Goal: Task Accomplishment & Management: Manage account settings

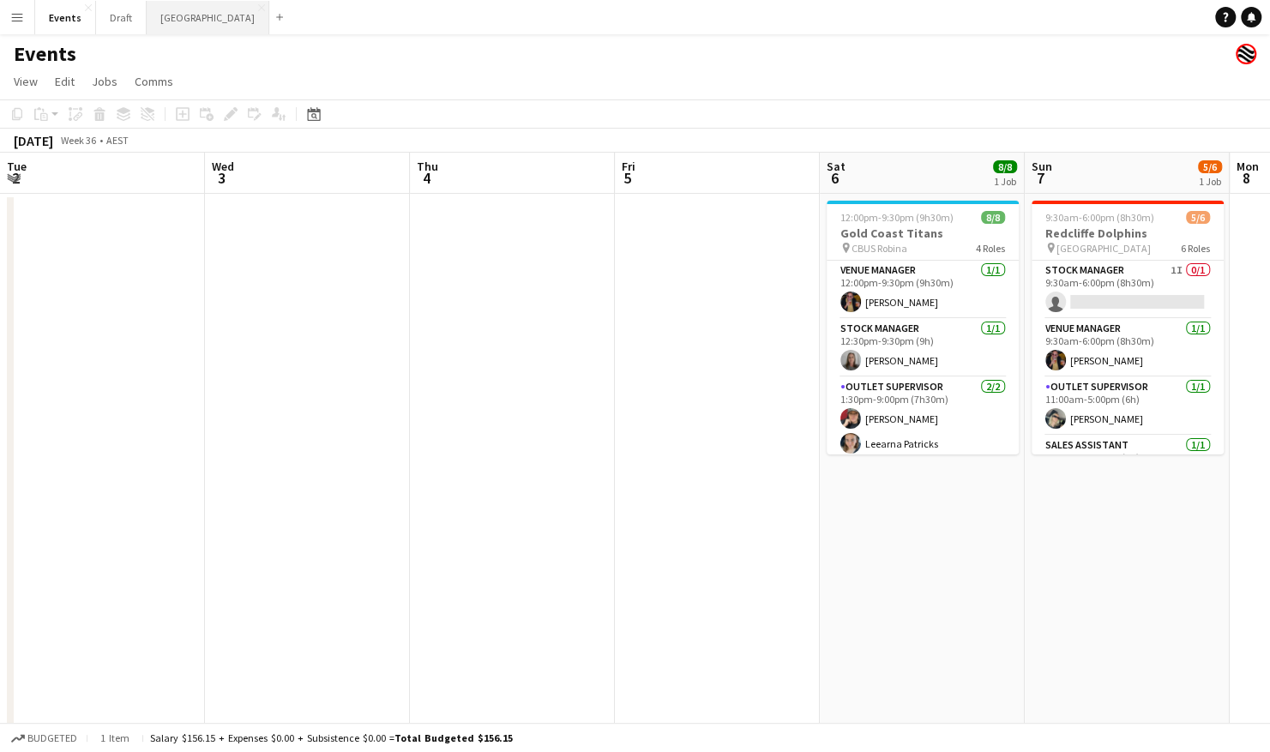
scroll to position [155, 0]
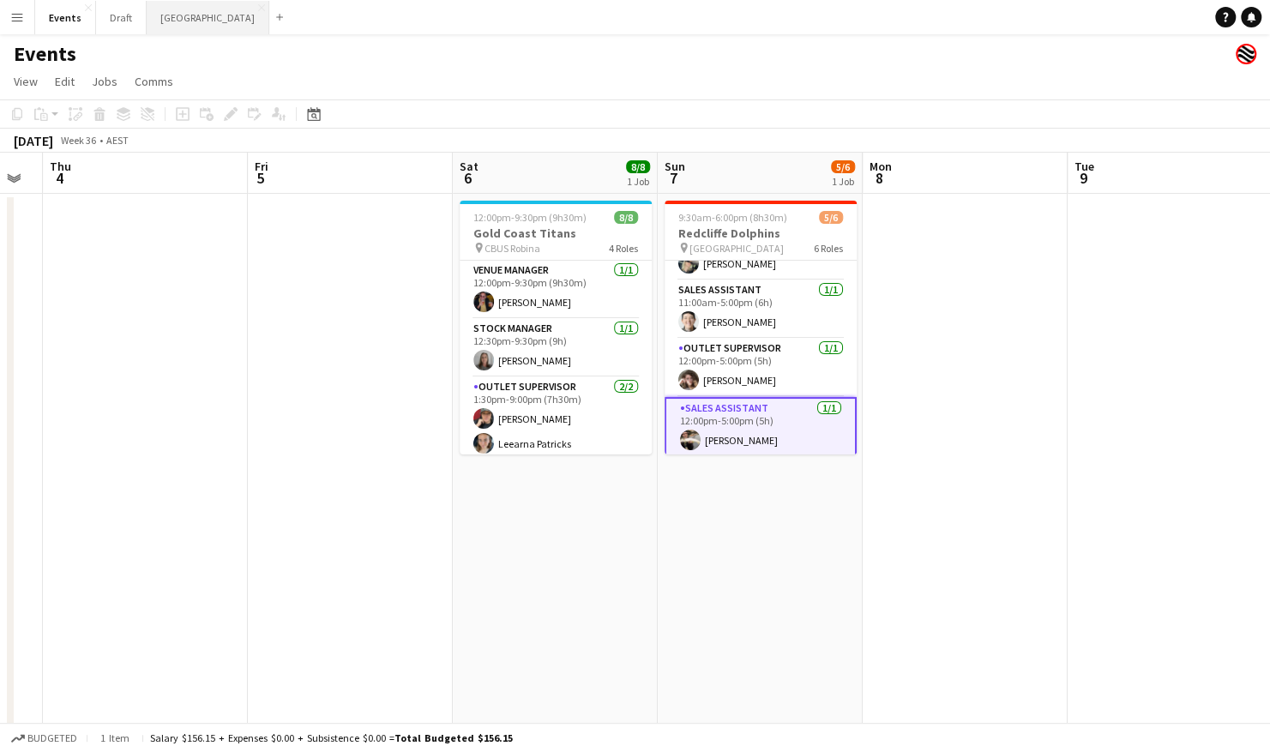
click at [163, 15] on button "Sydney Close" at bounding box center [208, 17] width 123 height 33
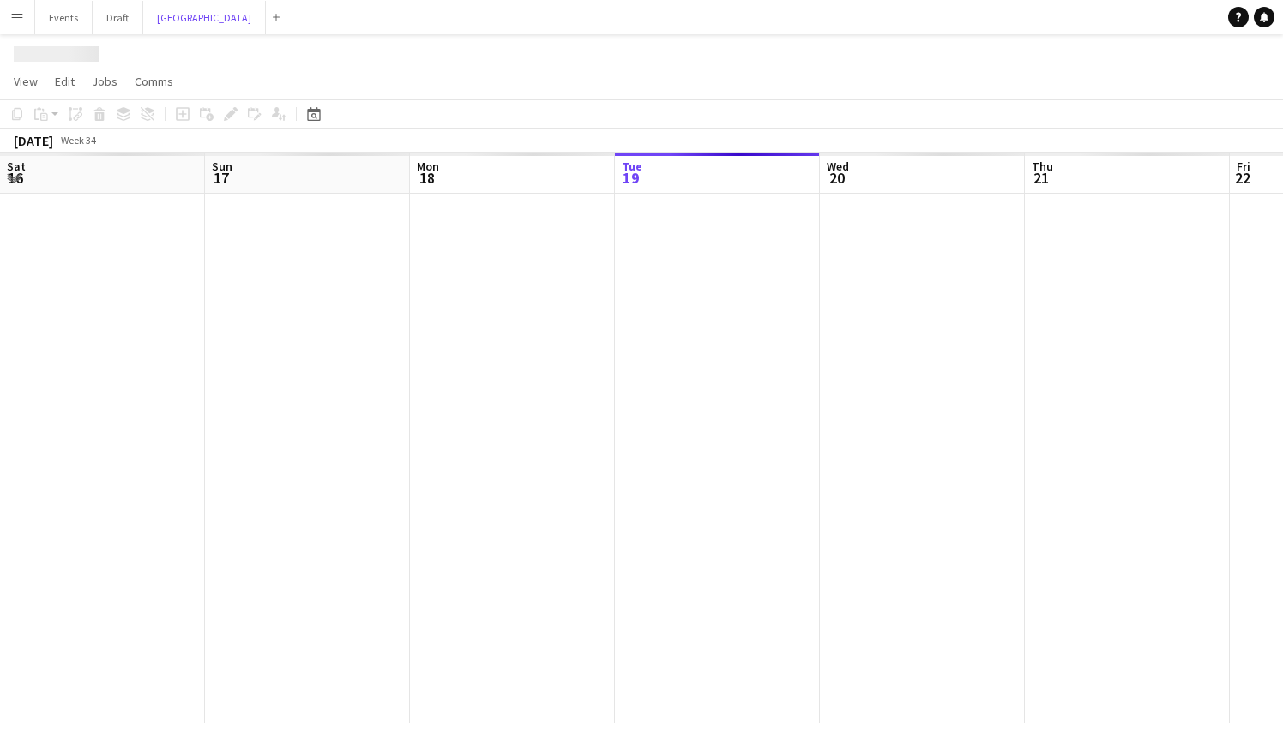
scroll to position [0, 410]
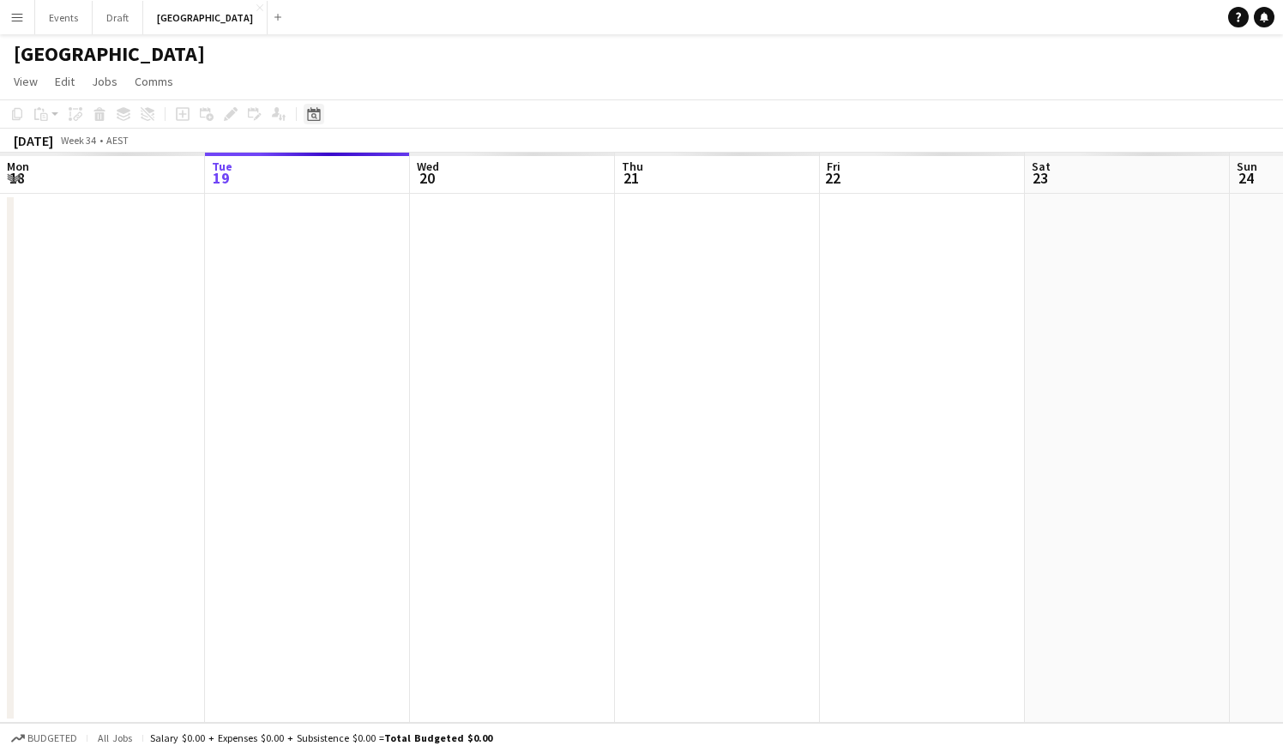
click at [321, 112] on div "Date picker" at bounding box center [314, 114] width 21 height 21
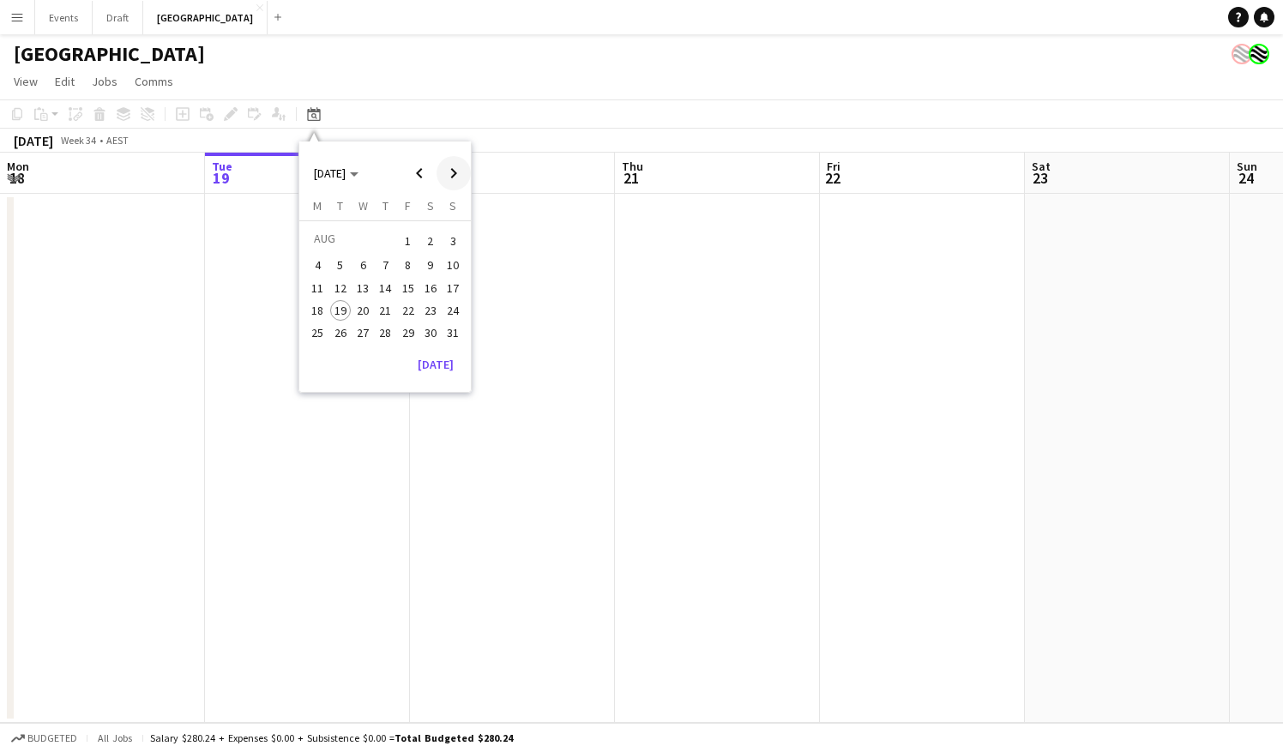
click at [450, 176] on span "Next month" at bounding box center [454, 173] width 34 height 34
click at [415, 346] on span "31" at bounding box center [408, 351] width 21 height 21
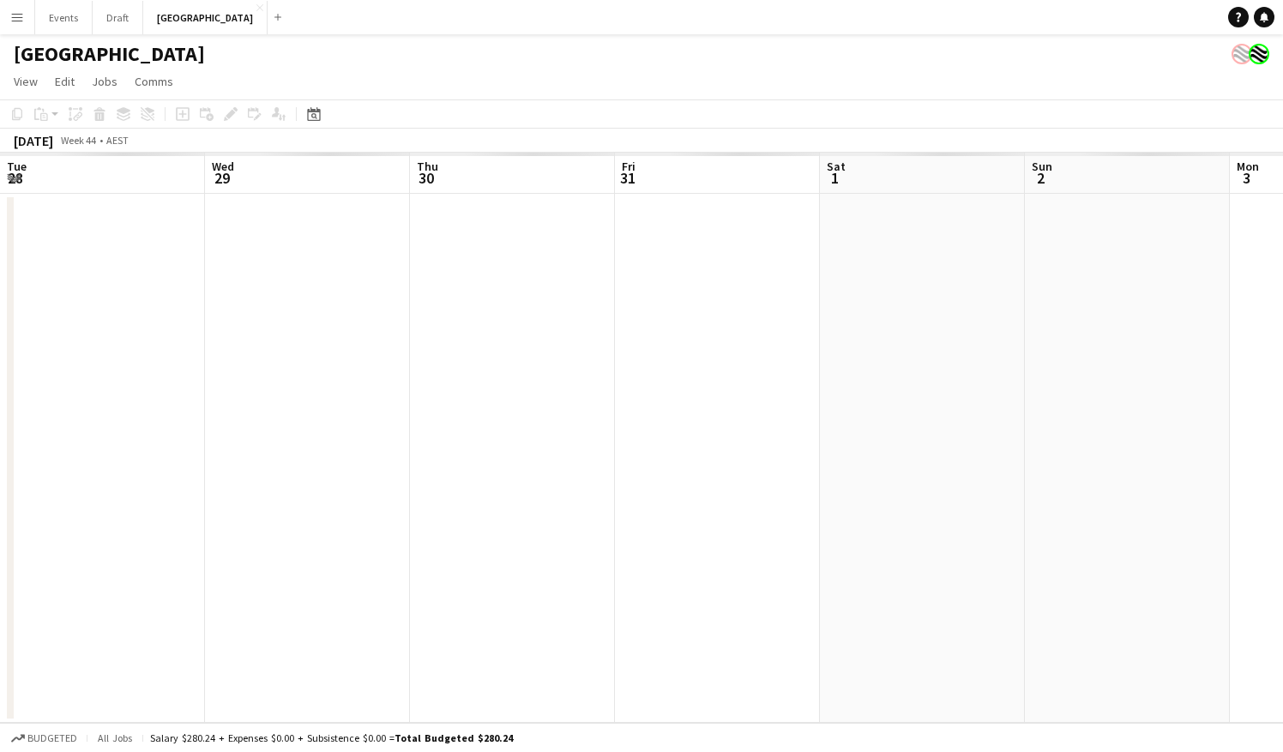
scroll to position [0, 590]
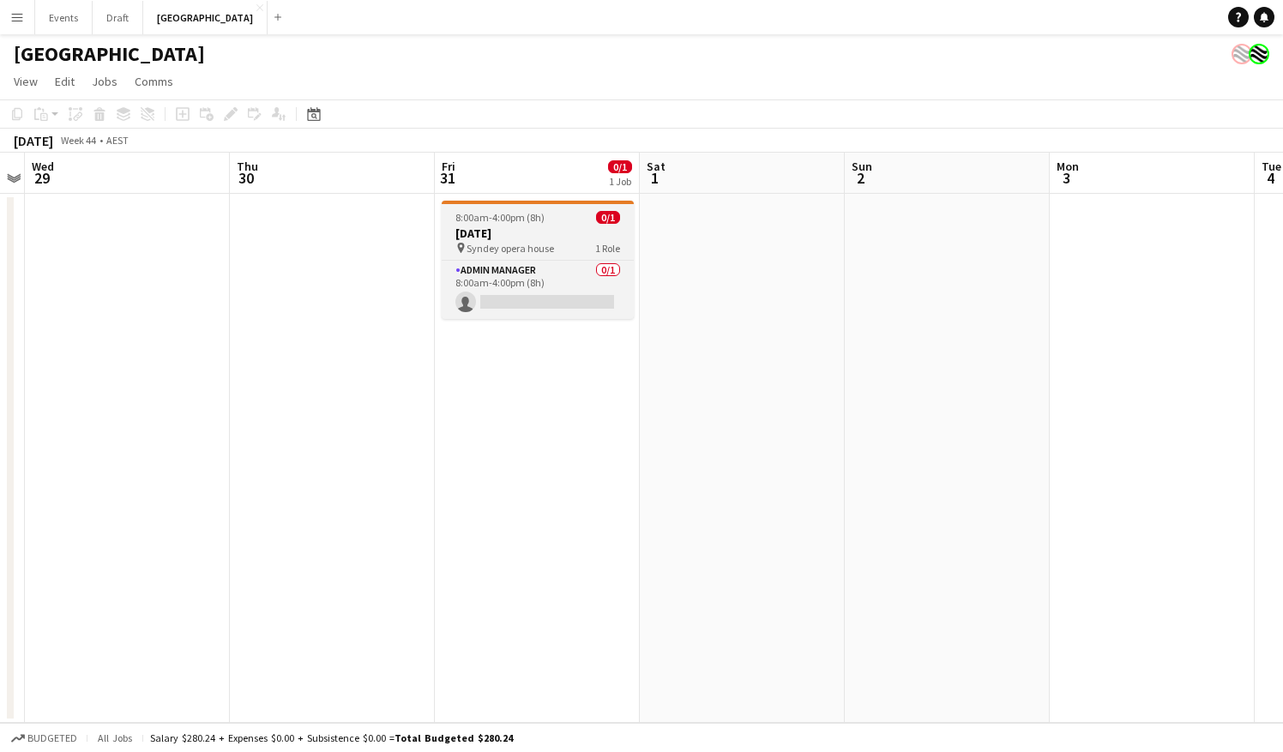
click at [562, 214] on div "8:00am-4:00pm (8h) 0/1" at bounding box center [538, 217] width 192 height 13
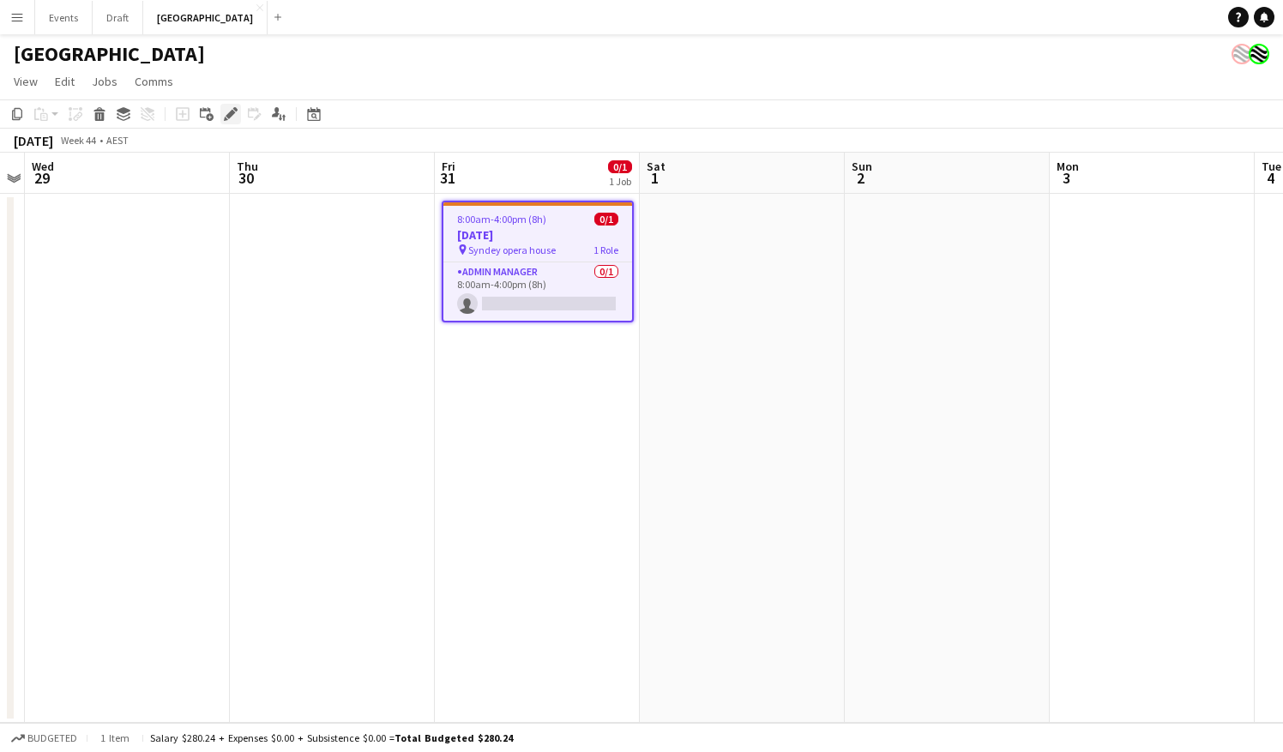
click at [238, 115] on div "Edit" at bounding box center [230, 114] width 21 height 21
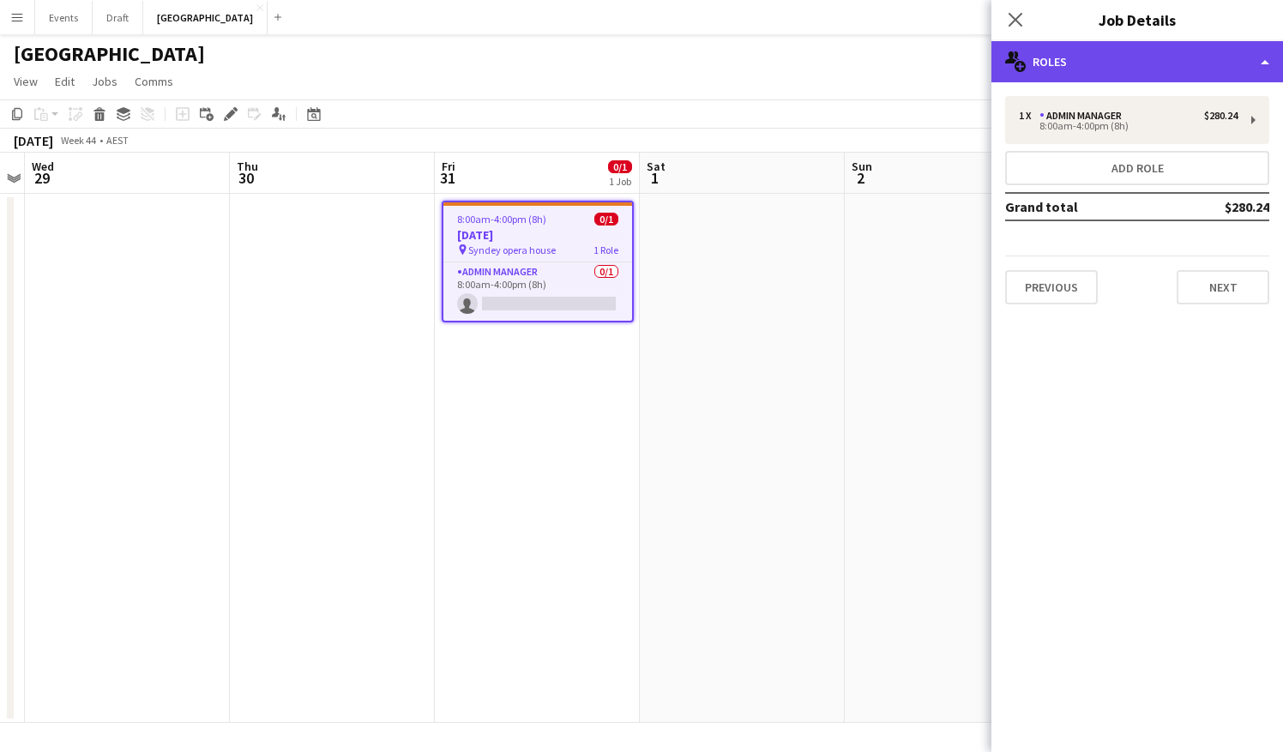
click at [1189, 62] on div "multiple-users-add Roles" at bounding box center [1138, 61] width 292 height 41
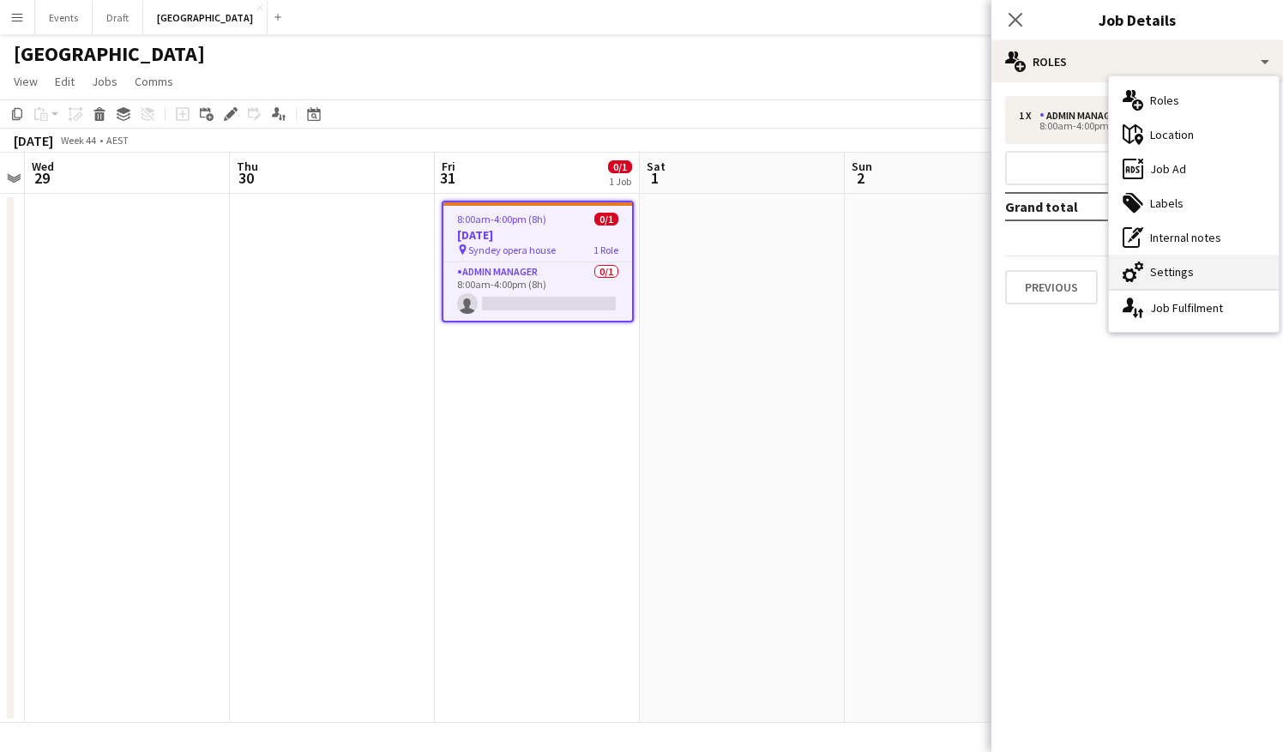
click at [1175, 282] on div "cog-double-3 Settings" at bounding box center [1194, 272] width 170 height 34
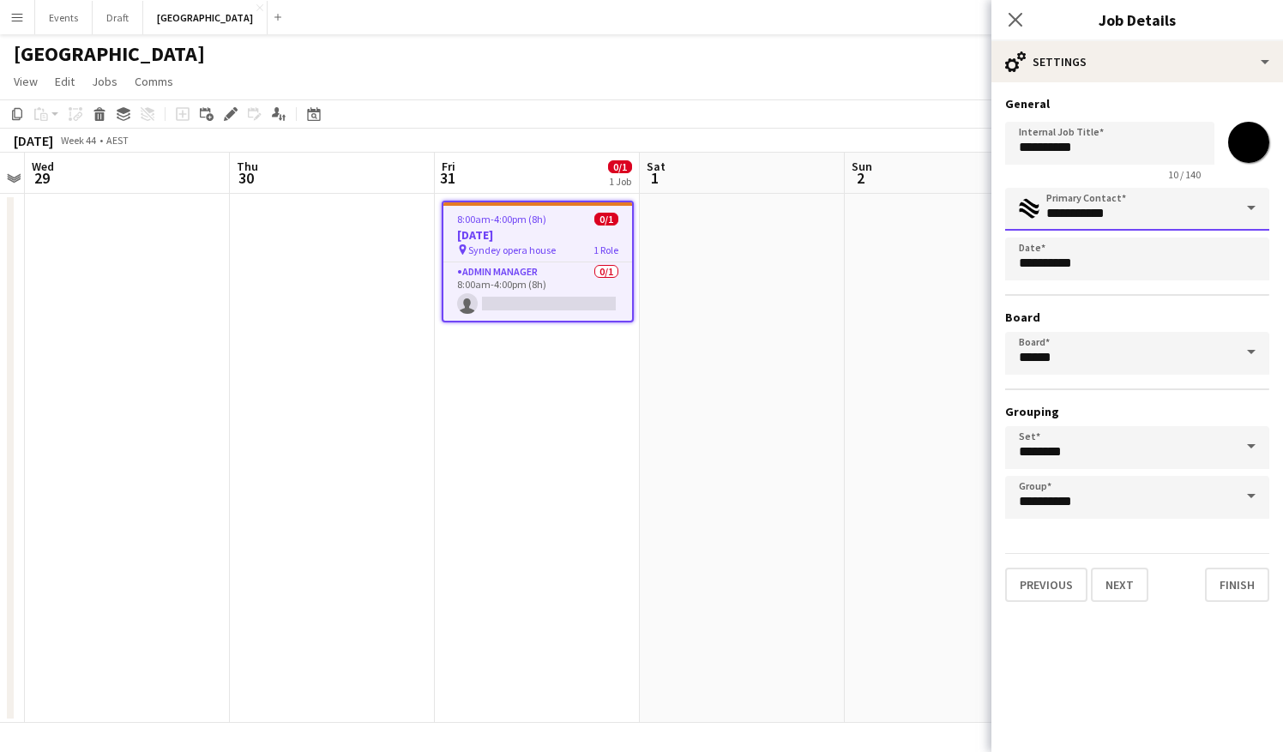
click at [1141, 211] on input "**********" at bounding box center [1137, 209] width 264 height 43
click at [1251, 208] on span at bounding box center [1252, 208] width 36 height 41
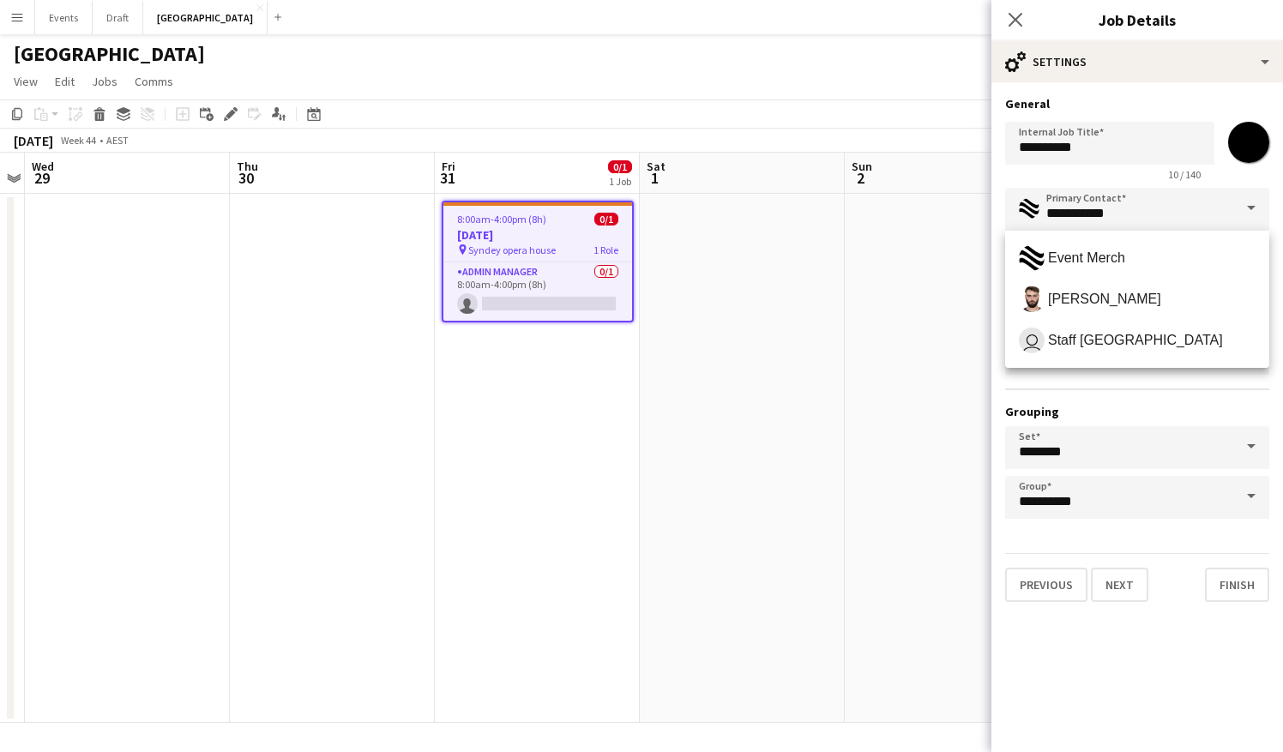
click at [801, 293] on app-date-cell at bounding box center [742, 458] width 205 height 529
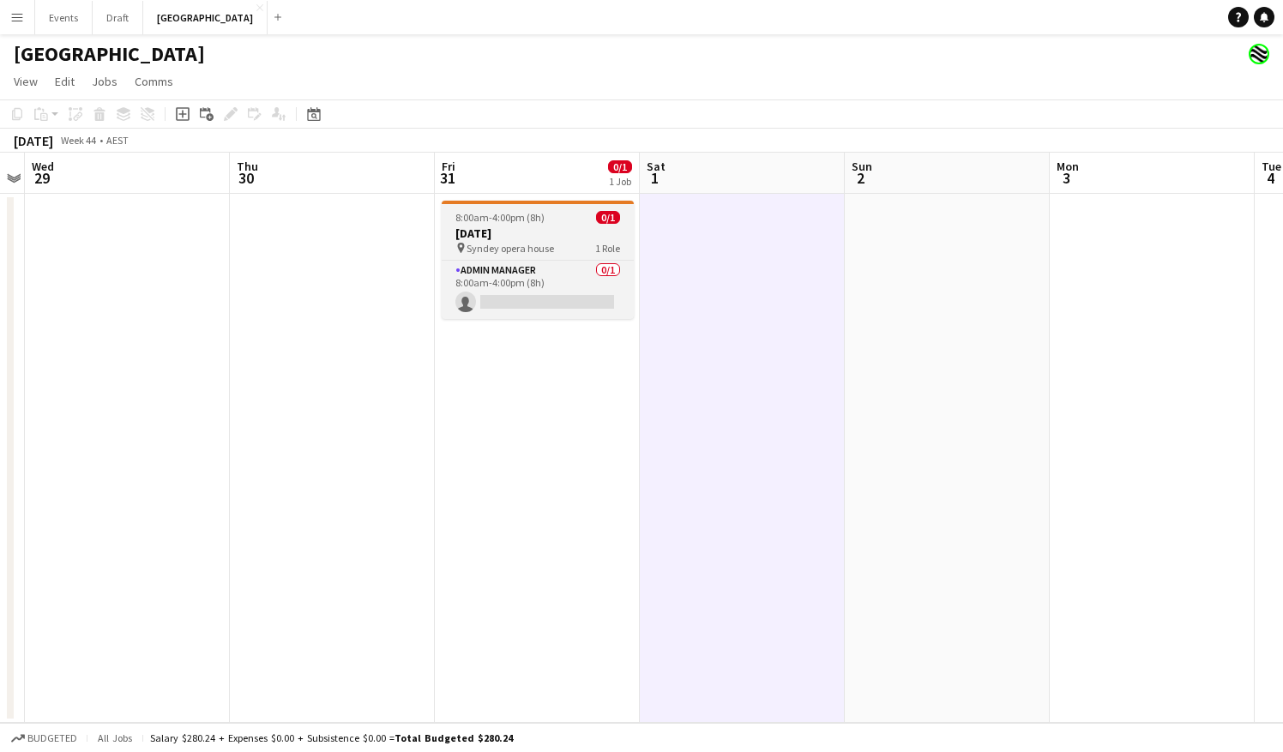
click at [526, 228] on h3 "[DATE]" at bounding box center [538, 233] width 192 height 15
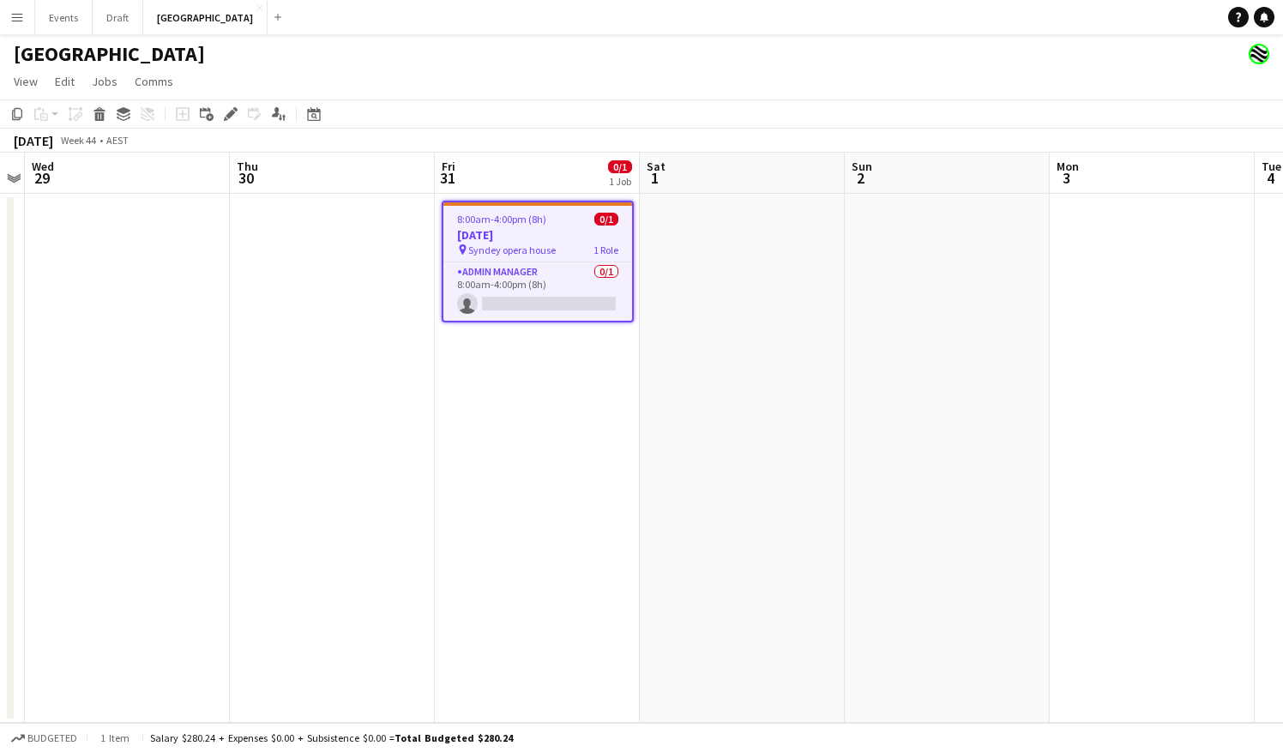
scroll to position [0, 589]
click at [525, 268] on app-card-role "Admin Manager 0/1 8:00am-4:00pm (8h) single-neutral-actions" at bounding box center [538, 292] width 189 height 58
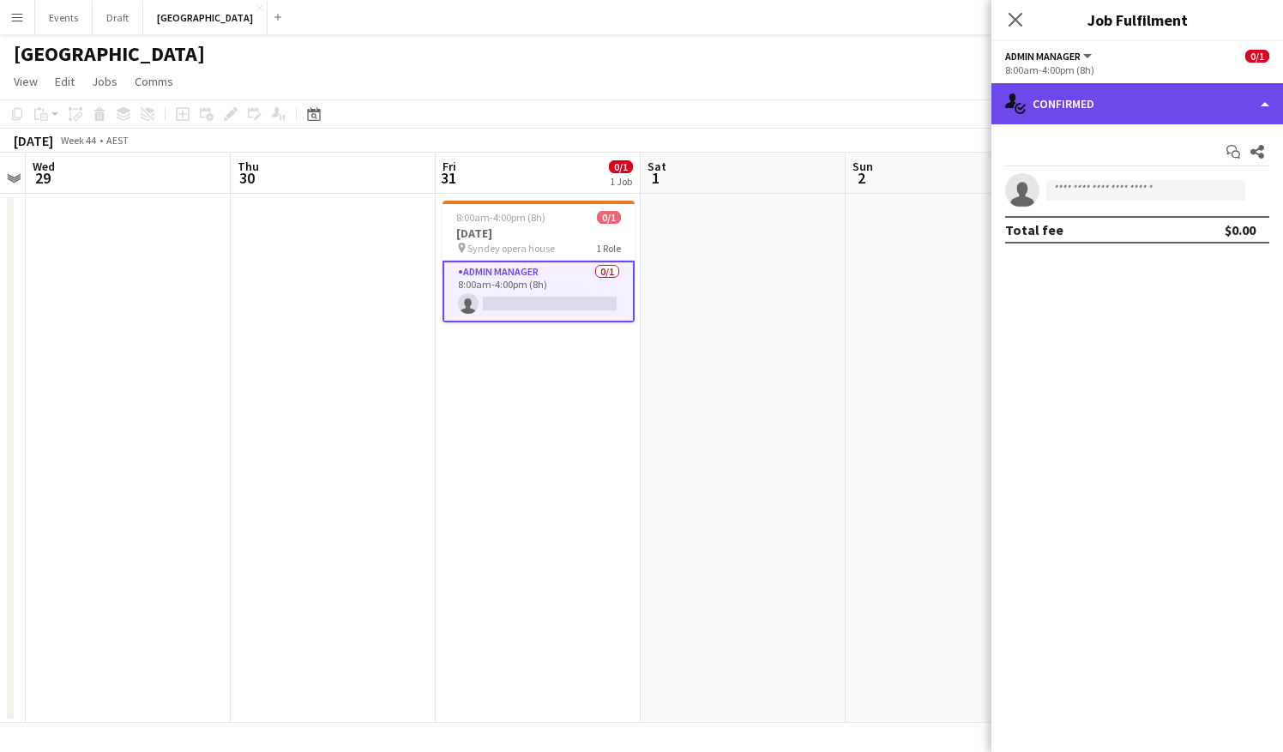
click at [1120, 117] on div "single-neutral-actions-check-2 Confirmed" at bounding box center [1138, 103] width 292 height 41
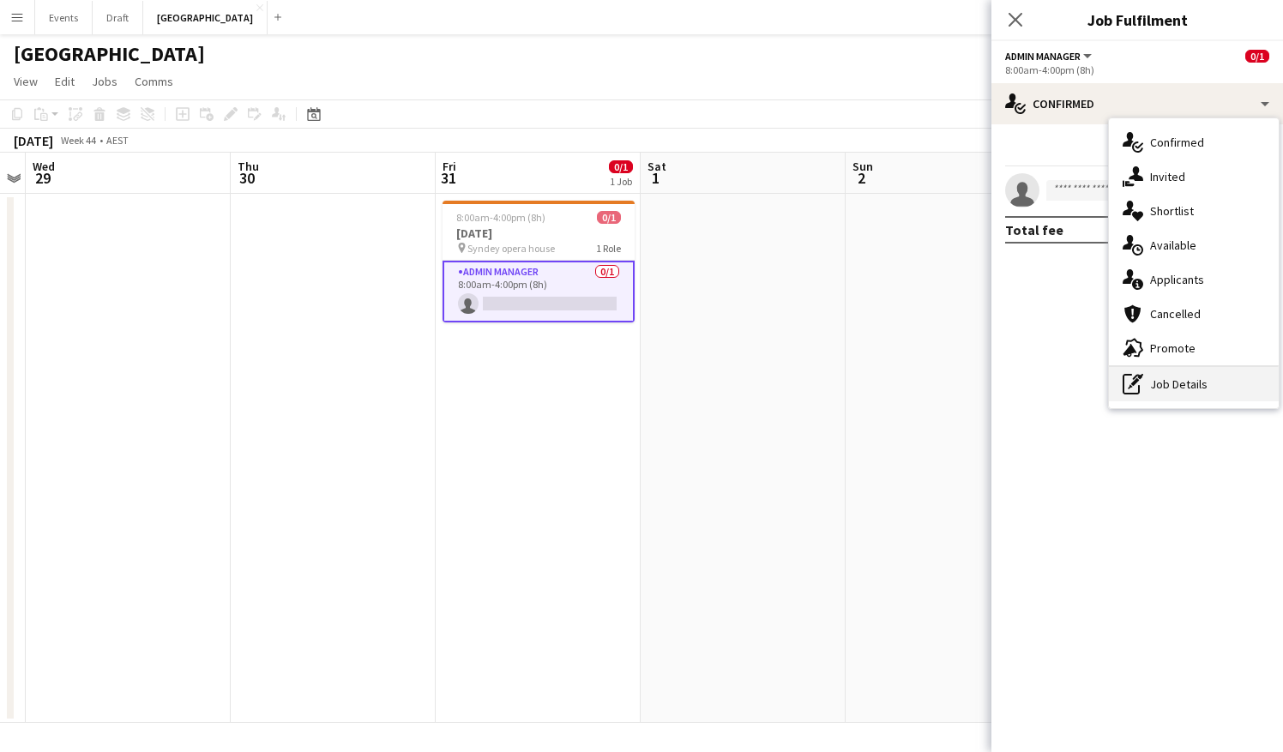
click at [1155, 389] on div "pen-write Job Details" at bounding box center [1194, 384] width 170 height 34
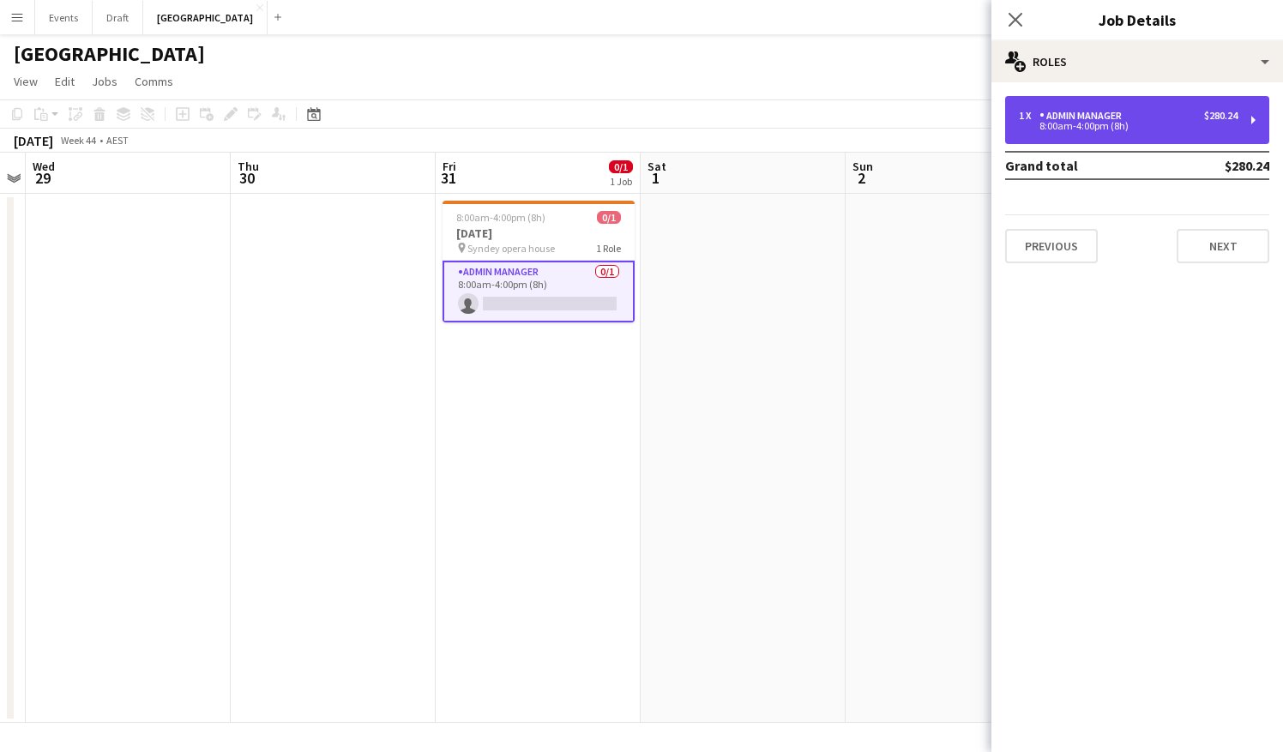
click at [1064, 134] on div "1 x Admin Manager $280.24 8:00am-4:00pm (8h)" at bounding box center [1137, 120] width 264 height 48
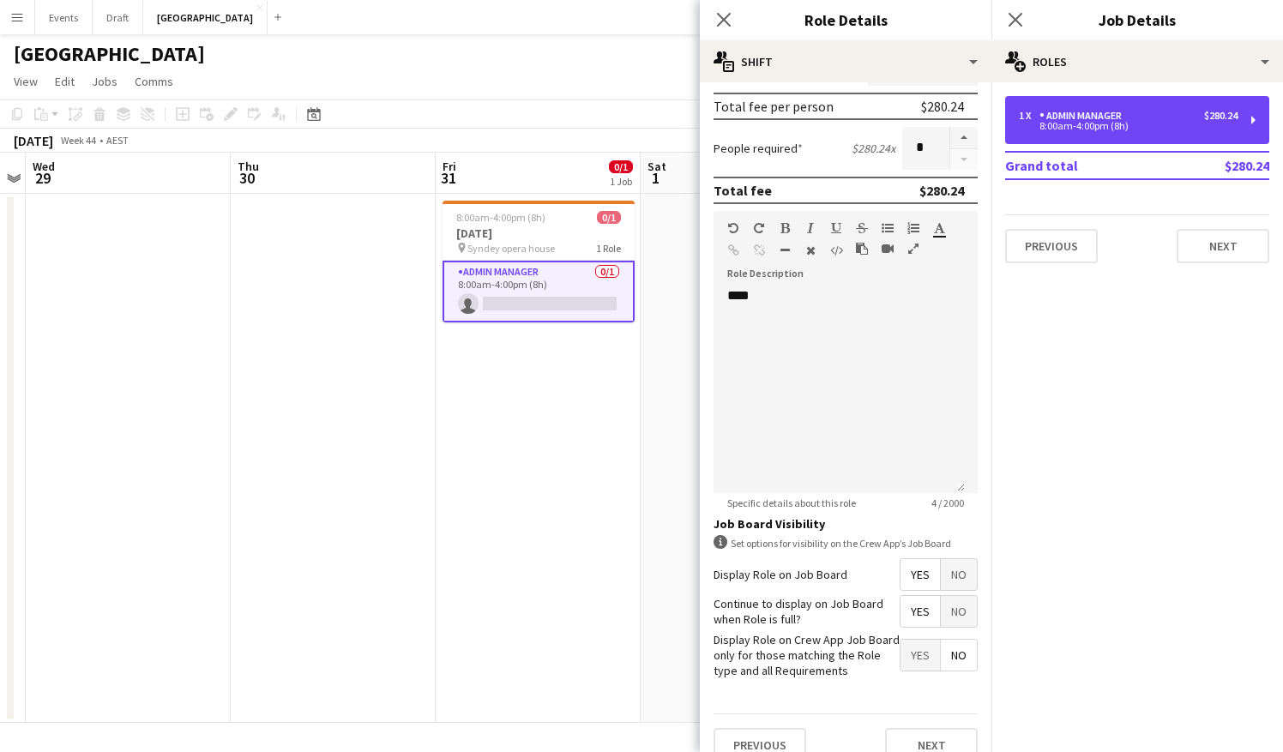
scroll to position [359, 0]
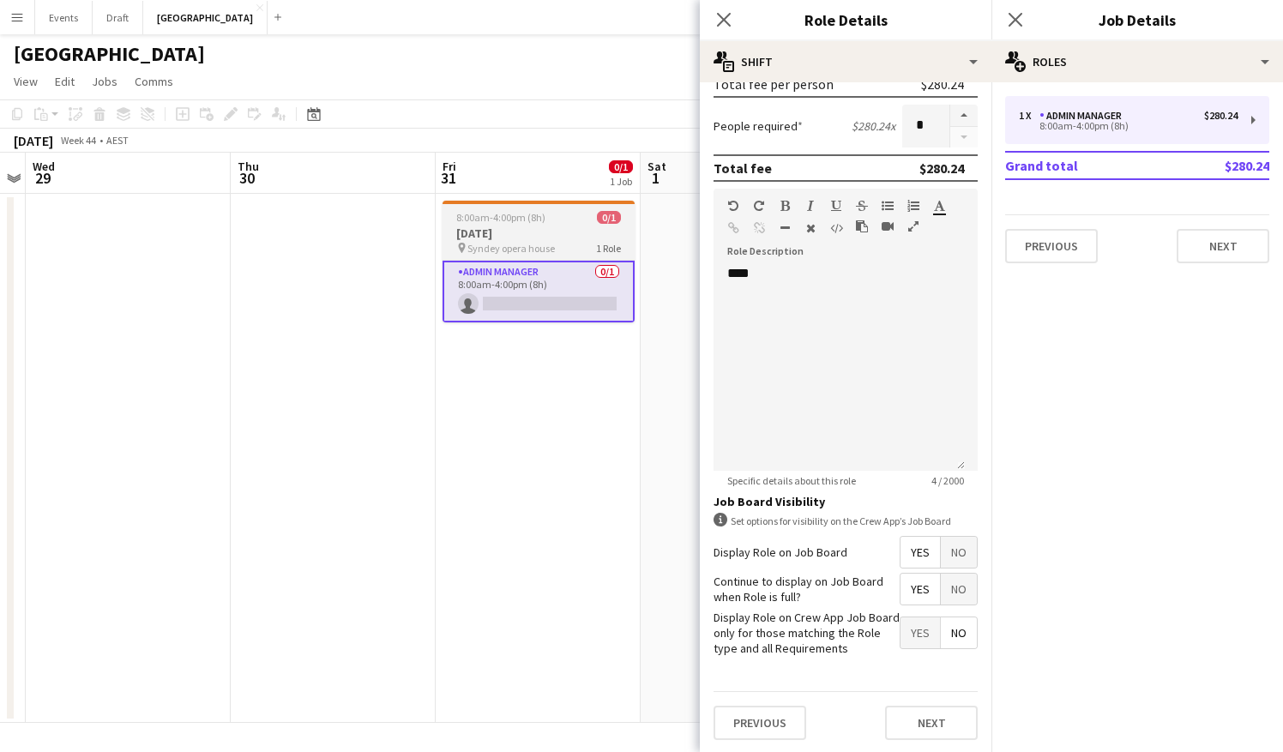
click at [532, 206] on app-job-card "8:00am-4:00pm (8h) 0/1 Halloween pin Syndey opera house 1 Role Admin Manager 0/…" at bounding box center [539, 262] width 192 height 122
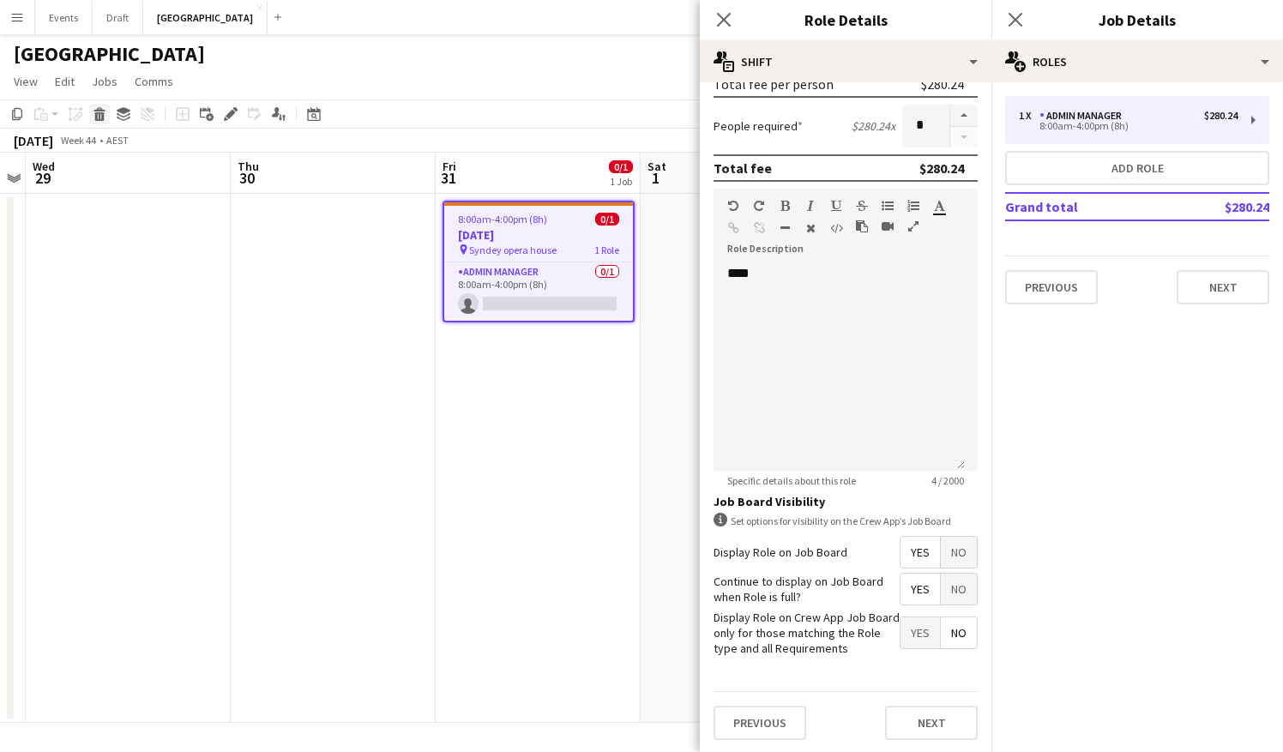
click at [94, 112] on icon "Delete" at bounding box center [100, 114] width 14 height 14
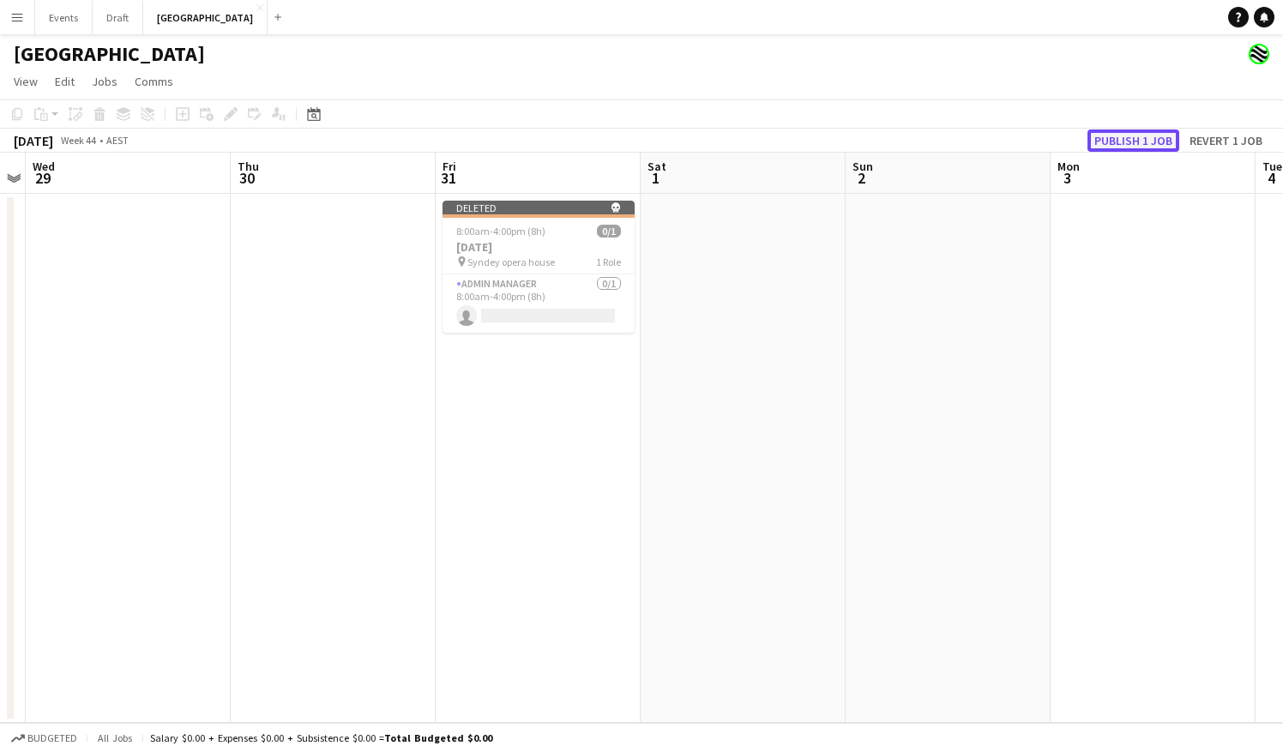
click at [1126, 131] on button "Publish 1 job" at bounding box center [1134, 141] width 92 height 22
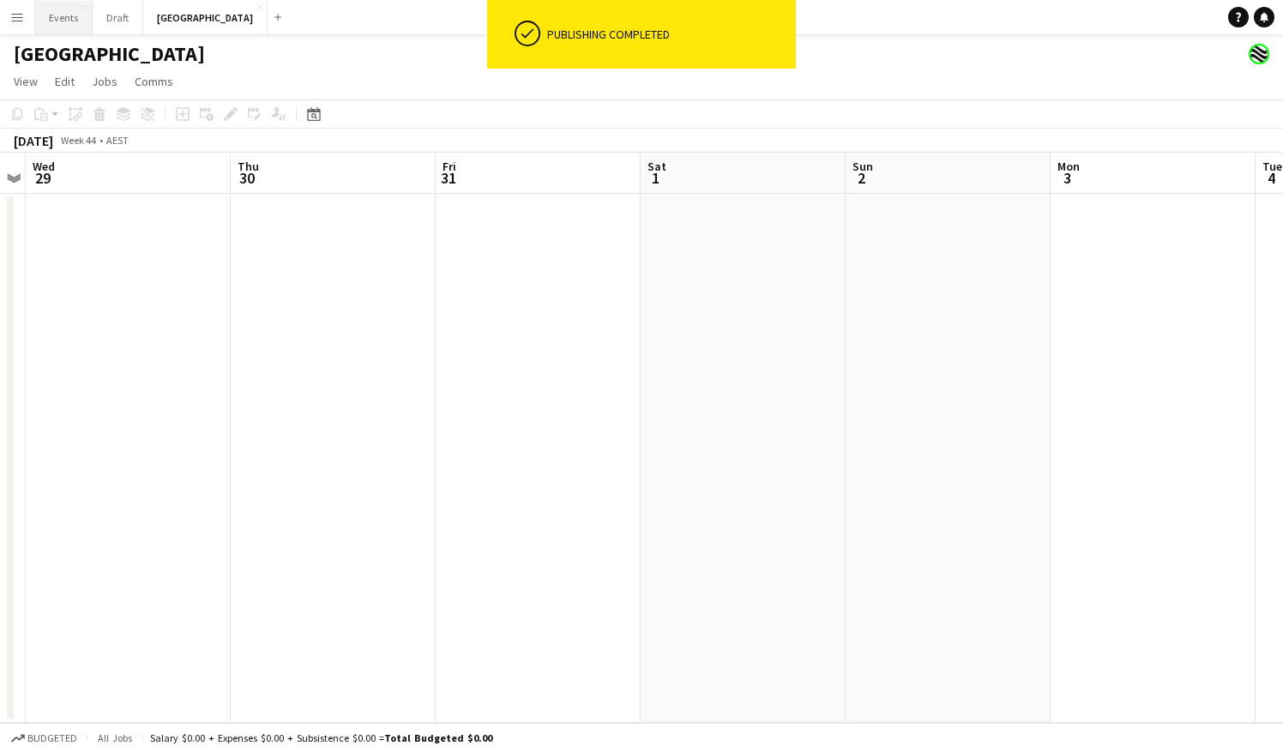
click at [60, 20] on button "Events Close" at bounding box center [63, 17] width 57 height 33
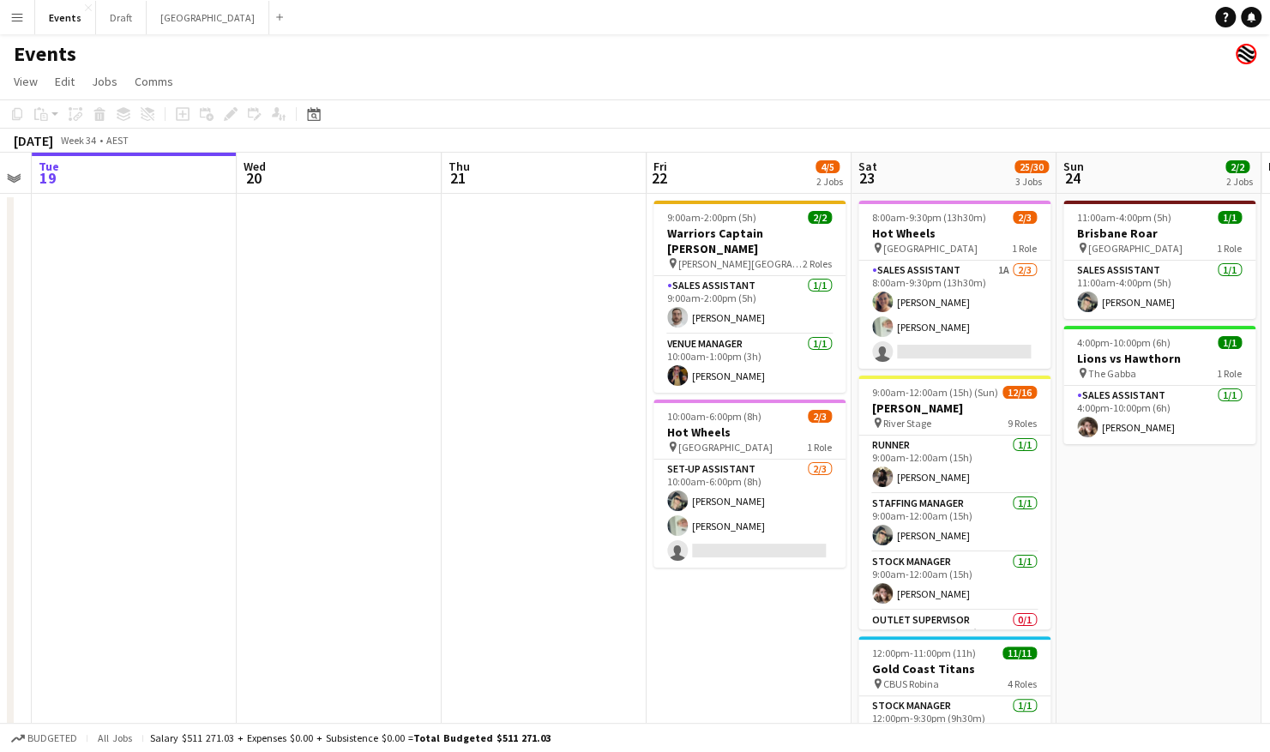
scroll to position [0, 823]
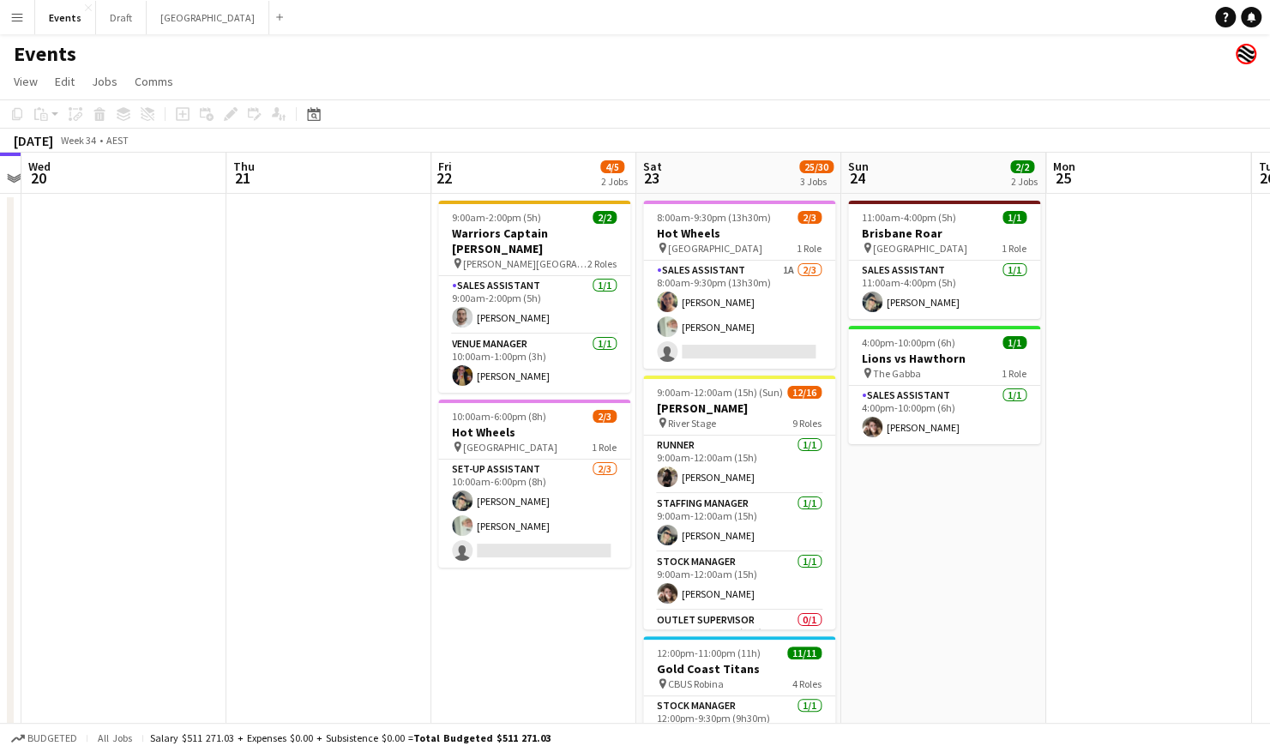
drag, startPoint x: 700, startPoint y: 453, endPoint x: 335, endPoint y: 430, distance: 365.3
click at [308, 436] on app-calendar-viewport "Sat 16 4/4 2 Jobs Sun 17 1/1 1 Job Mon 18 Tue 19 Wed 20 Thu 21 Fri 22 4/5 2 Job…" at bounding box center [635, 540] width 1270 height 774
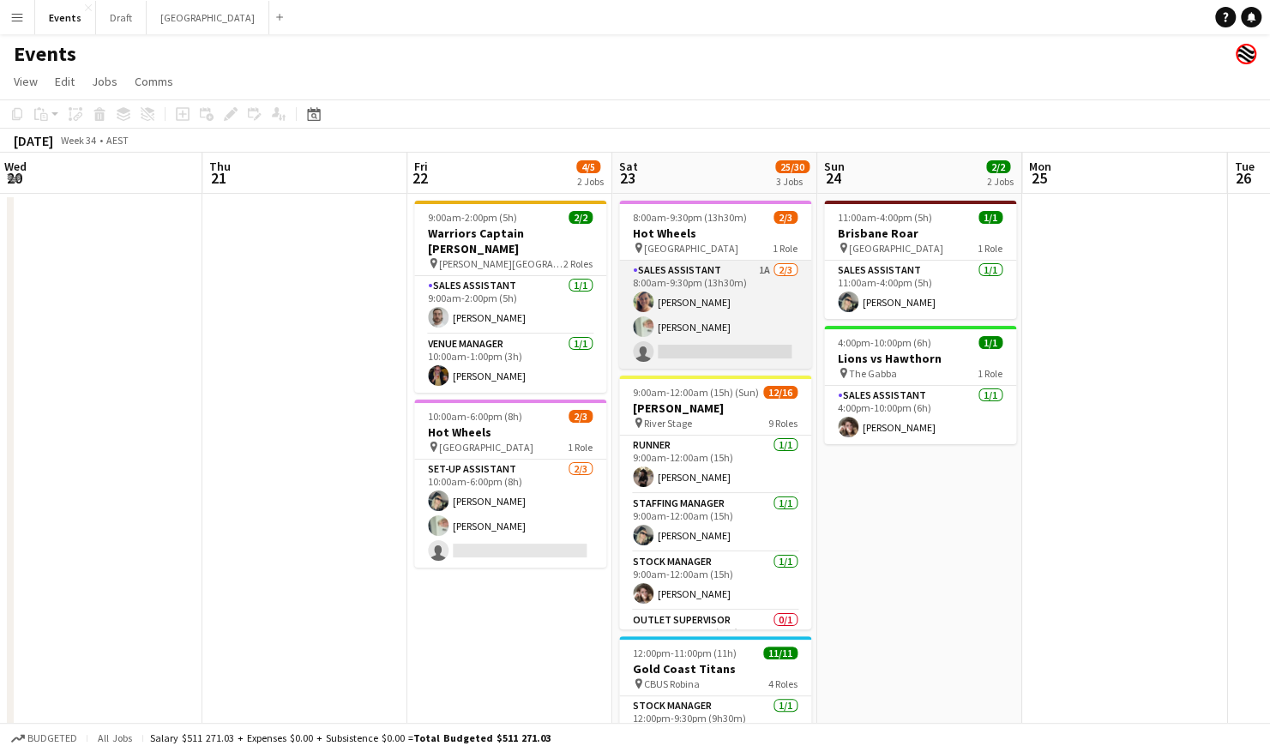
click at [670, 317] on app-card-role "Sales Assistant 1A 2/3 8:00am-9:30pm (13h30m) Jacqueline Crenshaw Lorraine KEMP…" at bounding box center [715, 315] width 192 height 108
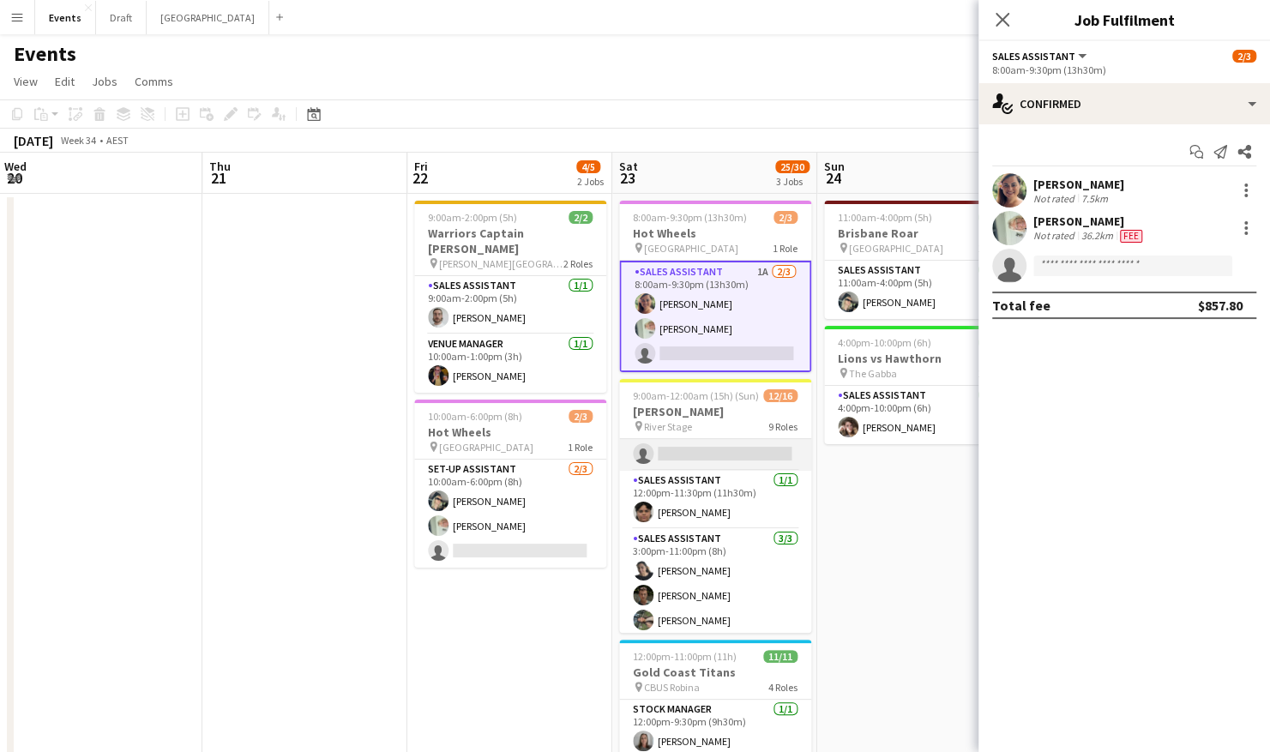
scroll to position [172, 0]
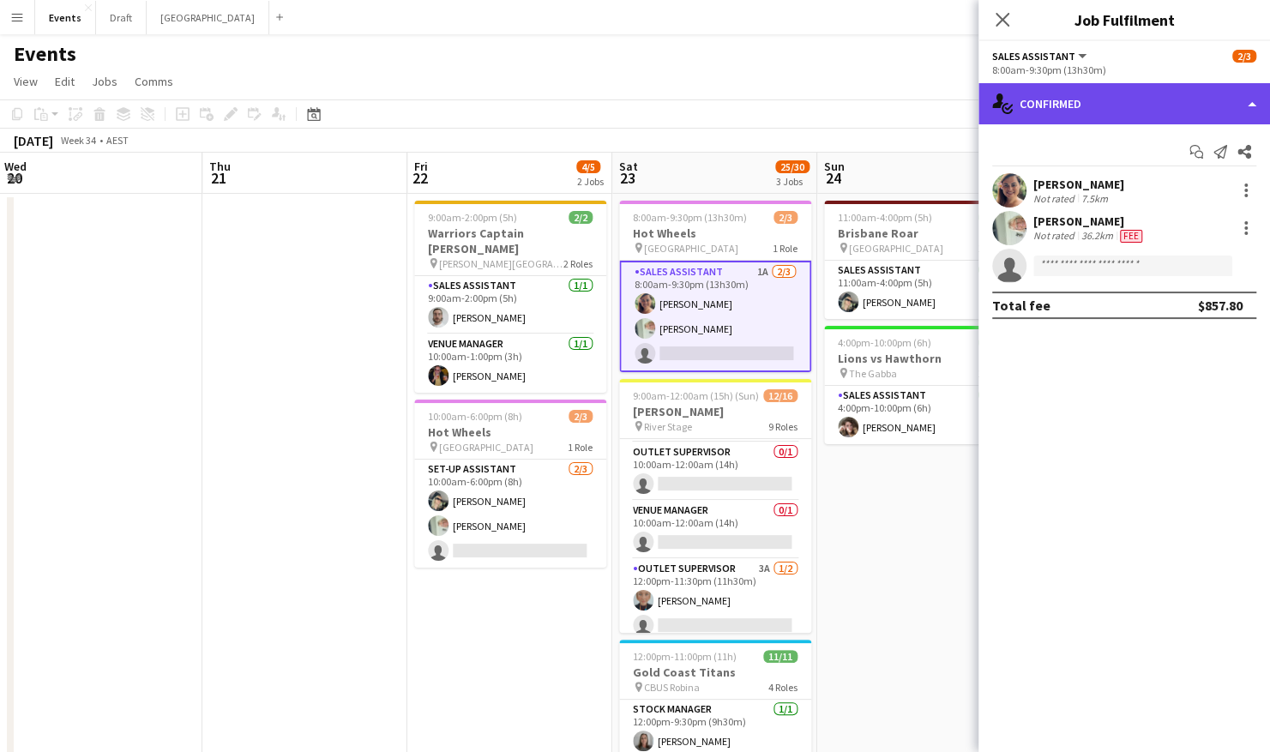
click at [1149, 118] on div "single-neutral-actions-check-2 Confirmed" at bounding box center [1125, 103] width 292 height 41
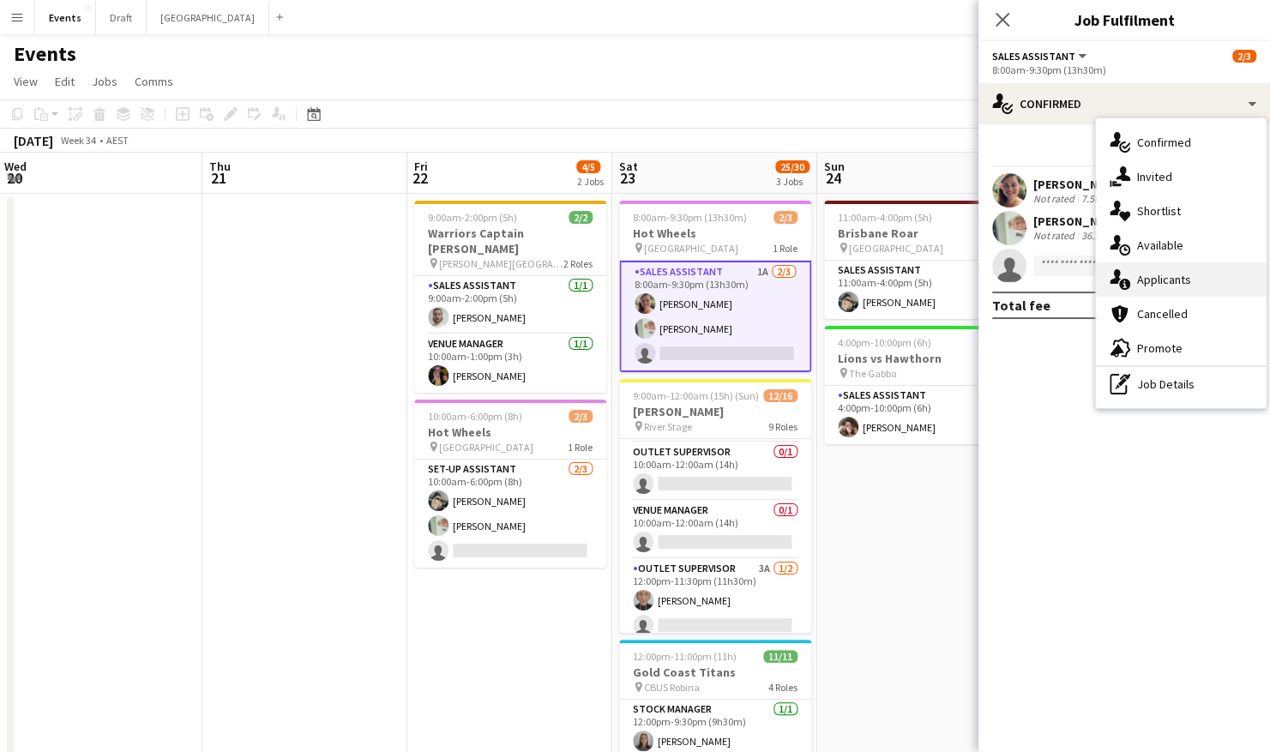
click at [1191, 281] on div "single-neutral-actions-information Applicants" at bounding box center [1181, 280] width 170 height 34
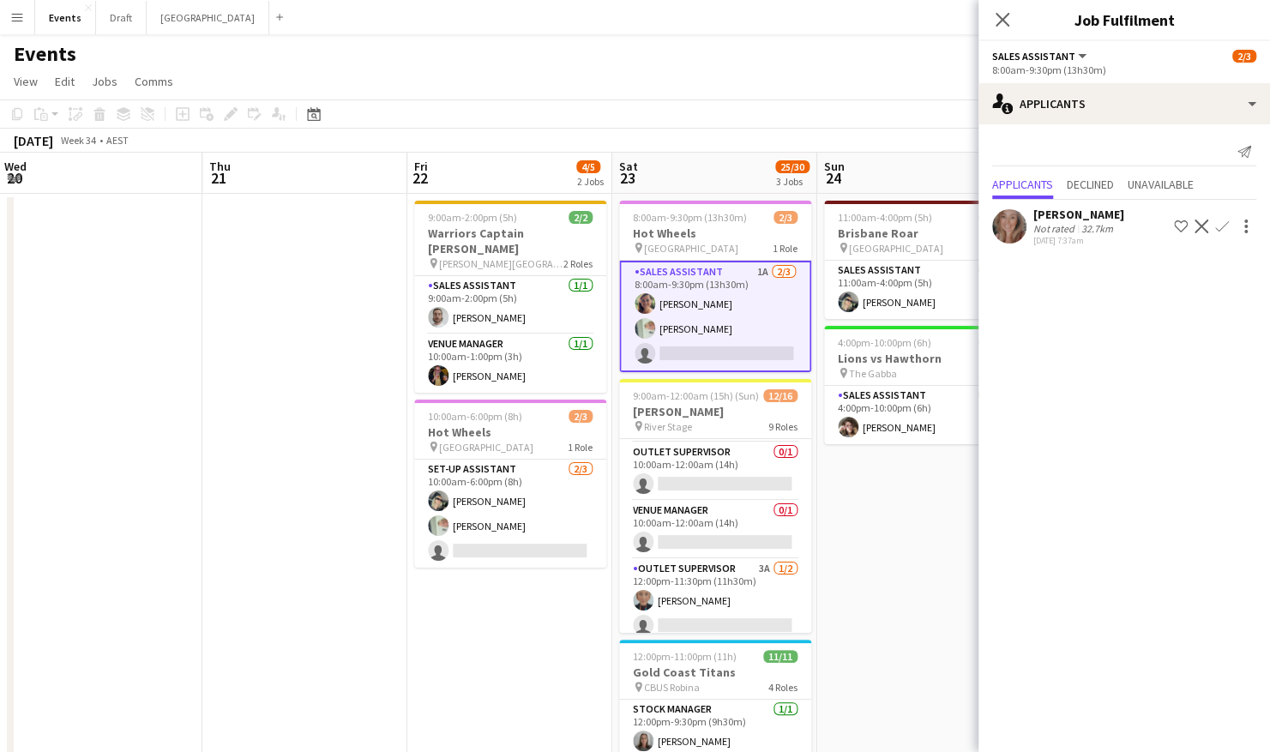
click at [1086, 218] on div "Rhiannon Bourke" at bounding box center [1079, 214] width 91 height 15
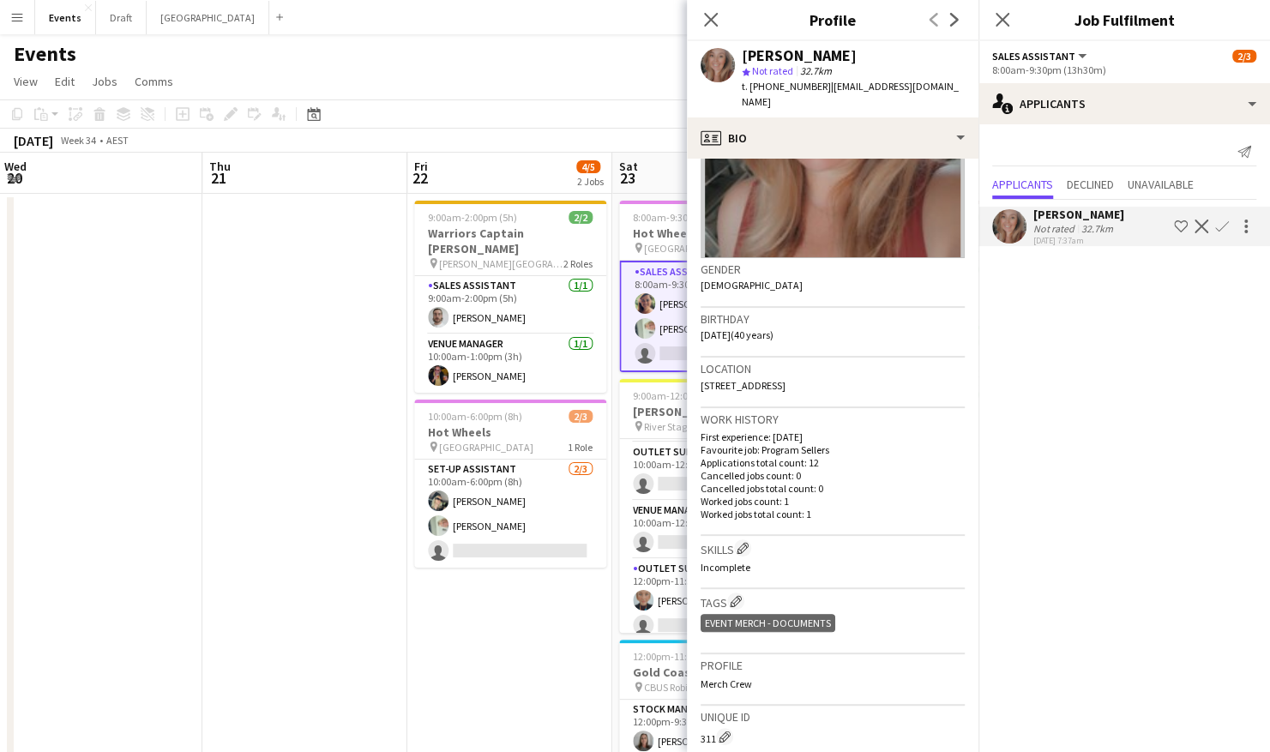
scroll to position [0, 0]
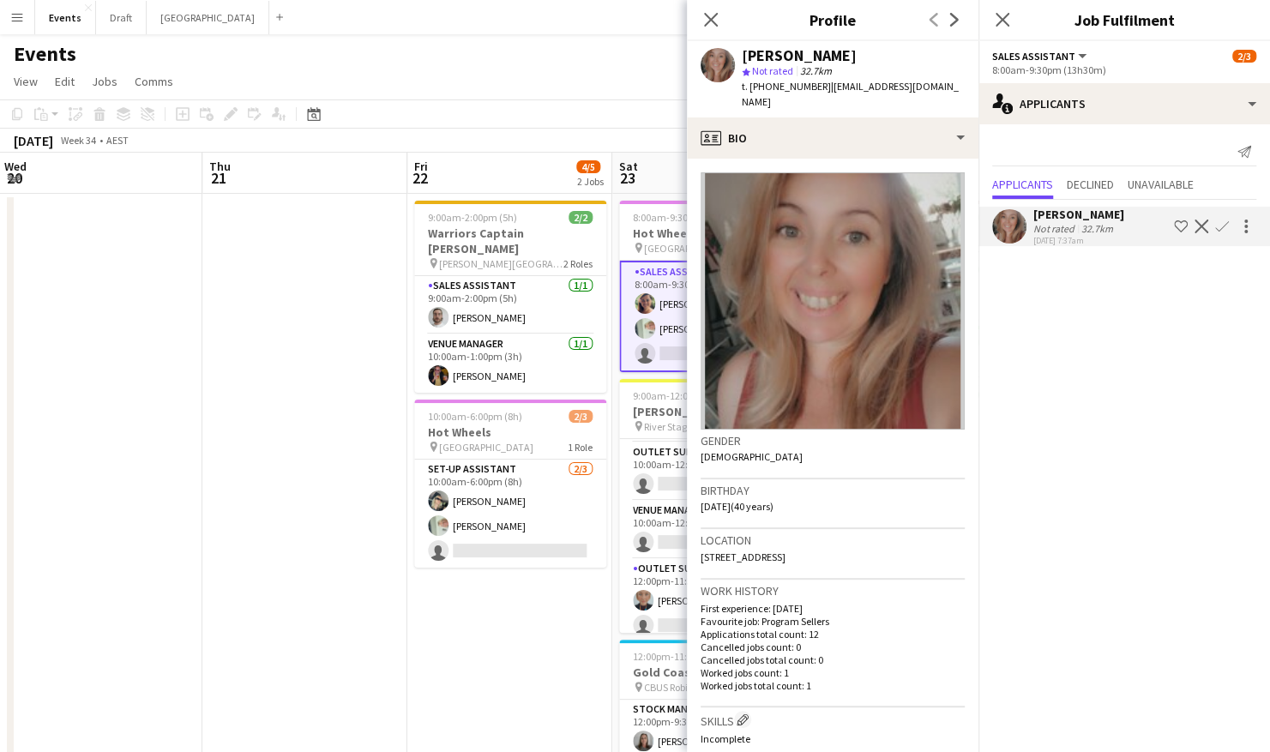
click at [232, 515] on app-date-cell at bounding box center [304, 560] width 205 height 733
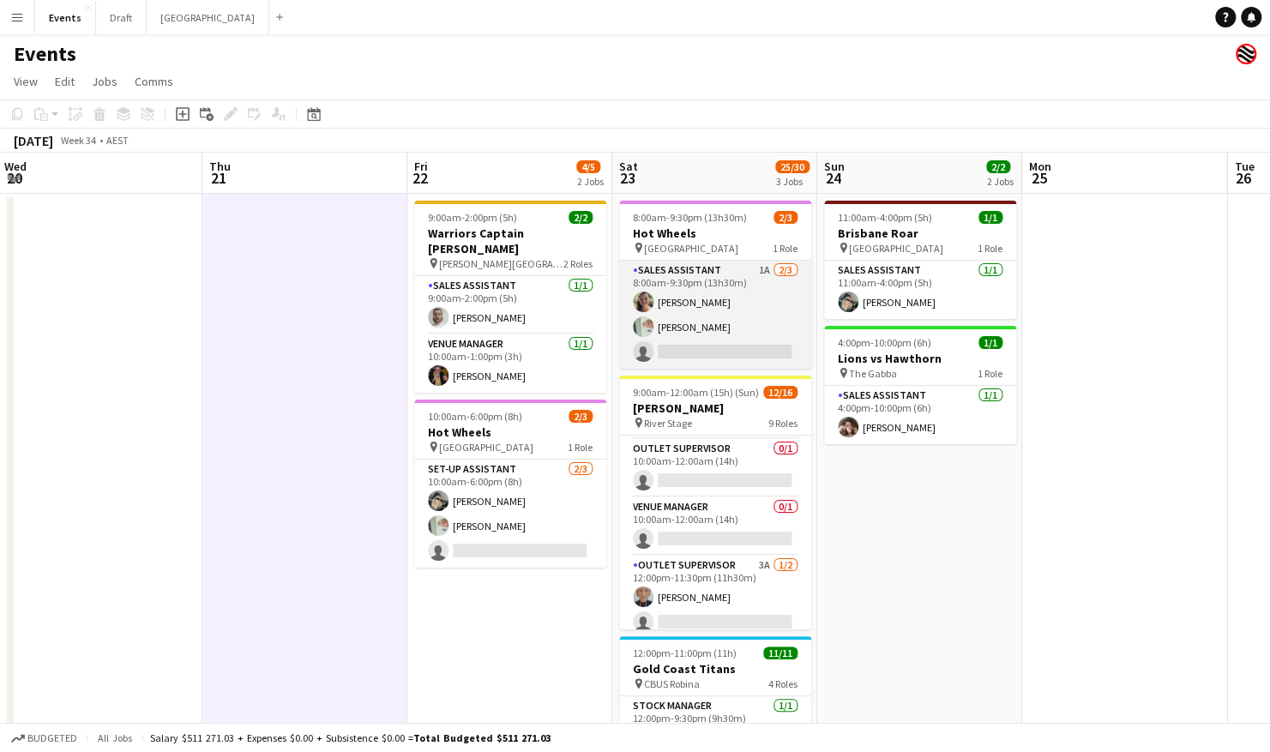
click at [717, 300] on app-card-role "Sales Assistant 1A 2/3 8:00am-9:30pm (13h30m) Jacqueline Crenshaw Lorraine KEMP…" at bounding box center [715, 315] width 192 height 108
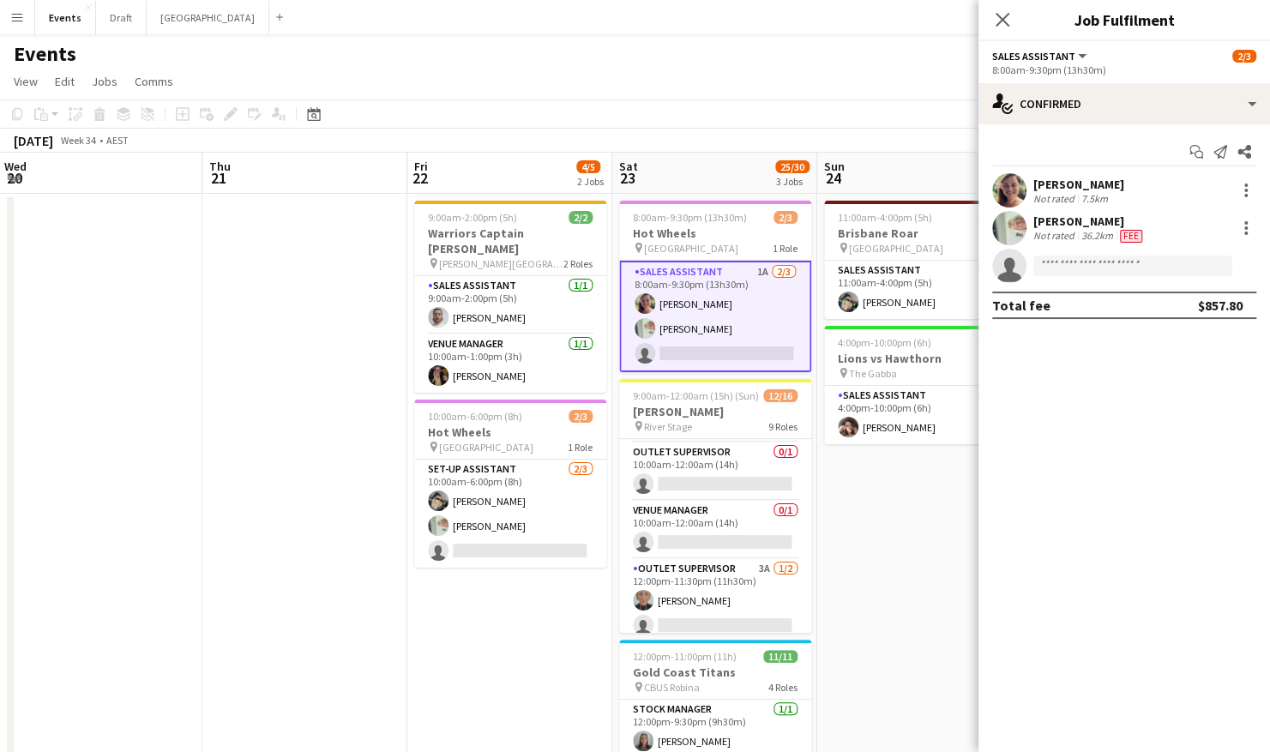
click at [1125, 182] on div "[PERSON_NAME]" at bounding box center [1079, 184] width 91 height 15
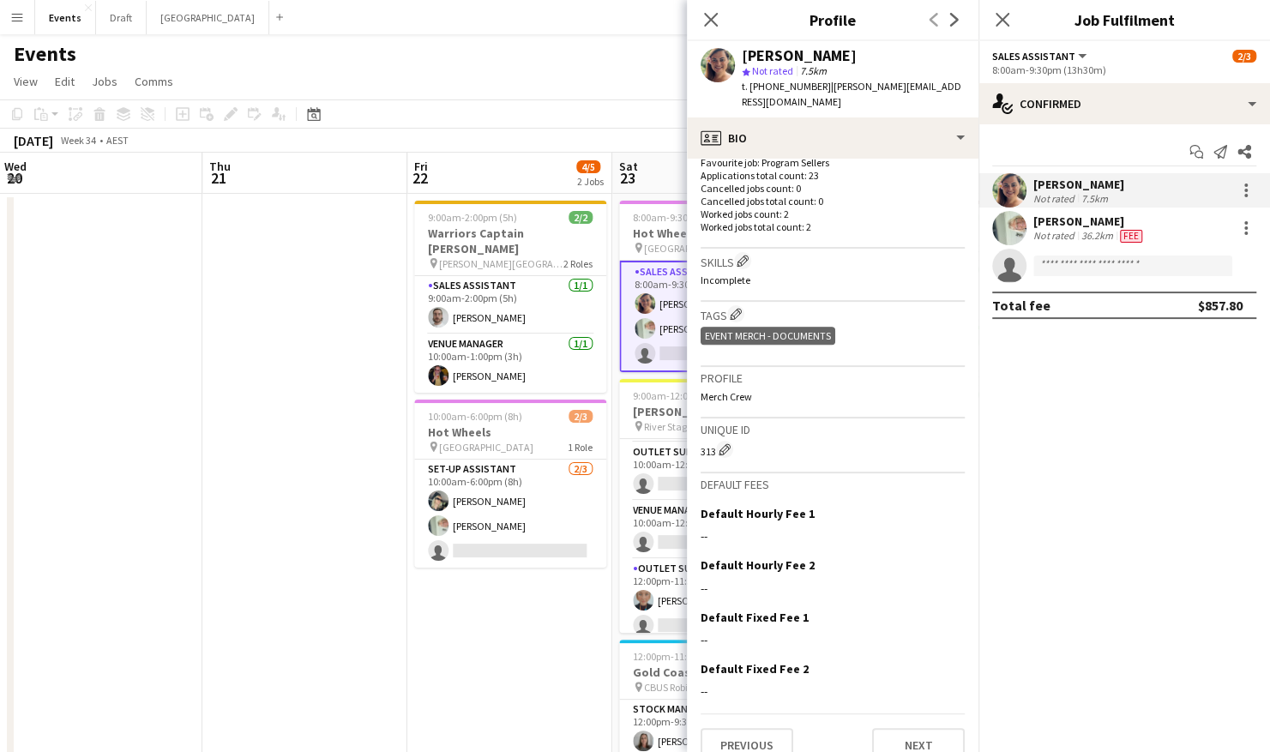
scroll to position [494, 0]
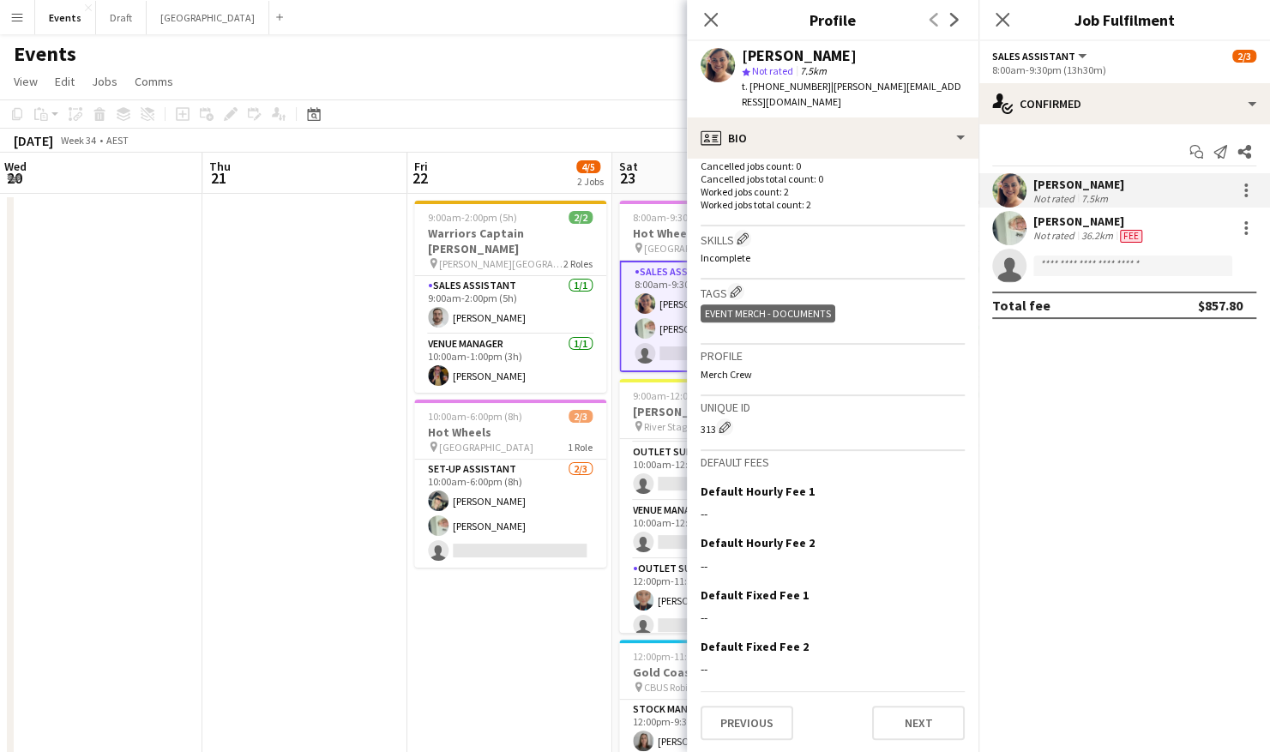
click at [470, 655] on app-date-cell "9:00am-2:00pm (5h) 2/2 Warriors Captain Run pin Logan Metro Sports Complex 2 Ro…" at bounding box center [509, 560] width 205 height 733
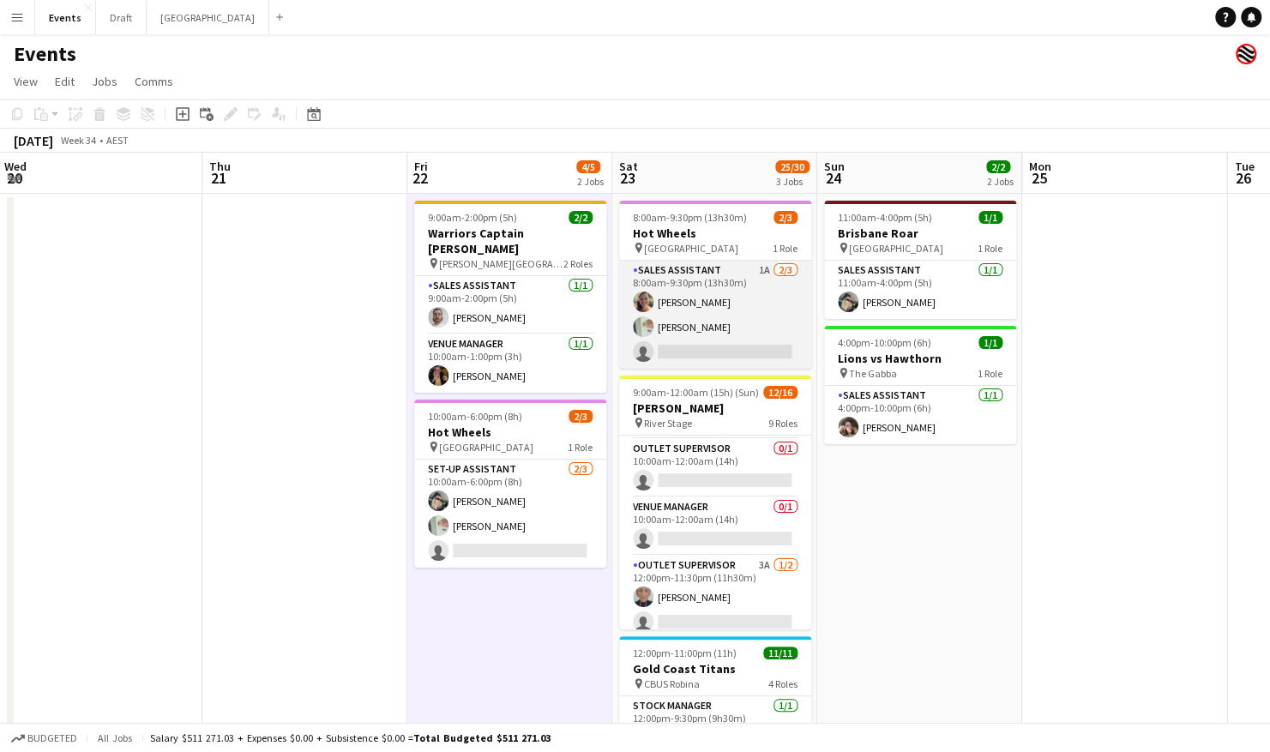
click at [702, 353] on app-card-role "Sales Assistant 1A 2/3 8:00am-9:30pm (13h30m) Jacqueline Crenshaw Lorraine KEMP…" at bounding box center [715, 315] width 192 height 108
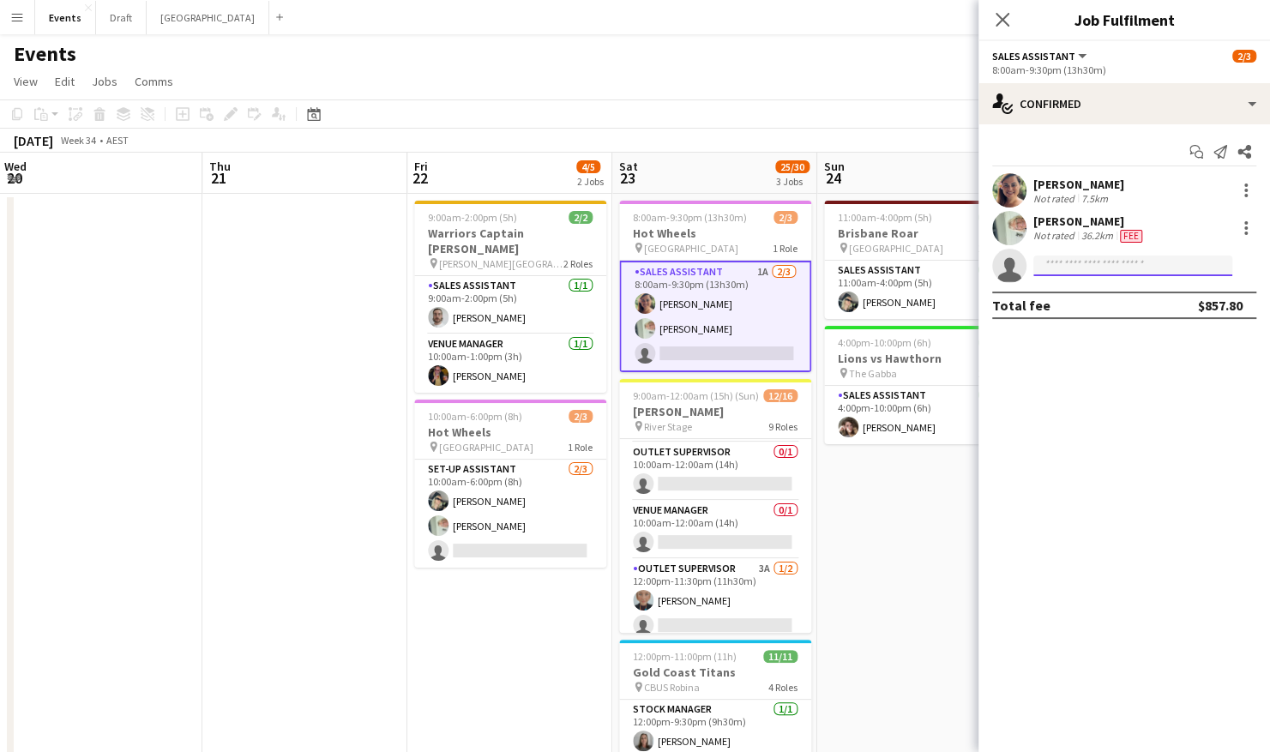
click at [1040, 263] on input at bounding box center [1133, 266] width 199 height 21
type input "****"
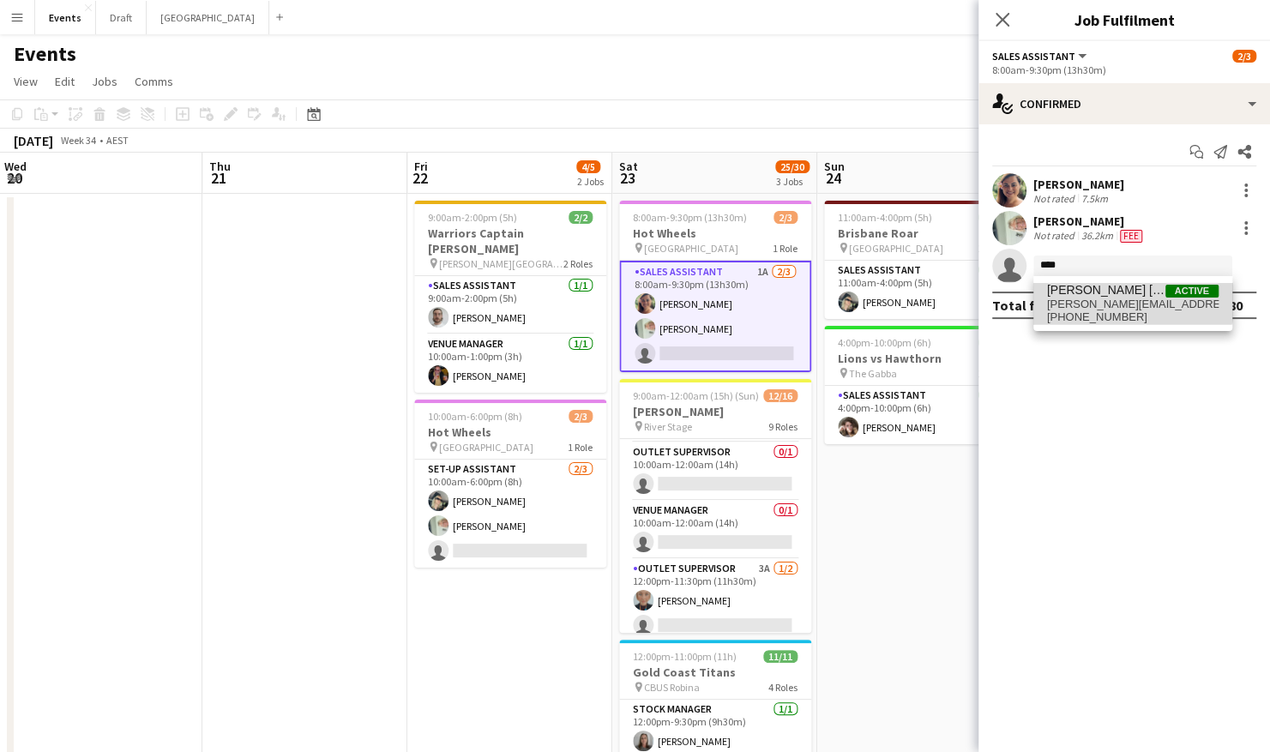
click at [1109, 294] on span "[PERSON_NAME] [PERSON_NAME]" at bounding box center [1106, 290] width 118 height 15
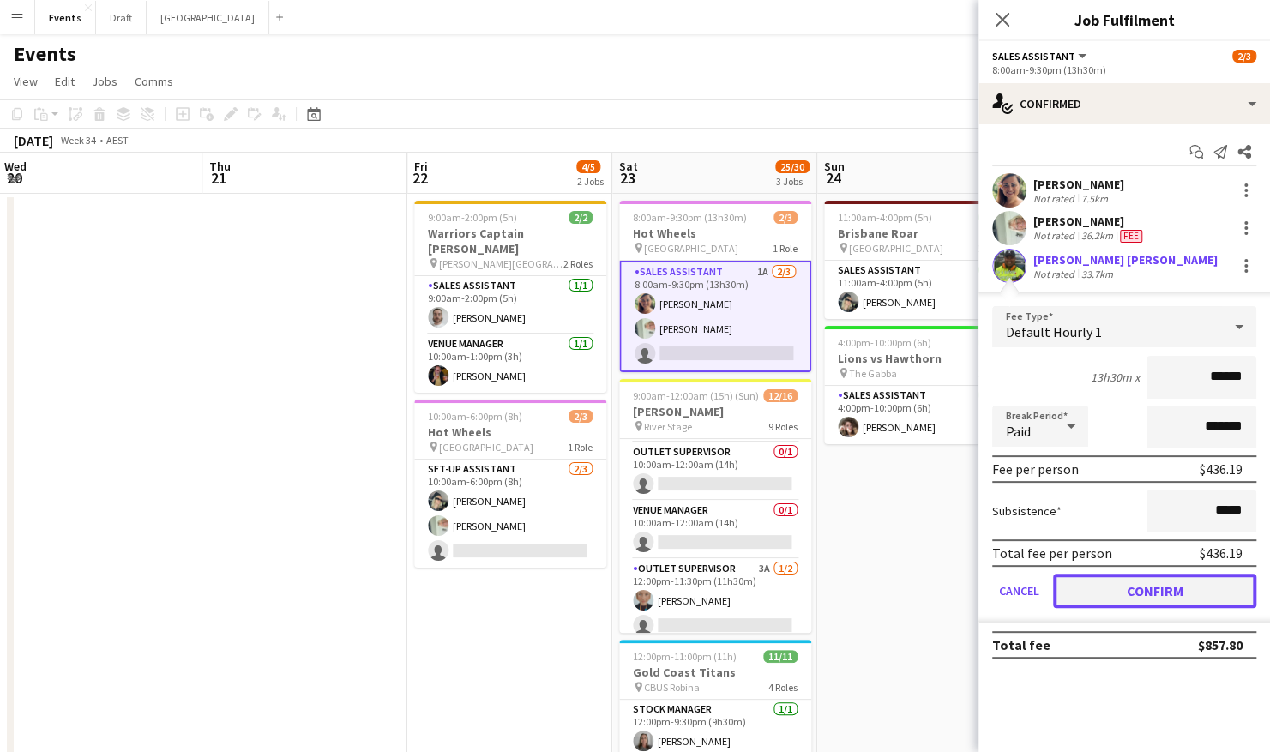
click at [1110, 594] on button "Confirm" at bounding box center [1154, 591] width 203 height 34
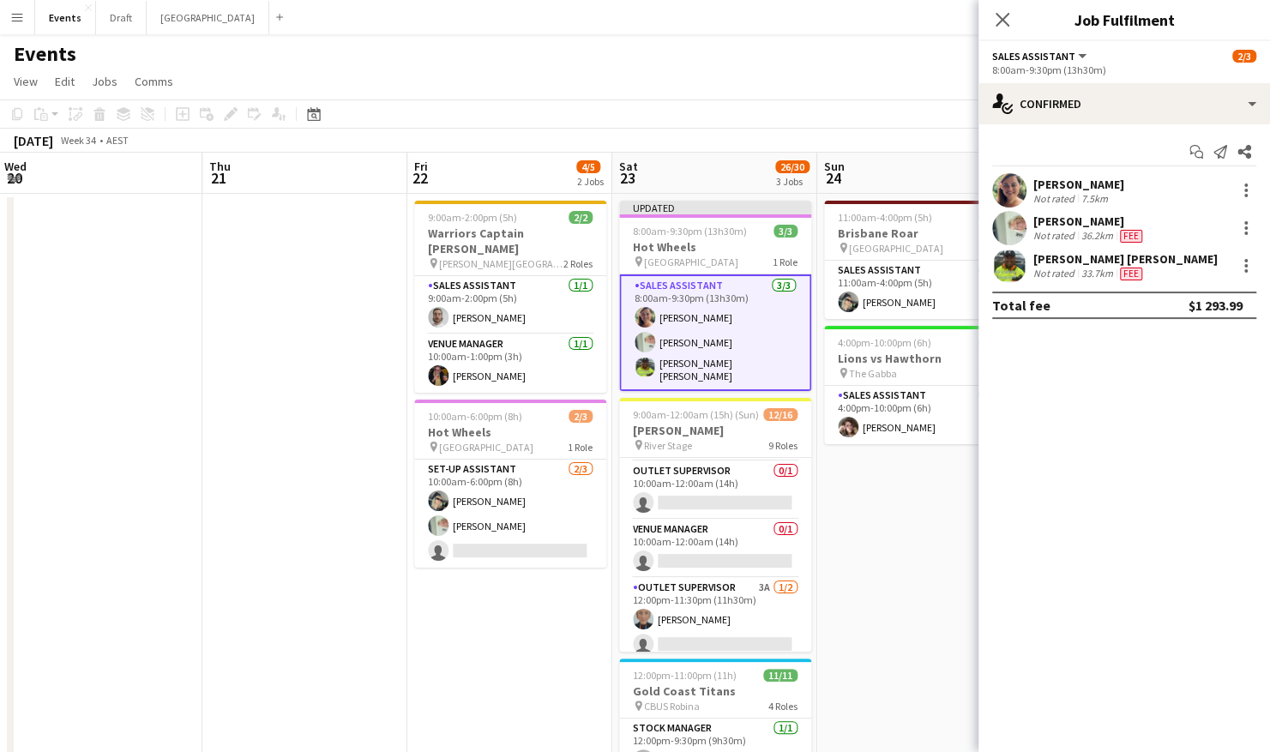
click at [914, 516] on app-date-cell "11:00am-4:00pm (5h) 1/1 Brisbane Roar pin Sunshine Coast Stadium 1 Role Sales A…" at bounding box center [920, 560] width 205 height 733
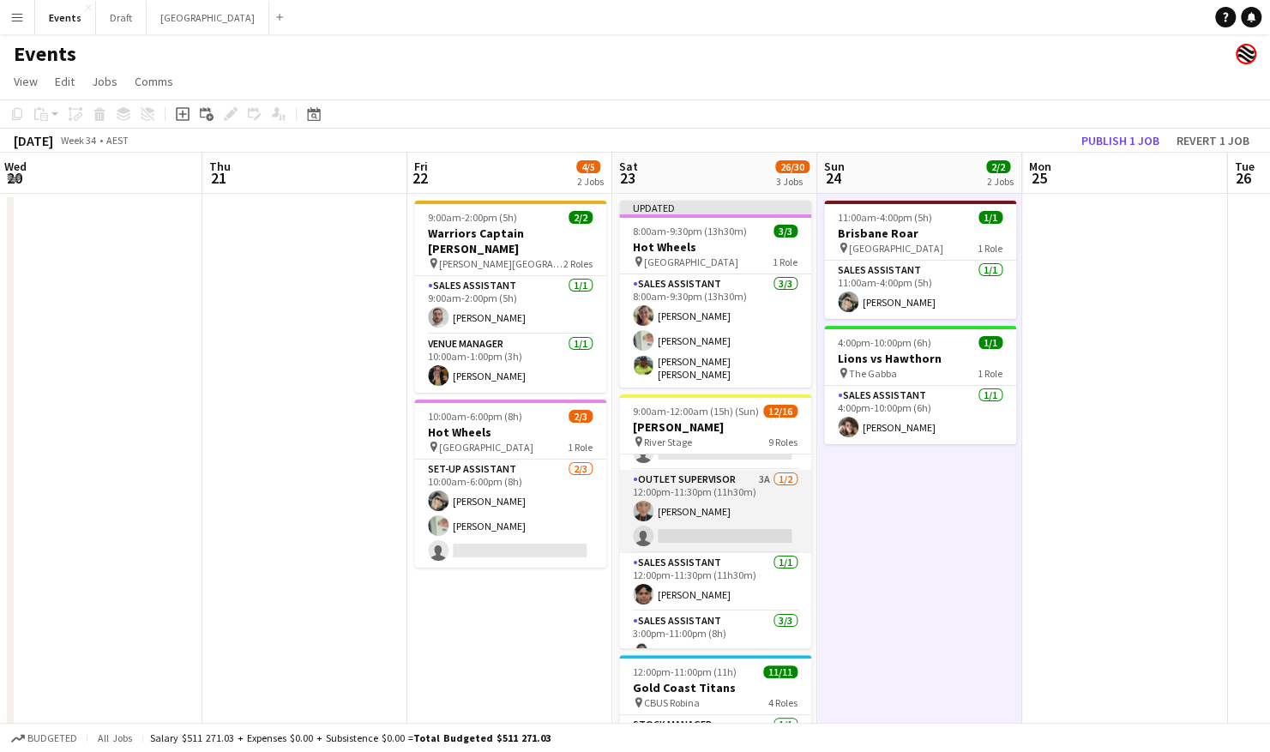
scroll to position [257, 0]
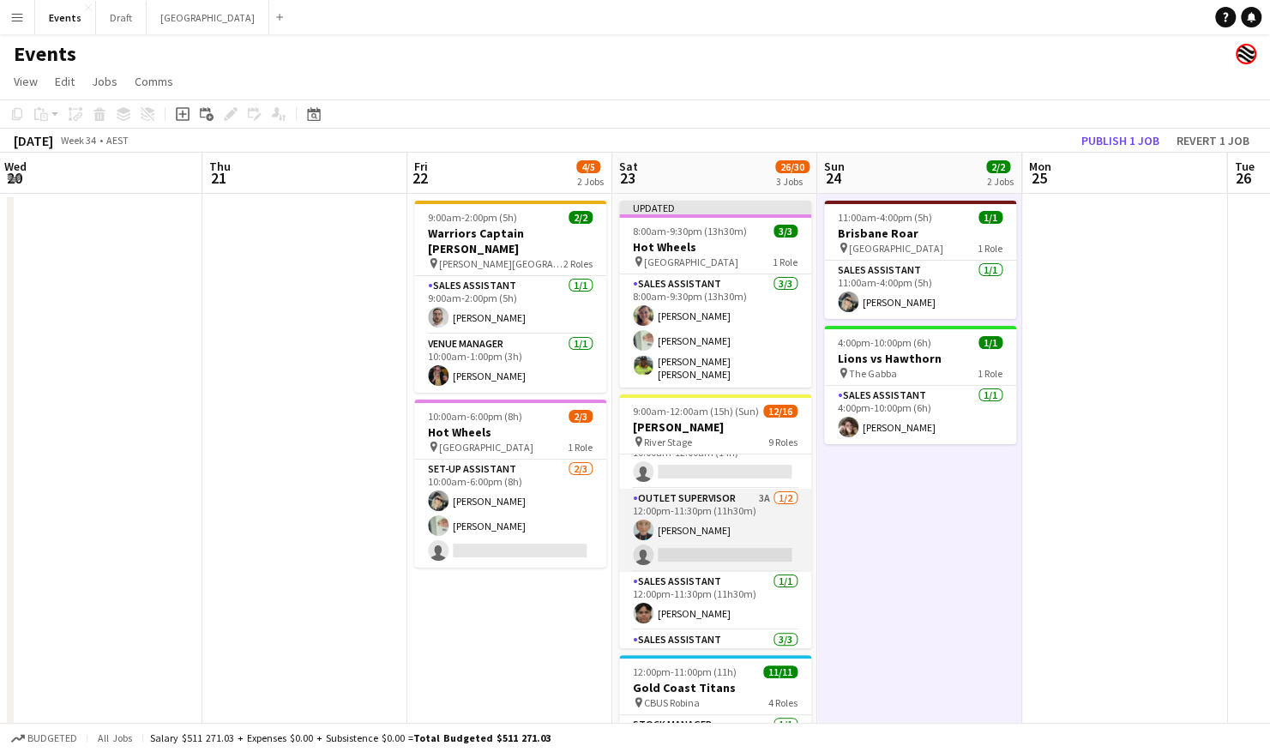
click at [685, 537] on app-card-role "Outlet Supervisor 3A 1/2 12:00pm-11:30pm (11h30m) Sally Starmer single-neutral-…" at bounding box center [715, 530] width 192 height 83
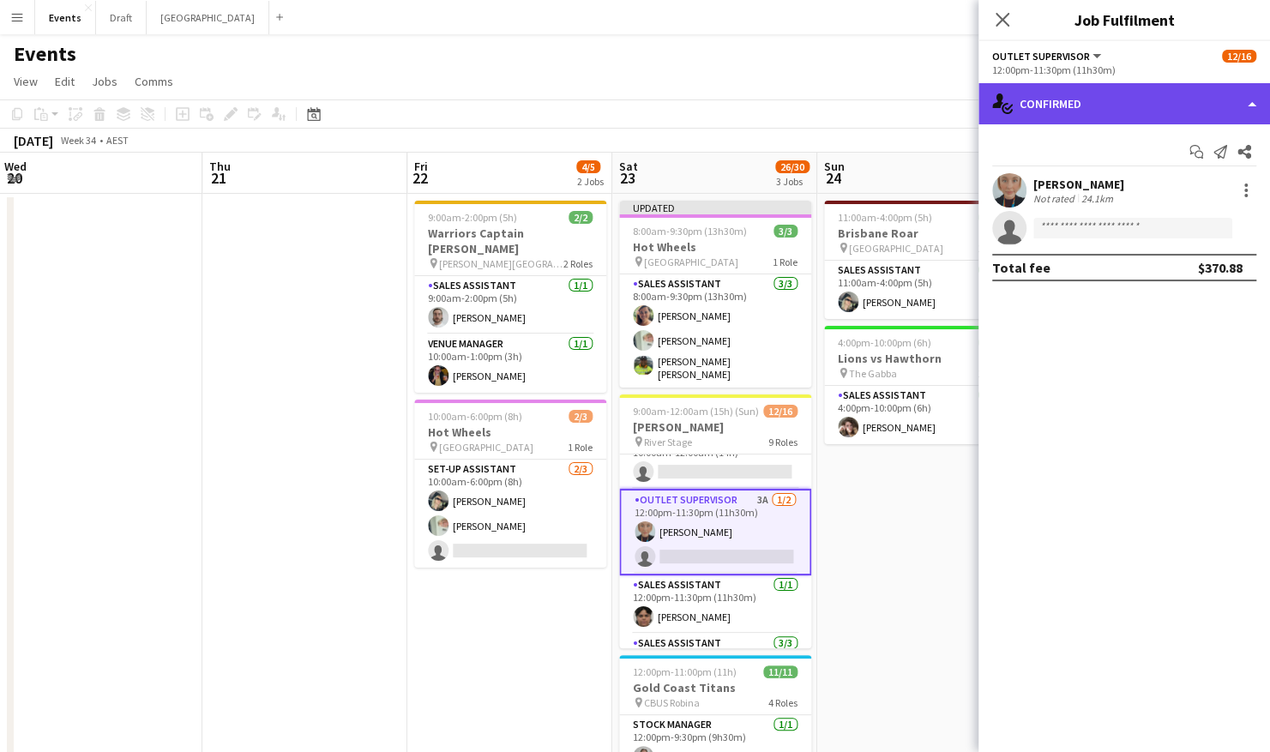
click at [1150, 108] on div "single-neutral-actions-check-2 Confirmed" at bounding box center [1125, 103] width 292 height 41
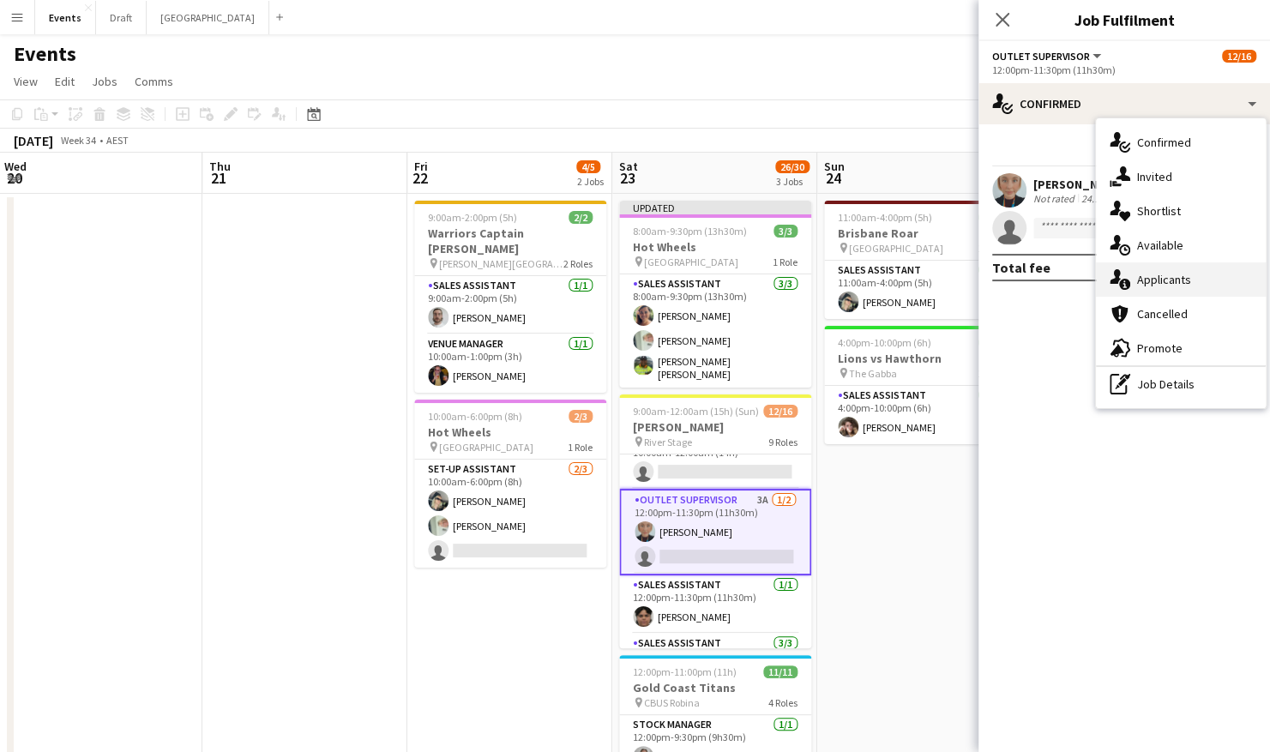
click at [1190, 287] on div "single-neutral-actions-information Applicants" at bounding box center [1181, 280] width 170 height 34
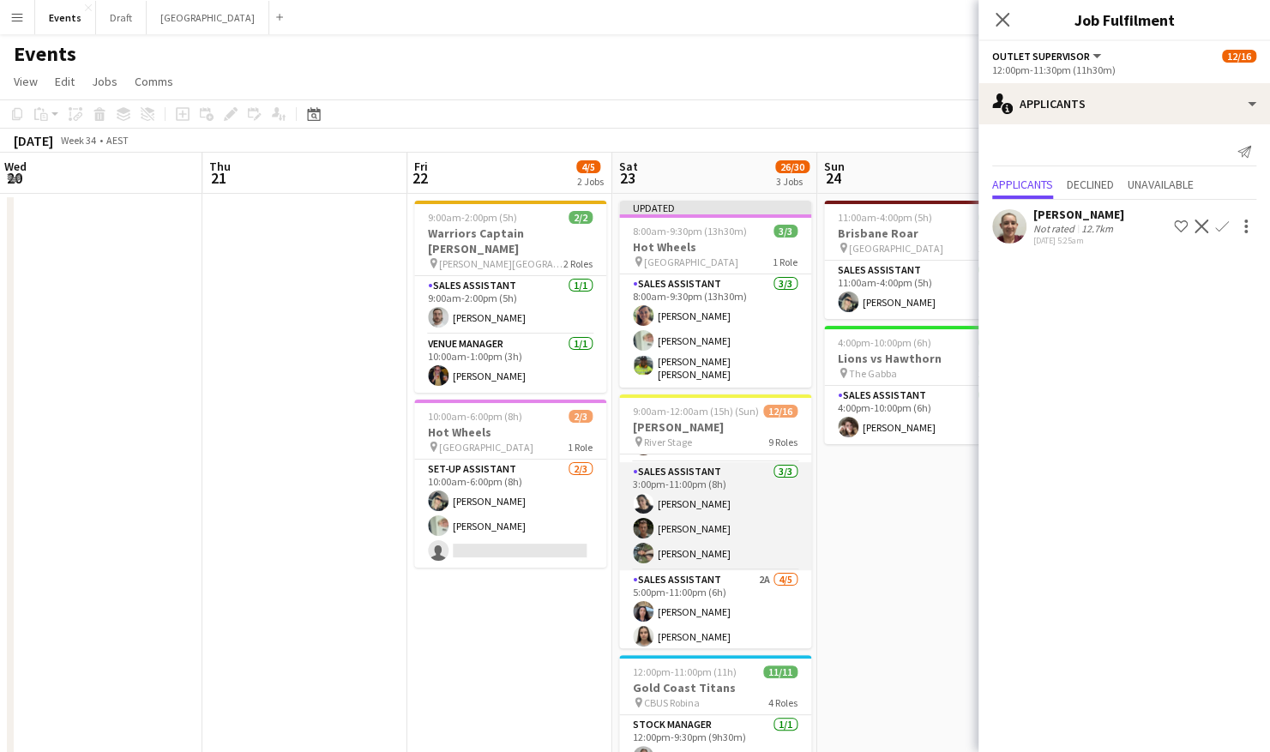
scroll to position [508, 0]
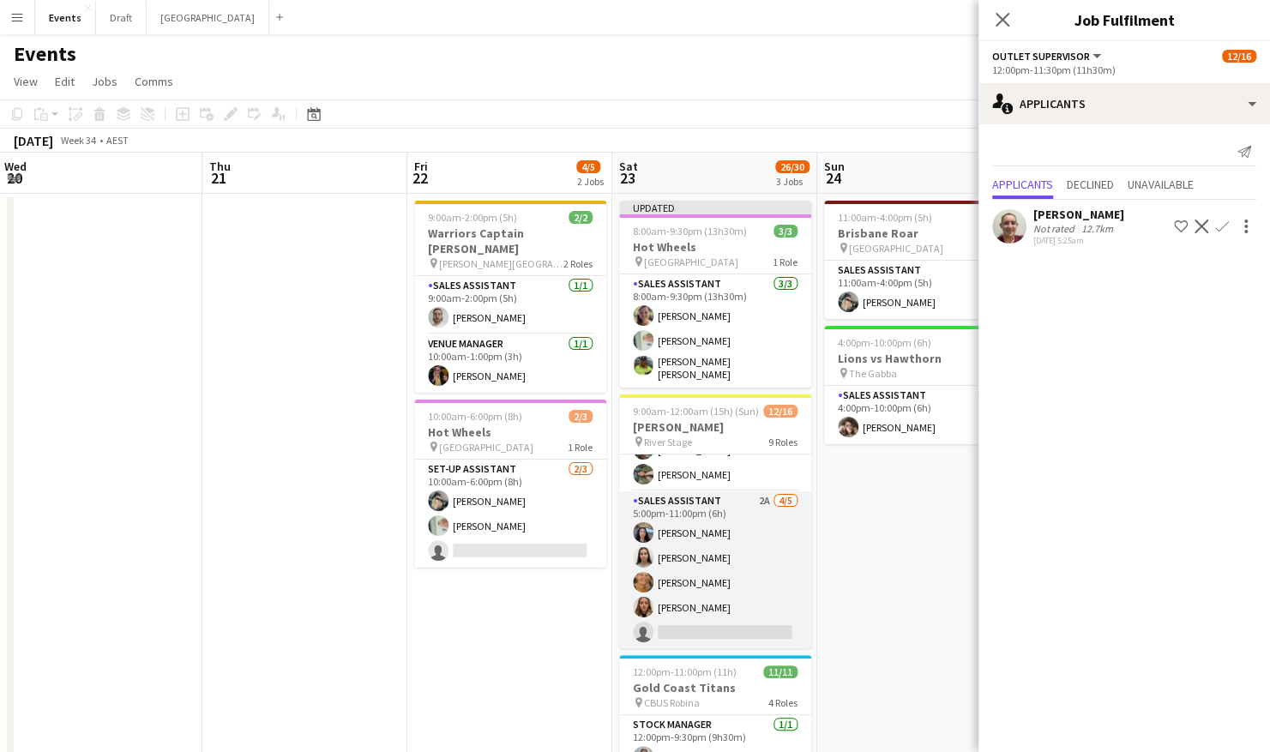
click at [746, 630] on app-card-role "Sales Assistant 2A 4/5 5:00pm-11:00pm (6h) Jesse Meade Jazlyn Pedrina Esther AC…" at bounding box center [715, 571] width 192 height 158
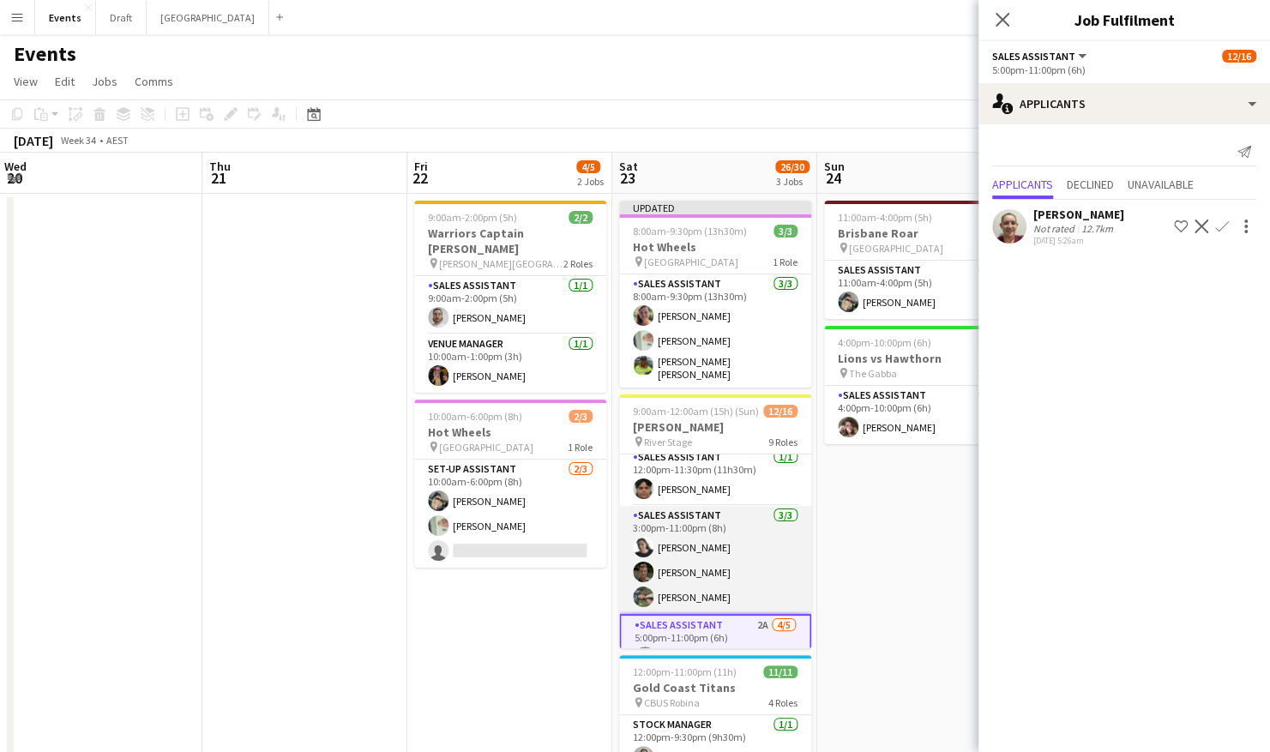
scroll to position [419, 0]
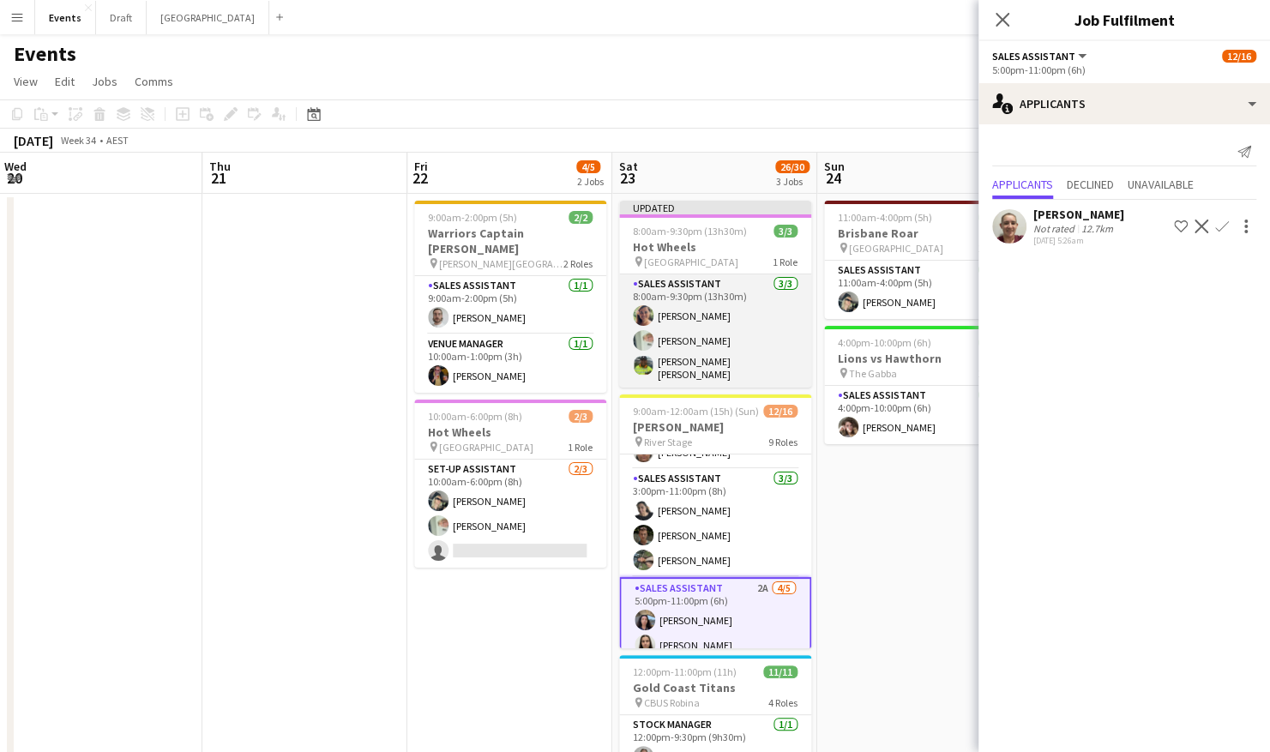
click at [698, 353] on app-card-role "Sales Assistant 3/3 8:00am-9:30pm (13h30m) Jacqueline Crenshaw Lorraine KEMP Su…" at bounding box center [715, 331] width 192 height 113
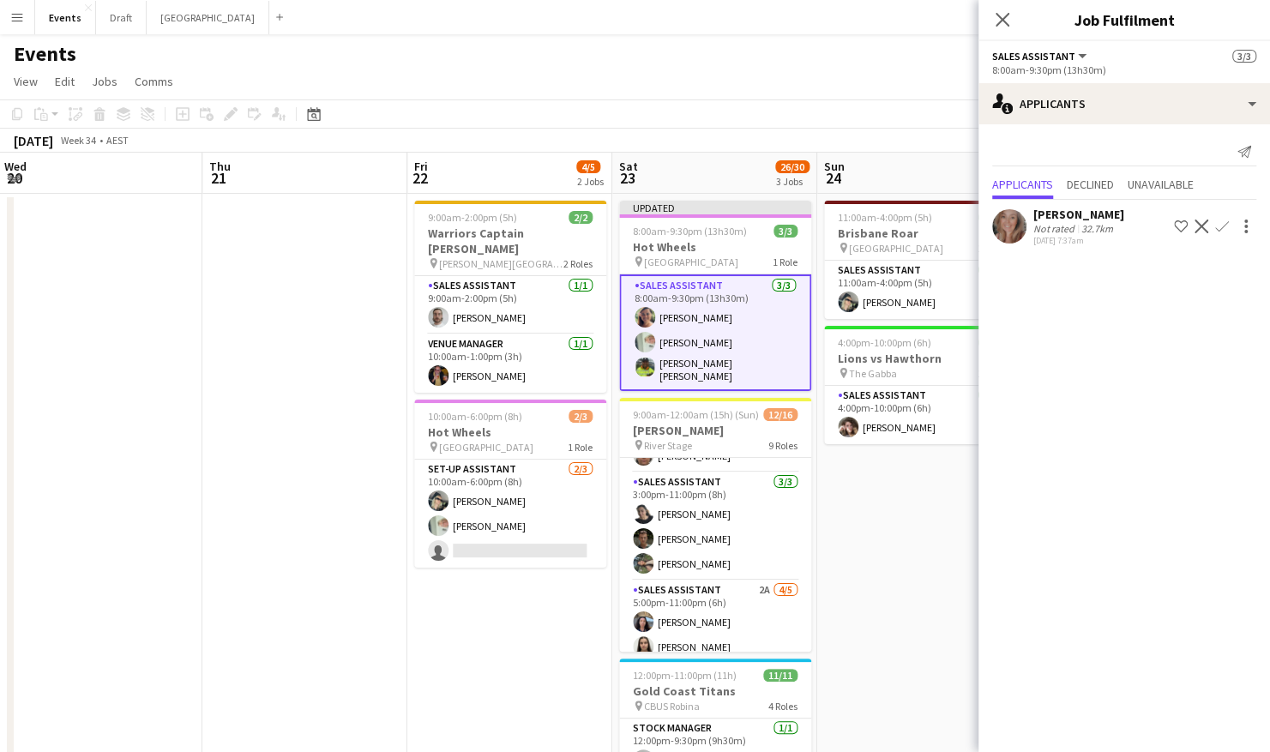
click at [1066, 222] on div "Not rated" at bounding box center [1056, 228] width 45 height 13
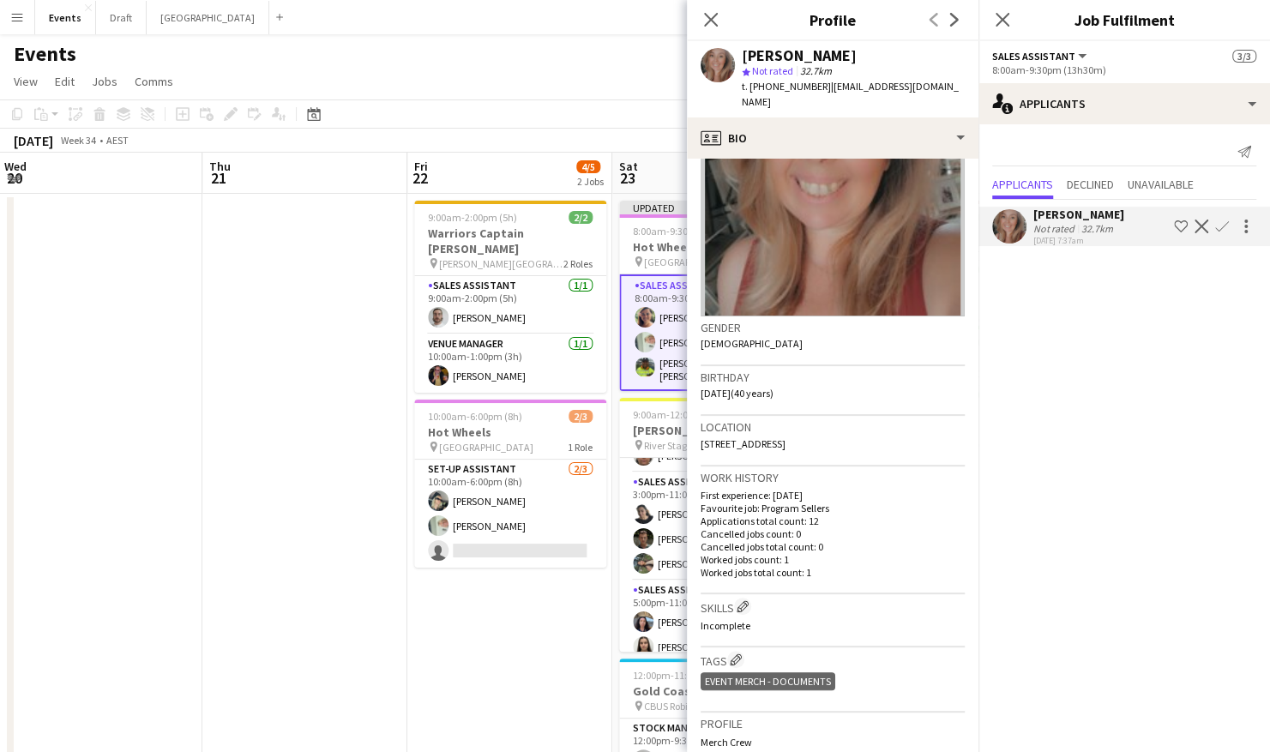
scroll to position [0, 0]
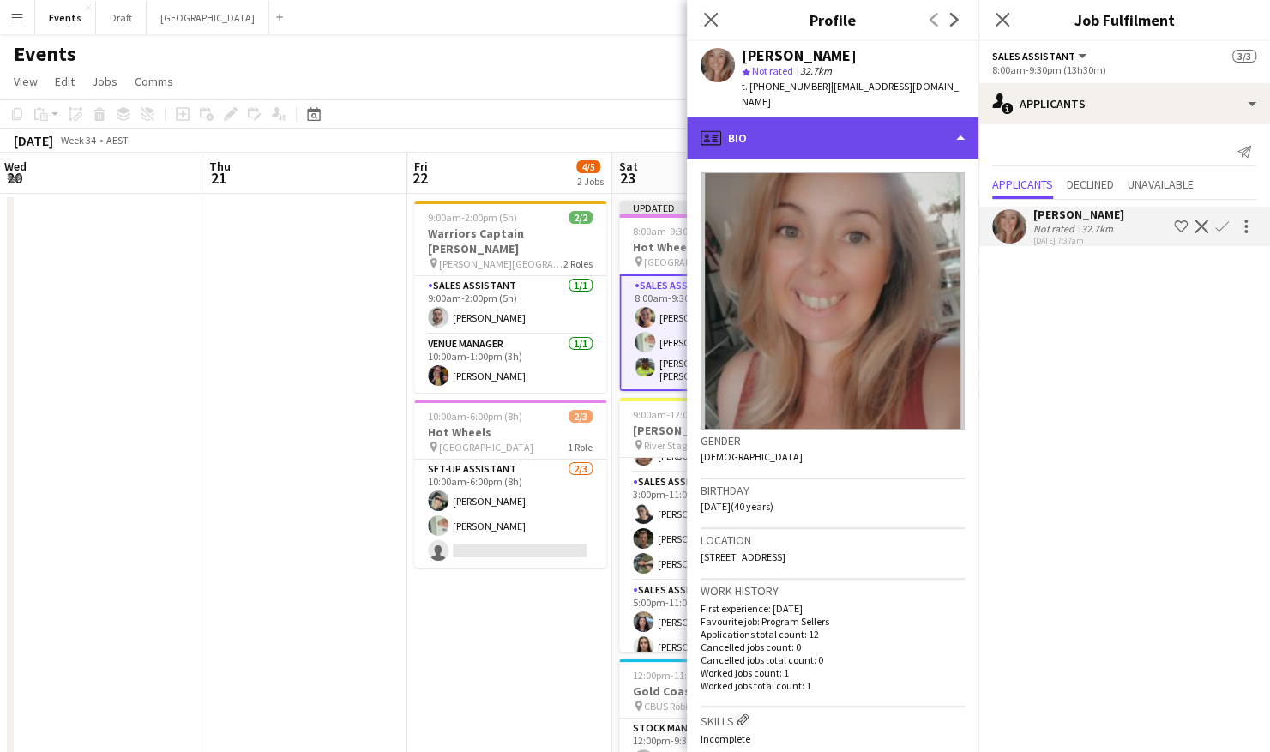
click at [950, 124] on div "profile Bio" at bounding box center [833, 138] width 292 height 41
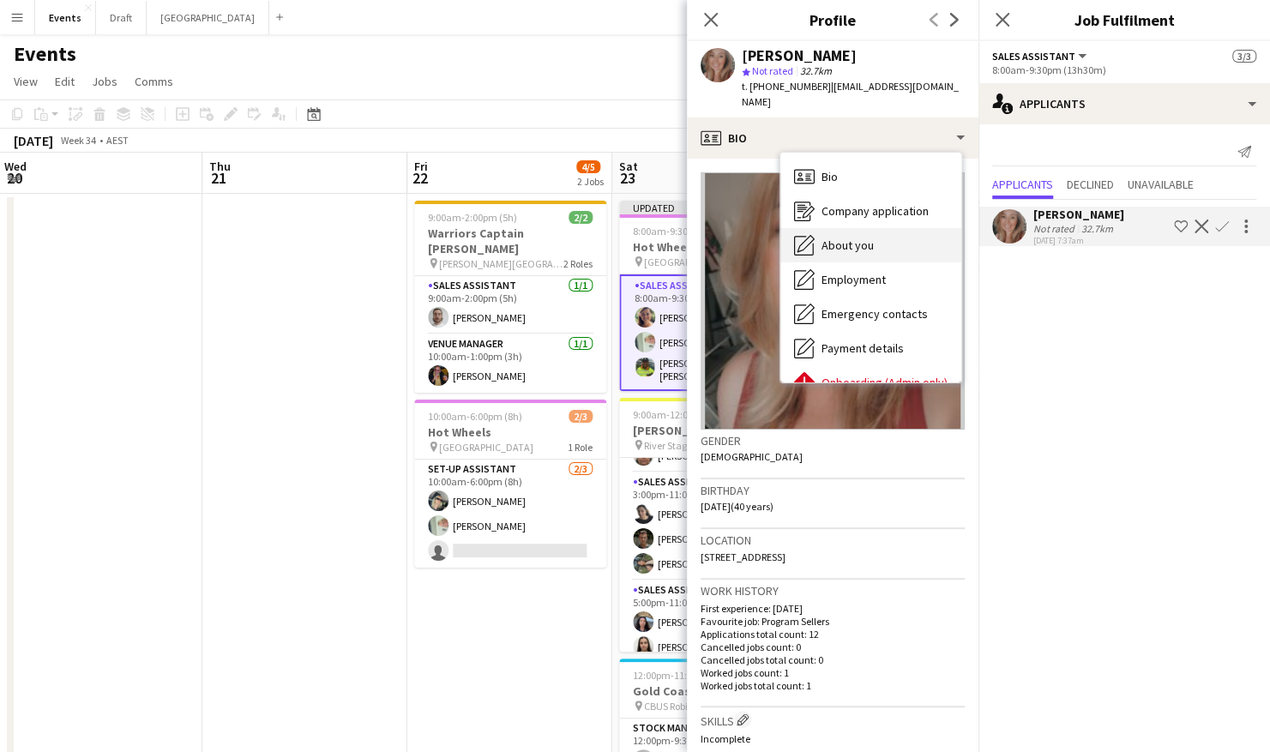
click at [906, 228] on div "About you About you" at bounding box center [871, 245] width 181 height 34
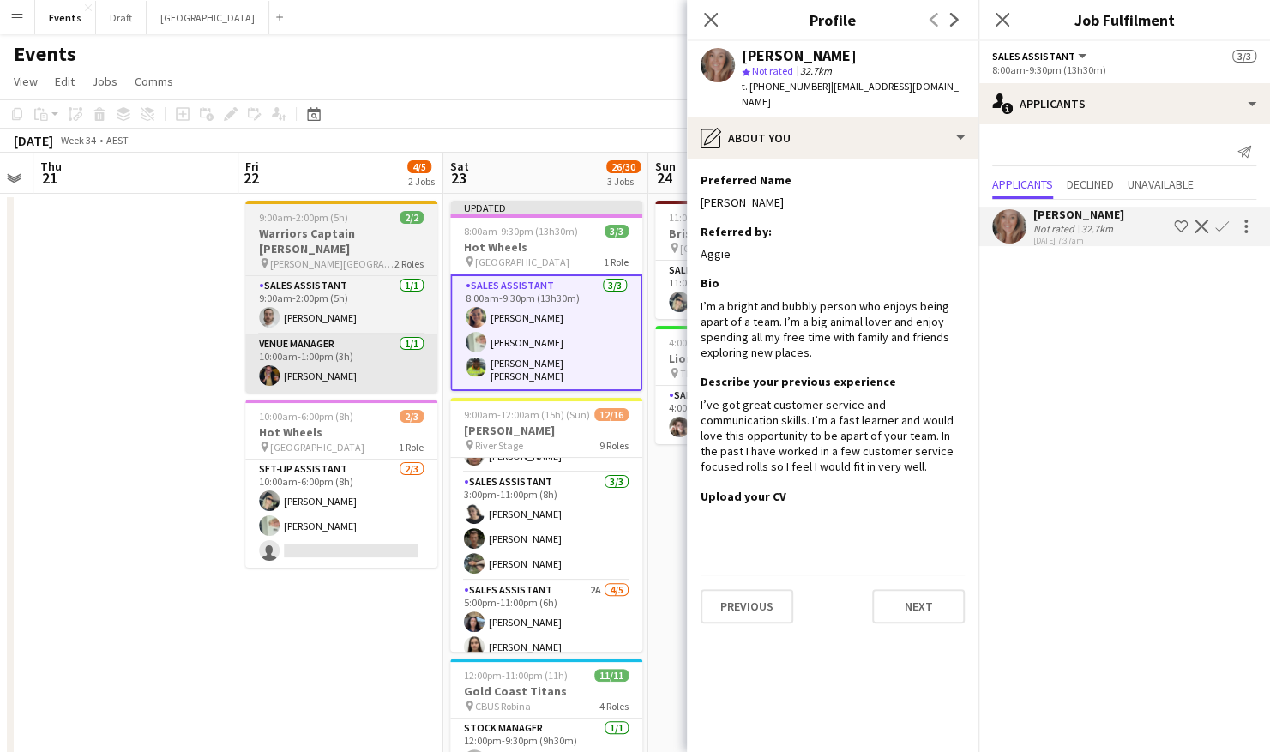
scroll to position [0, 619]
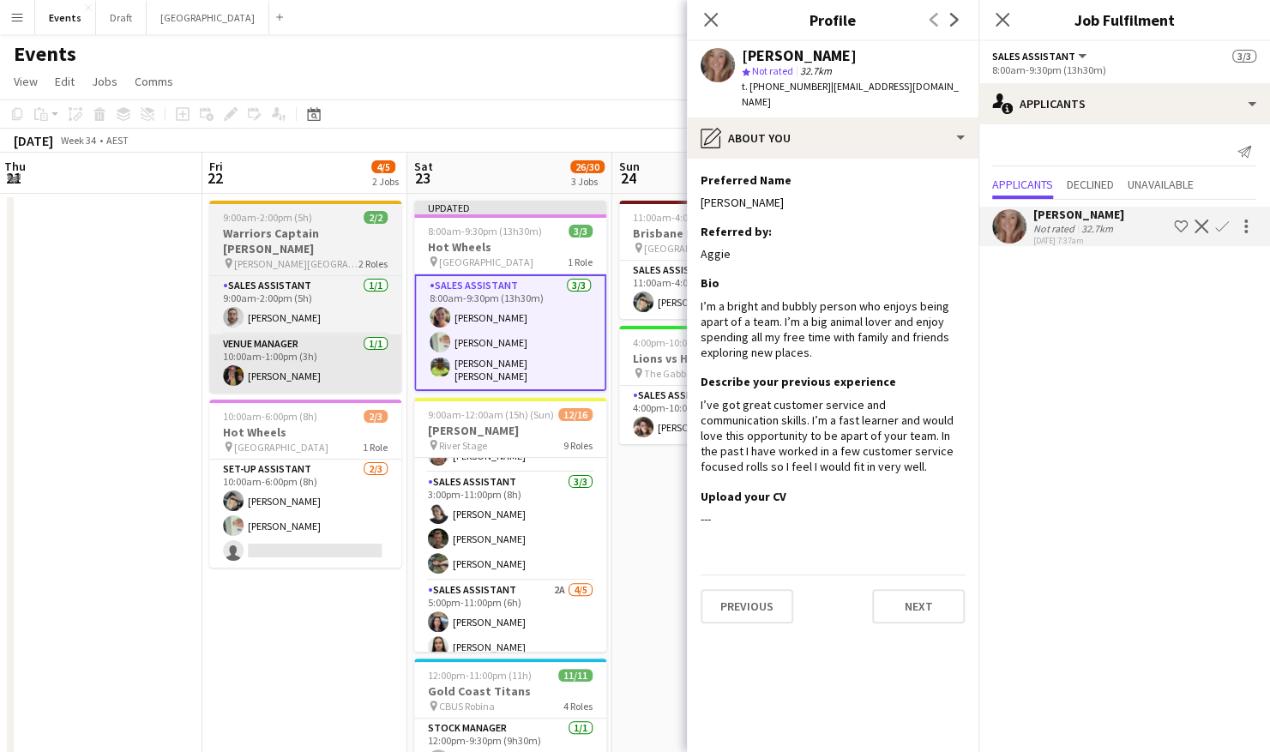
drag, startPoint x: 320, startPoint y: 347, endPoint x: 221, endPoint y: 336, distance: 99.3
click at [114, 359] on app-calendar-viewport "Mon 18 Tue 19 Wed 20 Thu 21 Fri 22 4/5 2 Jobs Sat 23 26/30 3 Jobs Sun 24 2/2 2 …" at bounding box center [635, 540] width 1270 height 774
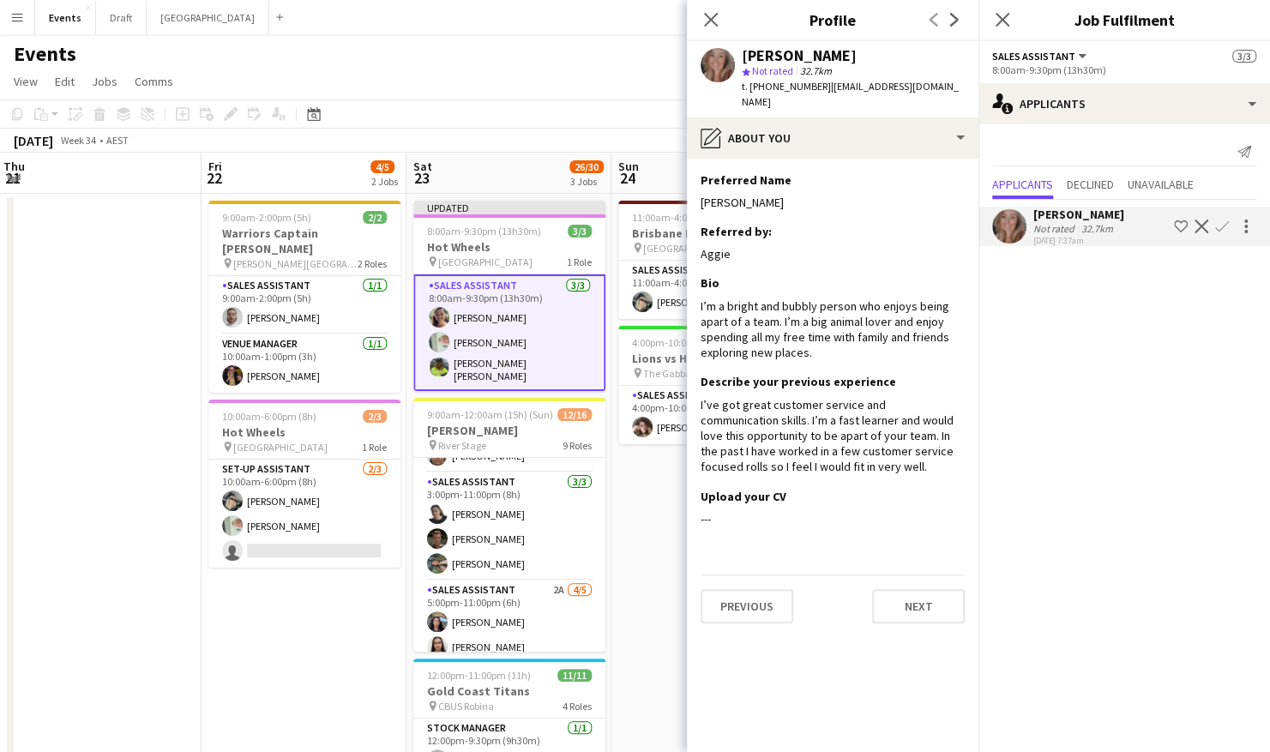
click at [513, 317] on app-card-role "Sales Assistant 3/3 8:00am-9:30pm (13h30m) Jacqueline Crenshaw Lorraine KEMP Su…" at bounding box center [509, 333] width 192 height 117
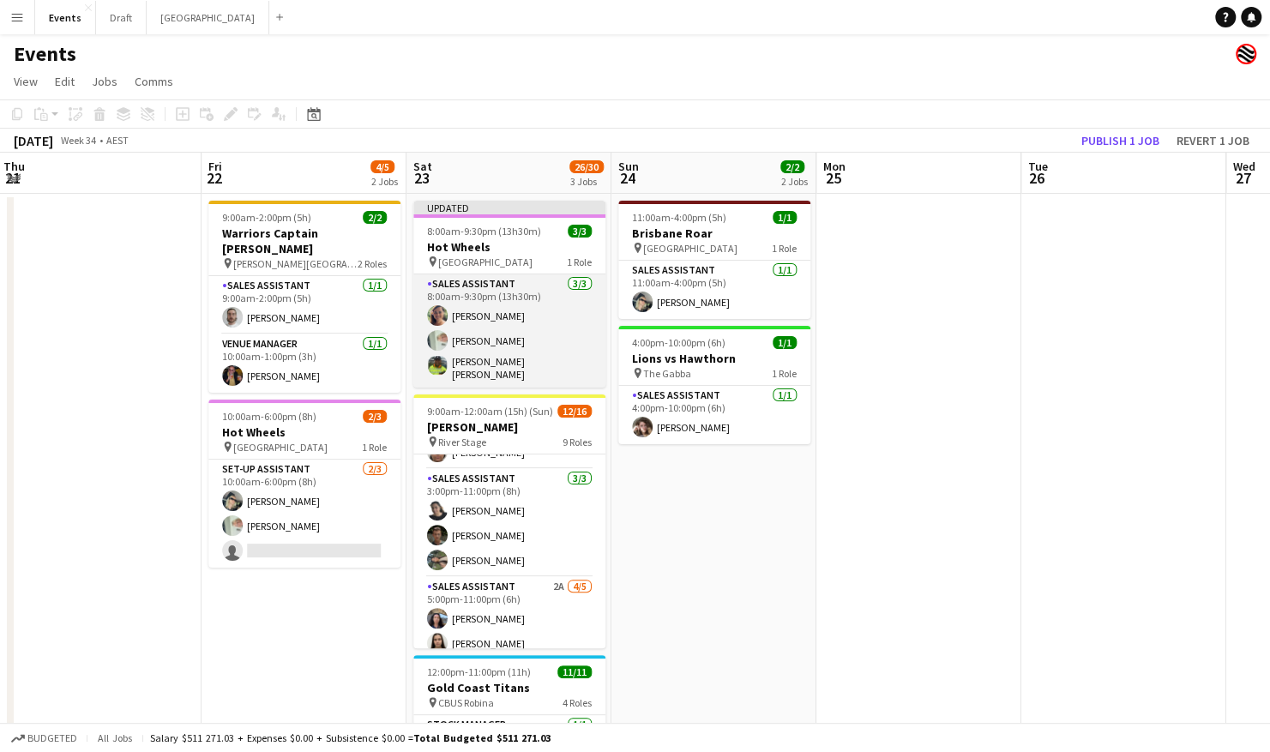
click at [522, 343] on app-card-role "Sales Assistant 3/3 8:00am-9:30pm (13h30m) Jacqueline Crenshaw Lorraine KEMP Su…" at bounding box center [509, 331] width 192 height 113
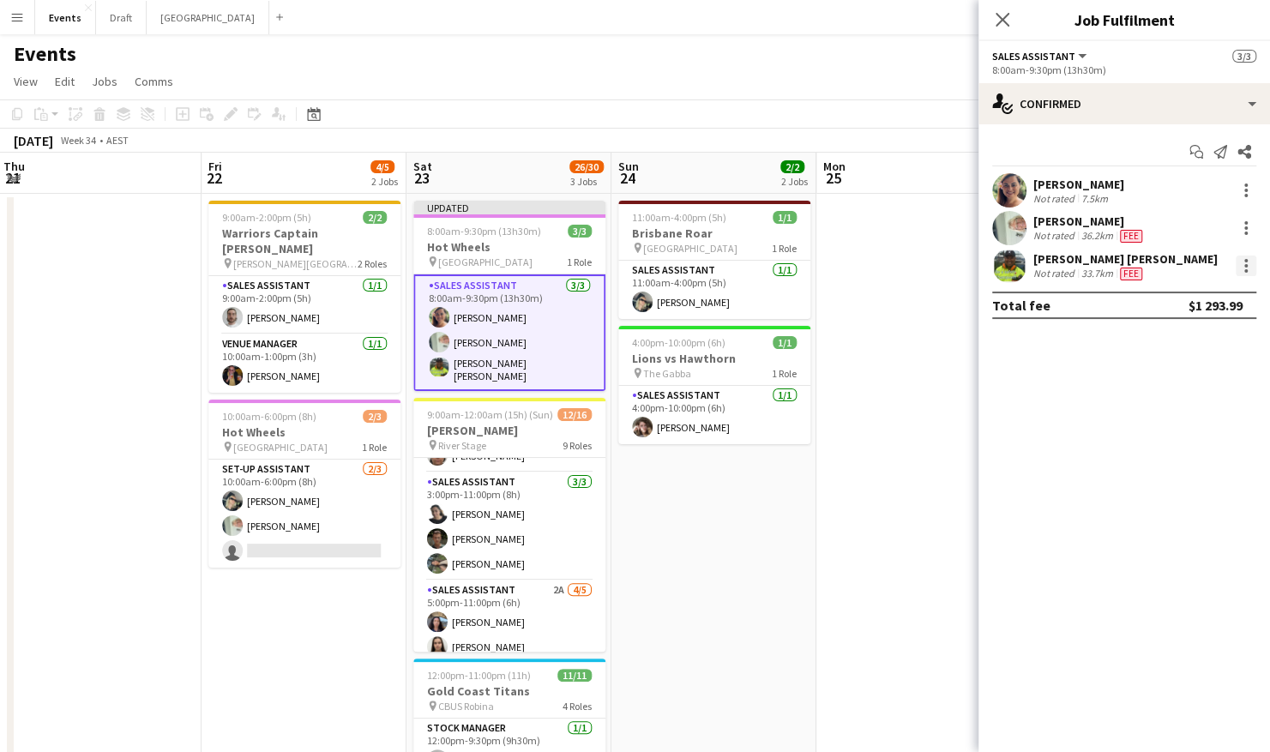
click at [1245, 264] on div at bounding box center [1246, 265] width 3 height 3
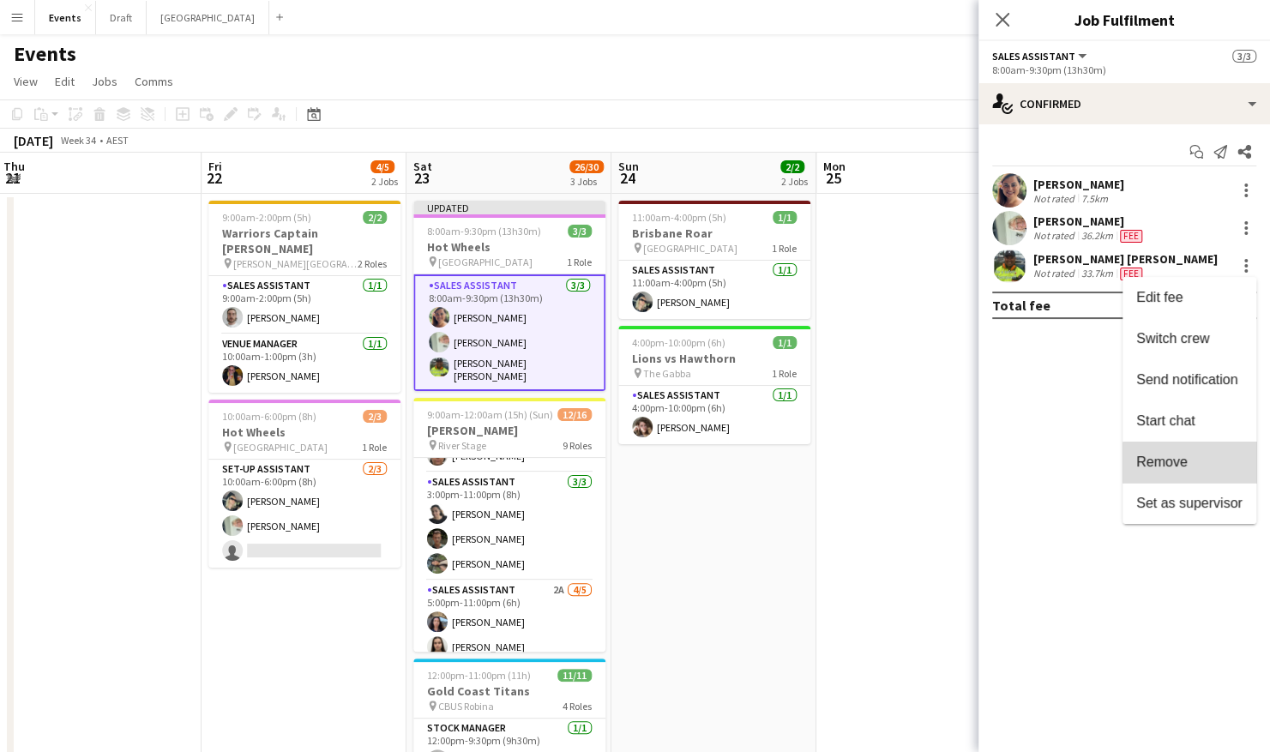
click at [1192, 469] on span "Remove" at bounding box center [1190, 462] width 106 height 15
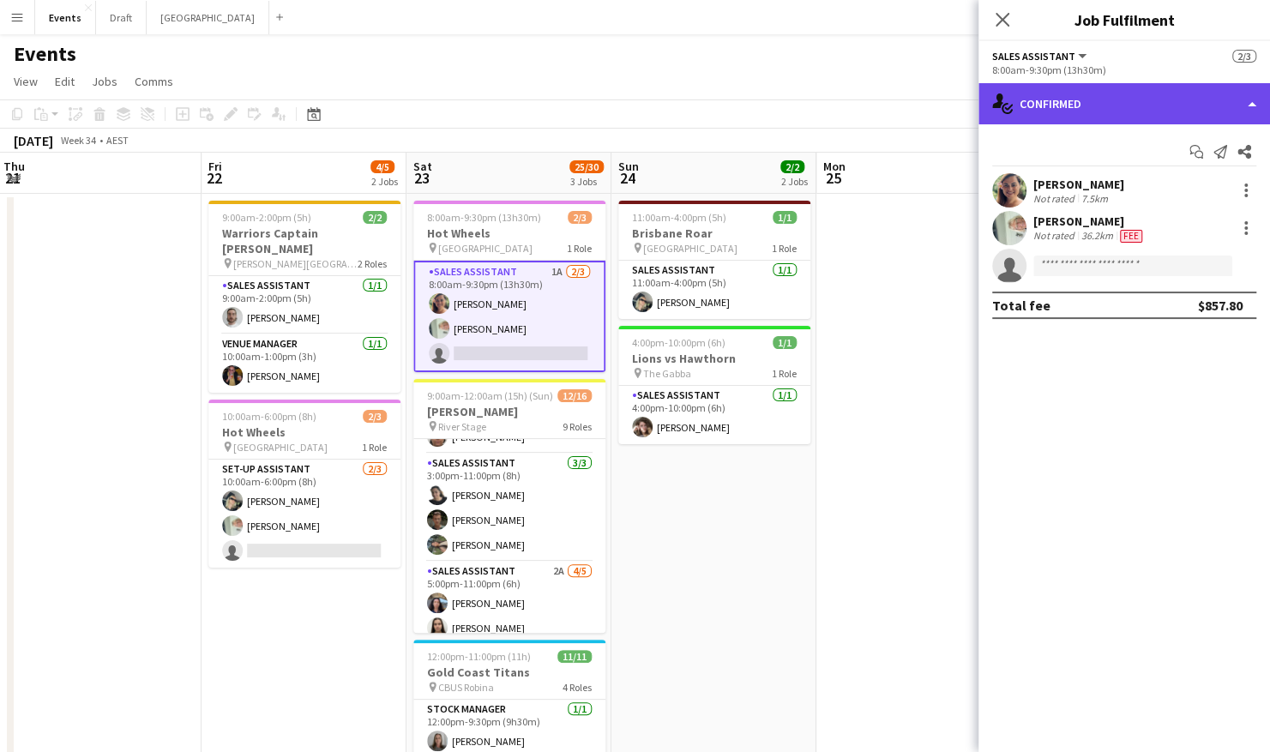
click at [1172, 108] on div "single-neutral-actions-check-2 Confirmed" at bounding box center [1125, 103] width 292 height 41
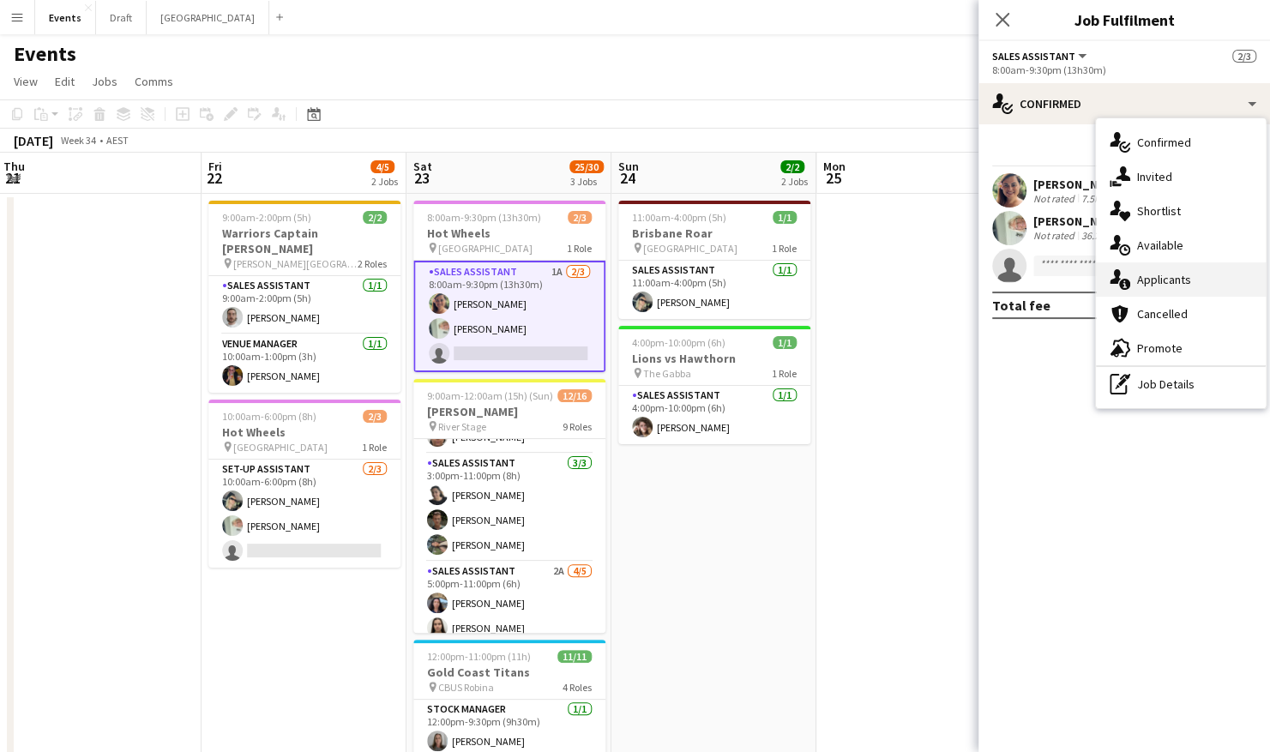
click at [1172, 282] on div "single-neutral-actions-information Applicants" at bounding box center [1181, 280] width 170 height 34
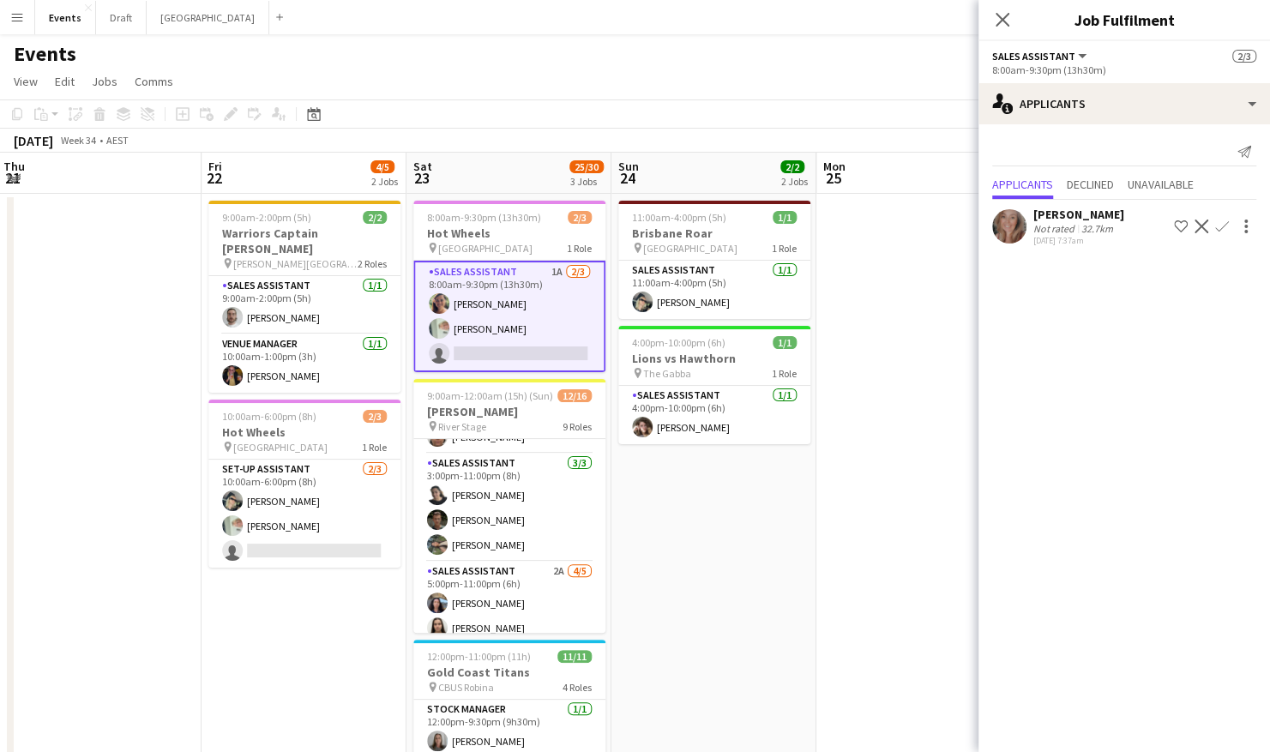
click at [1222, 225] on app-icon "Confirm" at bounding box center [1223, 227] width 14 height 14
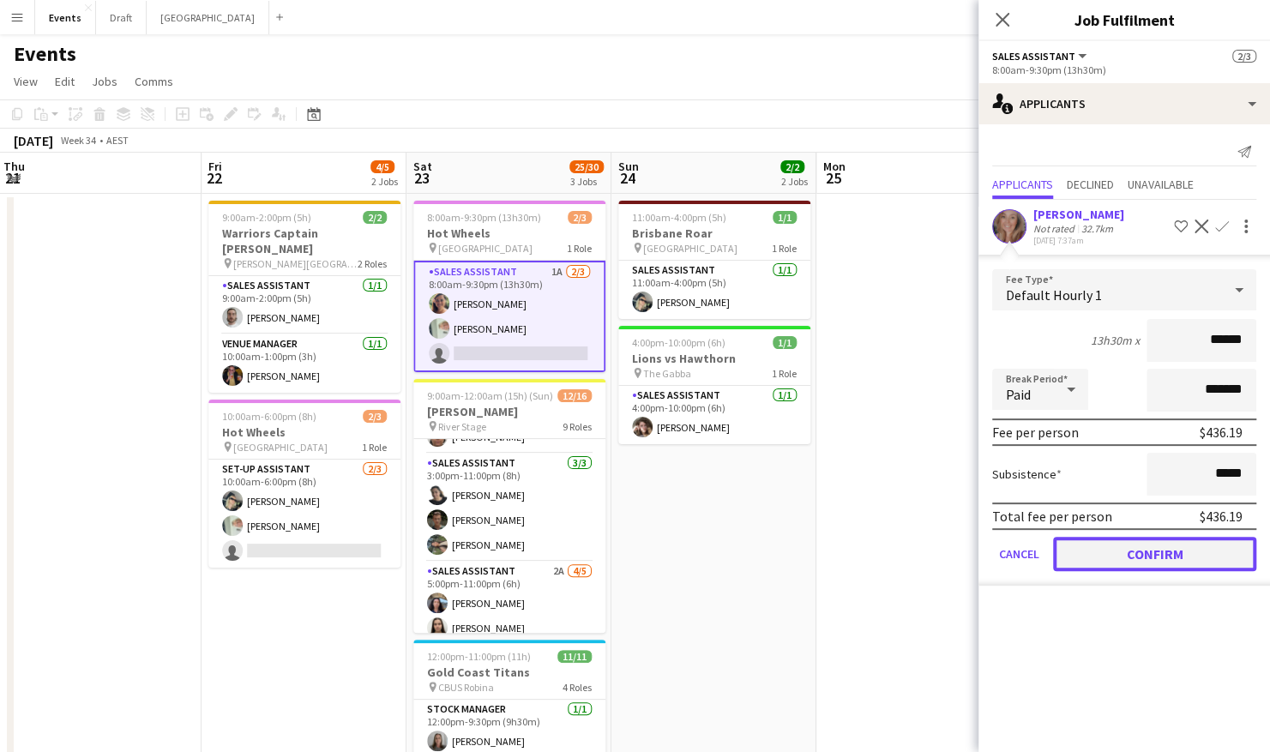
click at [1167, 558] on button "Confirm" at bounding box center [1154, 554] width 203 height 34
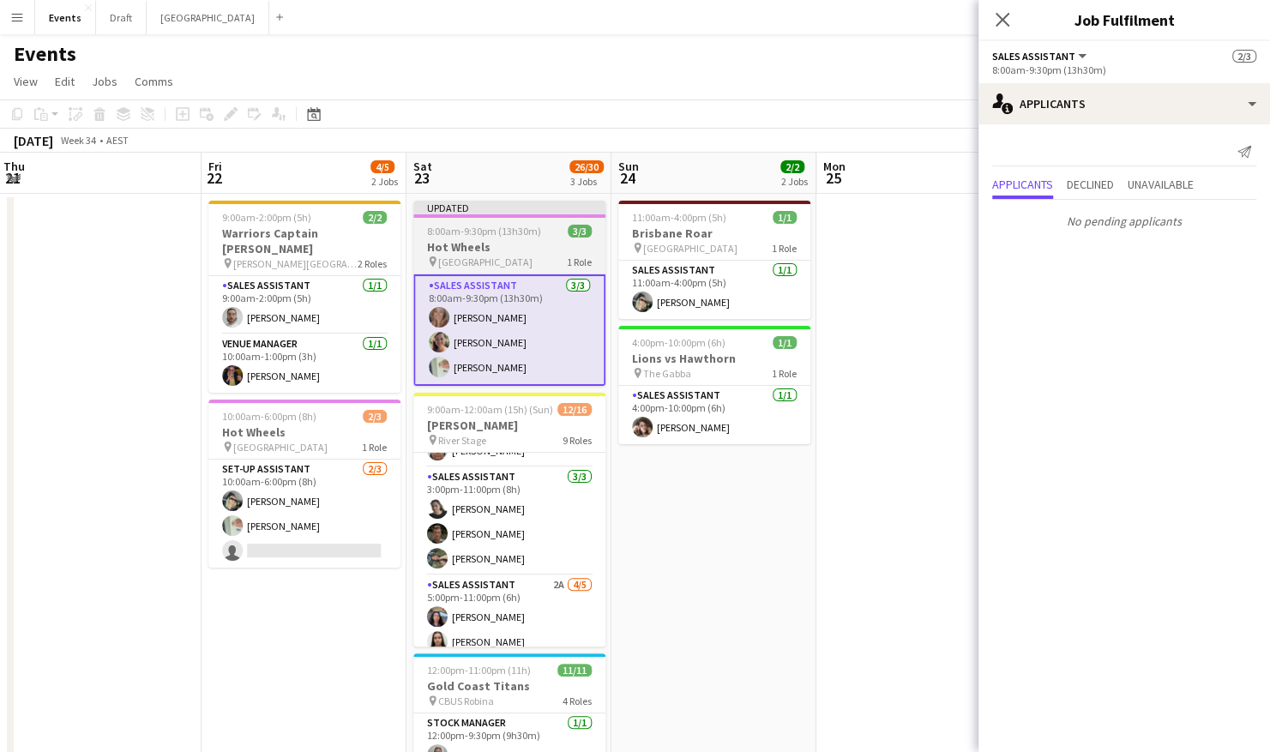
click at [554, 241] on h3 "Hot Wheels" at bounding box center [509, 246] width 192 height 15
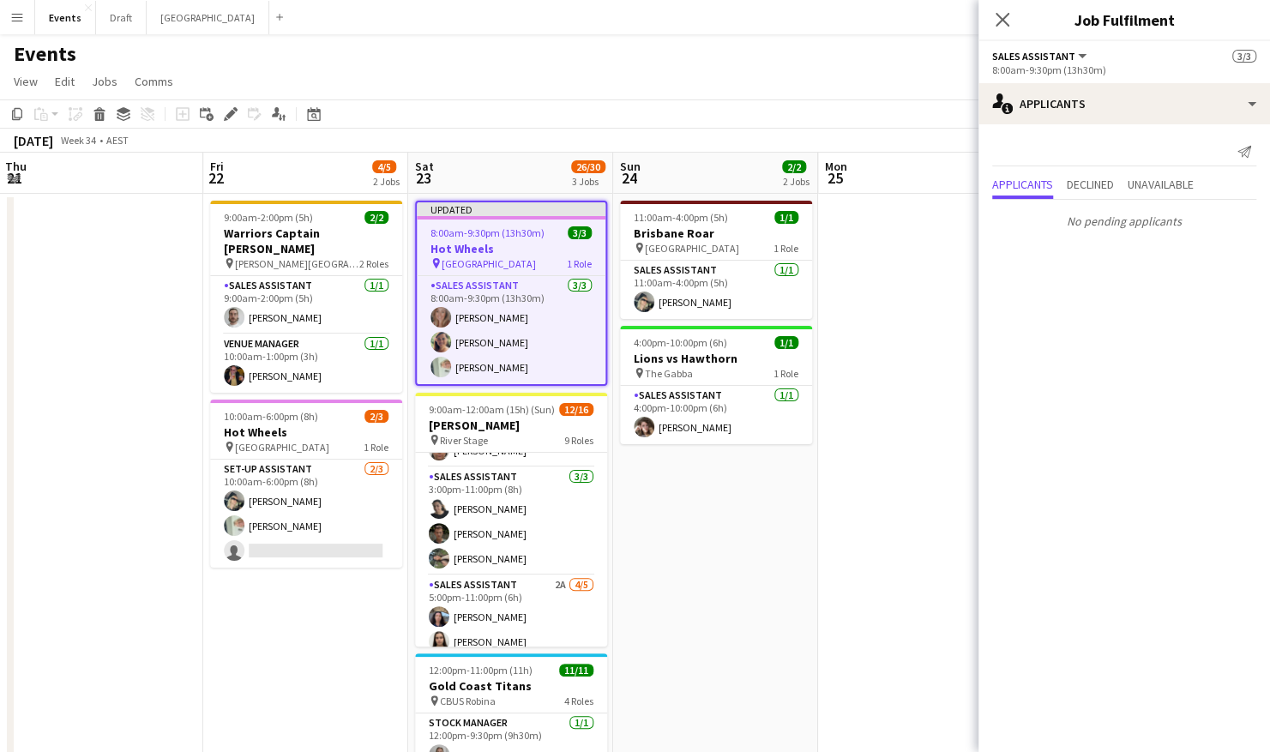
click at [512, 252] on h3 "Hot Wheels" at bounding box center [511, 248] width 189 height 15
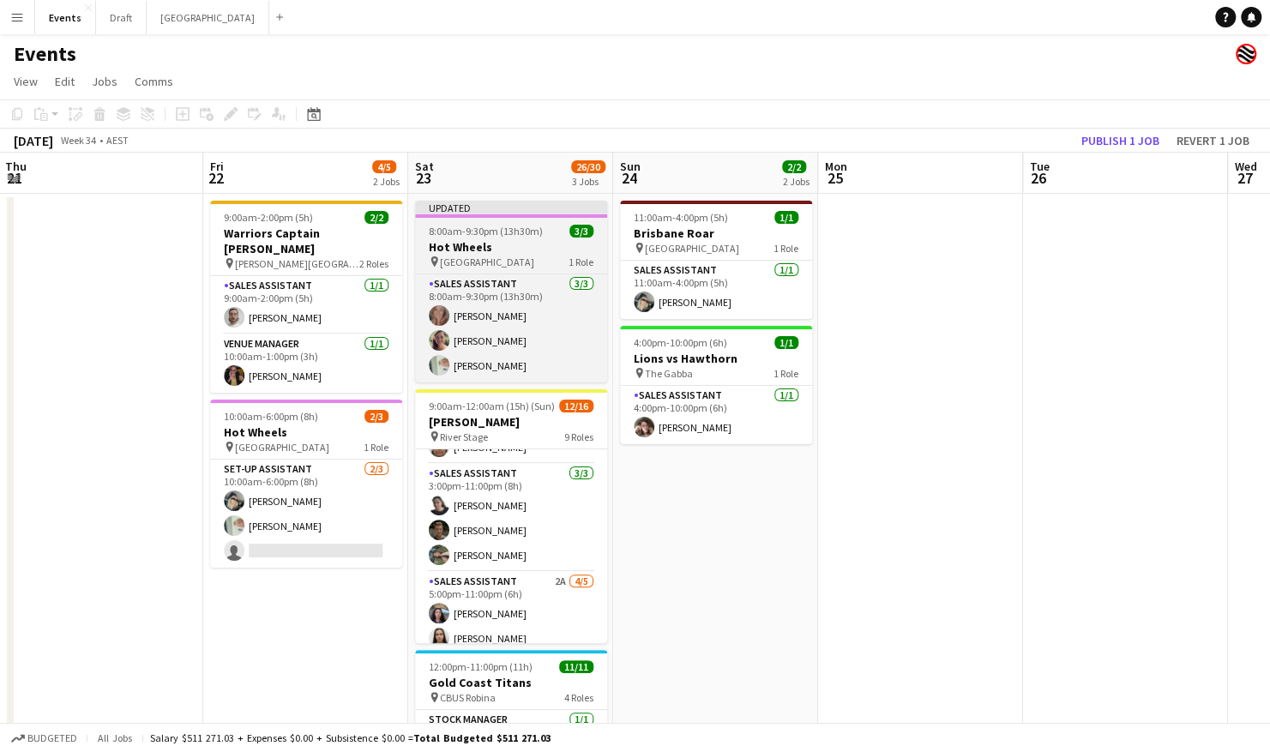
click at [519, 249] on h3 "Hot Wheels" at bounding box center [511, 246] width 192 height 15
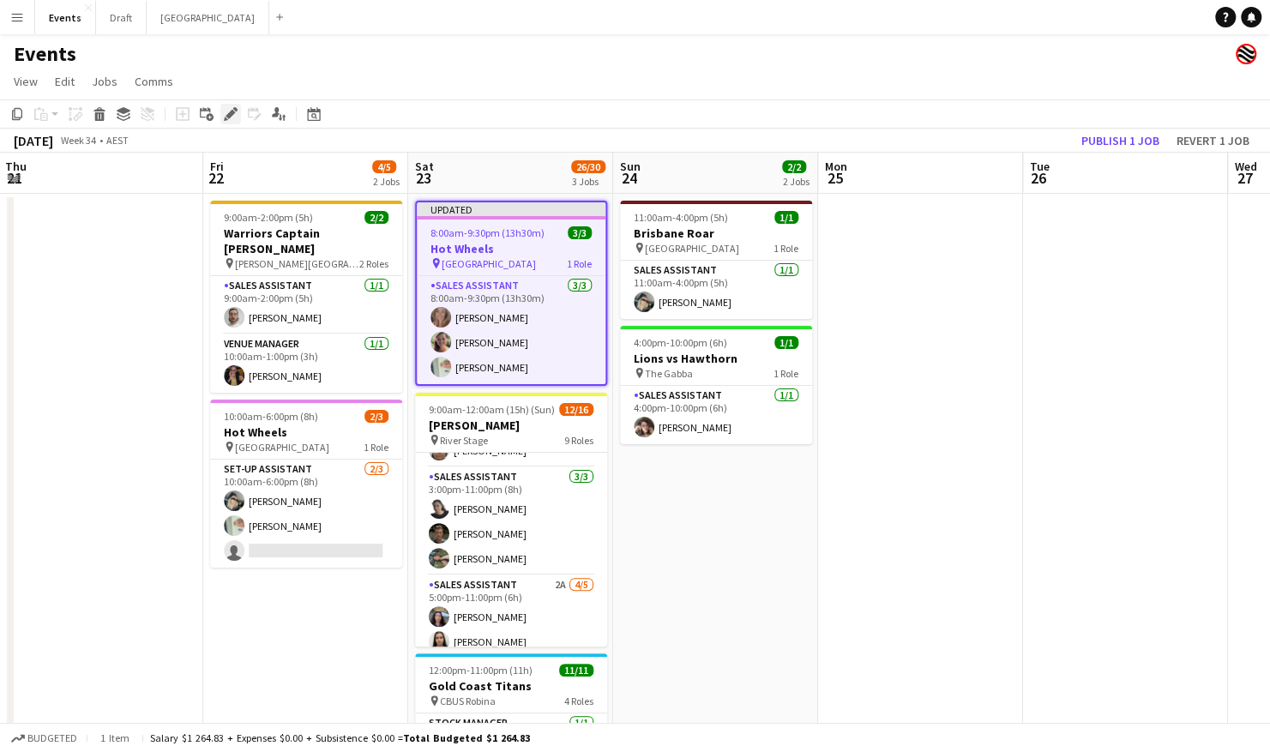
click at [229, 120] on icon "Edit" at bounding box center [231, 114] width 14 height 14
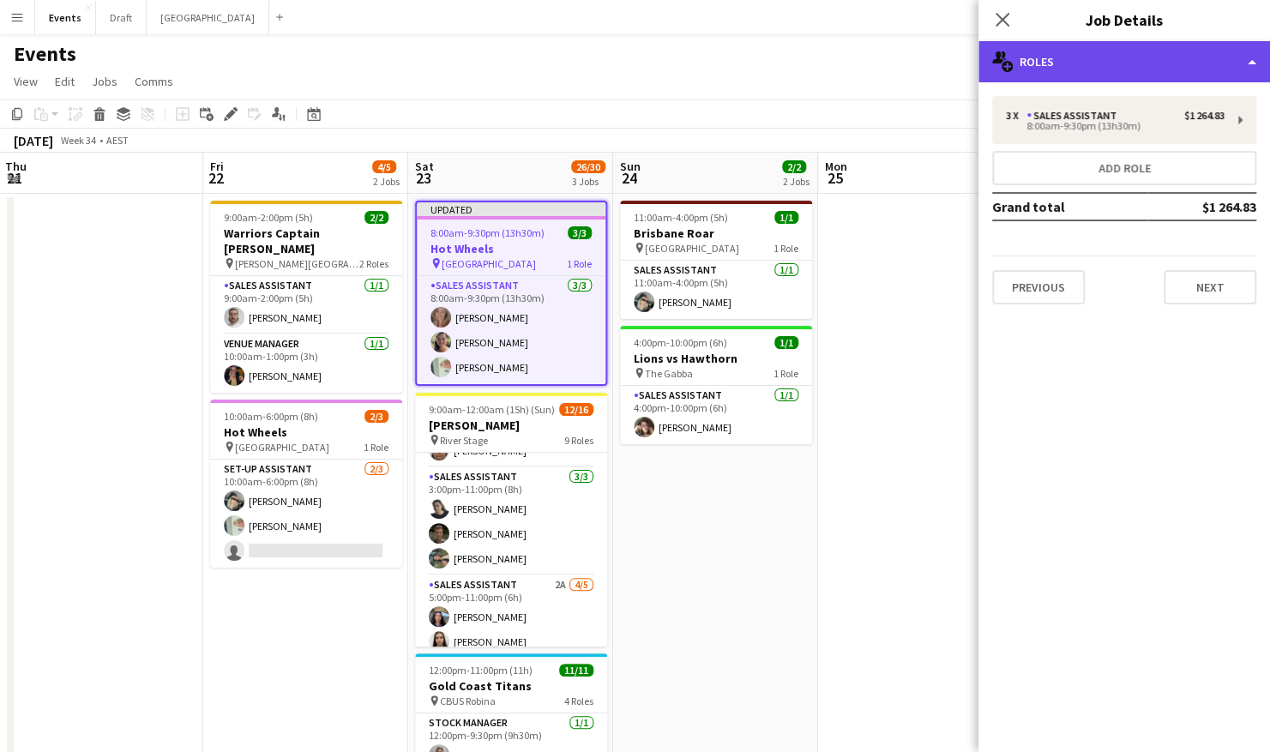
click at [1165, 73] on div "multiple-users-add Roles" at bounding box center [1125, 61] width 292 height 41
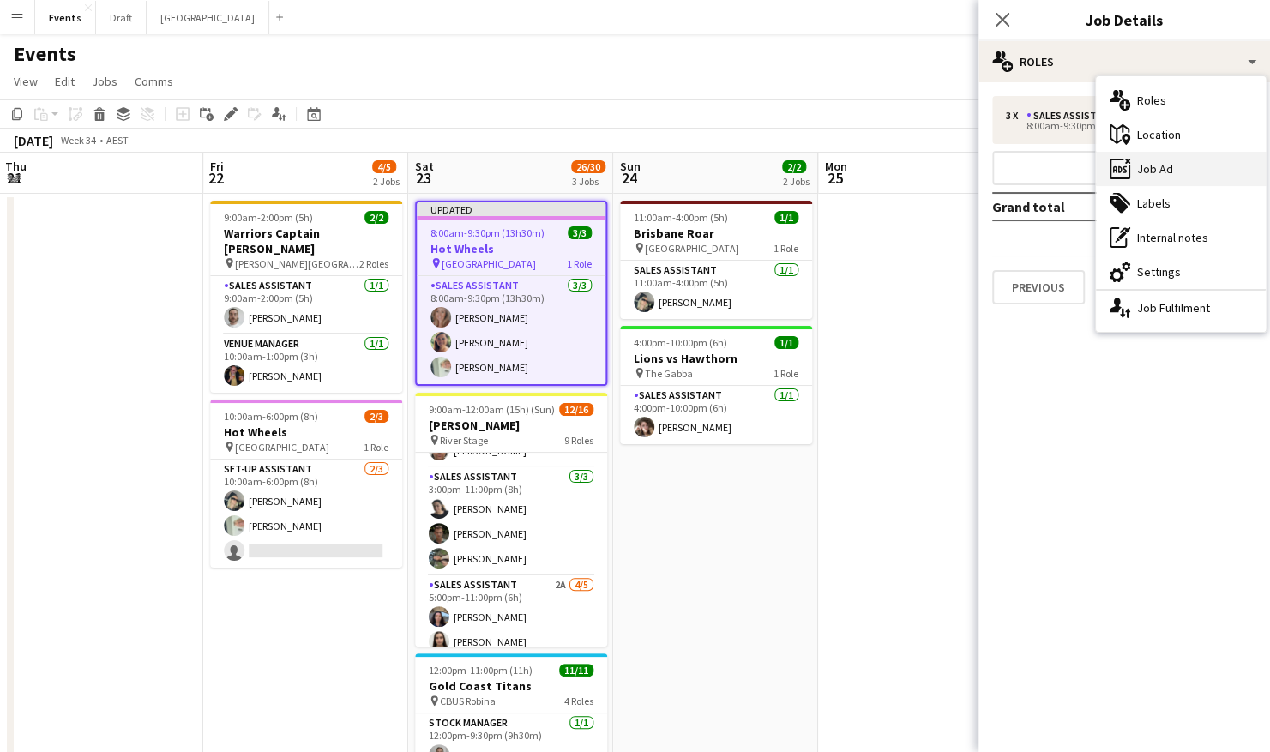
click at [1189, 168] on div "ads-window Job Ad" at bounding box center [1181, 169] width 170 height 34
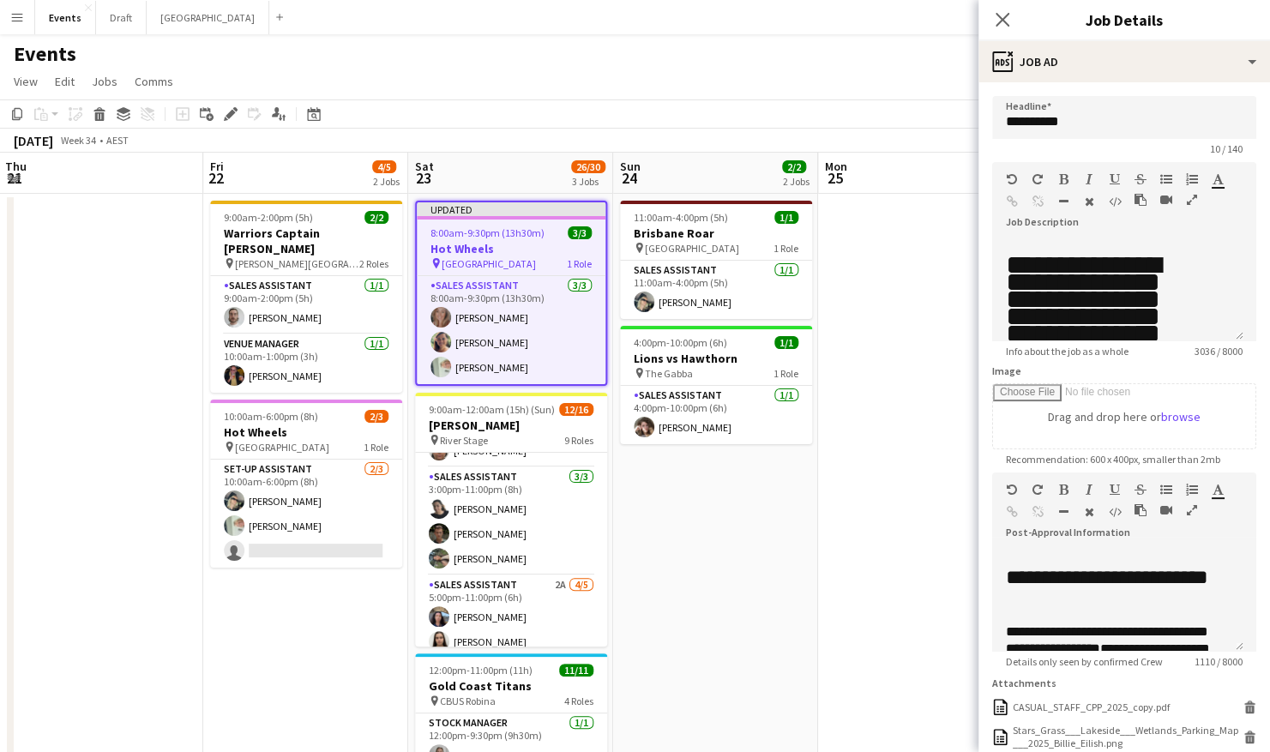
click at [1186, 205] on button "button" at bounding box center [1192, 200] width 12 height 14
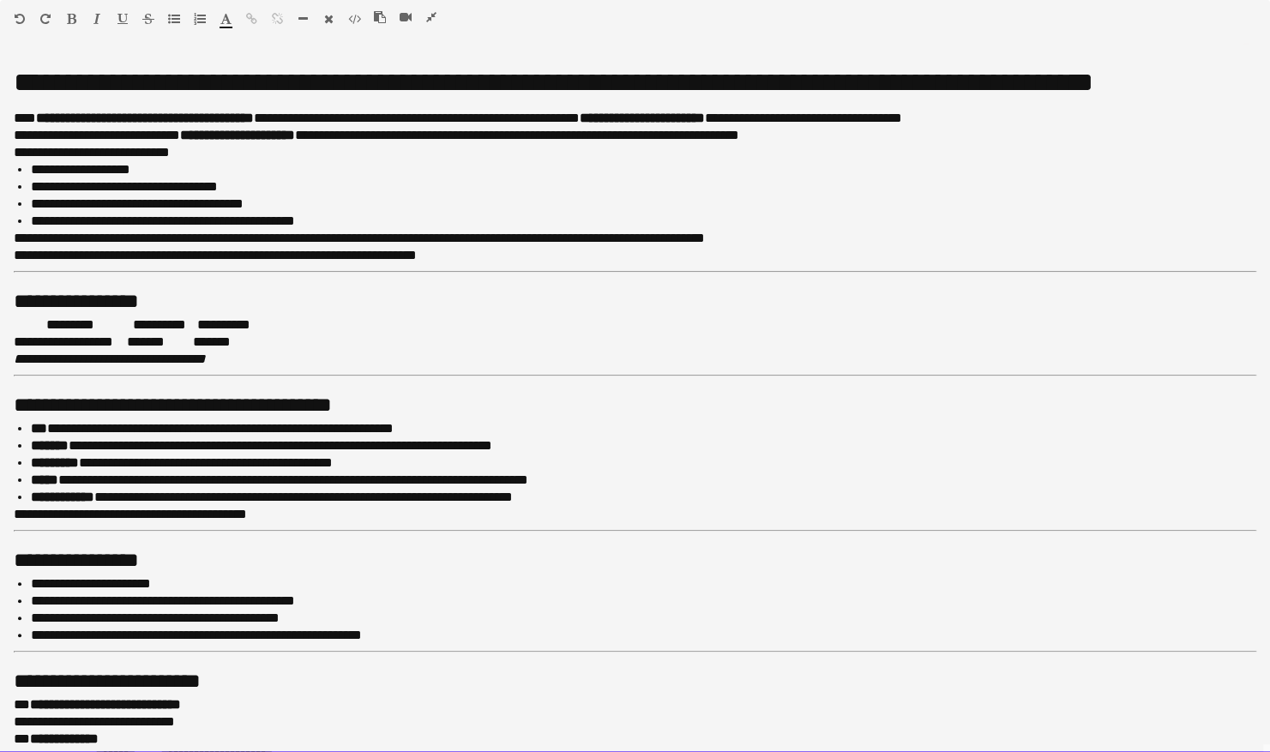
drag, startPoint x: 552, startPoint y: 441, endPoint x: 160, endPoint y: 447, distance: 392.1
click at [160, 447] on p "**********" at bounding box center [637, 446] width 1212 height 17
click at [118, 446] on p "**********" at bounding box center [637, 446] width 1212 height 17
drag, startPoint x: 582, startPoint y: 482, endPoint x: 444, endPoint y: 480, distance: 138.1
click at [444, 480] on p "**********" at bounding box center [637, 480] width 1212 height 17
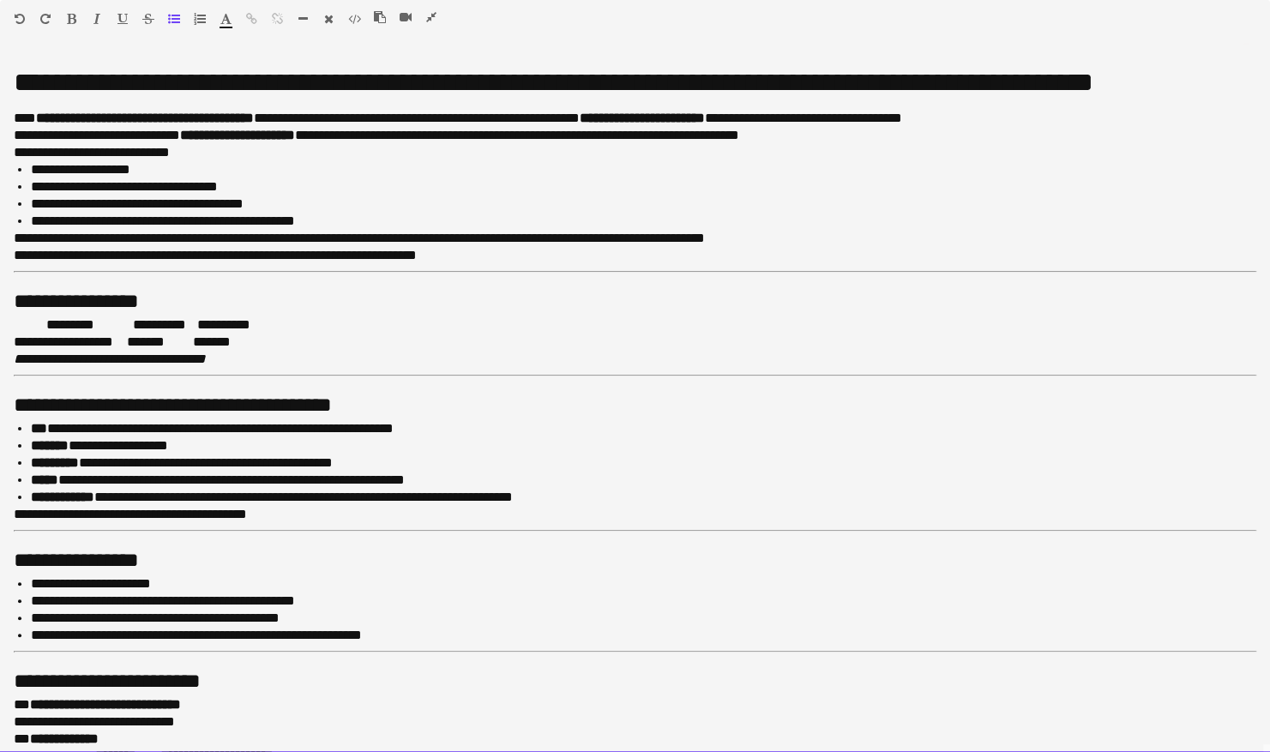
click at [72, 483] on p "**********" at bounding box center [637, 480] width 1212 height 17
click at [133, 615] on p "**********" at bounding box center [637, 618] width 1212 height 17
click at [75, 477] on p "**********" at bounding box center [637, 480] width 1212 height 17
drag, startPoint x: 108, startPoint y: 479, endPoint x: 75, endPoint y: 476, distance: 32.7
click at [75, 476] on p "**********" at bounding box center [637, 480] width 1212 height 17
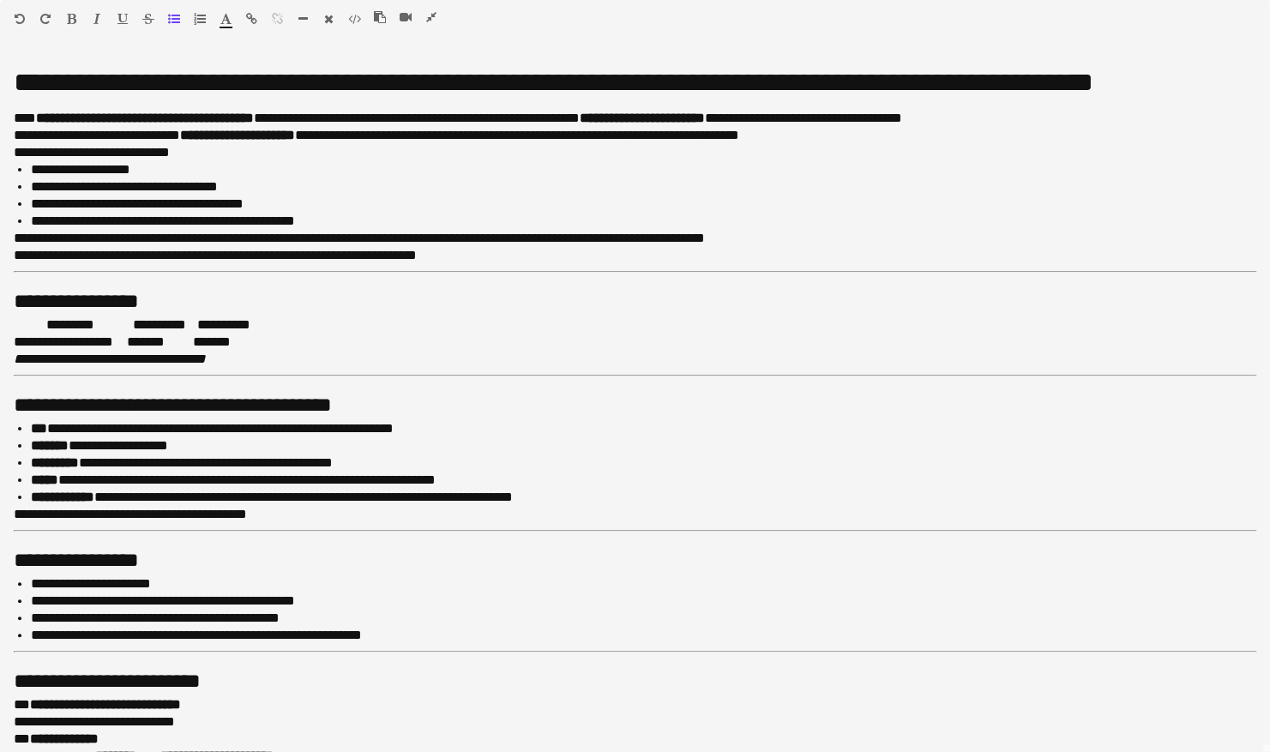
click at [69, 20] on icon "button" at bounding box center [71, 19] width 9 height 12
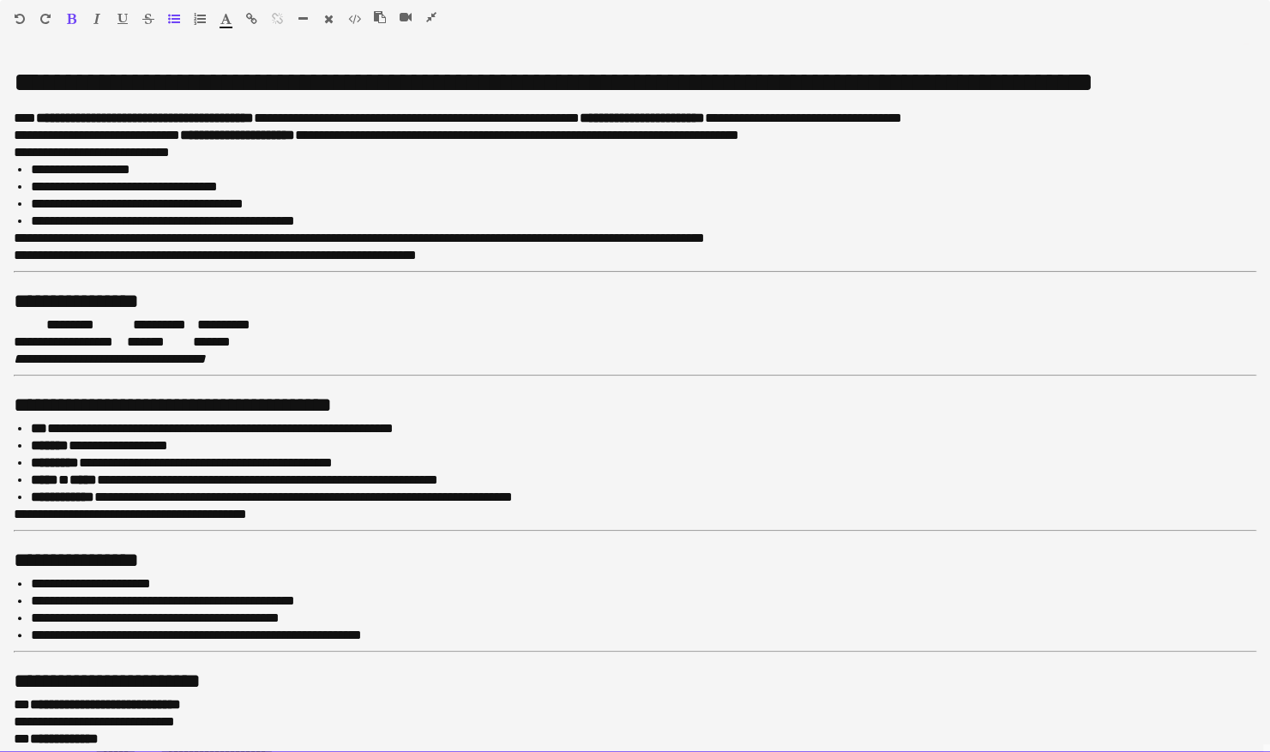
click at [504, 480] on p "**********" at bounding box center [637, 480] width 1212 height 17
click at [333, 515] on p "**********" at bounding box center [628, 514] width 1229 height 17
drag, startPoint x: 287, startPoint y: 513, endPoint x: 19, endPoint y: 516, distance: 267.7
click at [19, 516] on p "**********" at bounding box center [628, 514] width 1229 height 17
click at [318, 512] on p "**********" at bounding box center [628, 514] width 1229 height 17
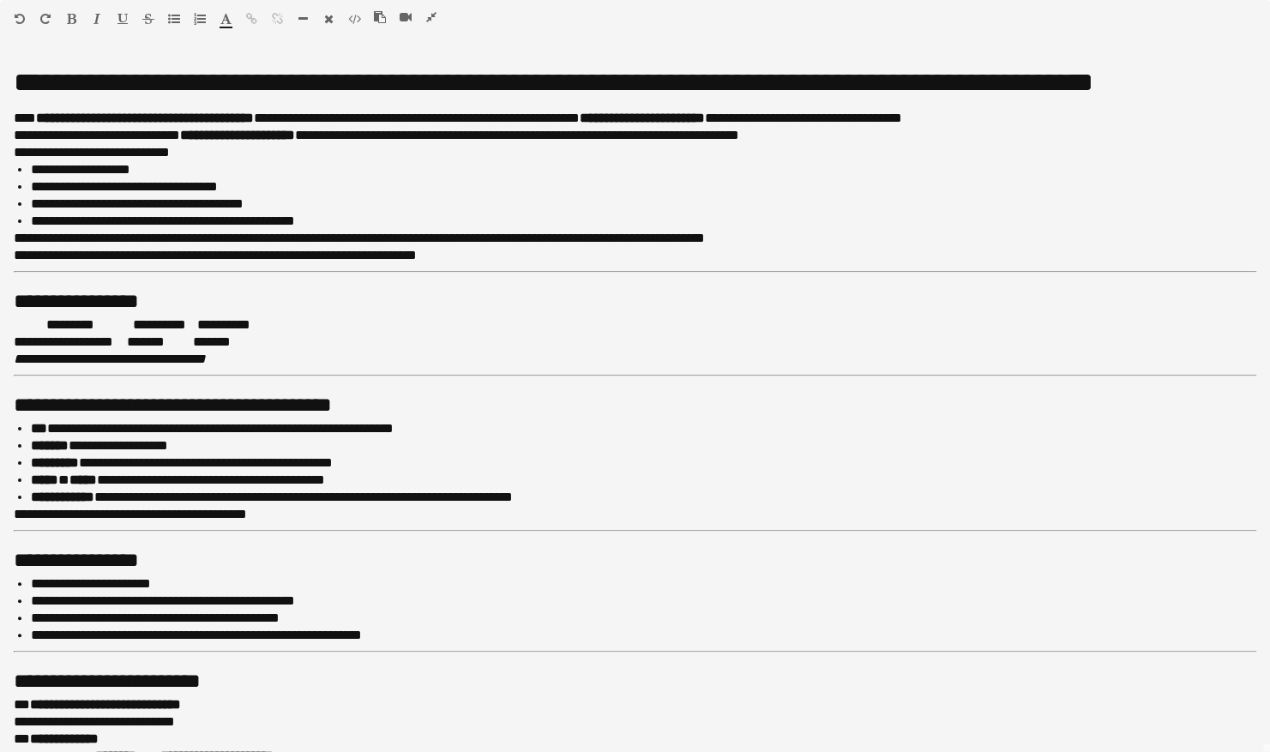
click at [436, 17] on icon "button" at bounding box center [431, 17] width 10 height 12
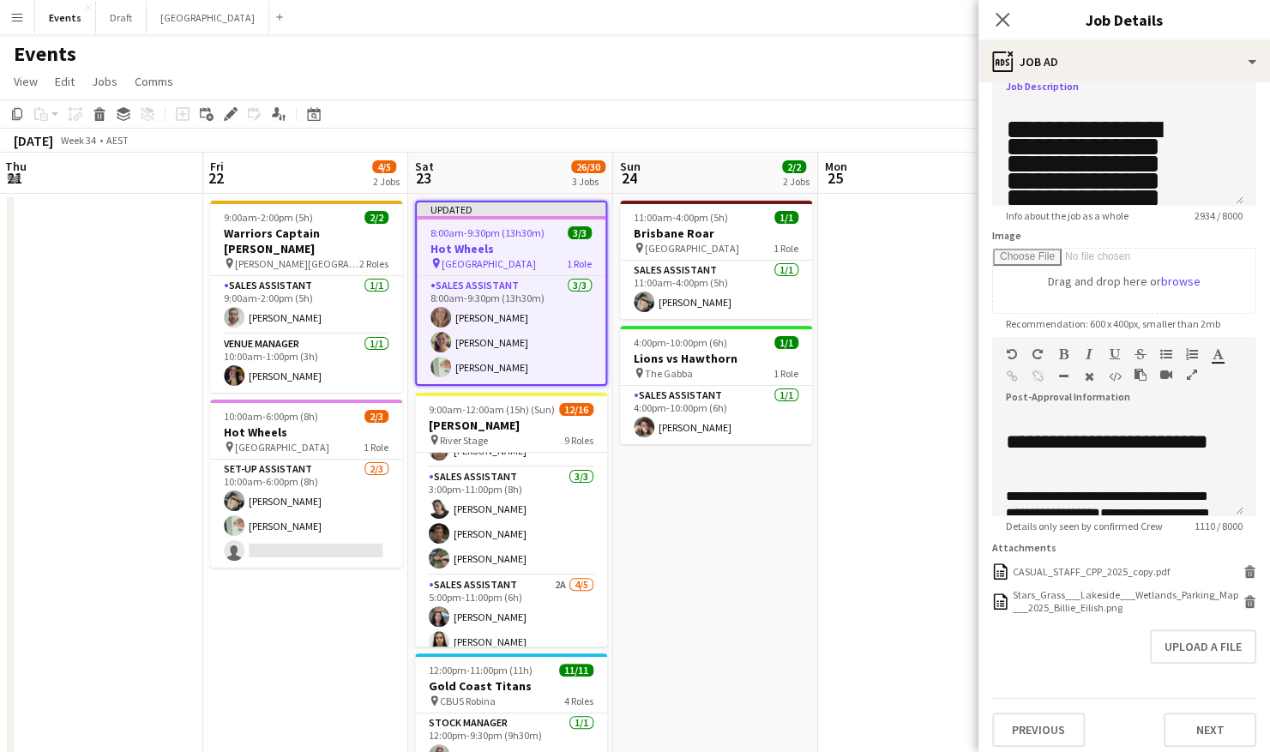
scroll to position [156, 0]
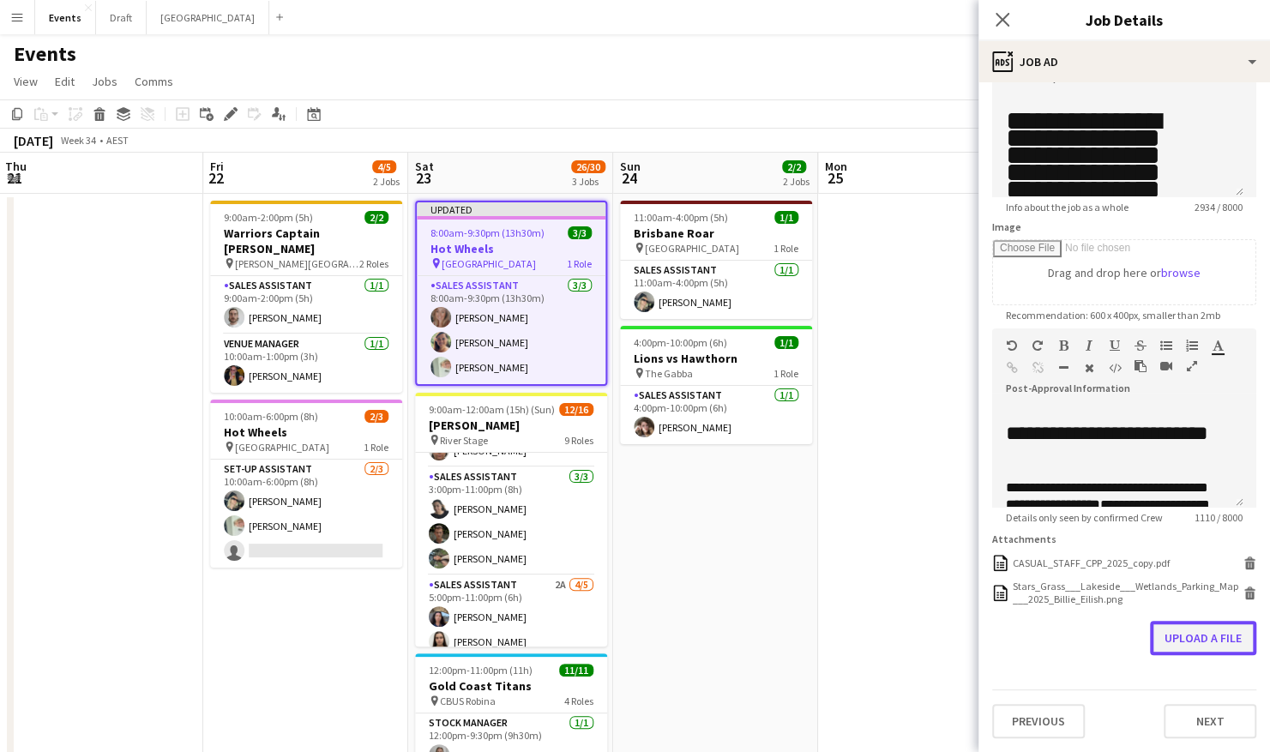
click at [1218, 639] on button "Upload a file" at bounding box center [1203, 638] width 106 height 34
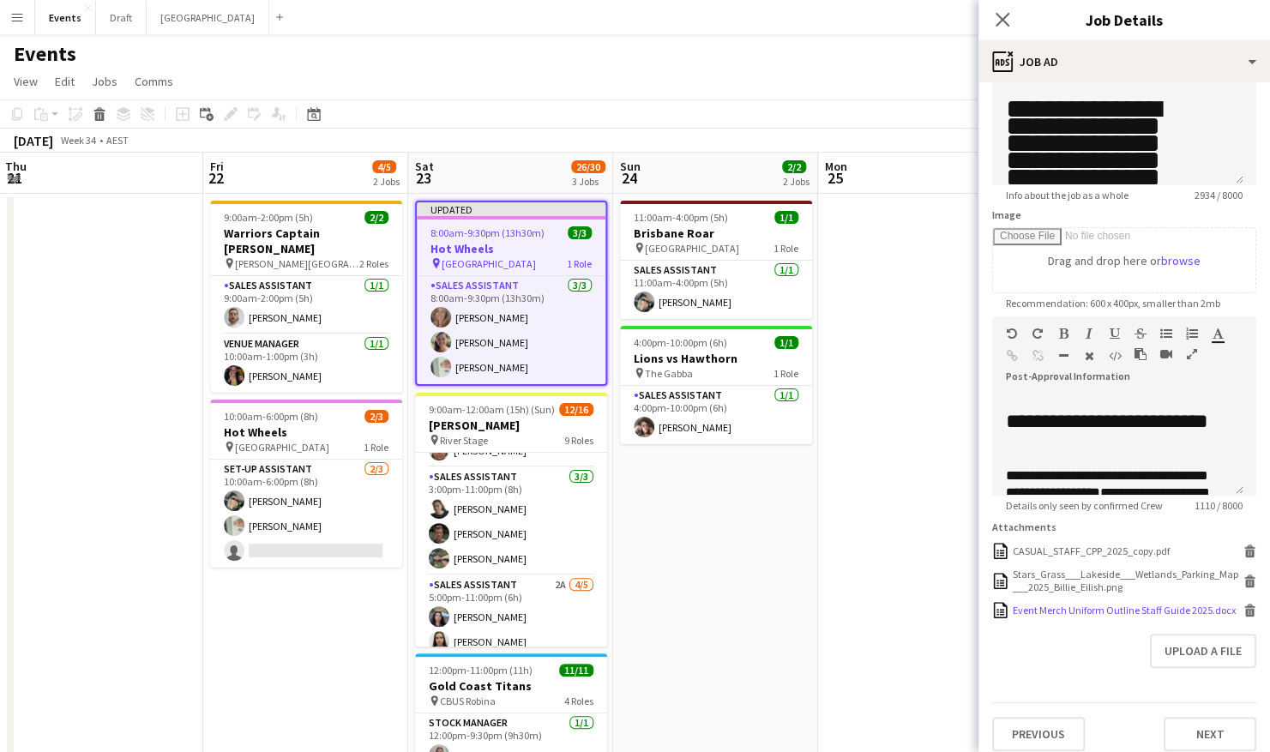
click at [1064, 617] on div "Event Merch Uniform Outline Staff Guide 2025.docx" at bounding box center [1124, 610] width 223 height 13
click at [902, 587] on app-date-cell at bounding box center [920, 560] width 205 height 733
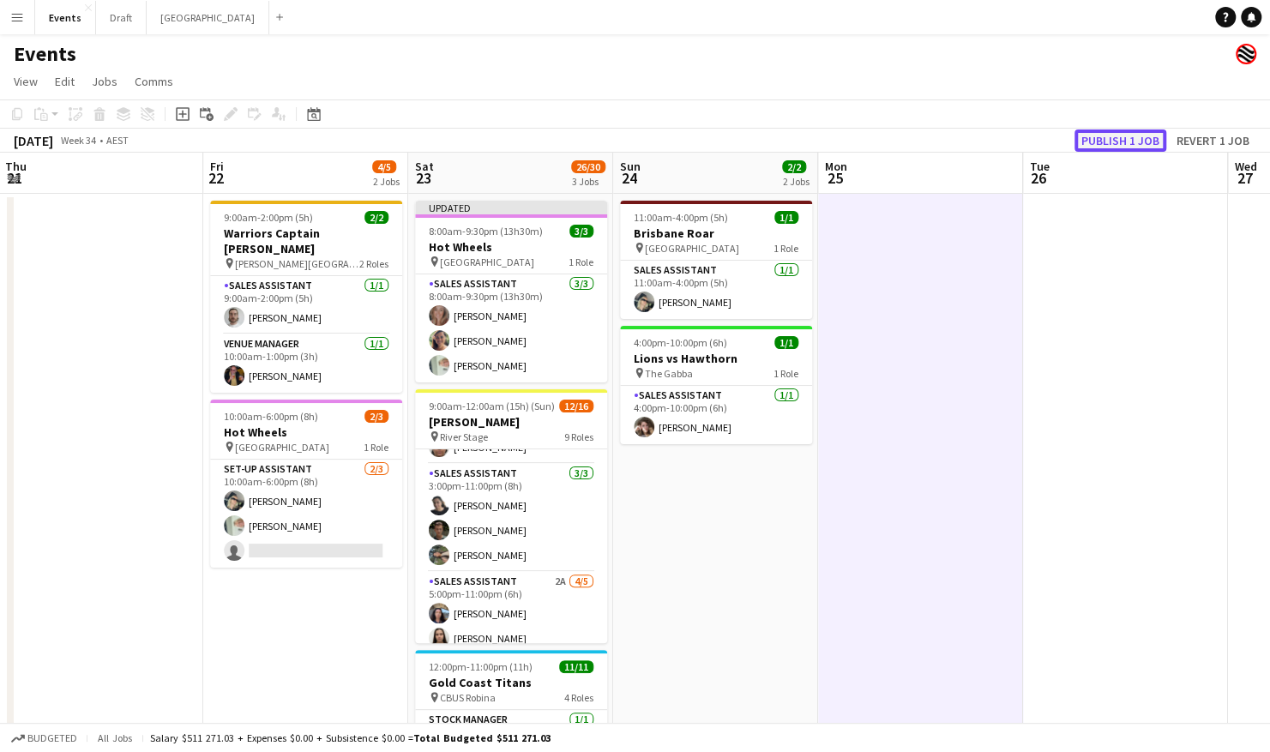
click at [1134, 139] on button "Publish 1 job" at bounding box center [1121, 141] width 92 height 22
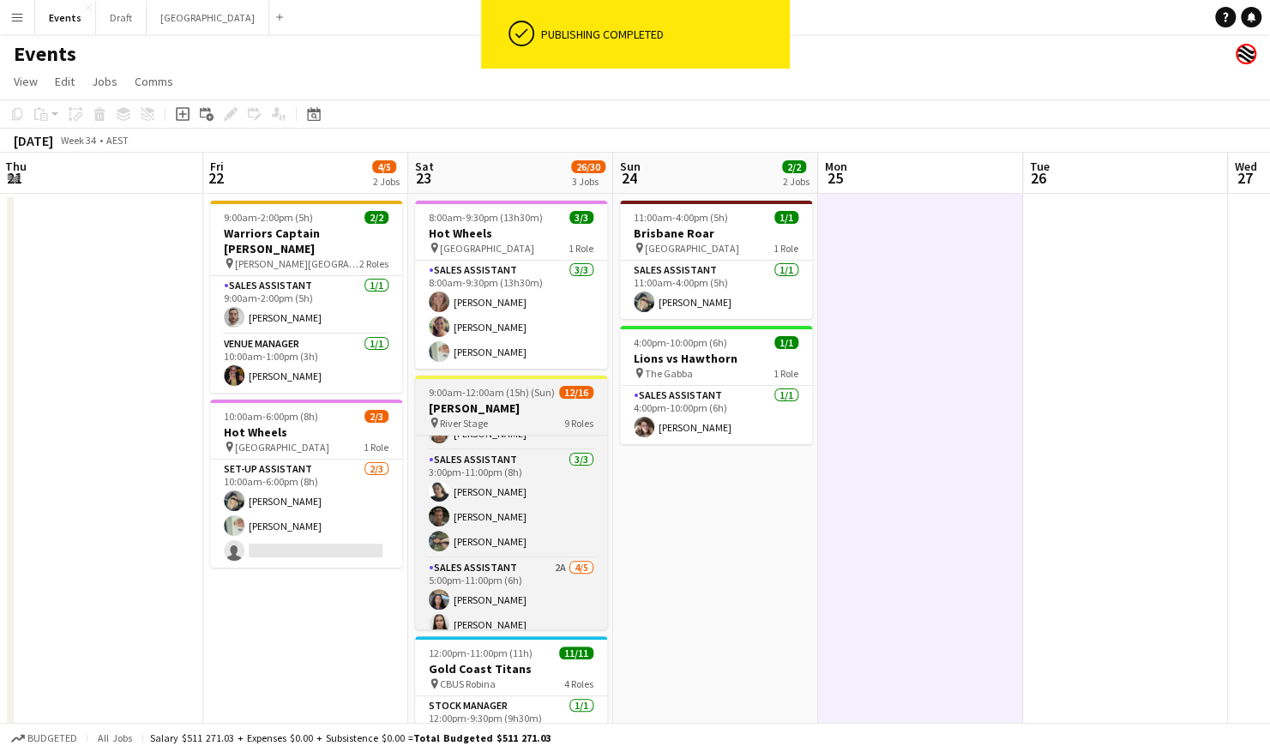
click at [501, 408] on h3 "[PERSON_NAME]" at bounding box center [511, 408] width 192 height 15
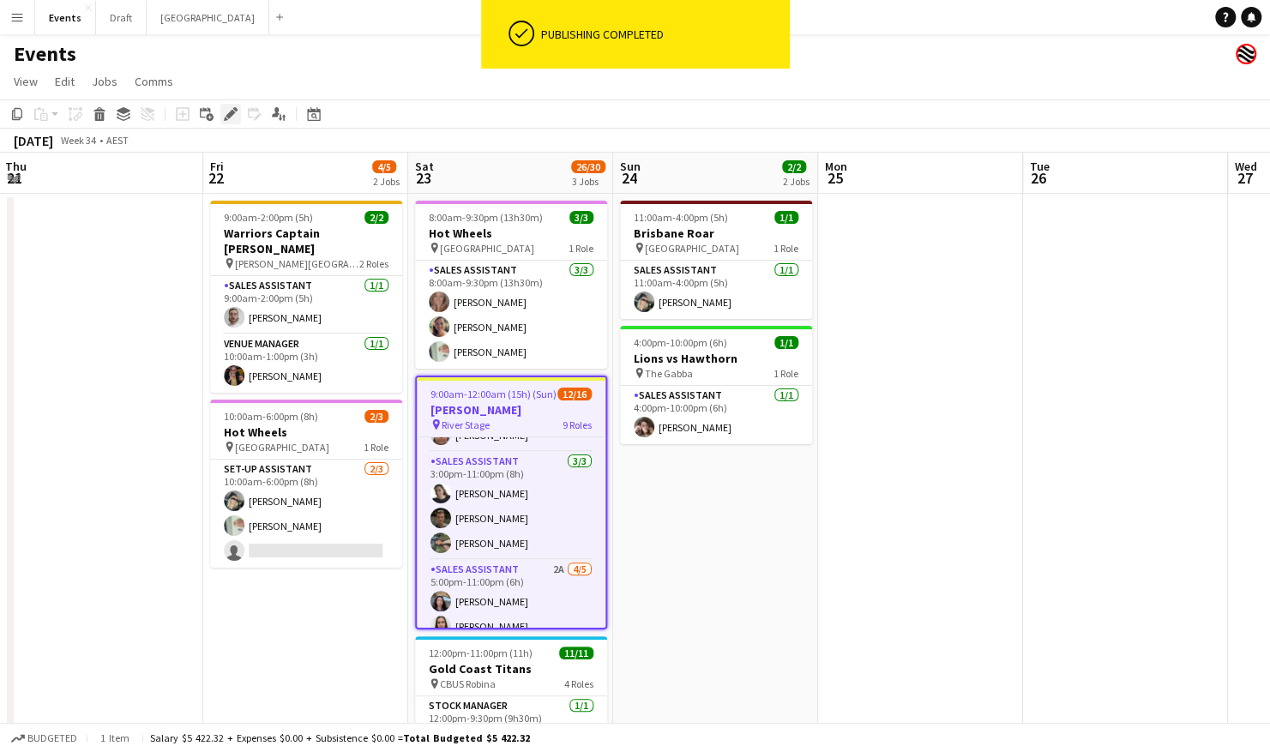
click at [221, 118] on div "Edit" at bounding box center [230, 114] width 21 height 21
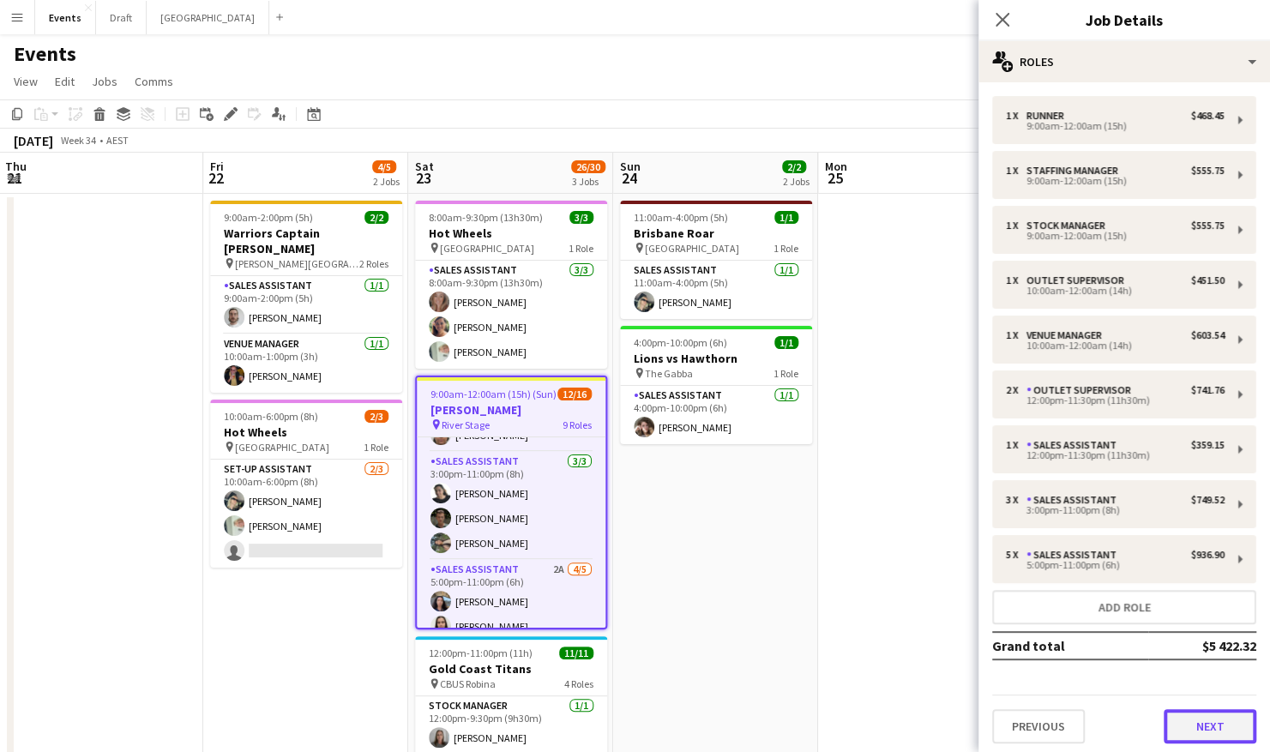
click at [1210, 721] on button "Next" at bounding box center [1210, 726] width 93 height 34
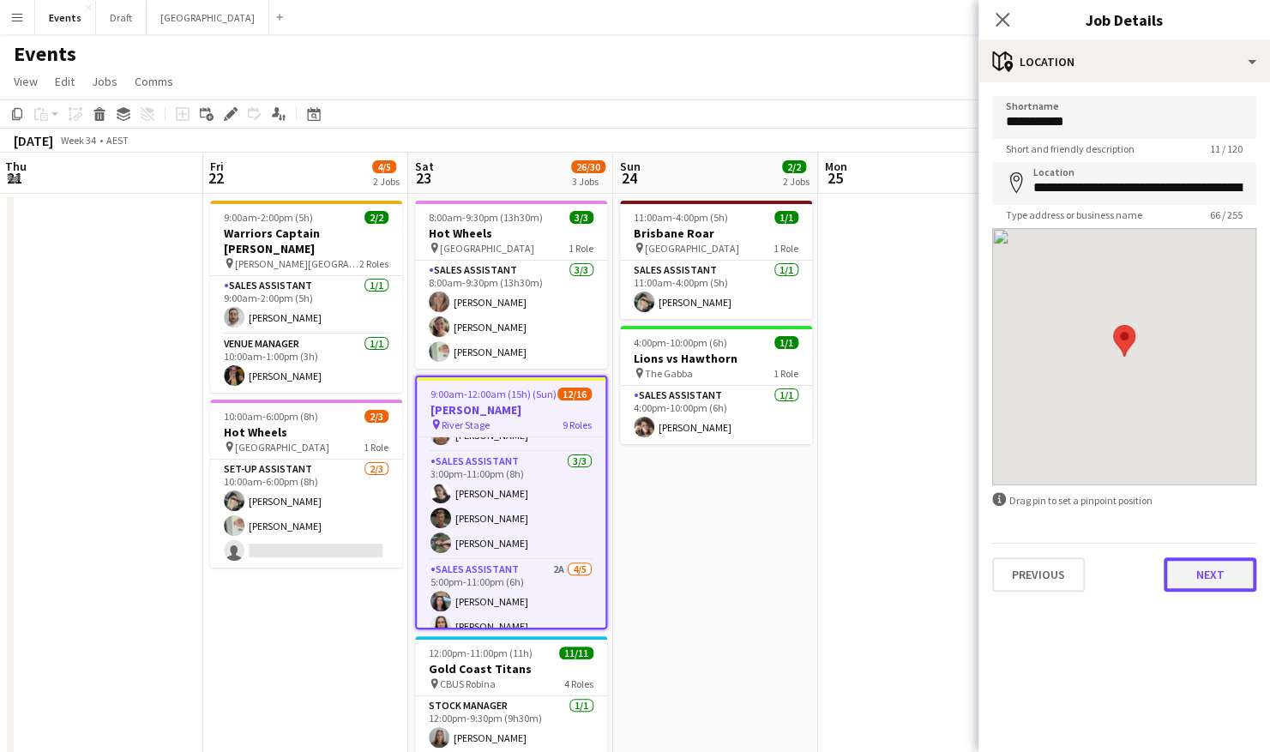
click at [1202, 577] on button "Next" at bounding box center [1210, 575] width 93 height 34
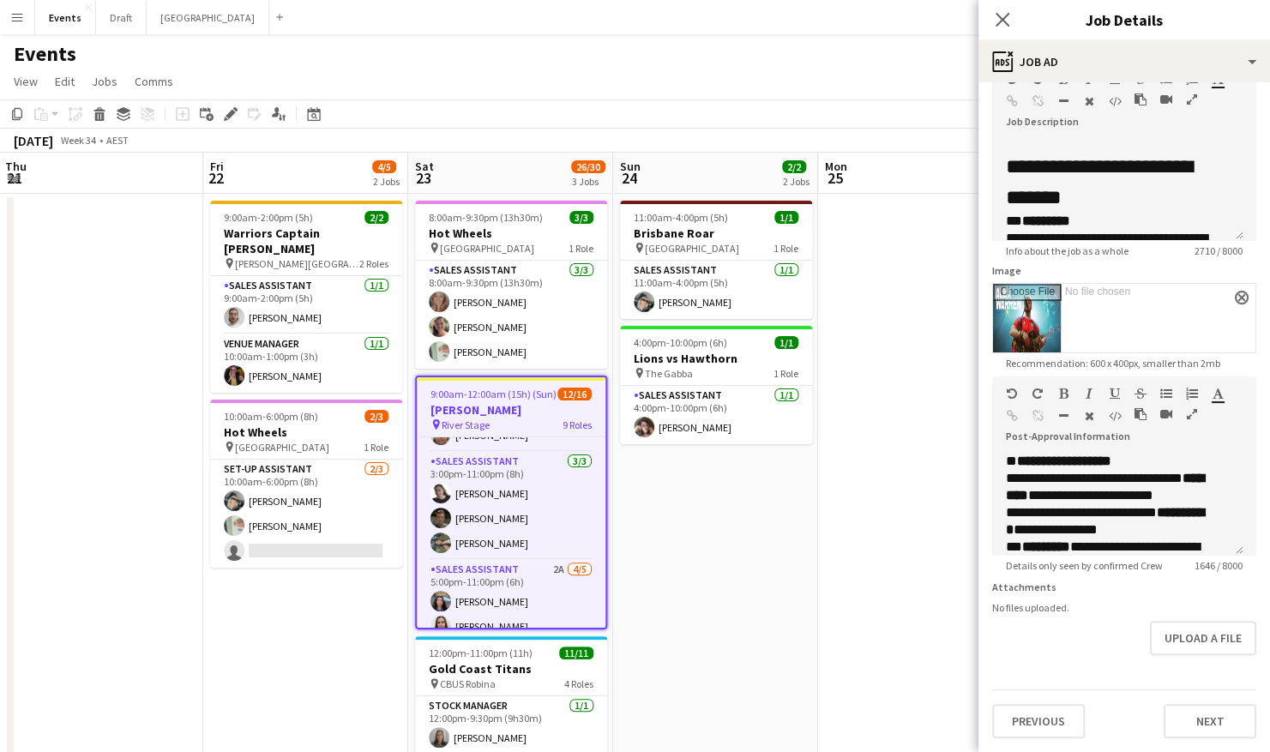
scroll to position [112, 0]
click at [1167, 638] on button "Upload a file" at bounding box center [1203, 638] width 106 height 34
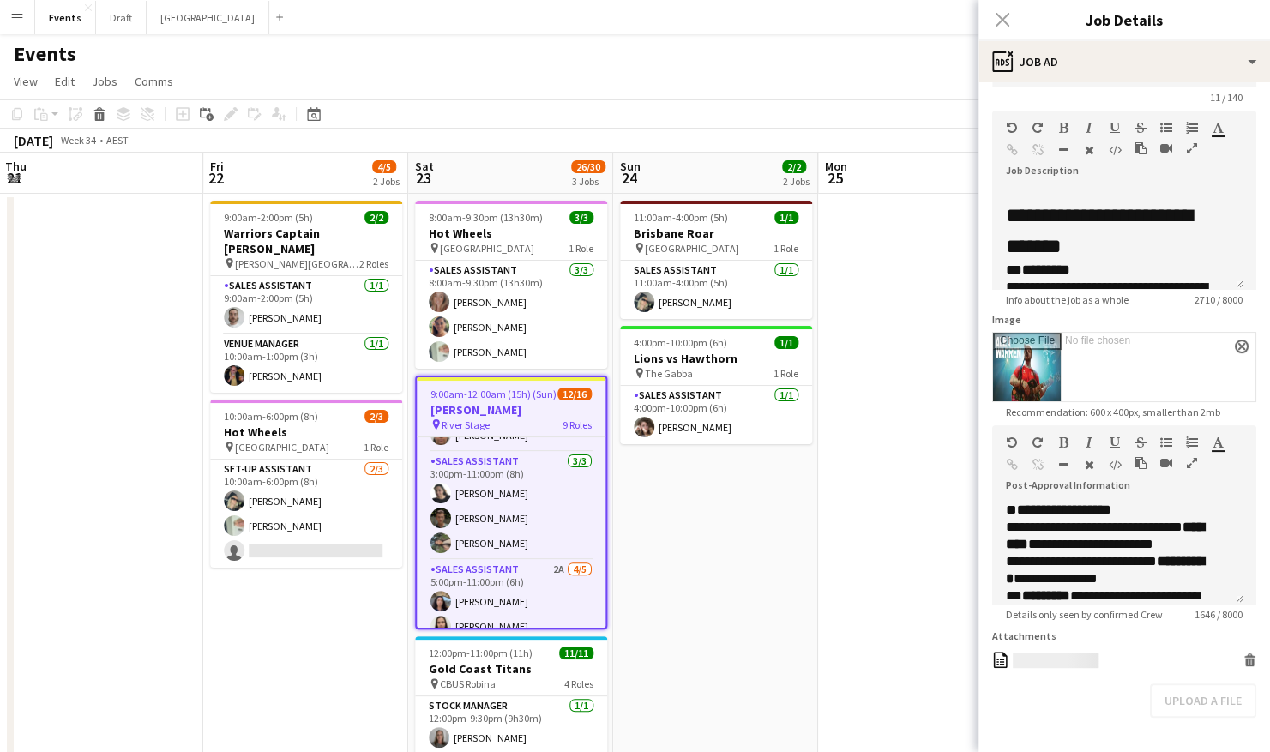
scroll to position [26, 0]
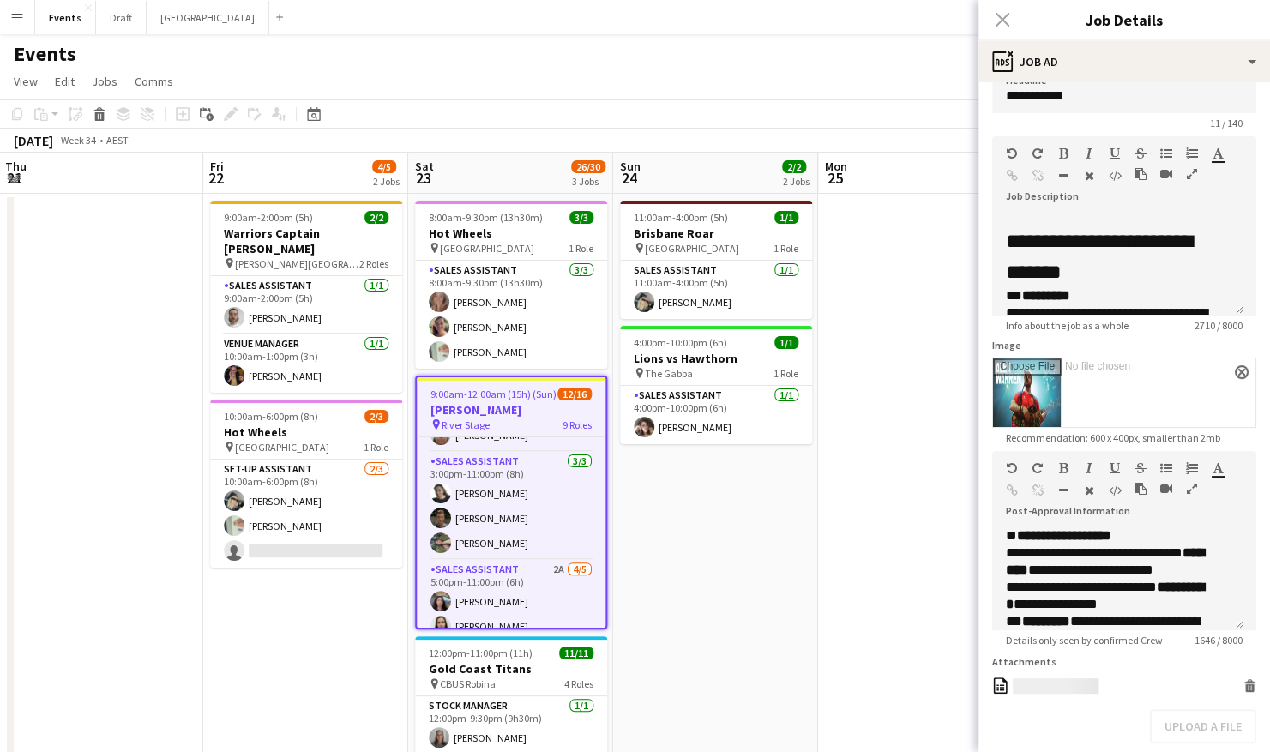
click at [1187, 175] on icon "button" at bounding box center [1192, 174] width 10 height 12
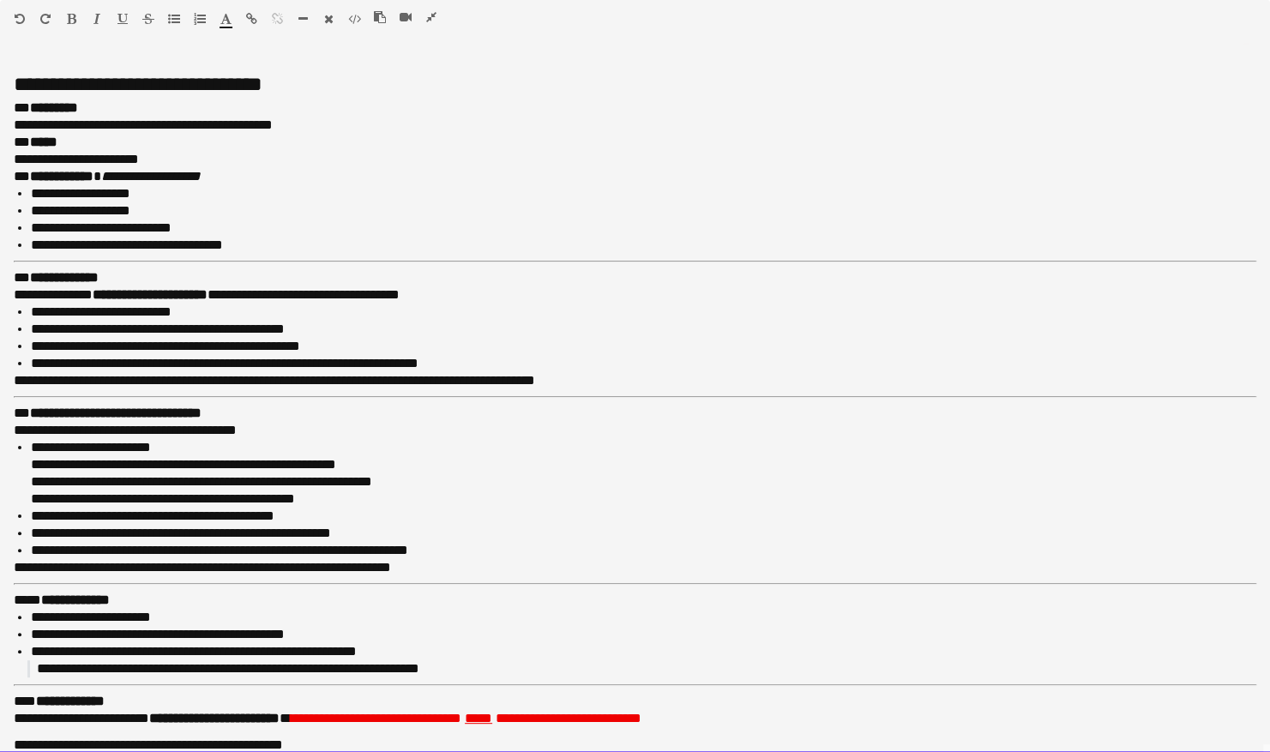
drag, startPoint x: 343, startPoint y: 499, endPoint x: 10, endPoint y: 493, distance: 332.9
click at [12, 493] on div "**********" at bounding box center [635, 404] width 1270 height 697
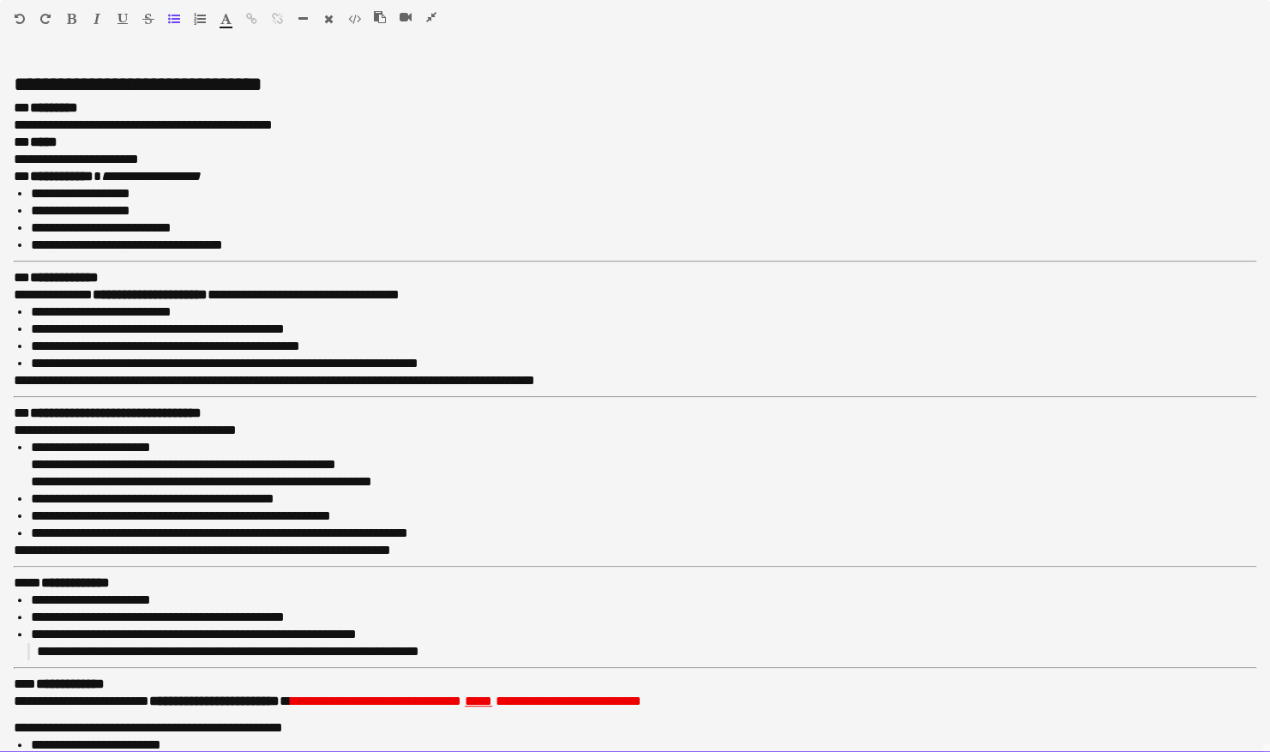
click at [438, 15] on div at bounding box center [412, 20] width 77 height 21
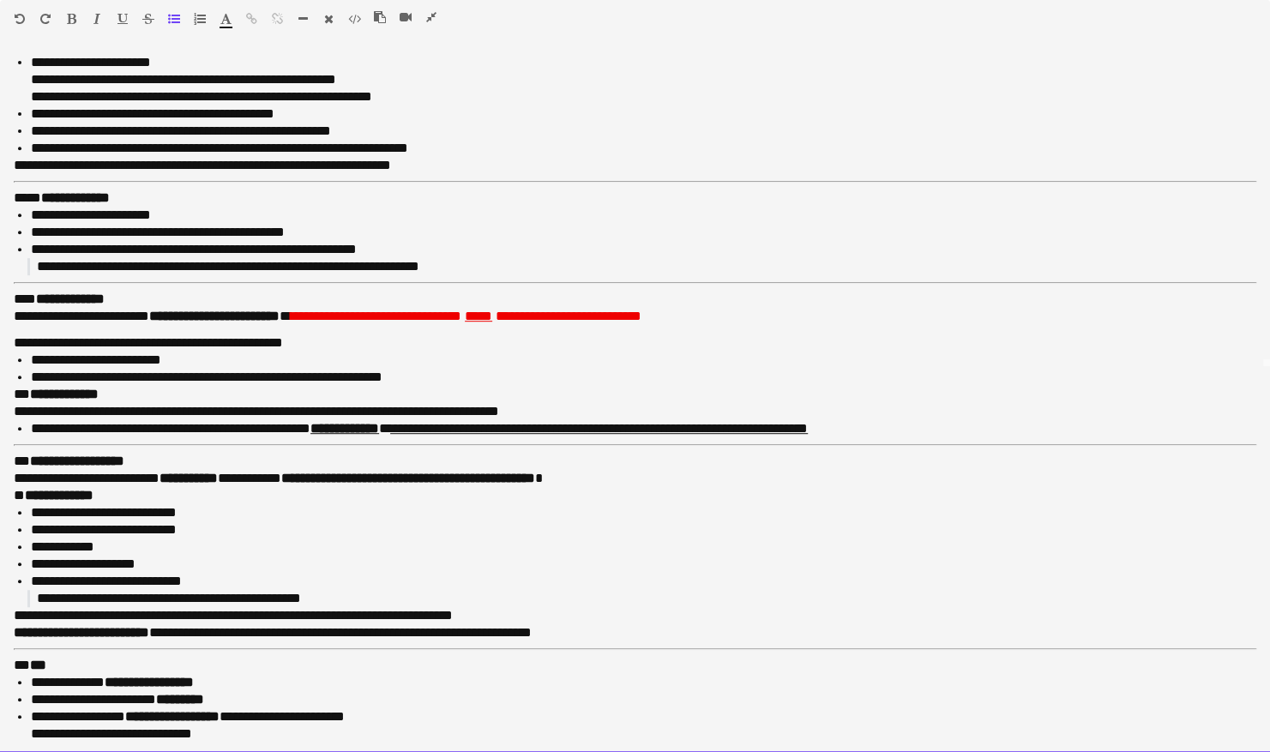
scroll to position [86, 0]
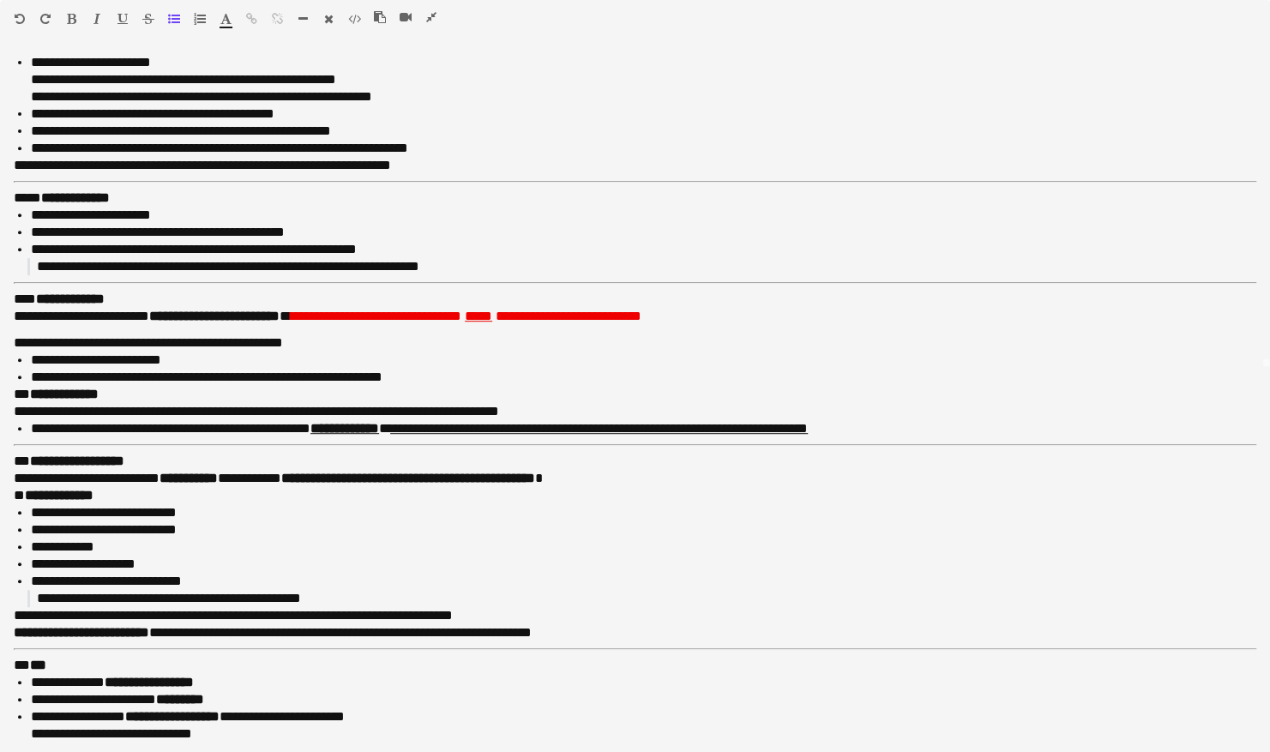
click at [427, 15] on icon "button" at bounding box center [431, 17] width 10 height 12
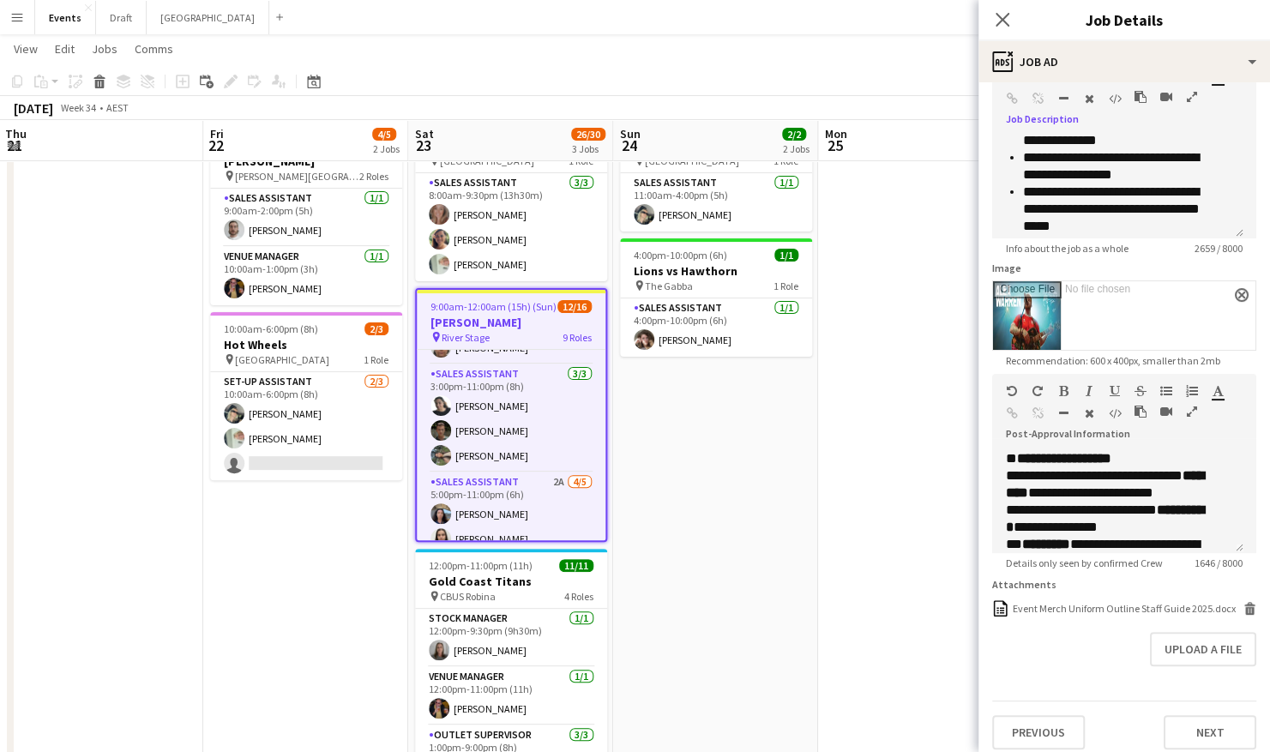
scroll to position [136, 0]
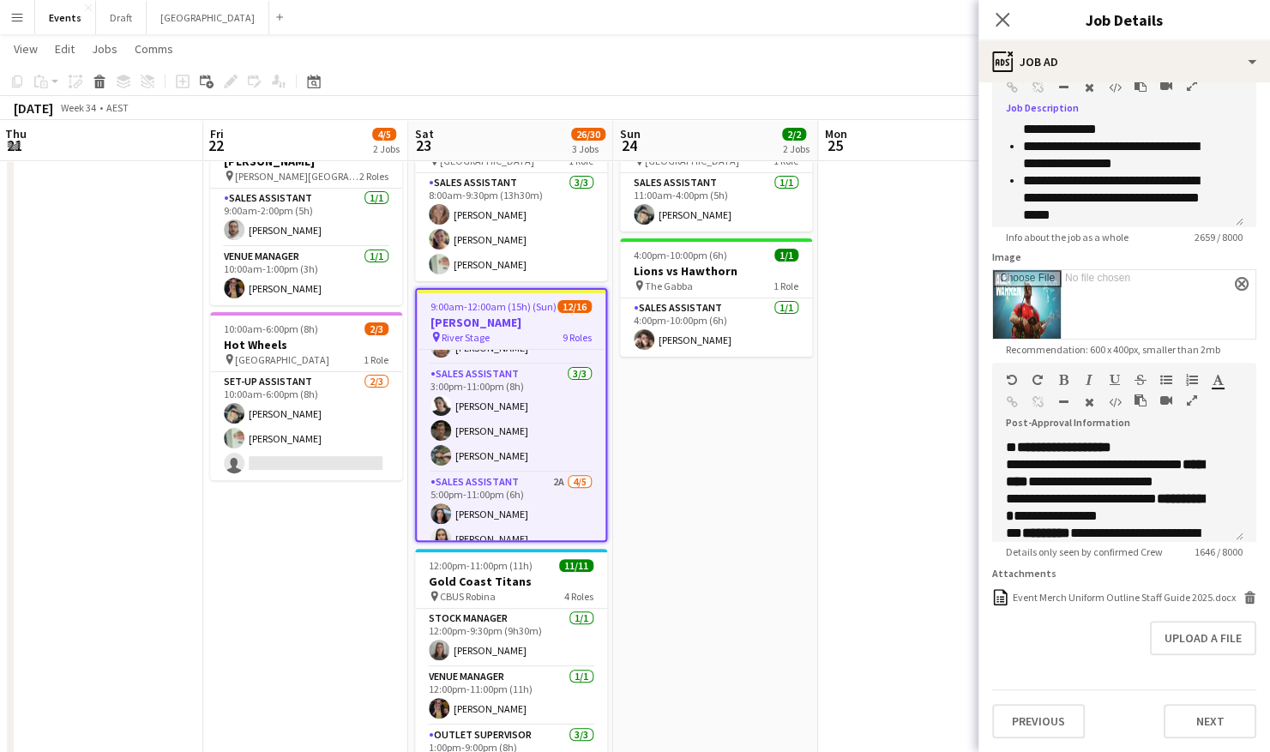
click at [774, 465] on app-date-cell "11:00am-4:00pm (5h) 1/1 Brisbane Roar pin Sunshine Coast Stadium 1 Role Sales A…" at bounding box center [715, 472] width 205 height 733
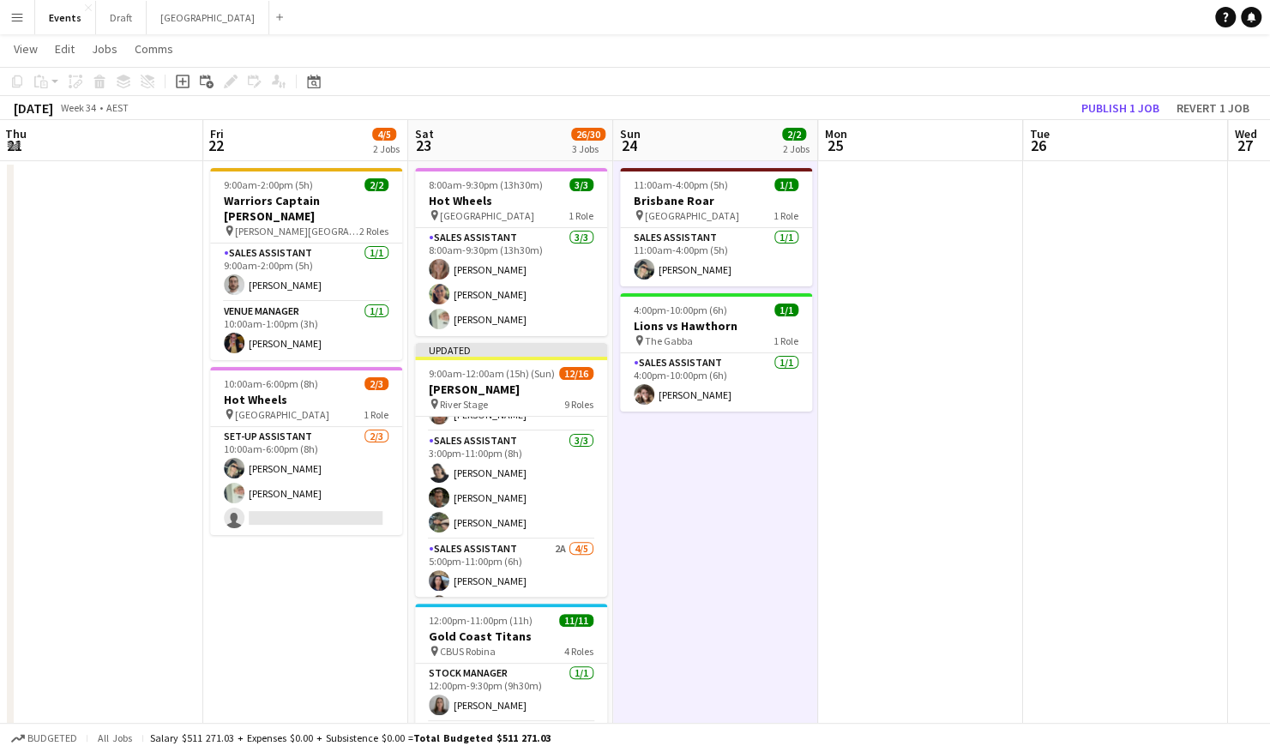
scroll to position [0, 0]
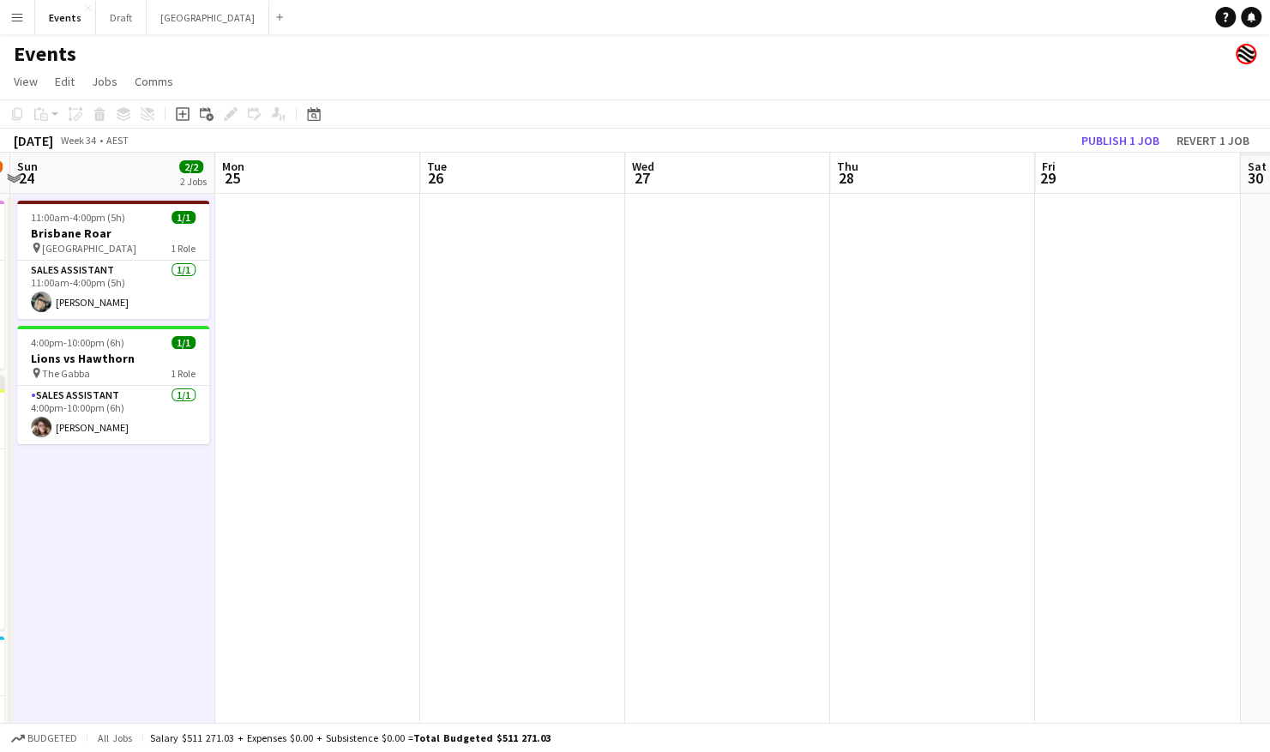
drag, startPoint x: 1041, startPoint y: 576, endPoint x: 400, endPoint y: 578, distance: 640.8
click at [400, 578] on app-calendar-viewport "Wed 20 Thu 21 Fri 22 4/5 2 Jobs Sat 23 26/30 3 Jobs Sun 24 2/2 2 Jobs Mon 25 Tu…" at bounding box center [635, 540] width 1270 height 774
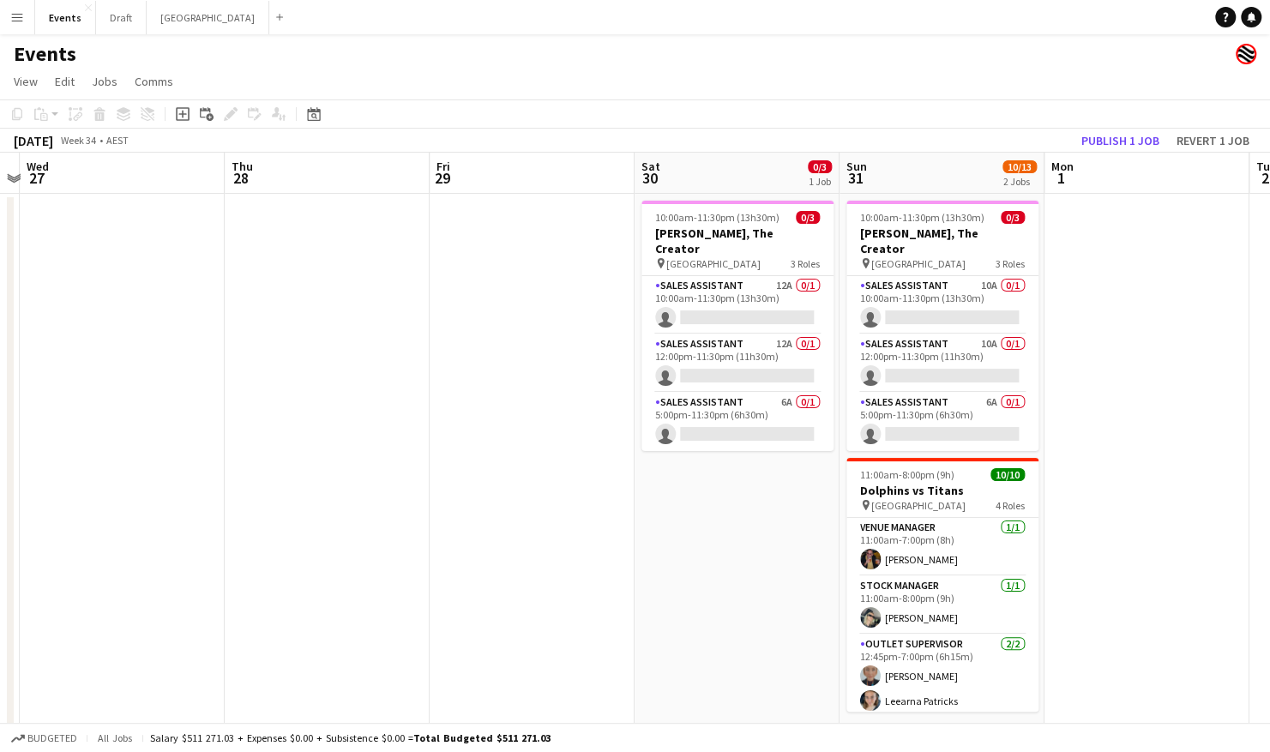
drag, startPoint x: 1058, startPoint y: 475, endPoint x: 580, endPoint y: 580, distance: 489.1
click at [489, 580] on app-calendar-viewport "Sun 24 2/2 2 Jobs Mon 25 Tue 26 Wed 27 Thu 28 Fri 29 Sat 30 0/3 1 Job Sun 31 10…" at bounding box center [635, 540] width 1270 height 774
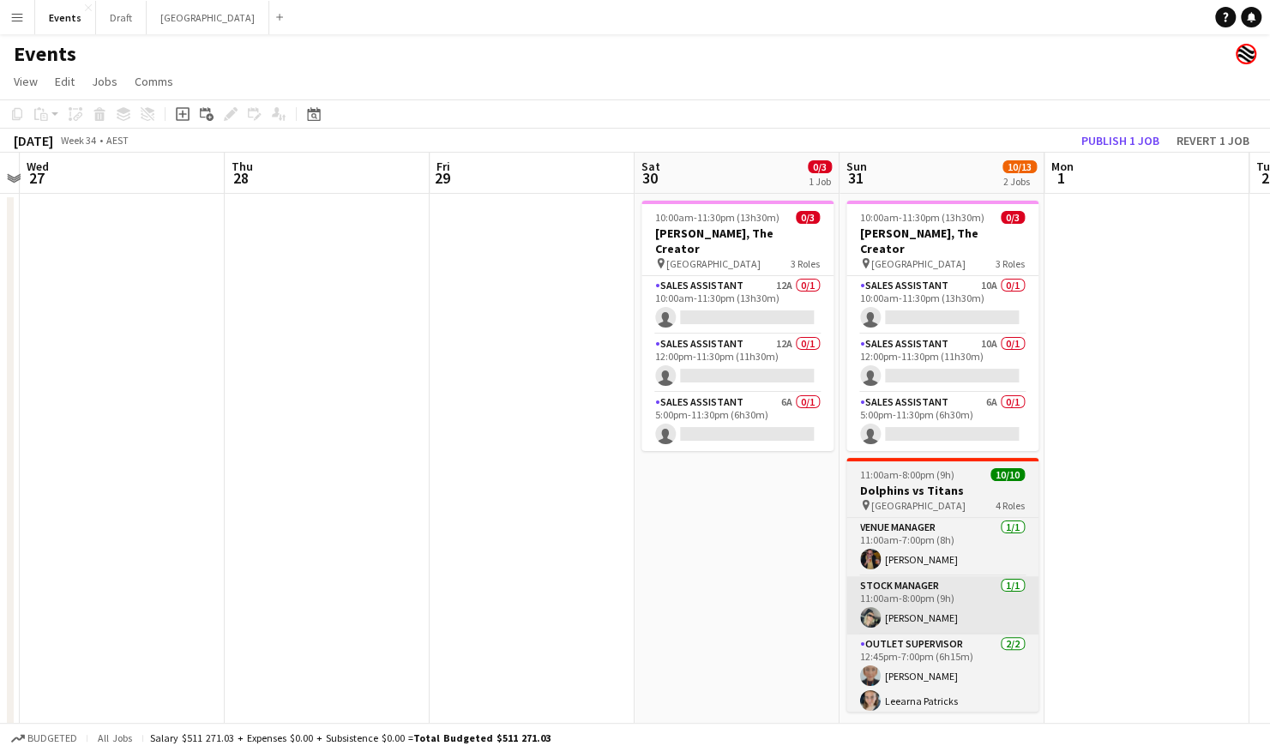
scroll to position [0, 597]
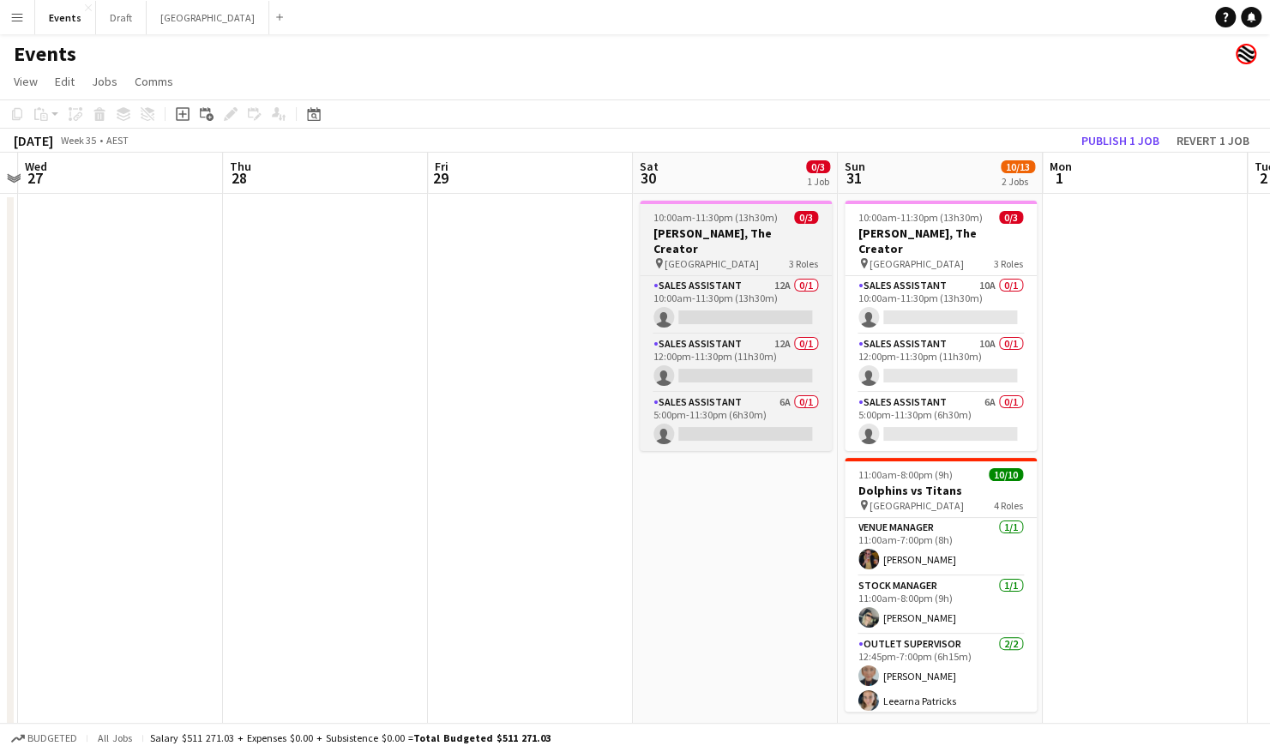
click at [770, 230] on h3 "Tyler, The Creator" at bounding box center [736, 241] width 192 height 31
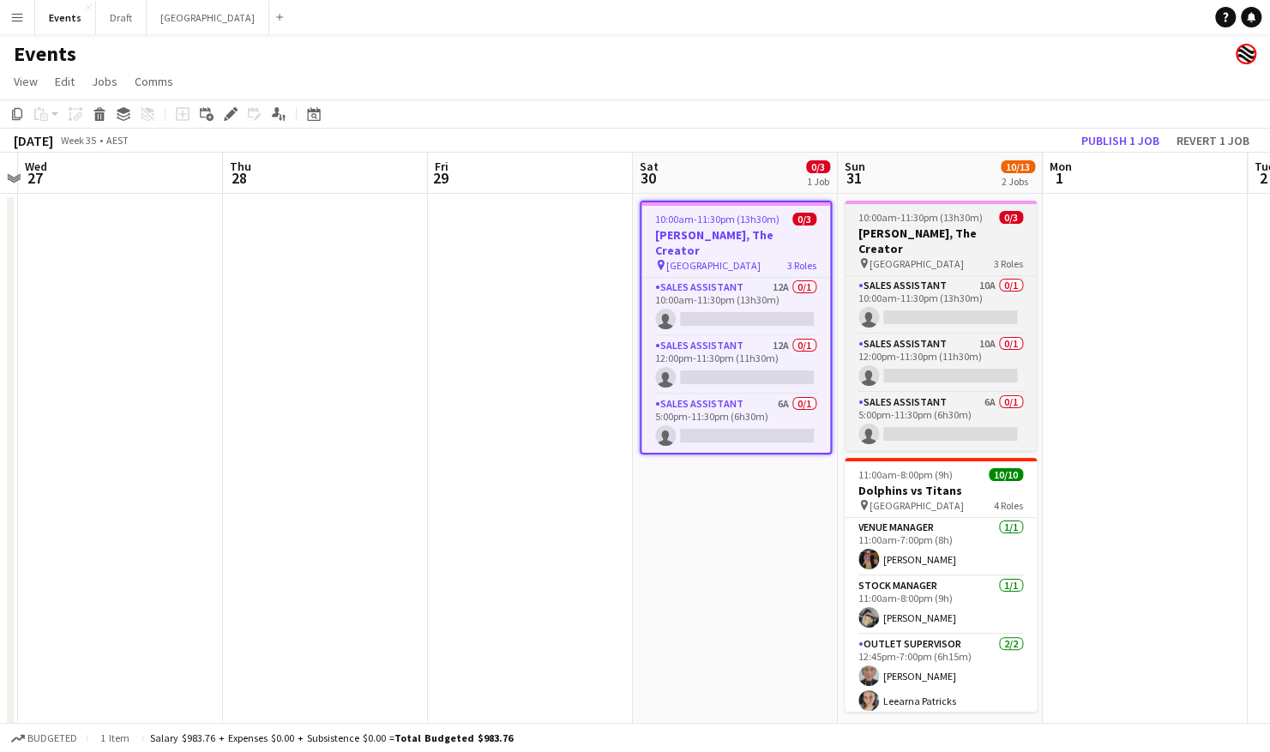
click at [944, 209] on app-job-card "10:00am-11:30pm (13h30m) 0/3 Tyler, The Creator pin Brisbane Entertainment Cent…" at bounding box center [941, 326] width 192 height 250
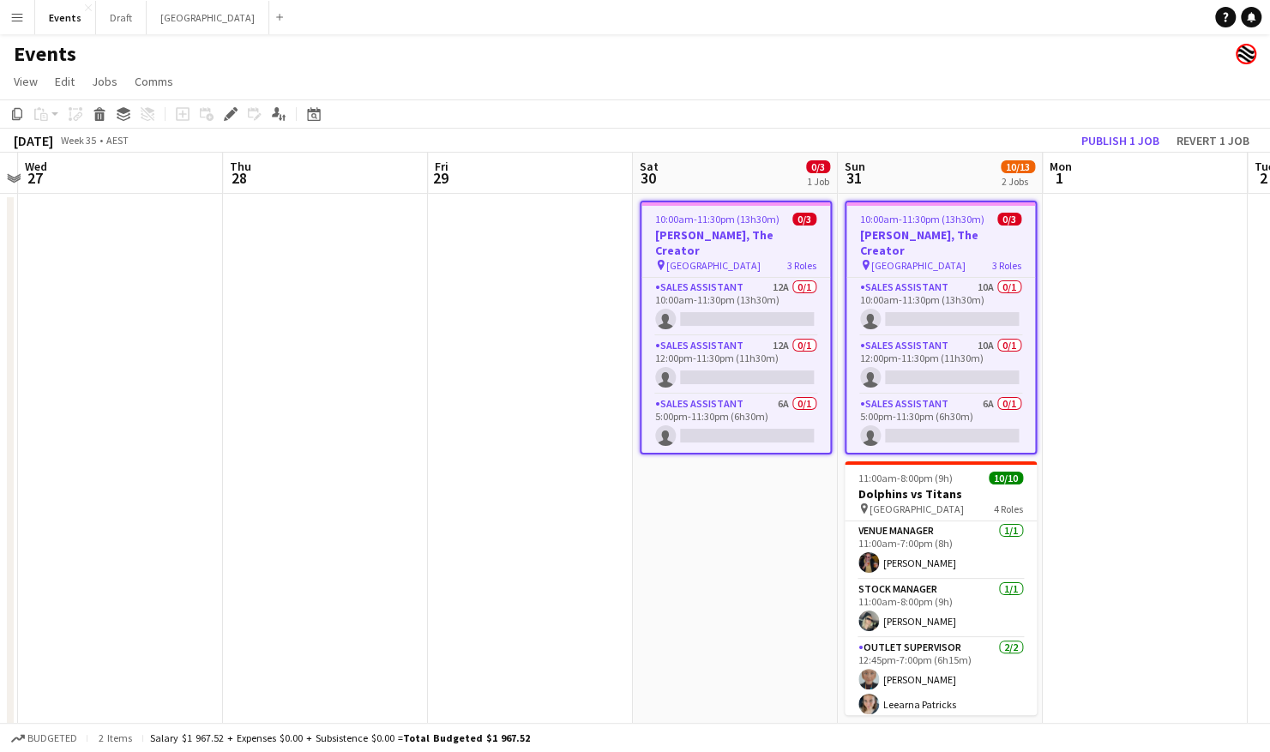
click at [721, 221] on span "10:00am-11:30pm (13h30m)" at bounding box center [717, 219] width 124 height 13
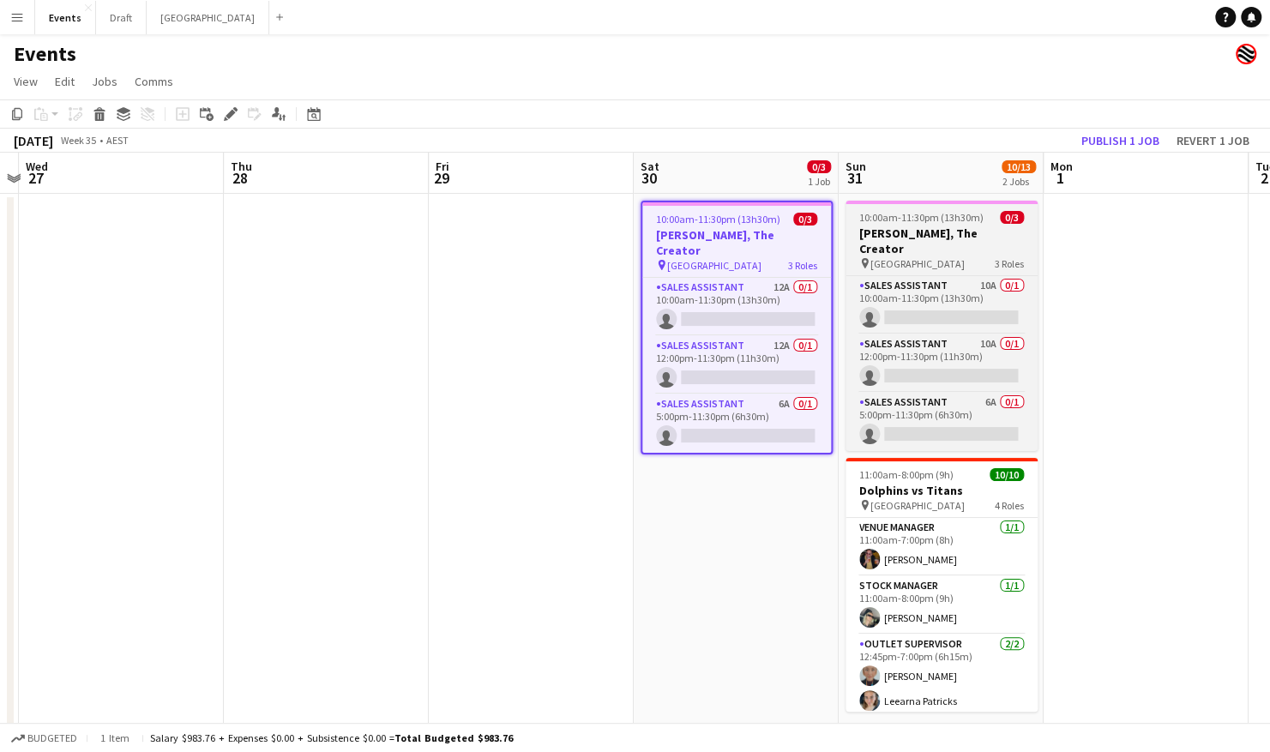
click at [945, 226] on h3 "Tyler, The Creator" at bounding box center [942, 241] width 192 height 31
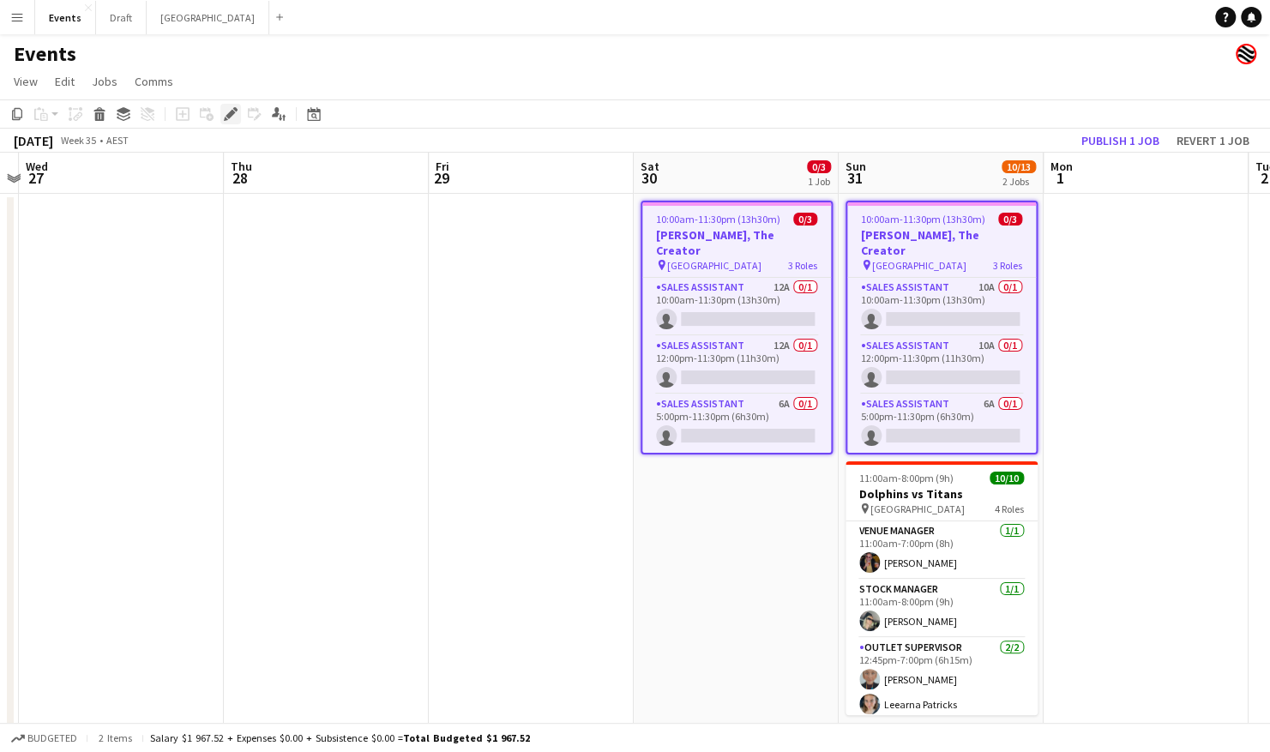
click at [228, 112] on icon "Edit" at bounding box center [231, 114] width 14 height 14
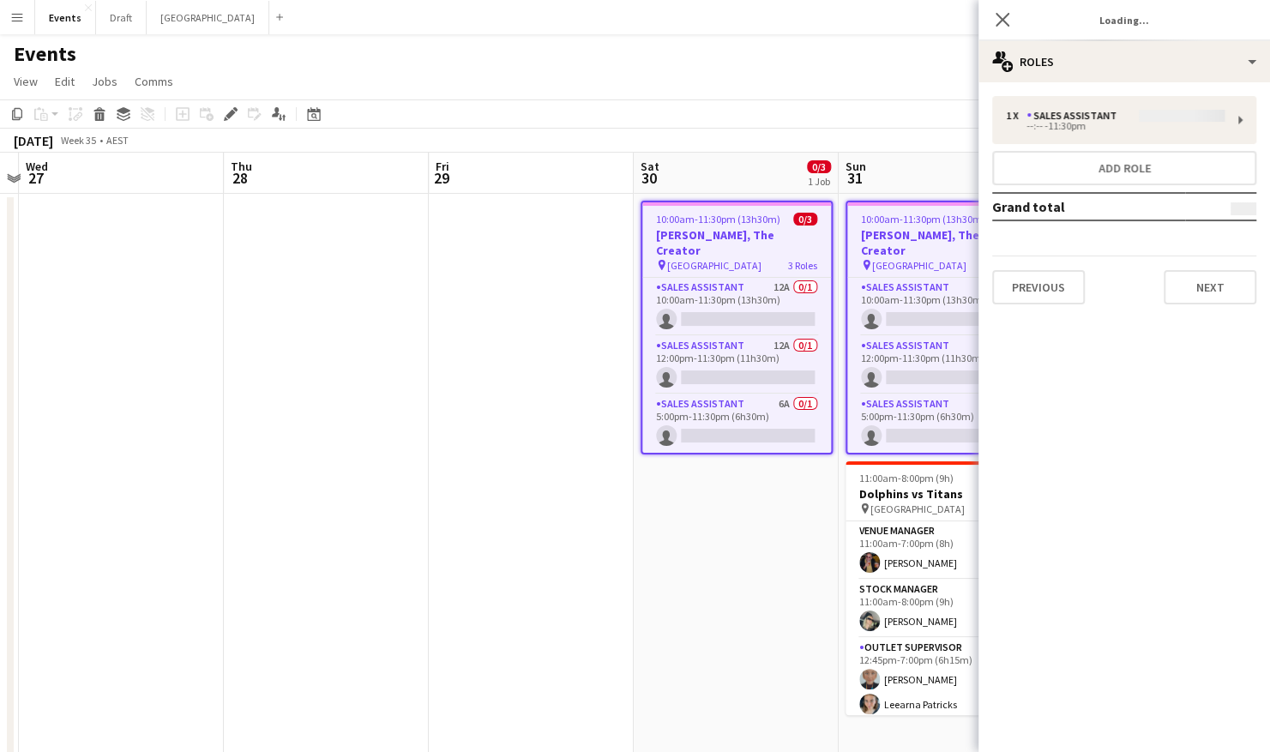
type input "**********"
click at [1214, 301] on button "Next" at bounding box center [1210, 287] width 93 height 34
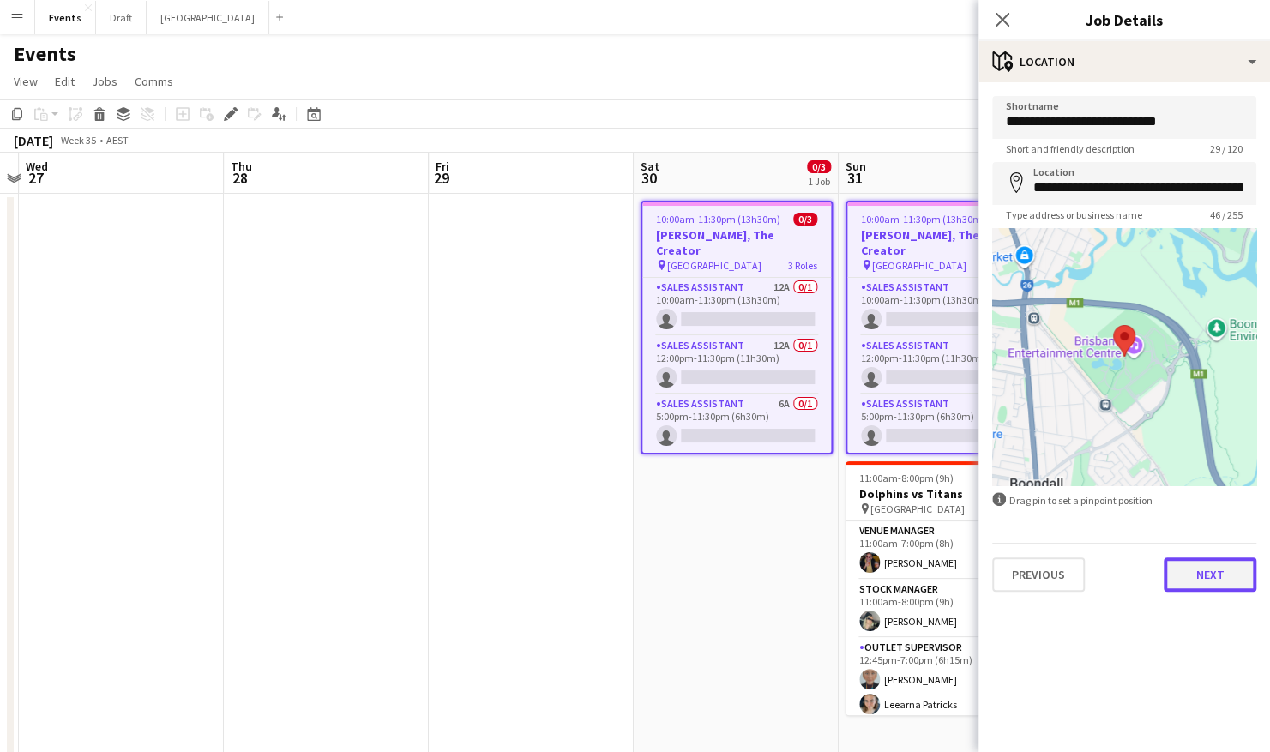
click at [1191, 571] on button "Next" at bounding box center [1210, 575] width 93 height 34
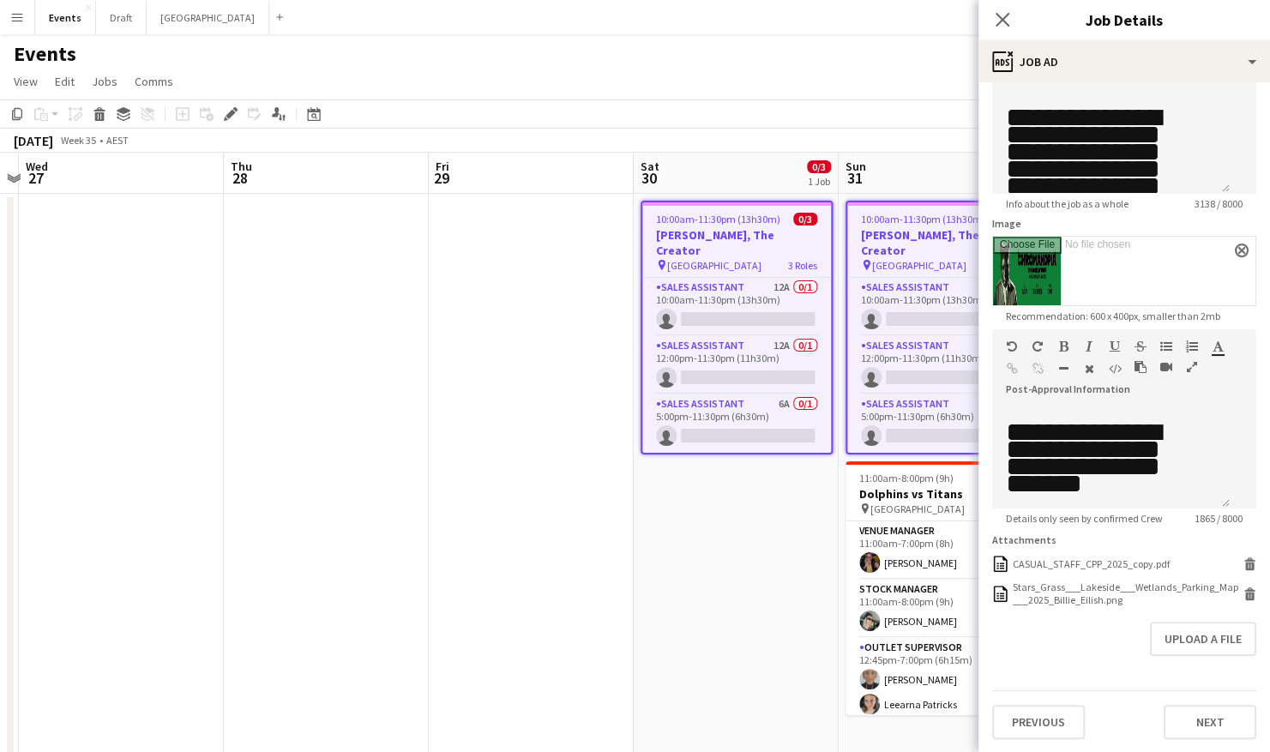
scroll to position [160, 0]
click at [1172, 631] on button "Upload a file" at bounding box center [1203, 638] width 106 height 34
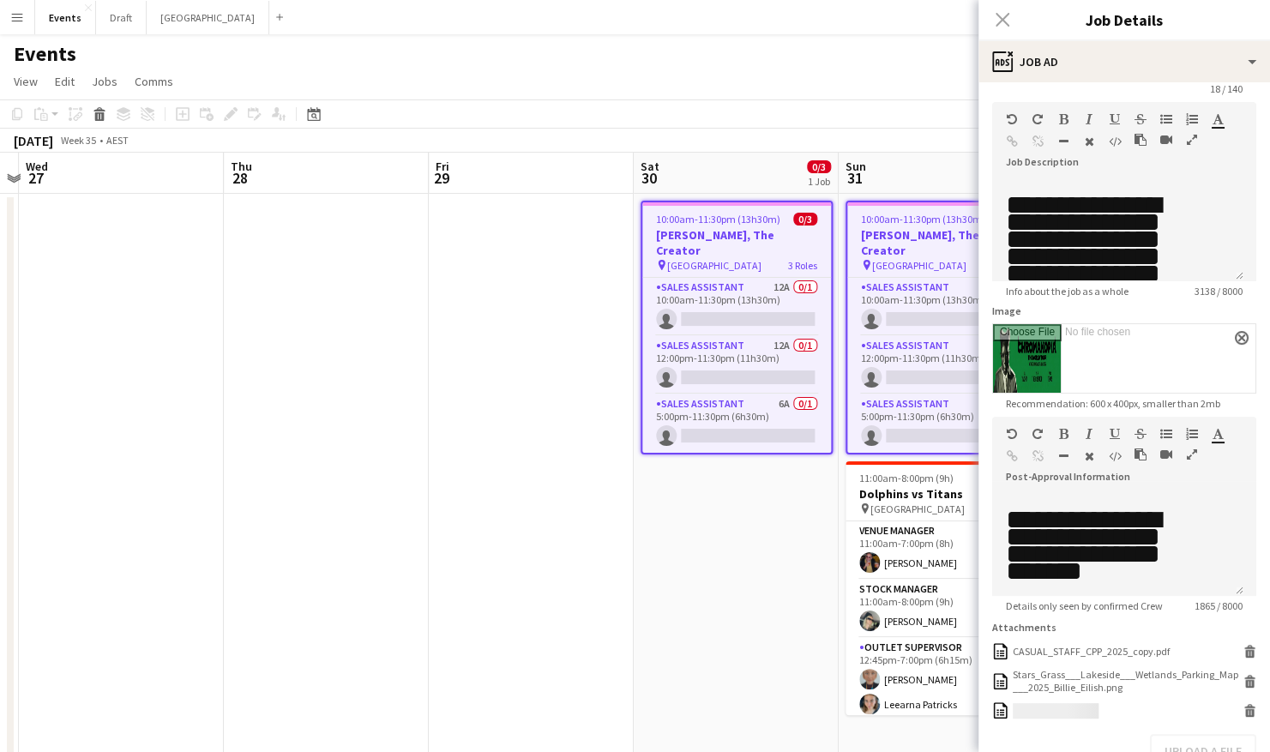
scroll to position [0, 0]
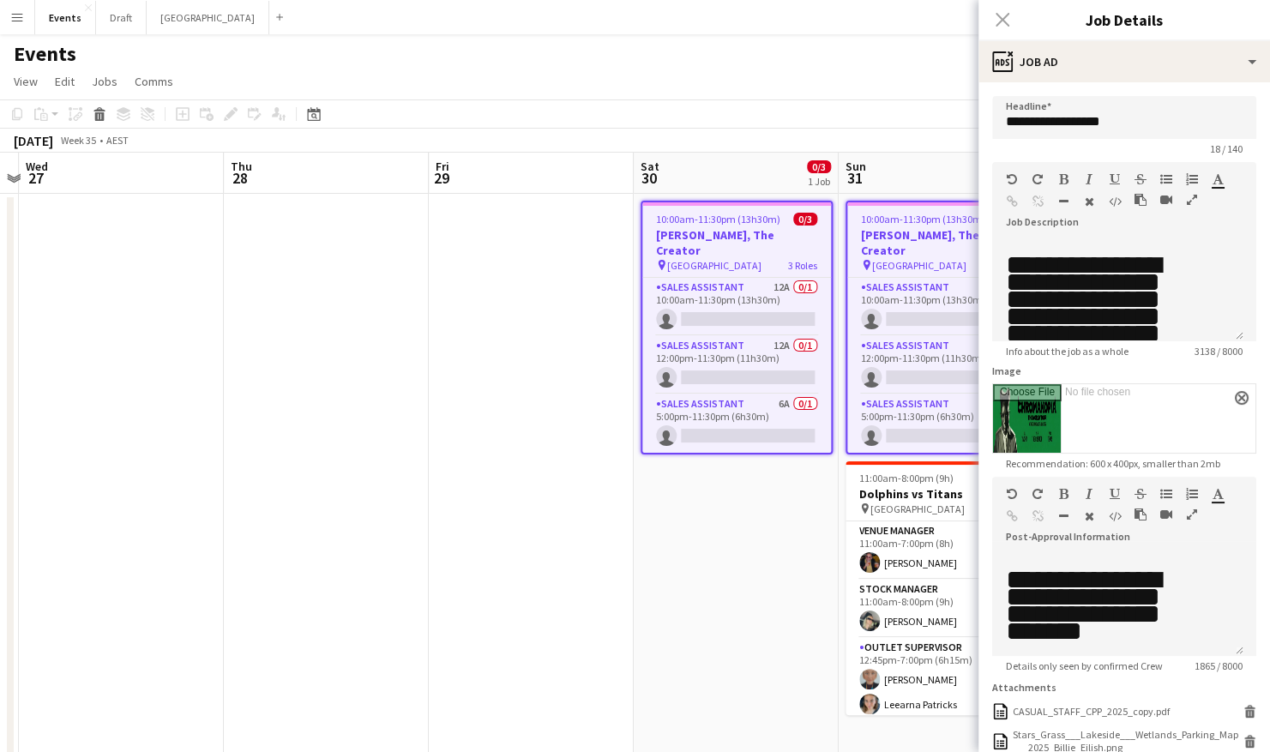
click at [1193, 197] on icon "button" at bounding box center [1192, 200] width 10 height 12
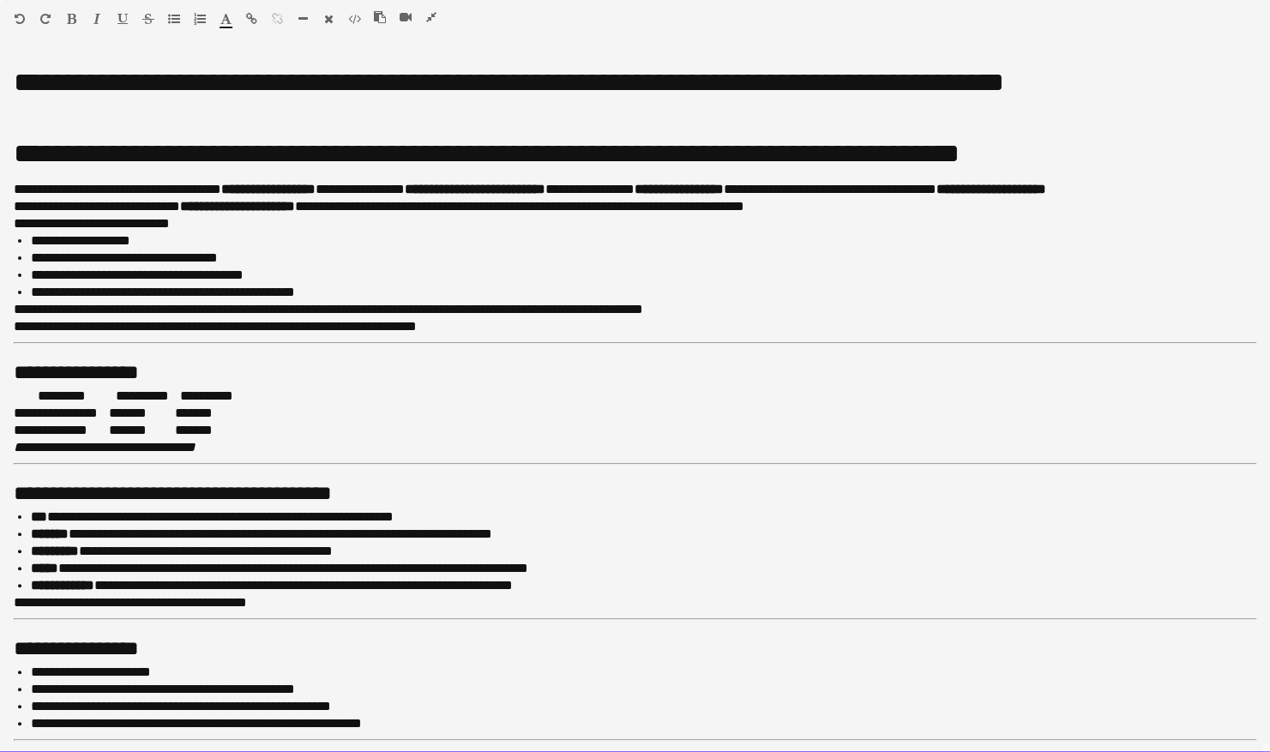
drag, startPoint x: 570, startPoint y: 539, endPoint x: 160, endPoint y: 529, distance: 410.2
click at [160, 529] on p "**********" at bounding box center [637, 534] width 1212 height 17
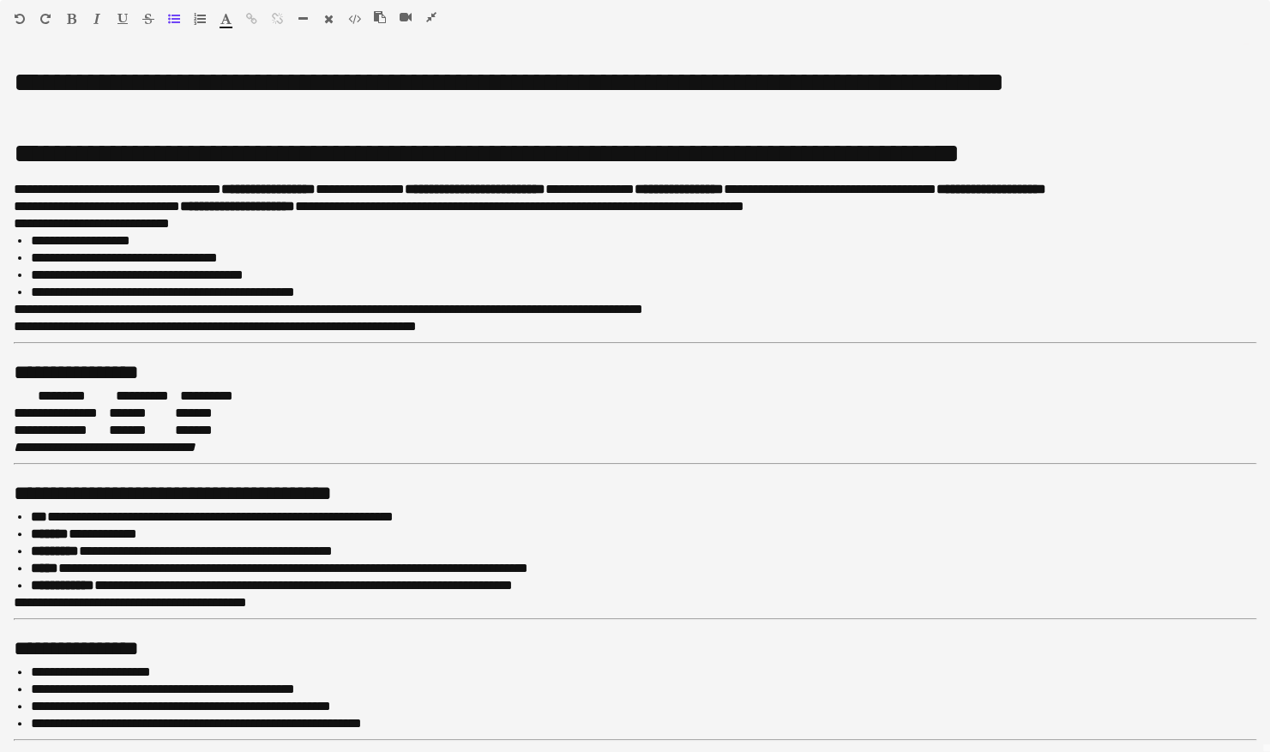
click at [431, 15] on icon "button" at bounding box center [431, 17] width 10 height 12
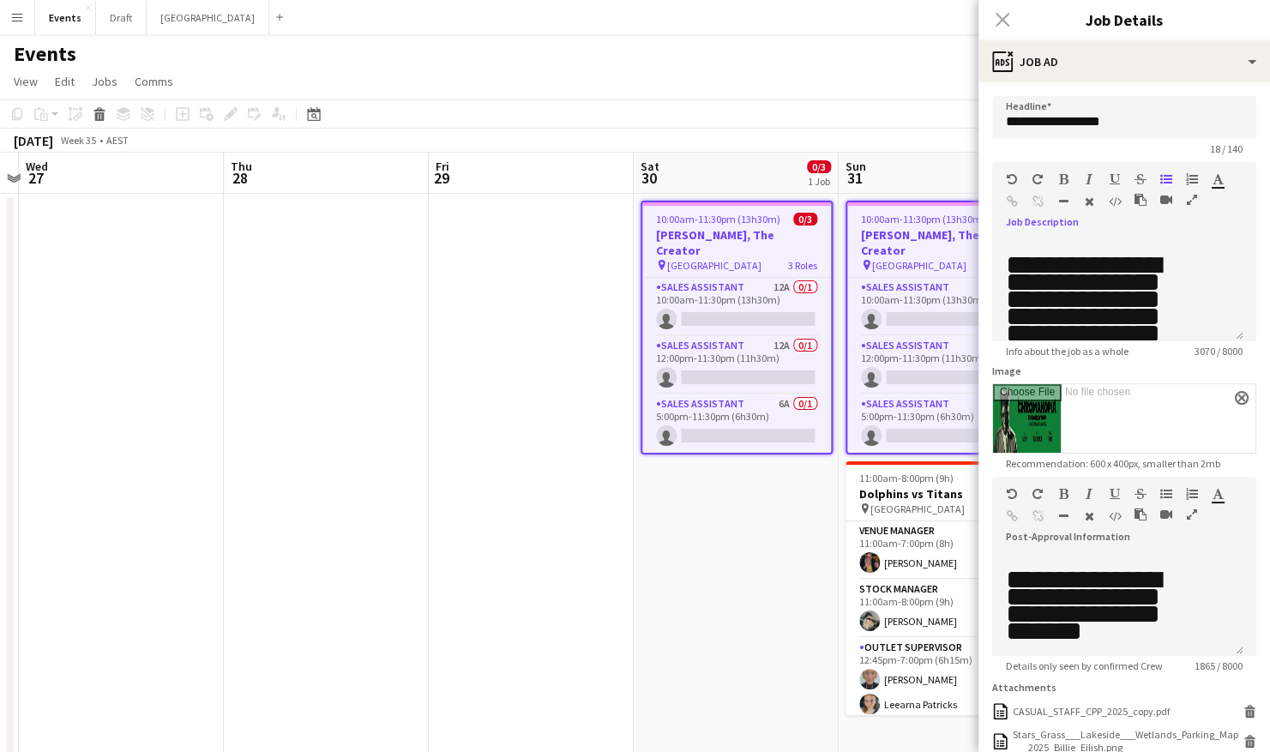
click at [745, 568] on app-date-cell "10:00am-11:30pm (13h30m) 0/3 Tyler, The Creator pin Brisbane Entertainment Cent…" at bounding box center [736, 560] width 205 height 733
click at [508, 333] on app-date-cell at bounding box center [531, 560] width 205 height 733
click at [679, 91] on app-page-menu "View Day view expanded Day view collapsed Month view Date picker Jump to today …" at bounding box center [635, 83] width 1270 height 33
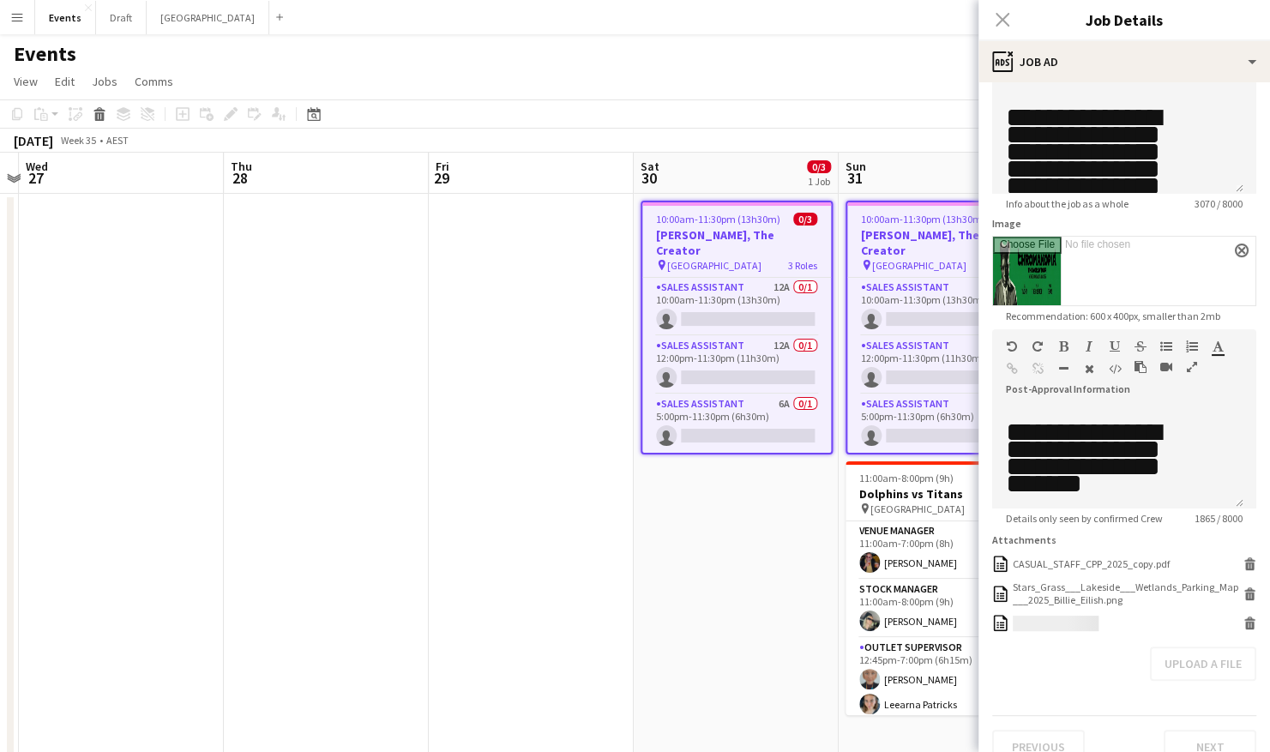
scroll to position [185, 0]
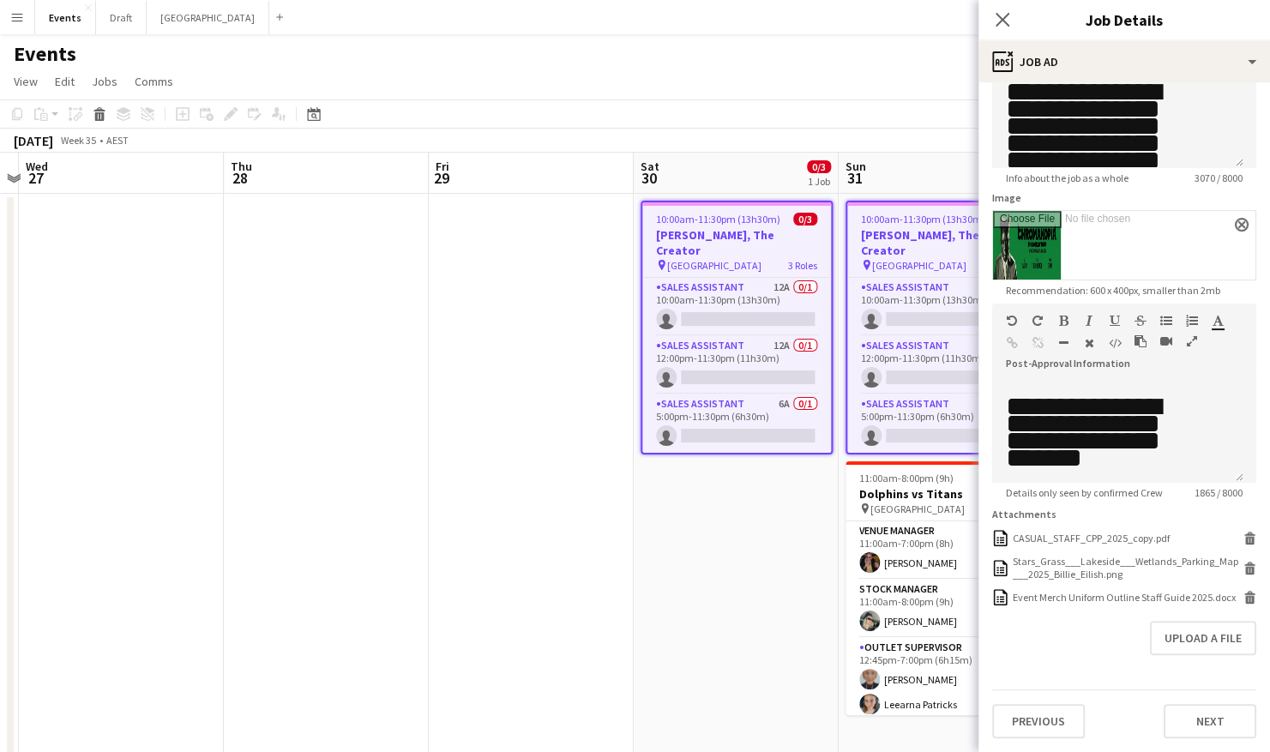
click at [557, 353] on app-date-cell at bounding box center [531, 560] width 205 height 733
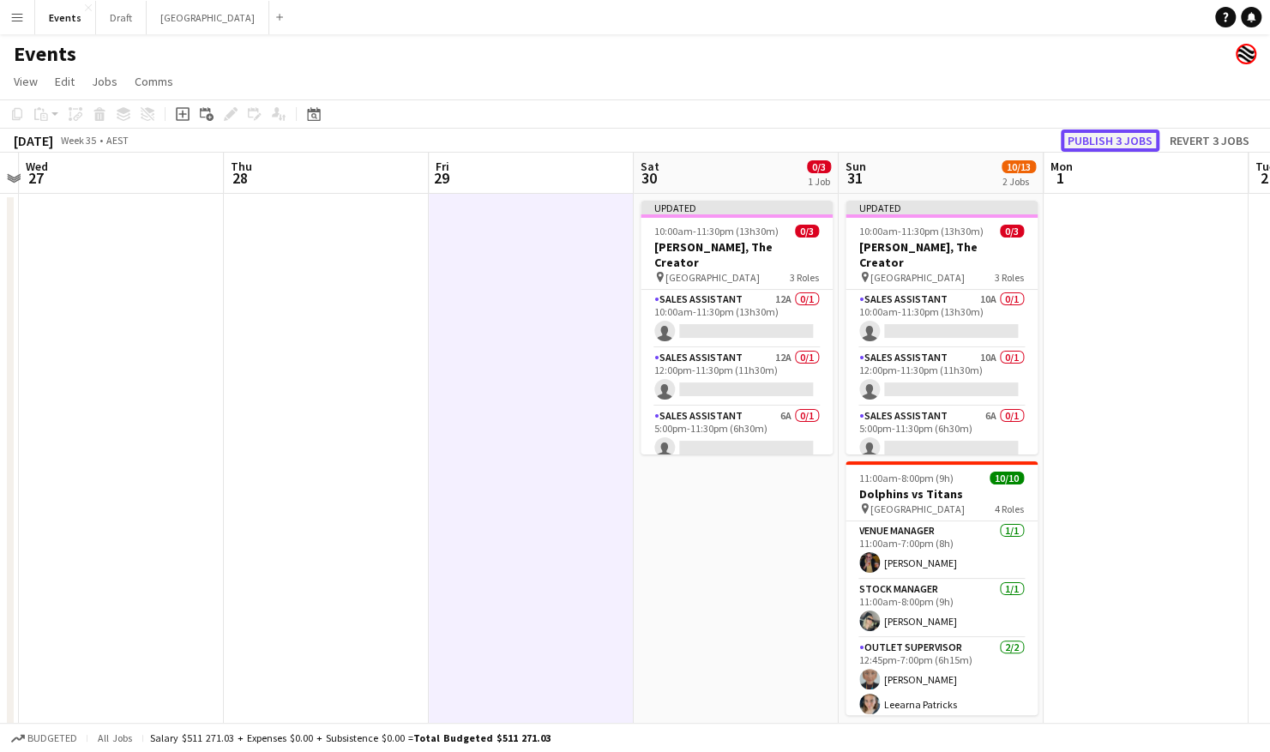
click at [1112, 139] on button "Publish 3 jobs" at bounding box center [1110, 141] width 99 height 22
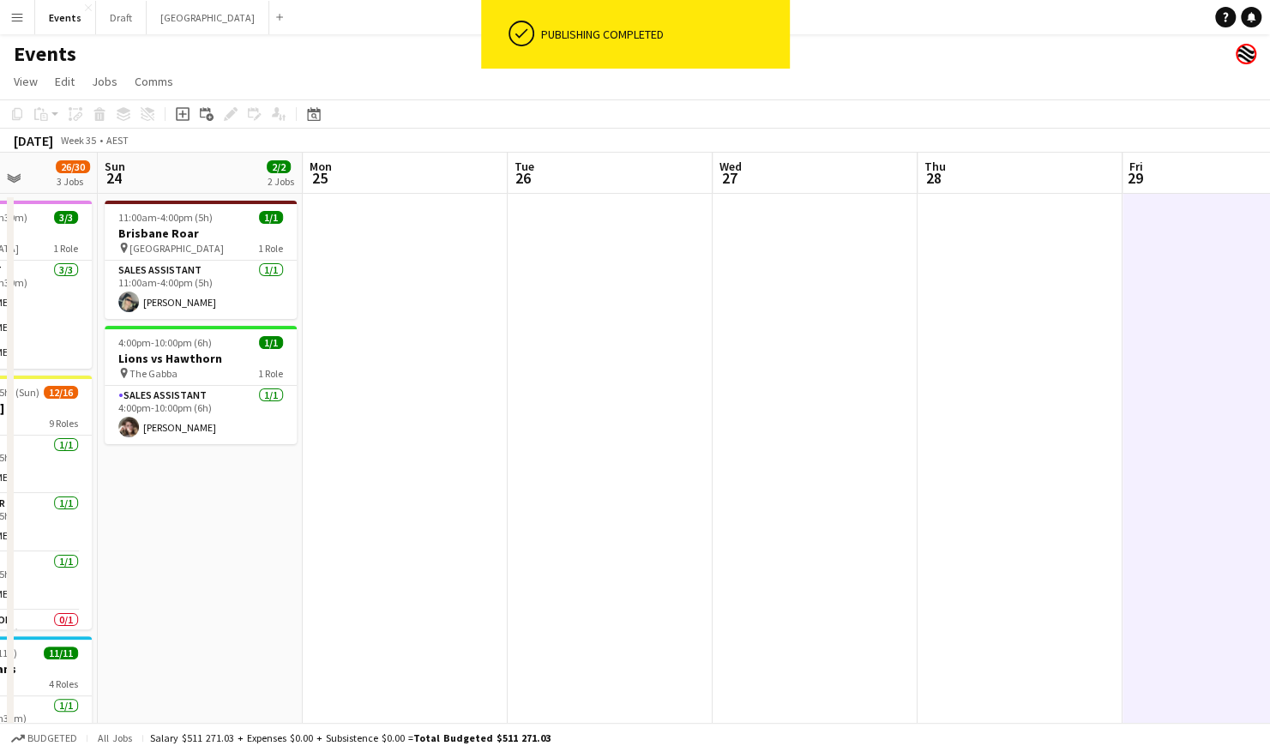
drag, startPoint x: 210, startPoint y: 439, endPoint x: 921, endPoint y: 427, distance: 711.3
click at [921, 427] on app-calendar-viewport "Thu 21 Fri 22 4/5 2 Jobs Sat 23 26/30 3 Jobs Sun 24 2/2 2 Jobs Mon 25 Tue 26 We…" at bounding box center [635, 540] width 1270 height 774
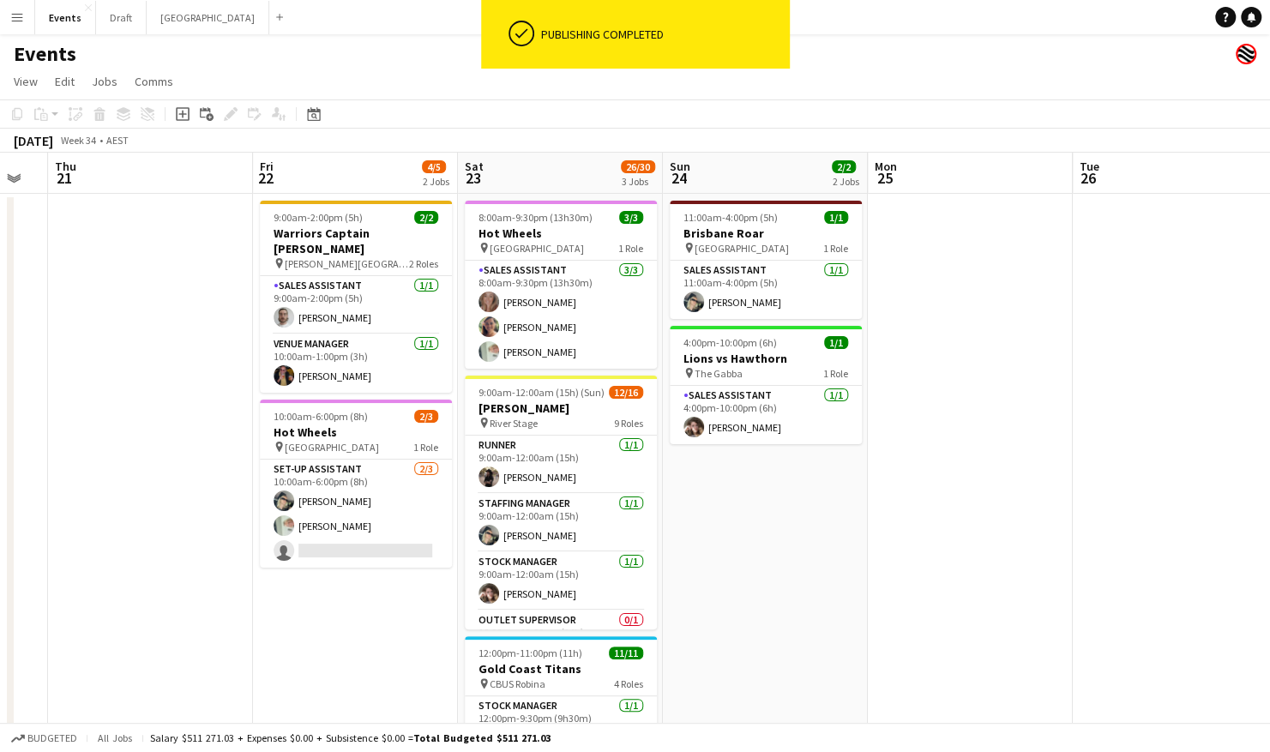
scroll to position [0, 361]
drag, startPoint x: 455, startPoint y: 461, endPoint x: 970, endPoint y: 463, distance: 515.6
click at [970, 463] on app-calendar-viewport "Tue 19 Wed 20 Thu 21 Fri 22 4/5 2 Jobs Sat 23 26/30 3 Jobs Sun 24 2/2 2 Jobs Mo…" at bounding box center [635, 540] width 1270 height 774
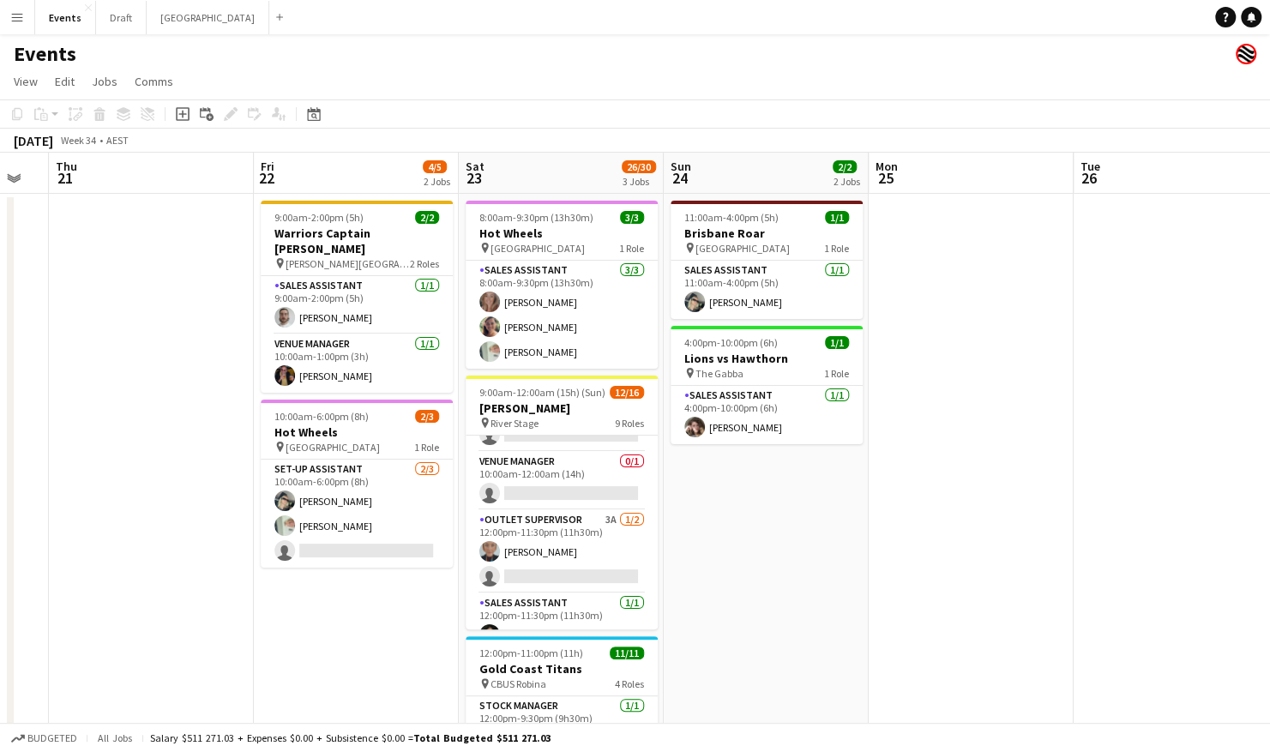
scroll to position [257, 0]
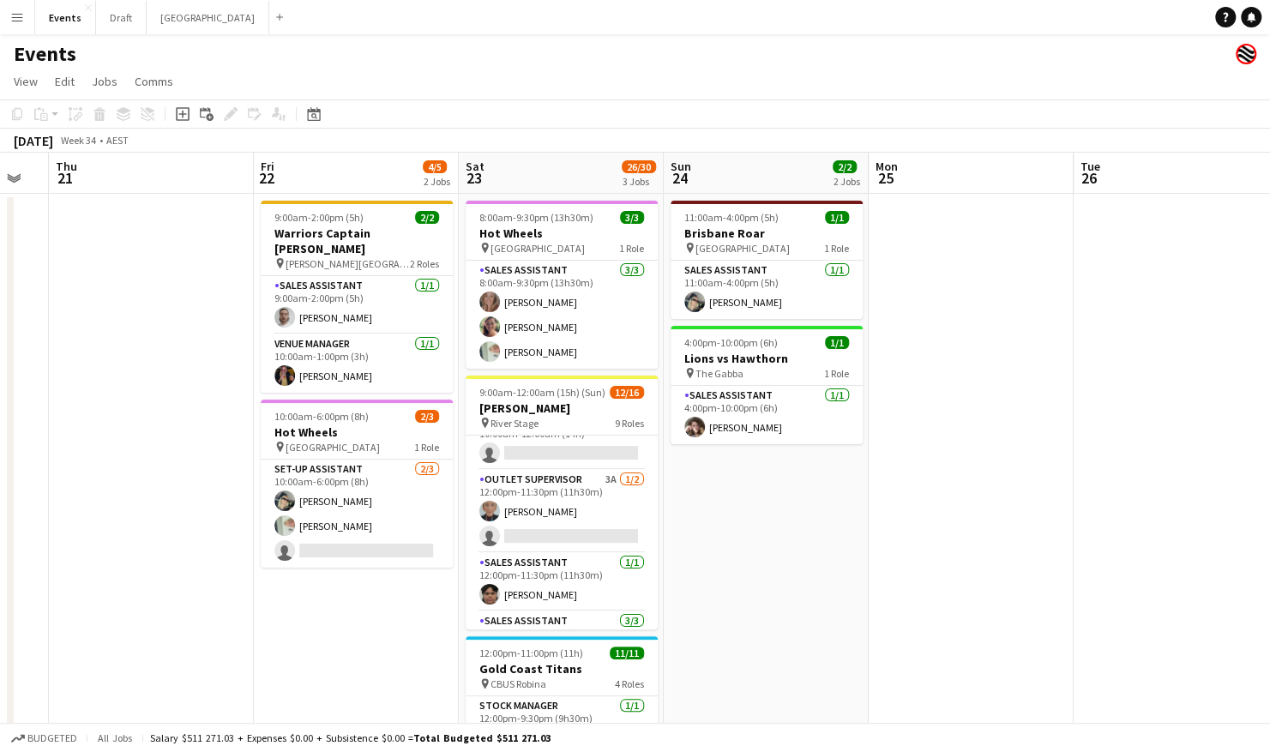
click at [570, 485] on app-card-role "Outlet Supervisor 3A 1/2 12:00pm-11:30pm (11h30m) Sally Starmer single-neutral-…" at bounding box center [562, 511] width 192 height 83
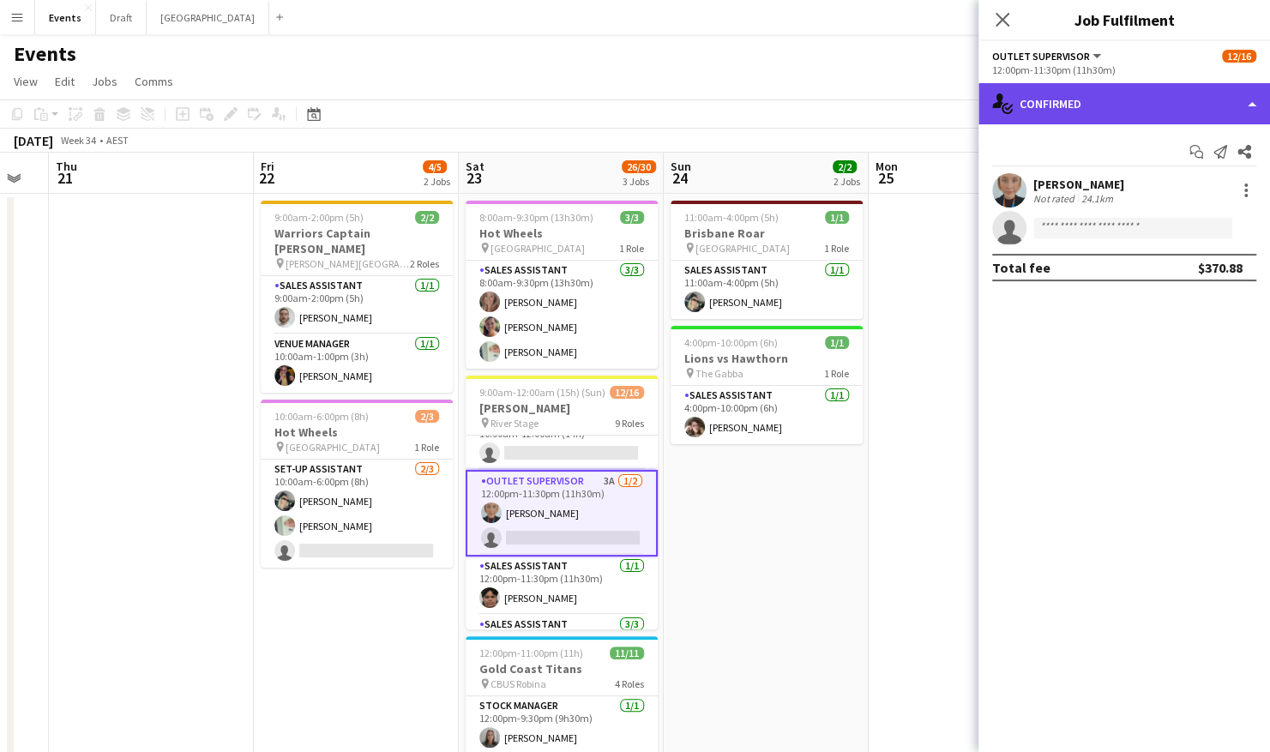
click at [1164, 87] on div "single-neutral-actions-check-2 Confirmed" at bounding box center [1125, 103] width 292 height 41
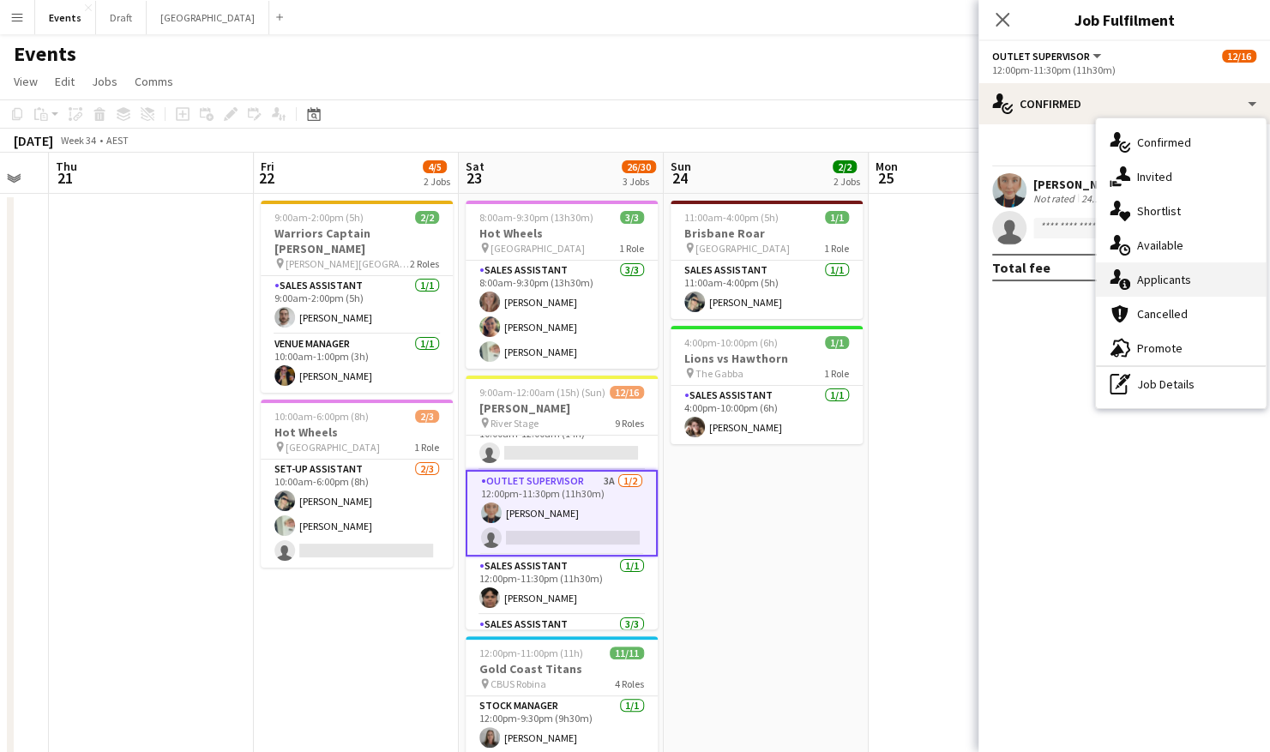
click at [1174, 280] on div "single-neutral-actions-information Applicants" at bounding box center [1181, 280] width 170 height 34
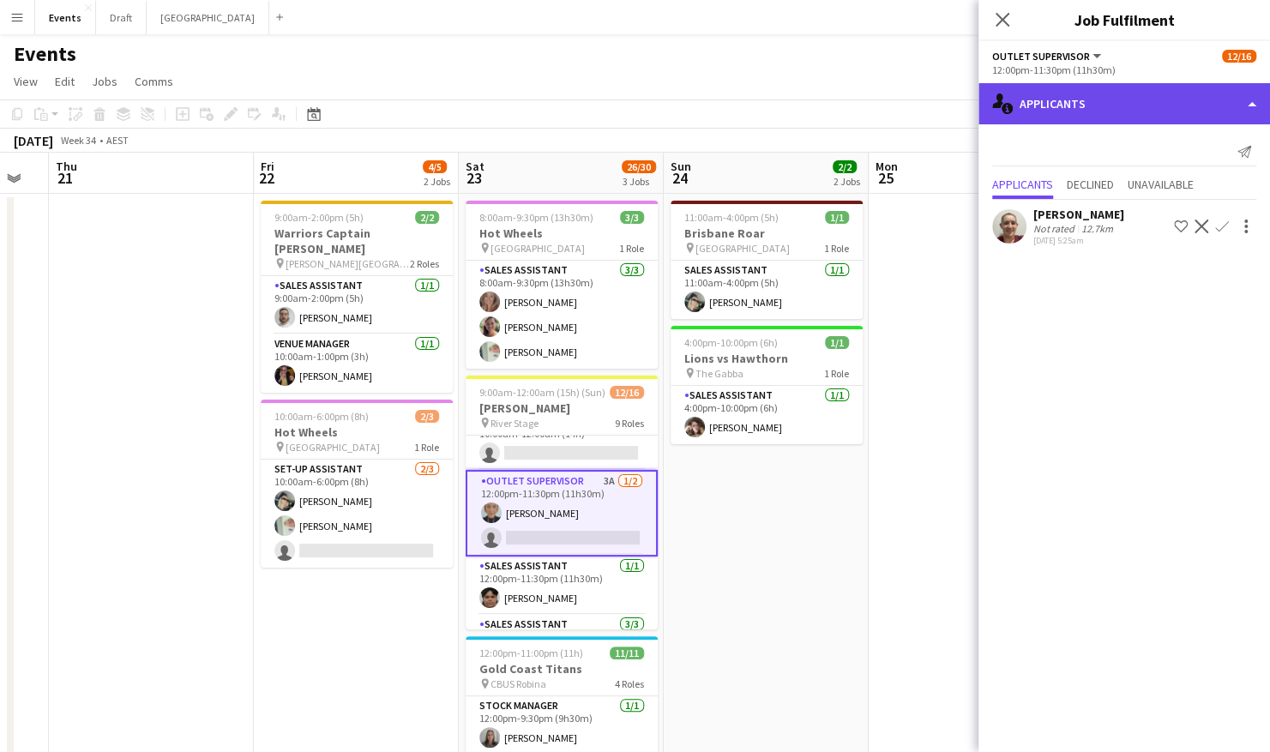
click at [1095, 107] on div "single-neutral-actions-information Applicants" at bounding box center [1125, 103] width 292 height 41
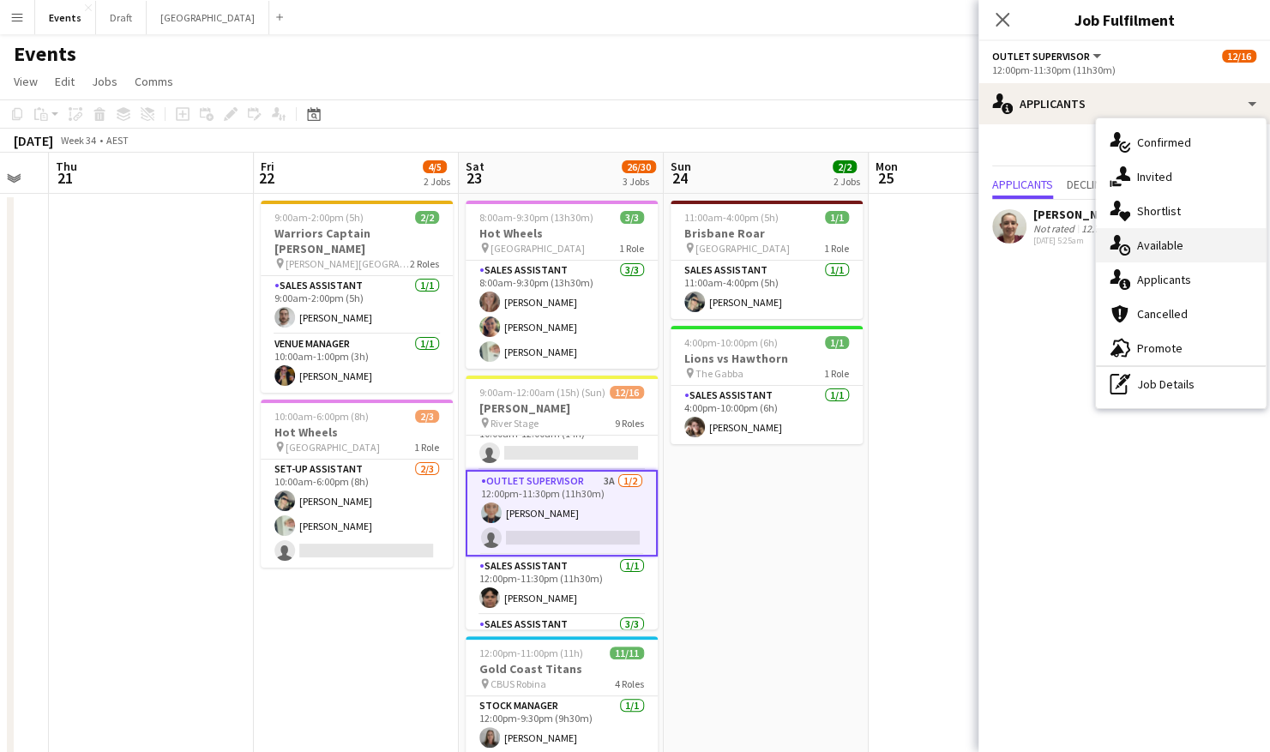
click at [1180, 253] on div "single-neutral-actions-upload Available" at bounding box center [1181, 245] width 170 height 34
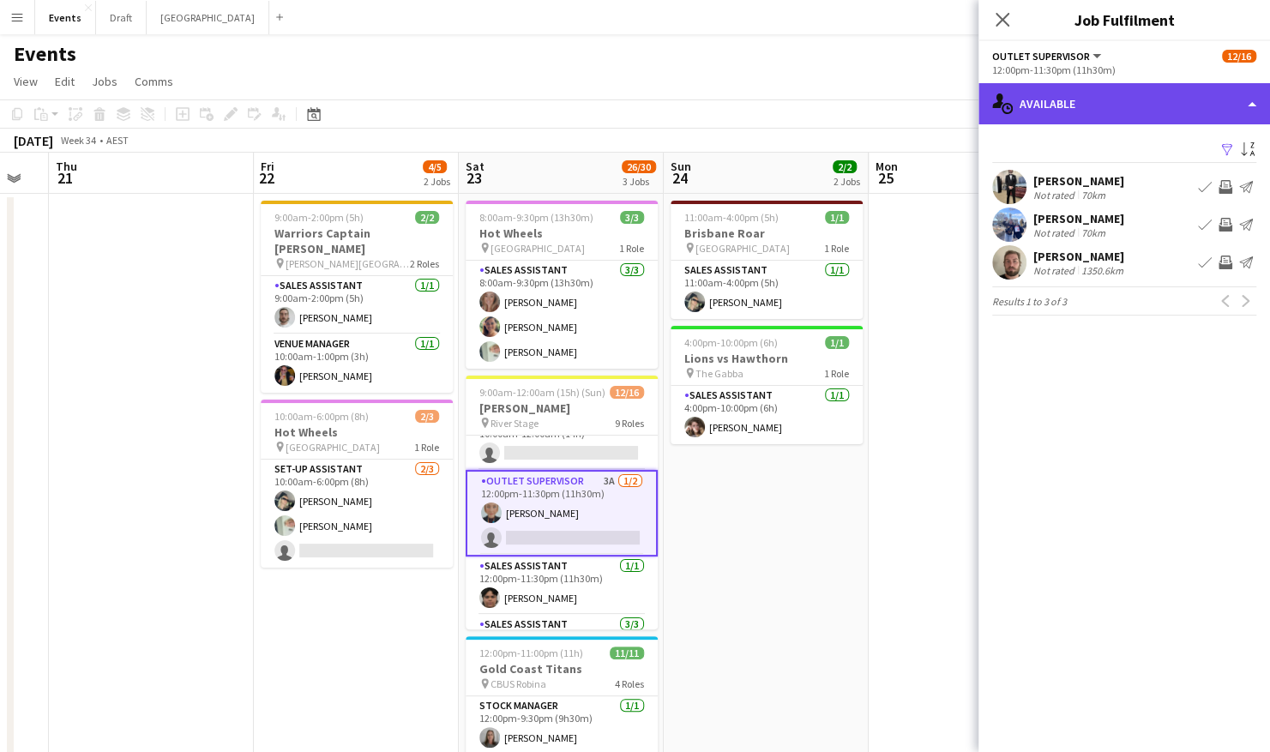
click at [1110, 98] on div "single-neutral-actions-upload Available" at bounding box center [1125, 103] width 292 height 41
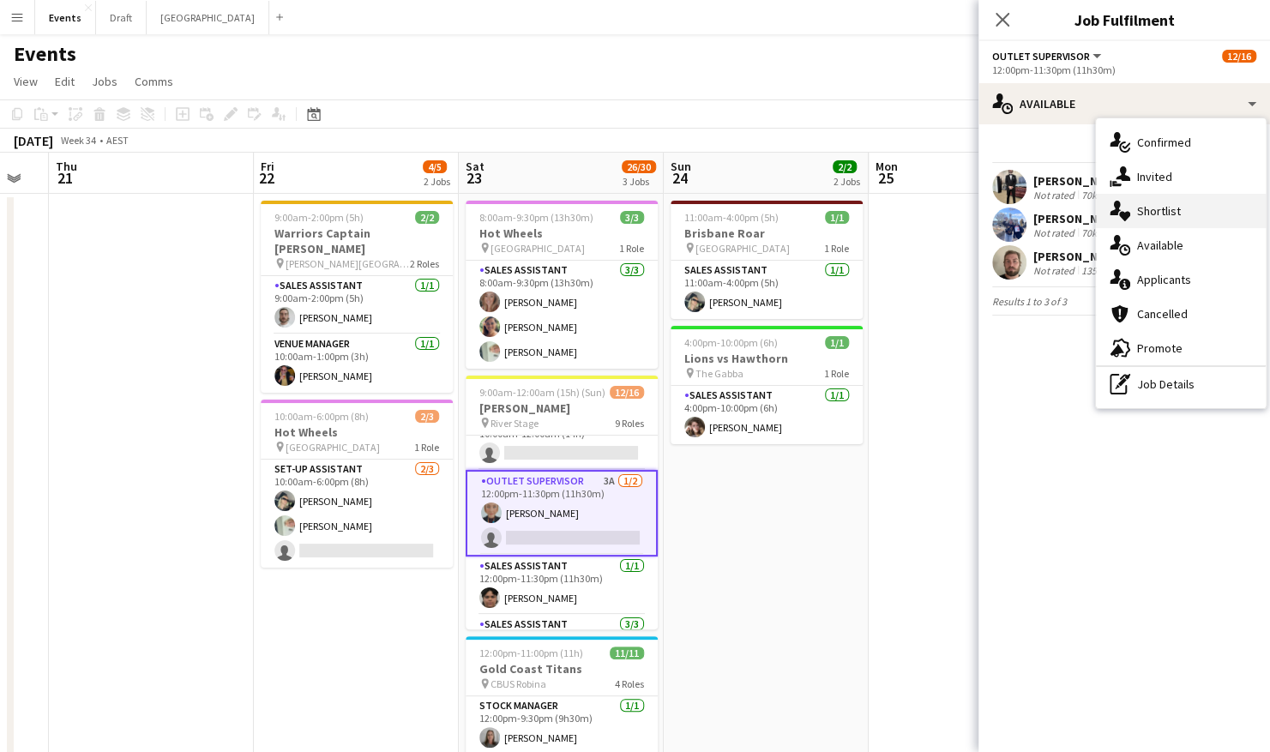
click at [1178, 224] on div "single-neutral-actions-heart Shortlist" at bounding box center [1181, 211] width 170 height 34
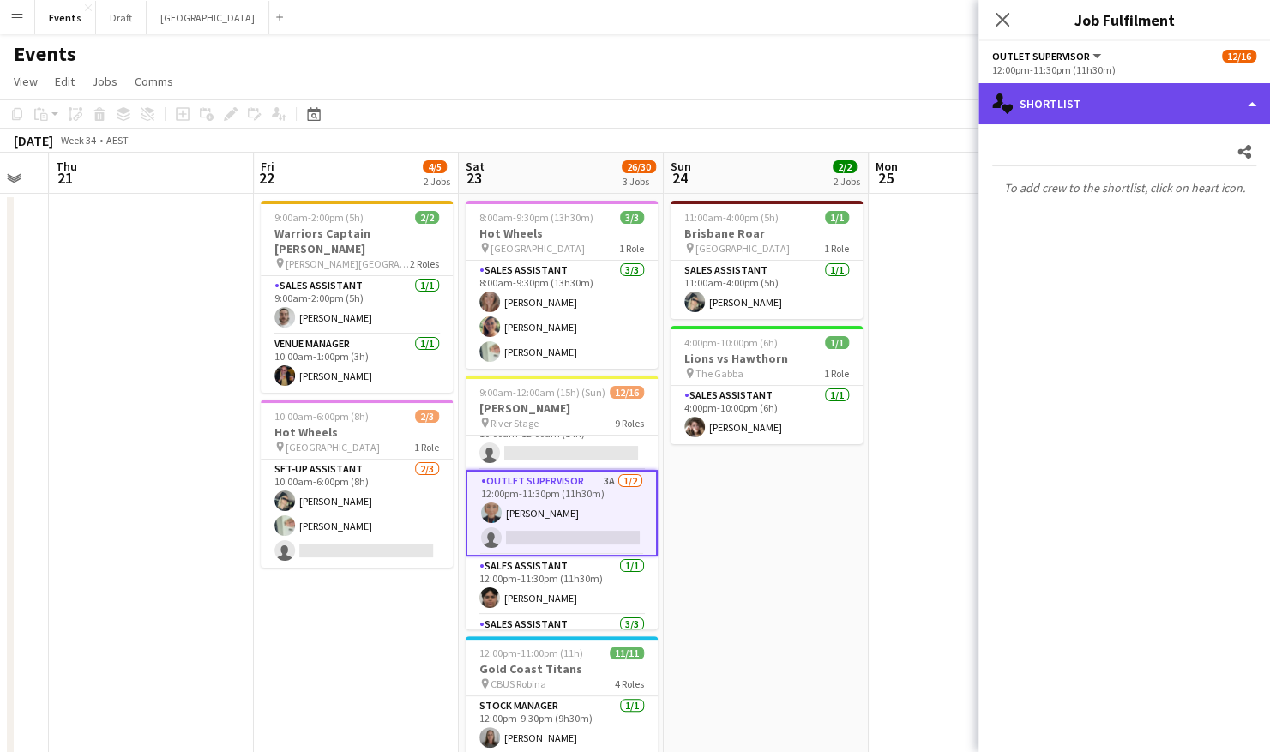
click at [1083, 108] on div "single-neutral-actions-heart Shortlist" at bounding box center [1125, 103] width 292 height 41
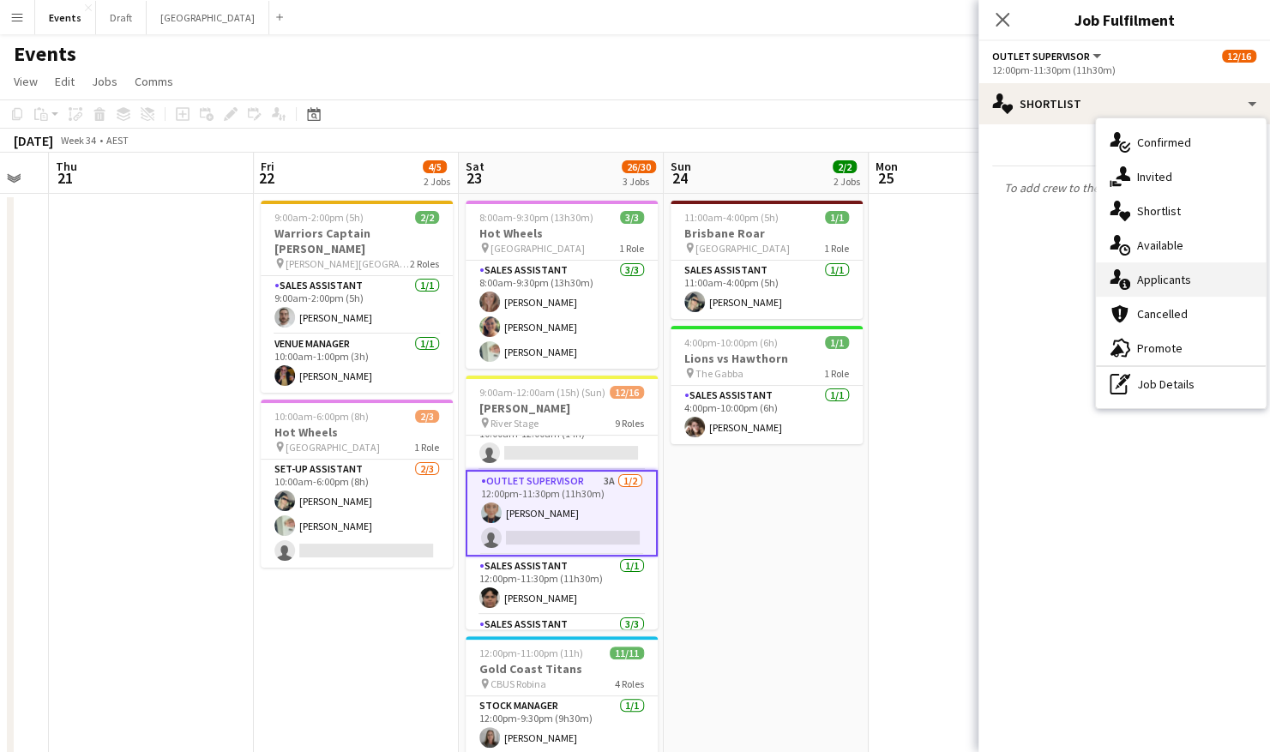
click at [1162, 293] on div "single-neutral-actions-information Applicants" at bounding box center [1181, 280] width 170 height 34
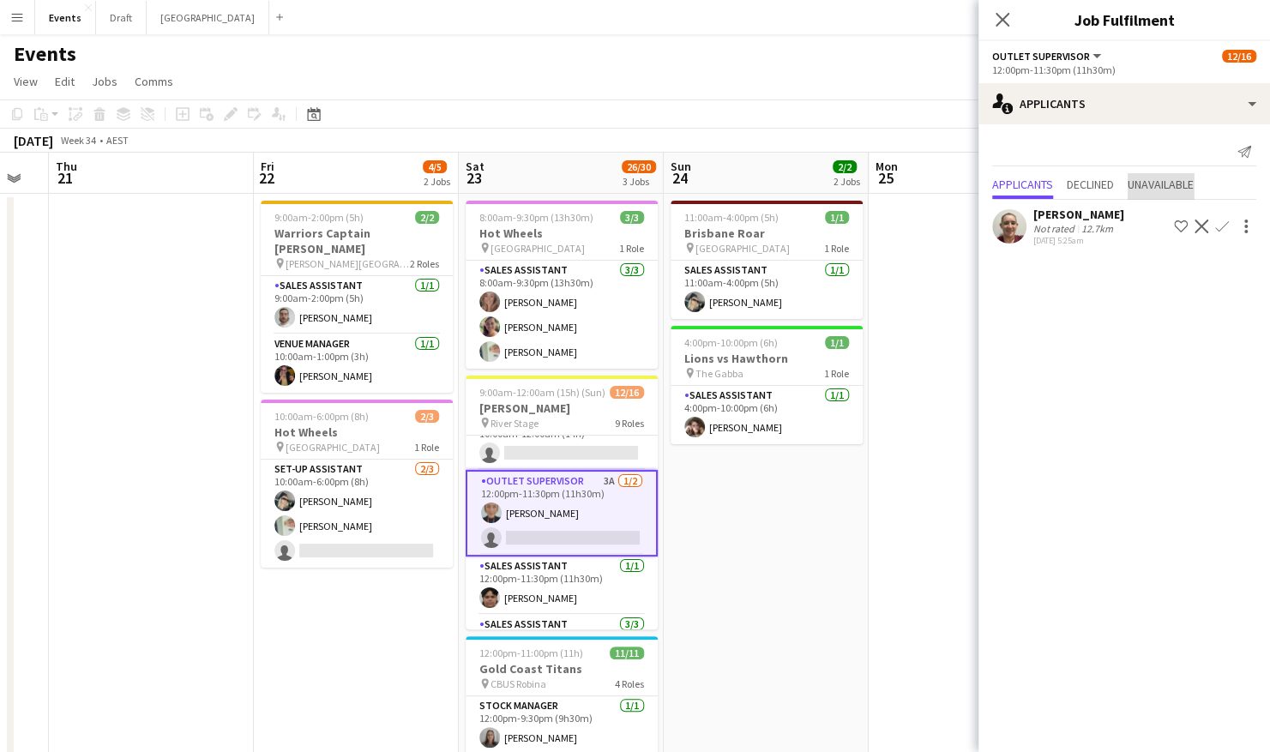
click at [1159, 185] on span "Unavailable" at bounding box center [1161, 184] width 66 height 12
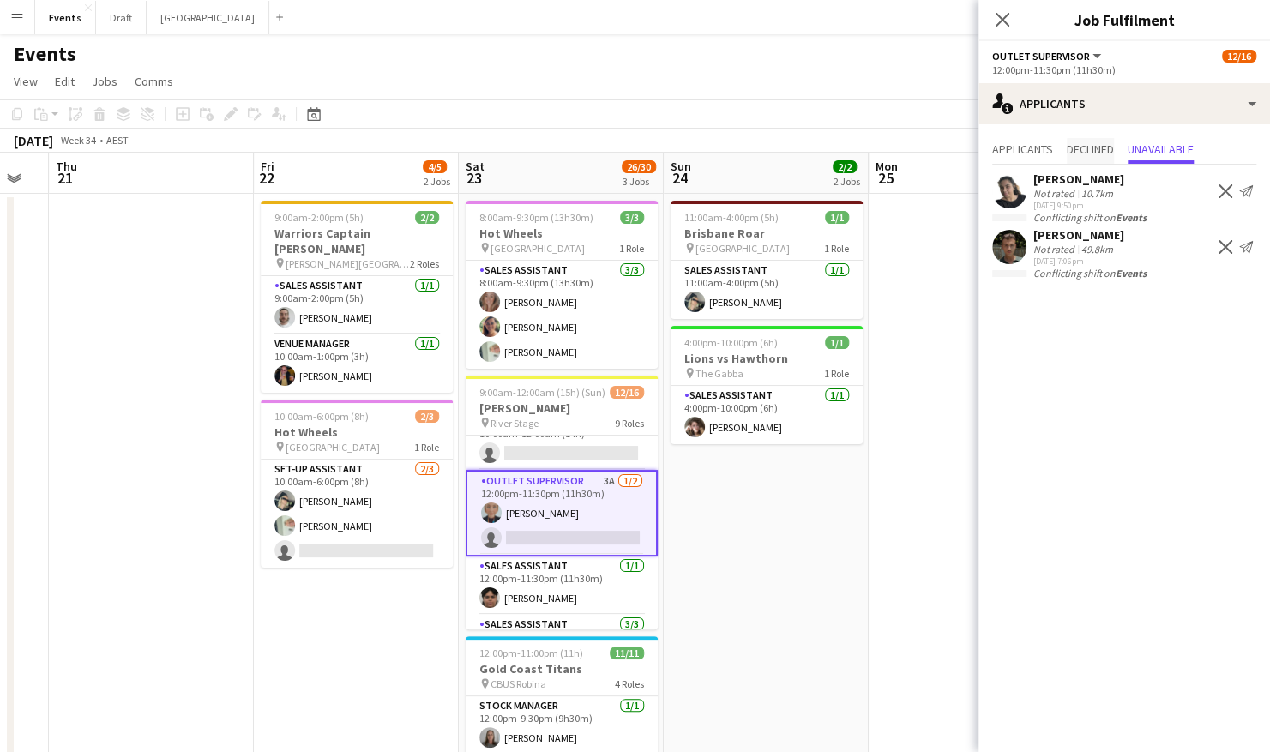
click at [1087, 154] on span "Declined" at bounding box center [1090, 149] width 47 height 12
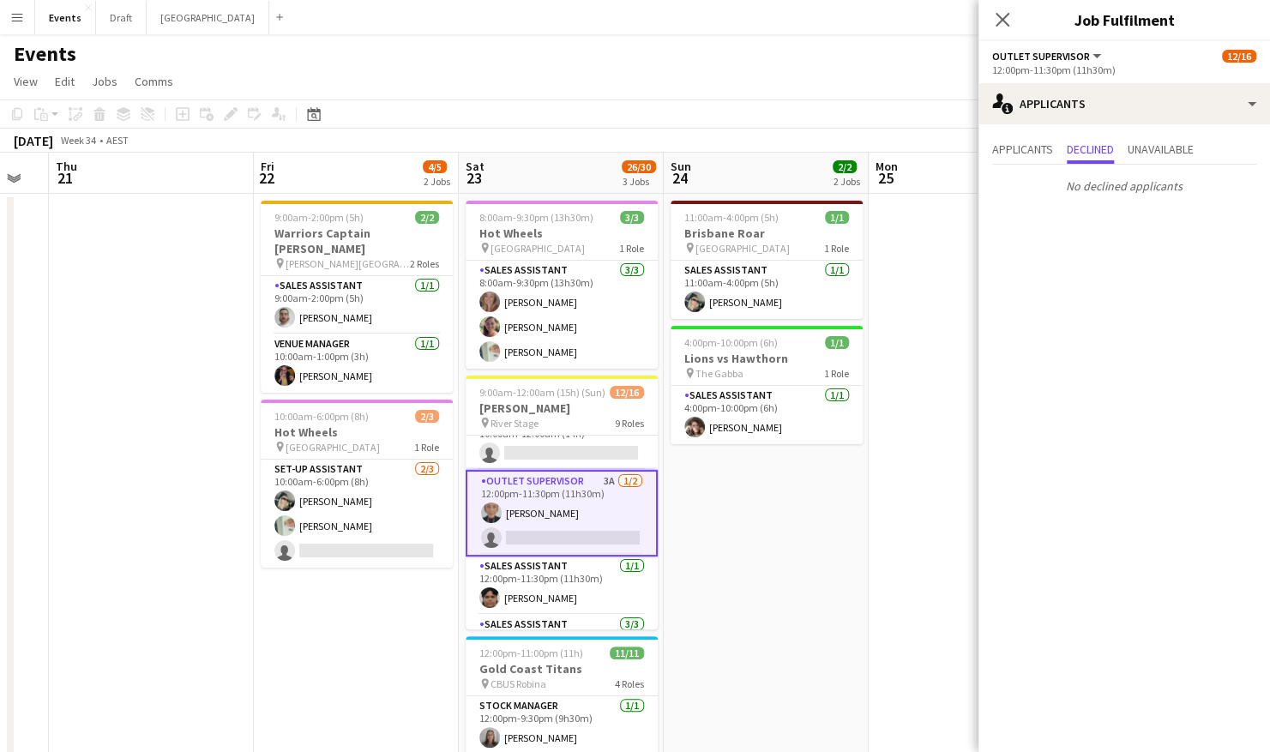
click at [772, 564] on app-date-cell "11:00am-4:00pm (5h) 1/1 Brisbane Roar pin Sunshine Coast Stadium 1 Role Sales A…" at bounding box center [766, 560] width 205 height 733
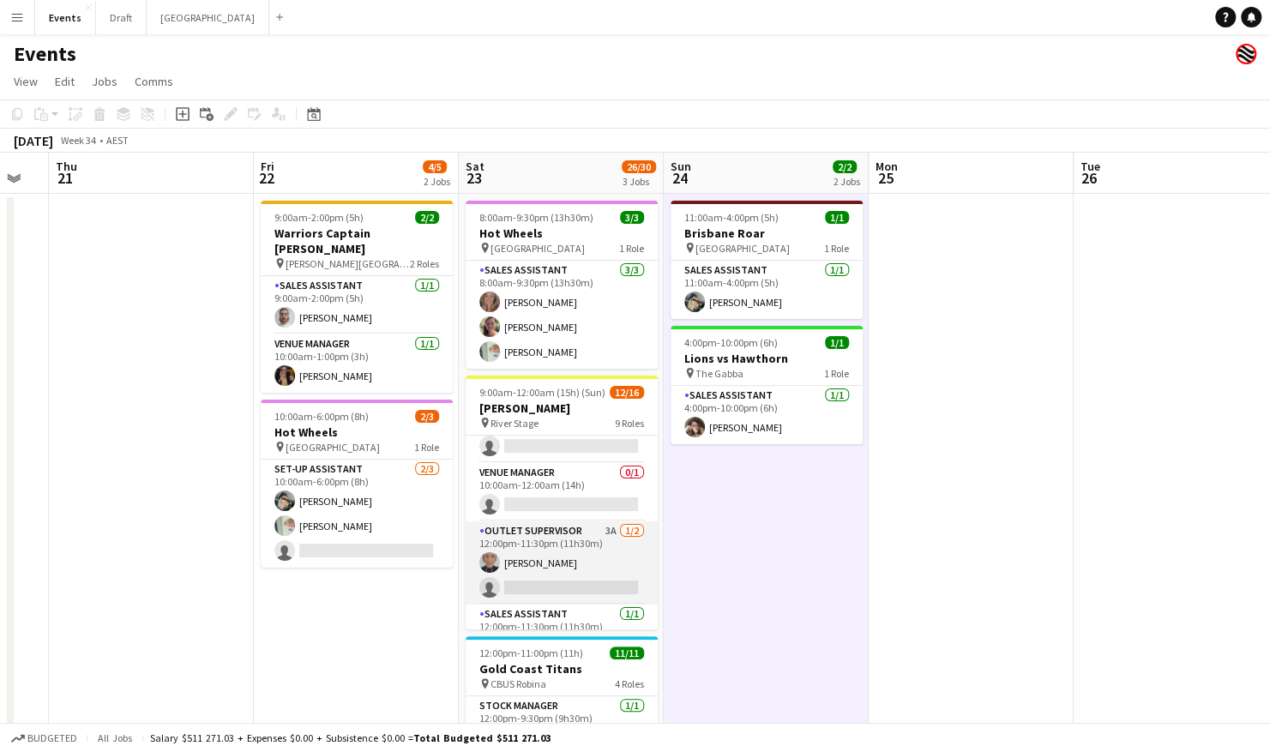
scroll to position [172, 0]
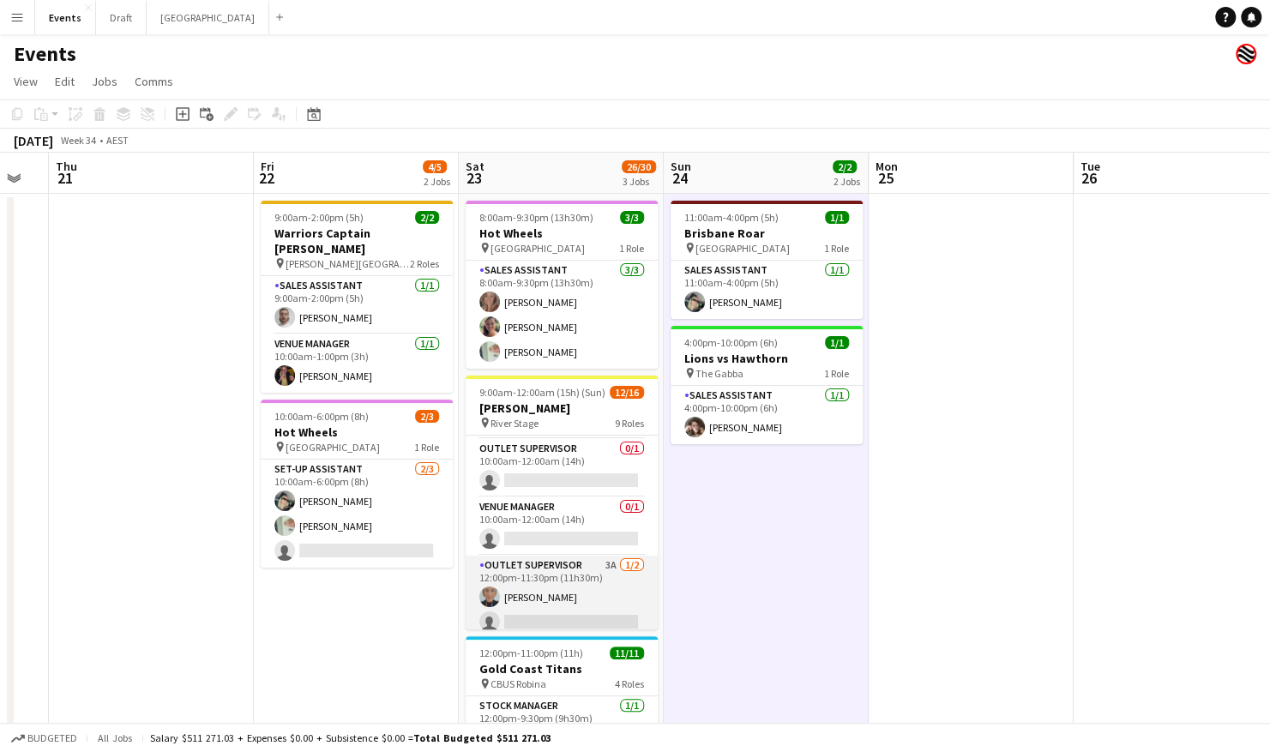
click at [558, 601] on app-card-role "Outlet Supervisor 3A 1/2 12:00pm-11:30pm (11h30m) Sally Starmer single-neutral-…" at bounding box center [562, 597] width 192 height 83
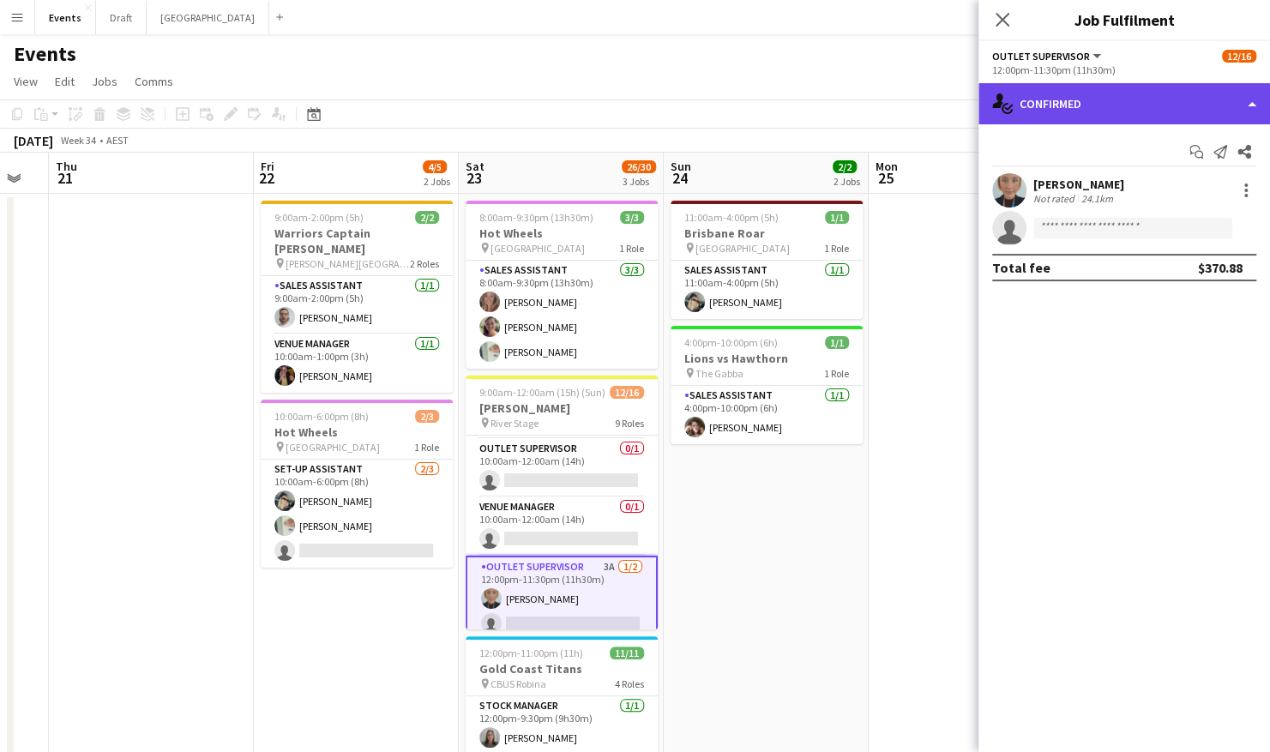
click at [1087, 103] on div "single-neutral-actions-check-2 Confirmed" at bounding box center [1125, 103] width 292 height 41
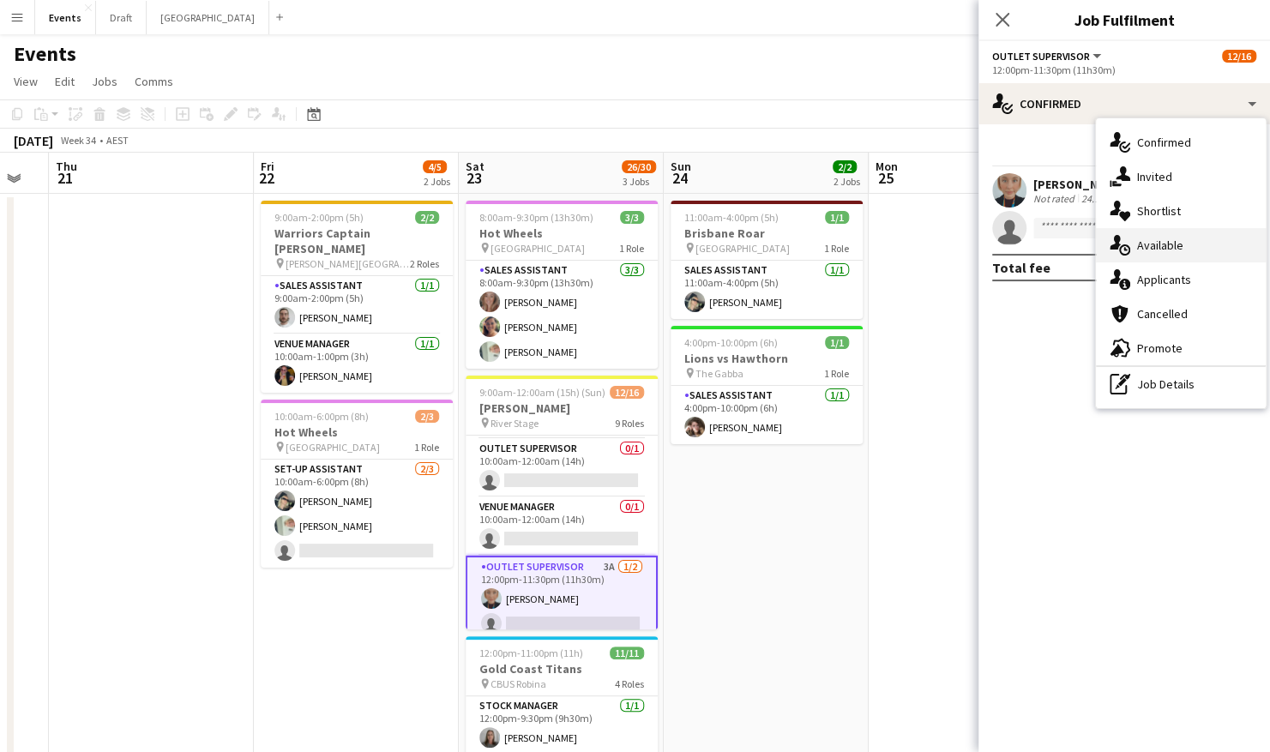
click at [1184, 250] on div "single-neutral-actions-upload Available" at bounding box center [1181, 245] width 170 height 34
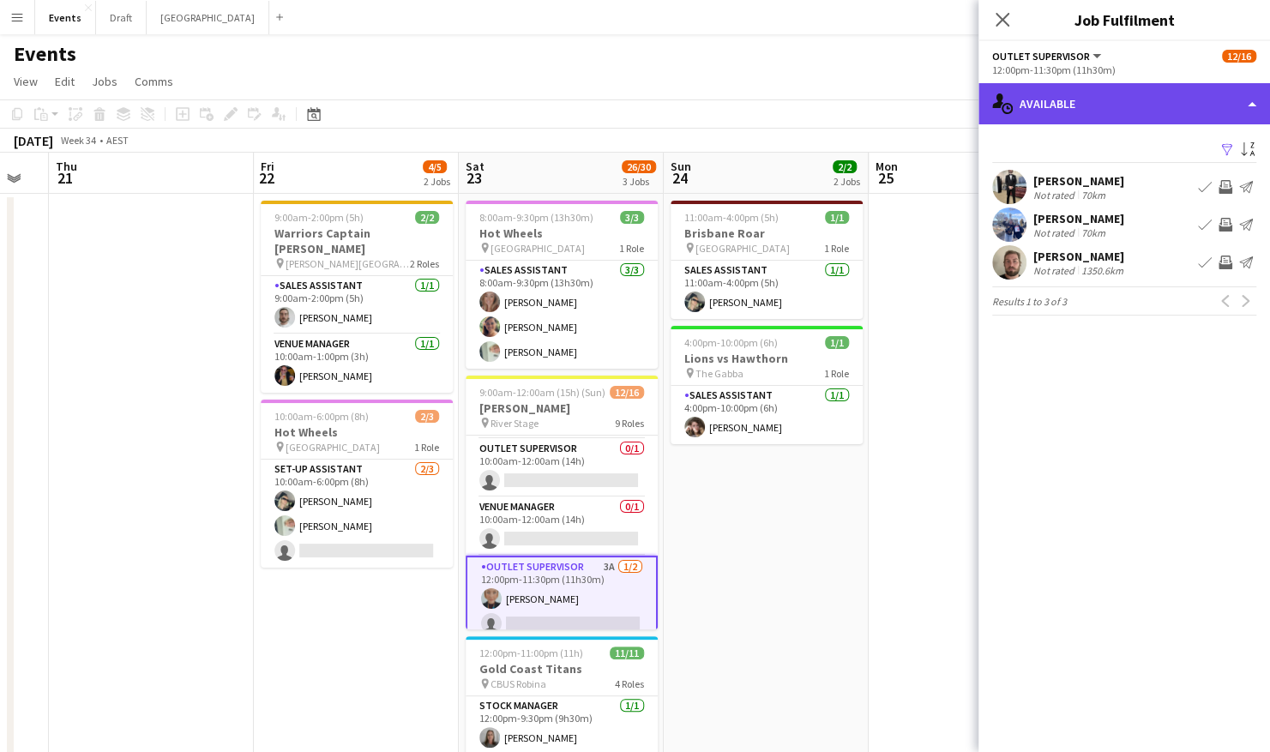
click at [1111, 106] on div "single-neutral-actions-upload Available" at bounding box center [1125, 103] width 292 height 41
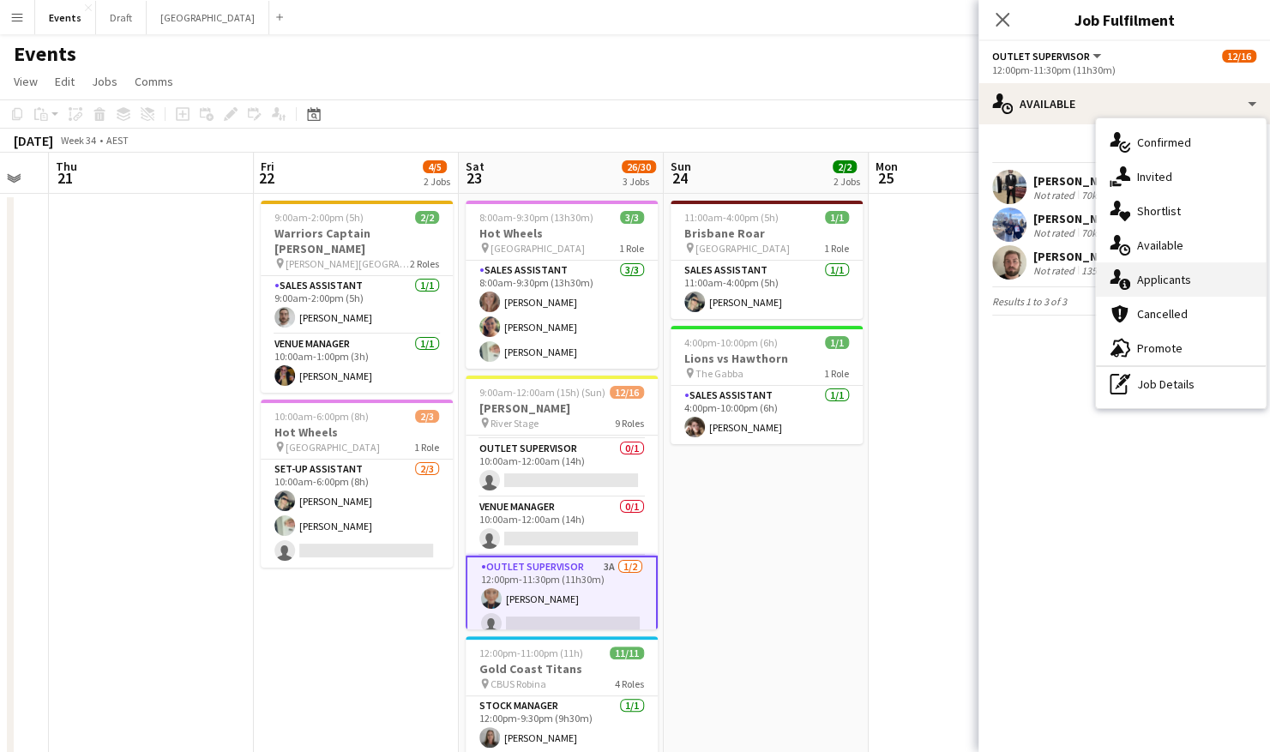
click at [1177, 287] on div "single-neutral-actions-information Applicants" at bounding box center [1181, 280] width 170 height 34
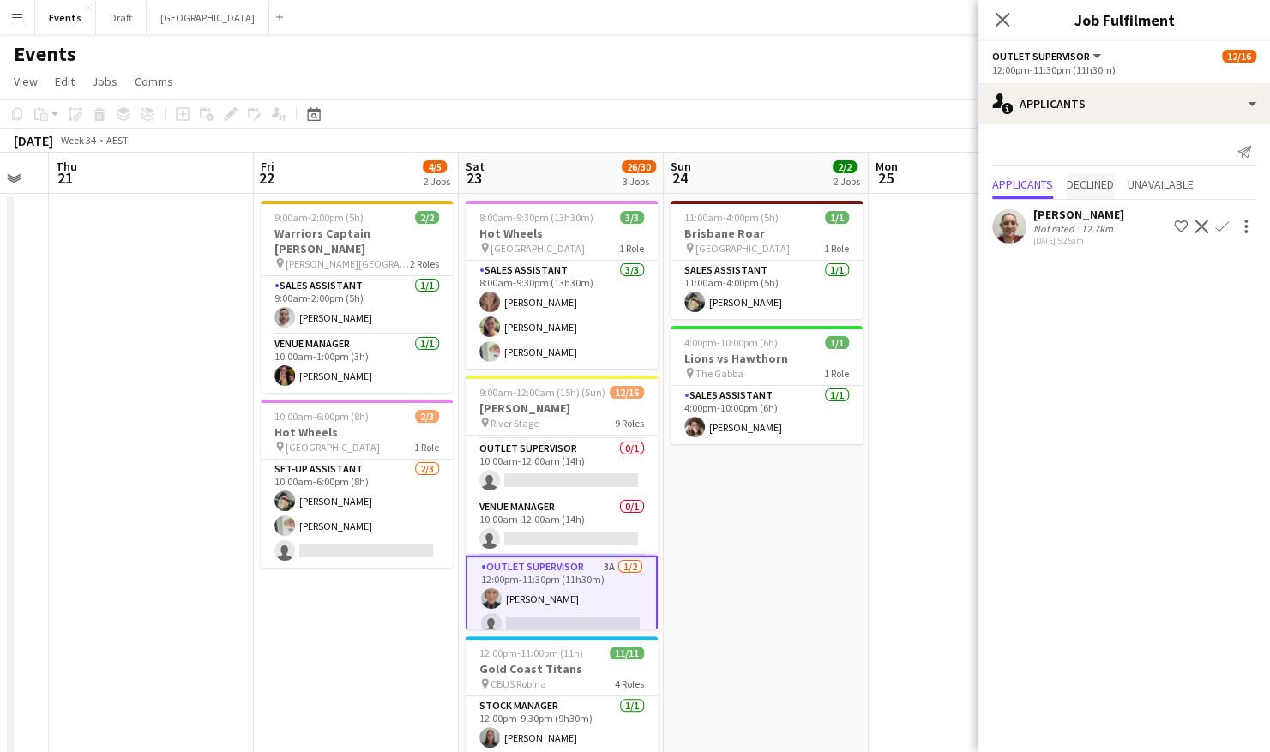
click at [1100, 196] on span "Declined" at bounding box center [1090, 186] width 47 height 26
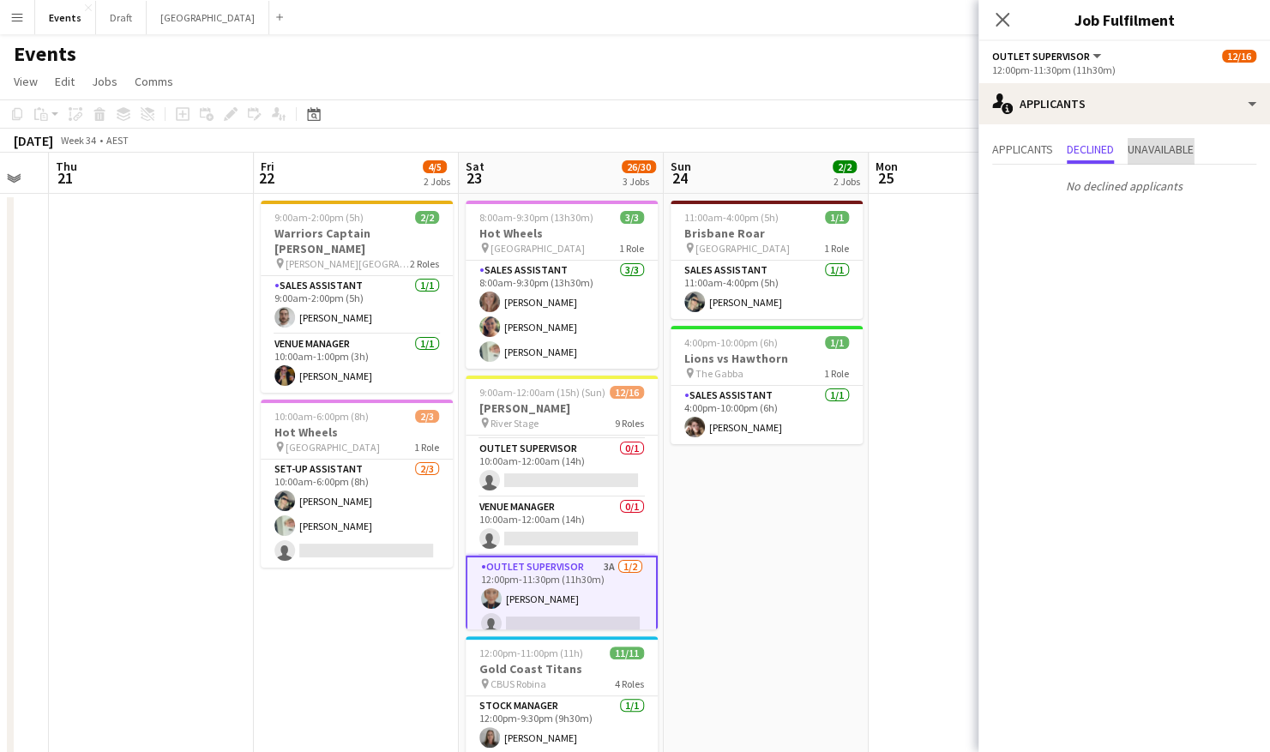
click at [1153, 143] on span "Unavailable" at bounding box center [1161, 149] width 66 height 12
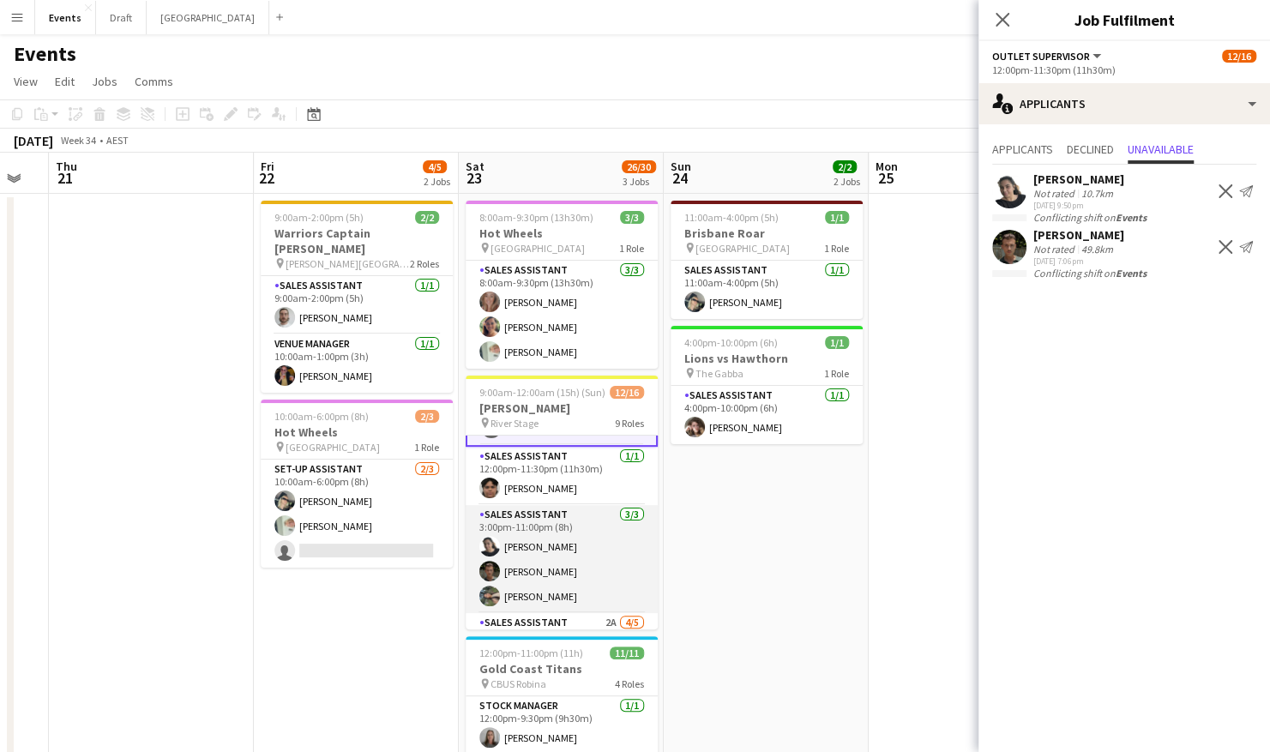
scroll to position [165, 0]
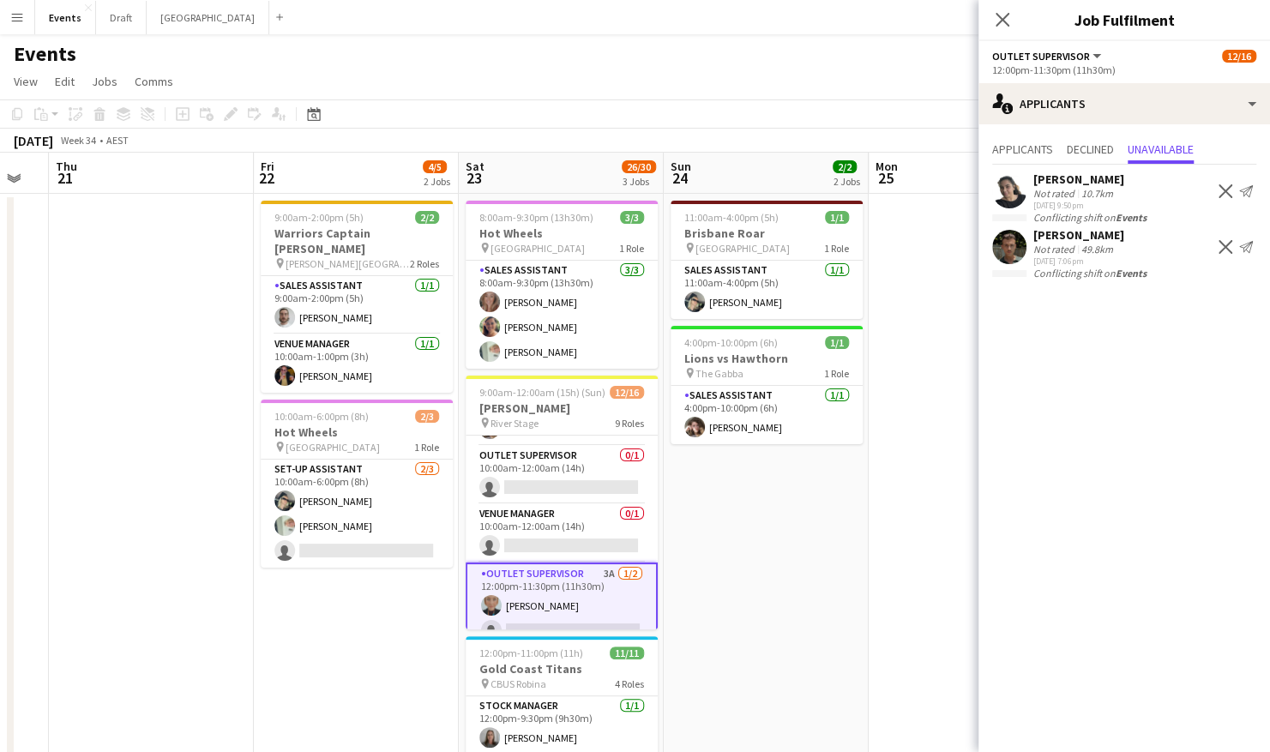
click at [155, 413] on app-date-cell at bounding box center [151, 560] width 205 height 733
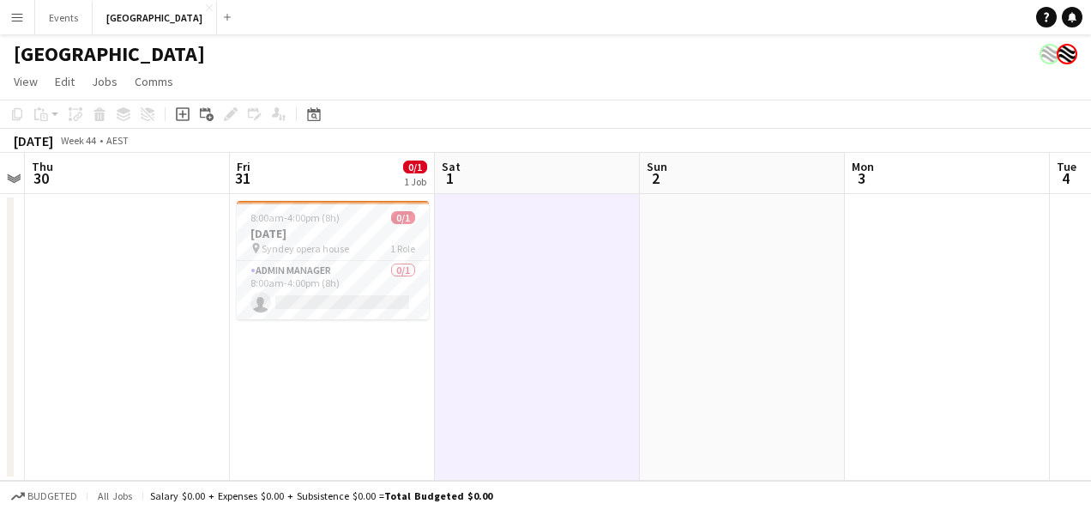
click at [5, 21] on button "Menu" at bounding box center [17, 17] width 34 height 34
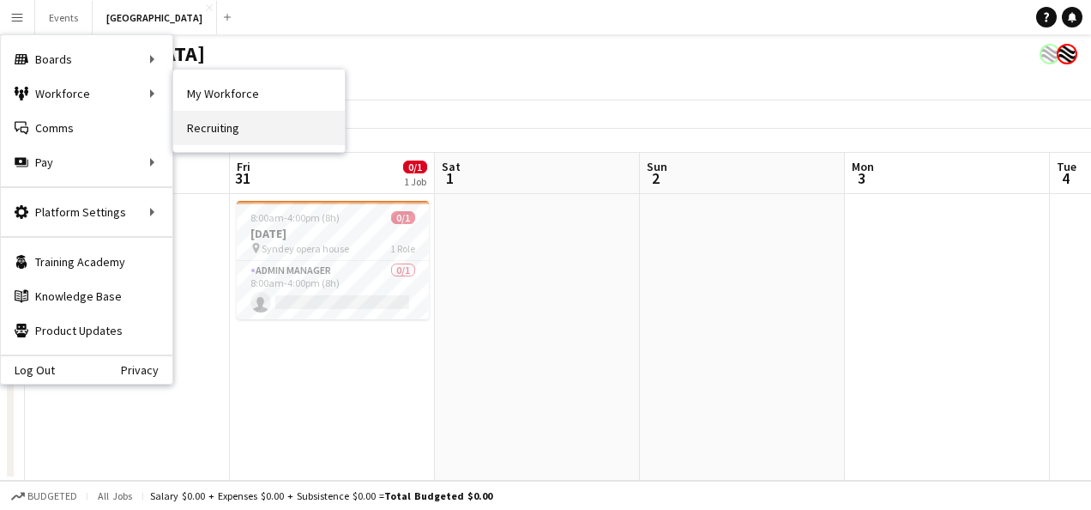
click at [240, 124] on link "Recruiting" at bounding box center [259, 128] width 172 height 34
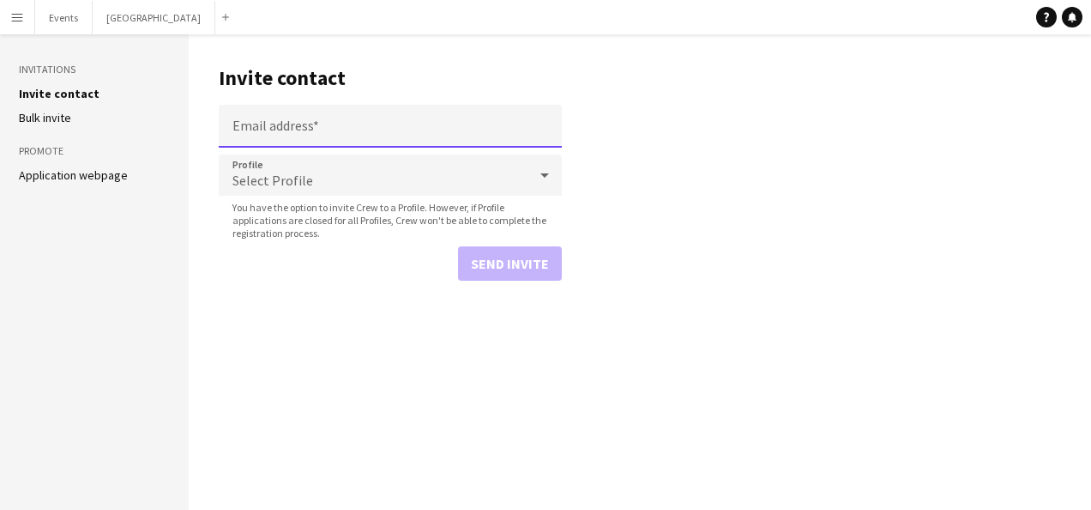
click at [288, 113] on input "Email address" at bounding box center [390, 126] width 343 height 43
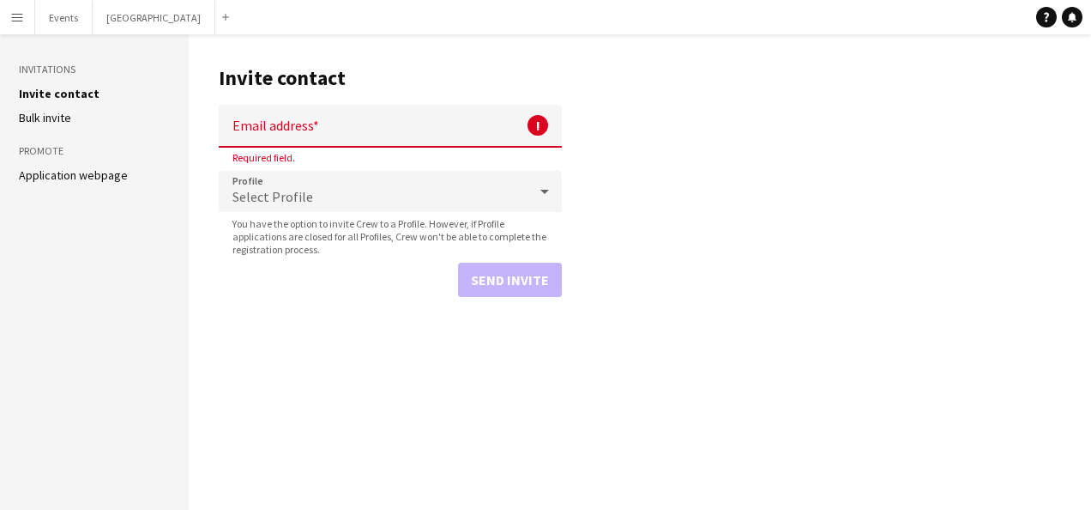
click at [289, 124] on input "Email address" at bounding box center [390, 126] width 343 height 43
paste input "**********"
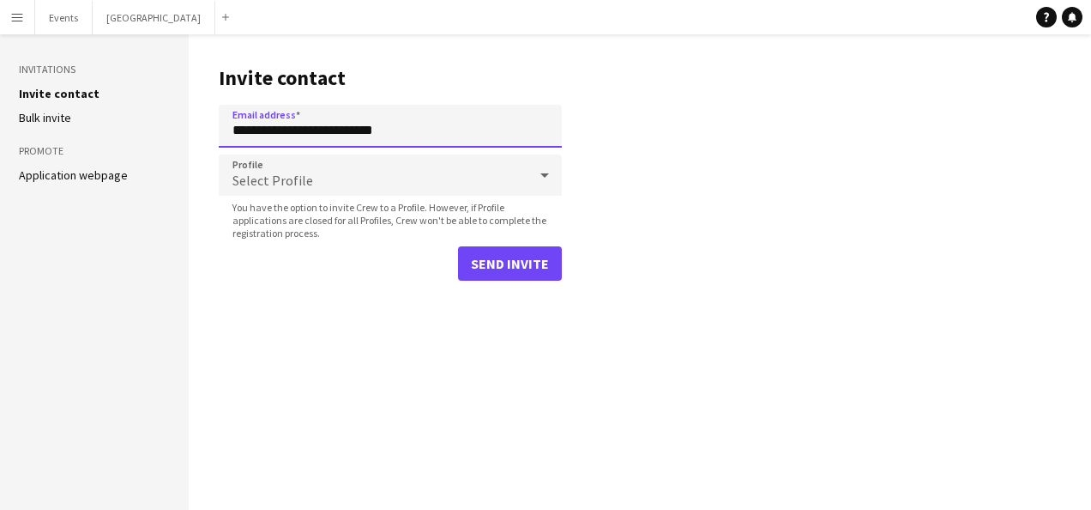
type input "**********"
click at [312, 177] on div "Select Profile" at bounding box center [373, 174] width 309 height 41
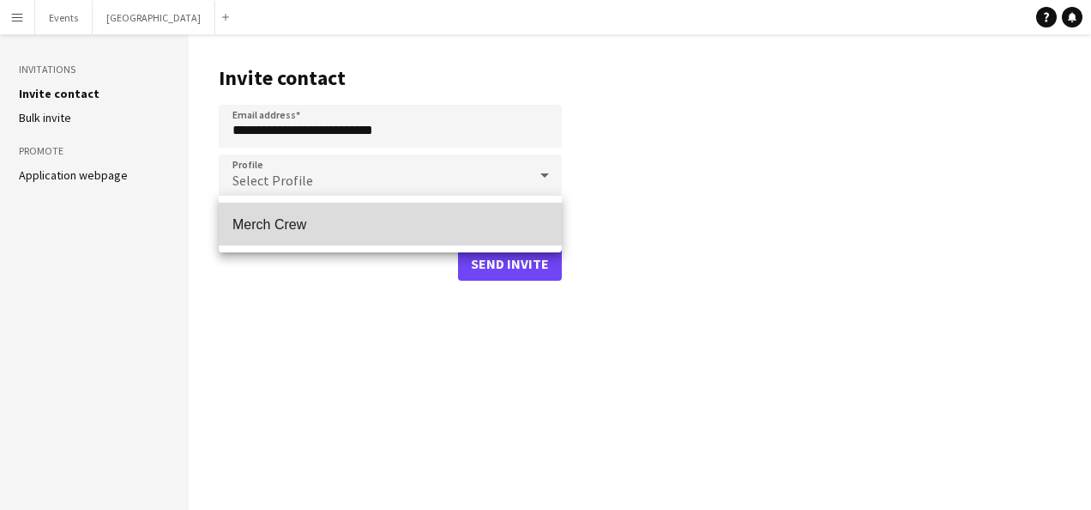
click at [288, 224] on span "Merch Crew" at bounding box center [390, 224] width 316 height 16
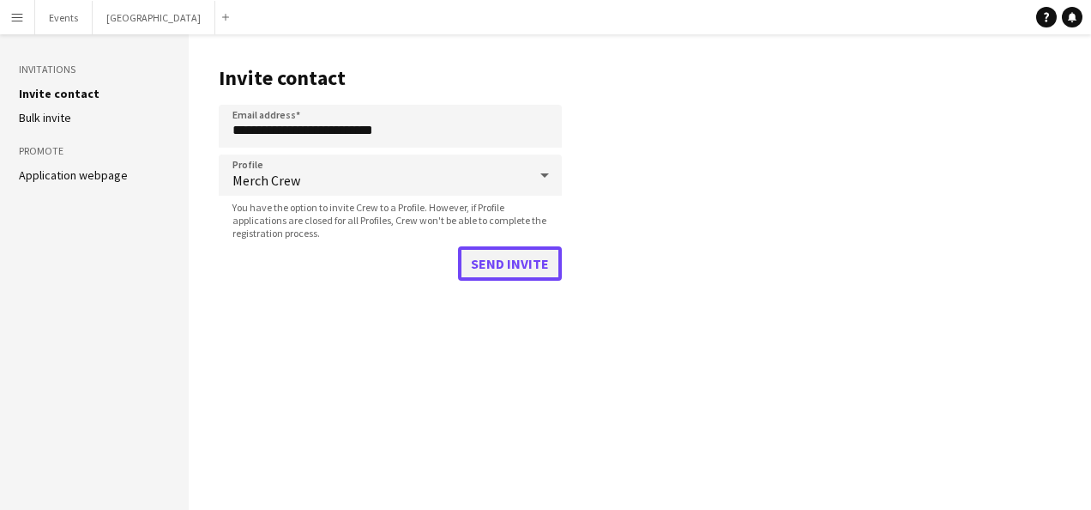
click at [505, 259] on button "Send invite" at bounding box center [510, 263] width 104 height 34
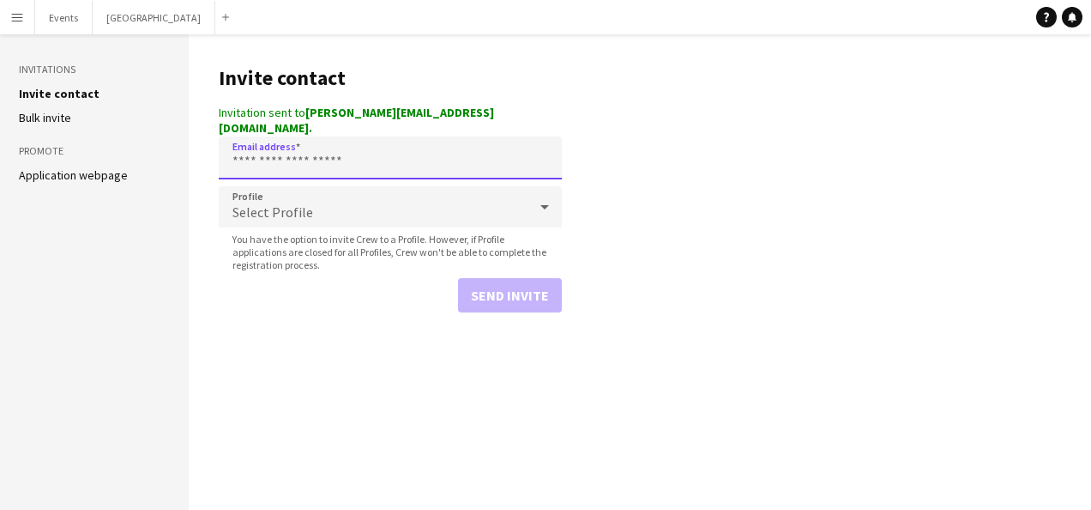
click at [265, 158] on input "Email address" at bounding box center [390, 157] width 343 height 43
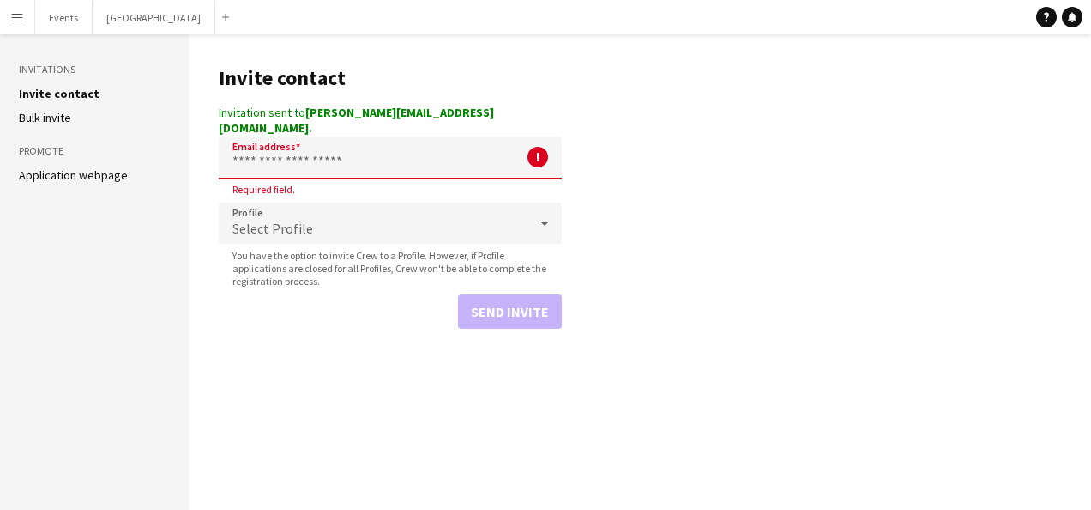
click at [321, 154] on input "Email address" at bounding box center [390, 157] width 343 height 43
paste input "**********"
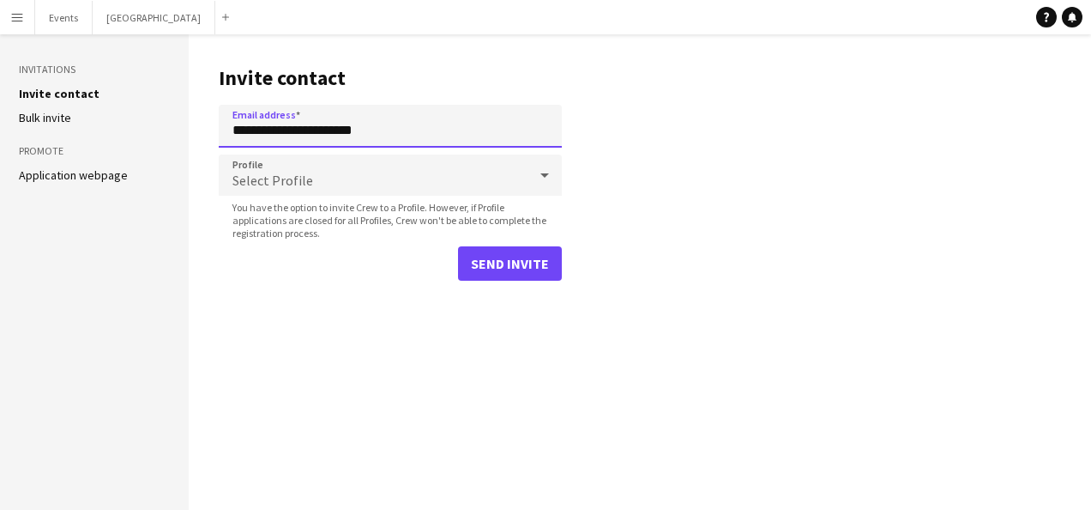
type input "**********"
click at [516, 183] on div "Select Profile" at bounding box center [373, 174] width 309 height 41
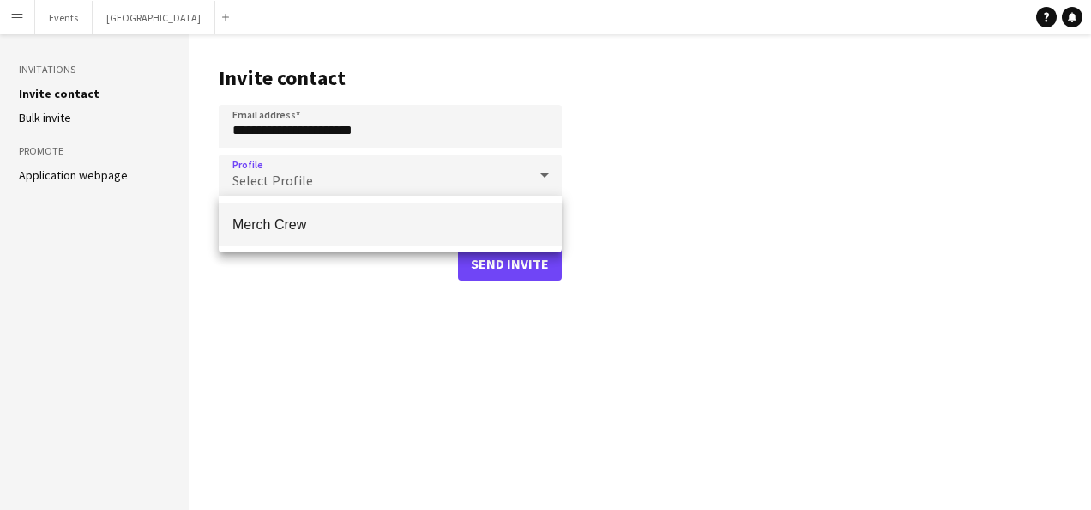
click at [412, 225] on span "Merch Crew" at bounding box center [390, 224] width 316 height 16
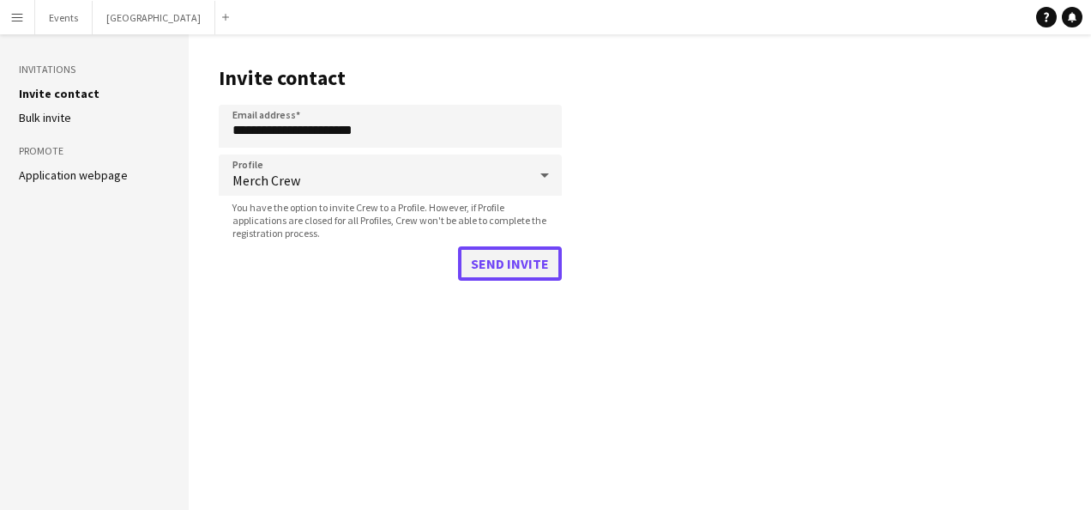
click at [535, 260] on button "Send invite" at bounding box center [510, 263] width 104 height 34
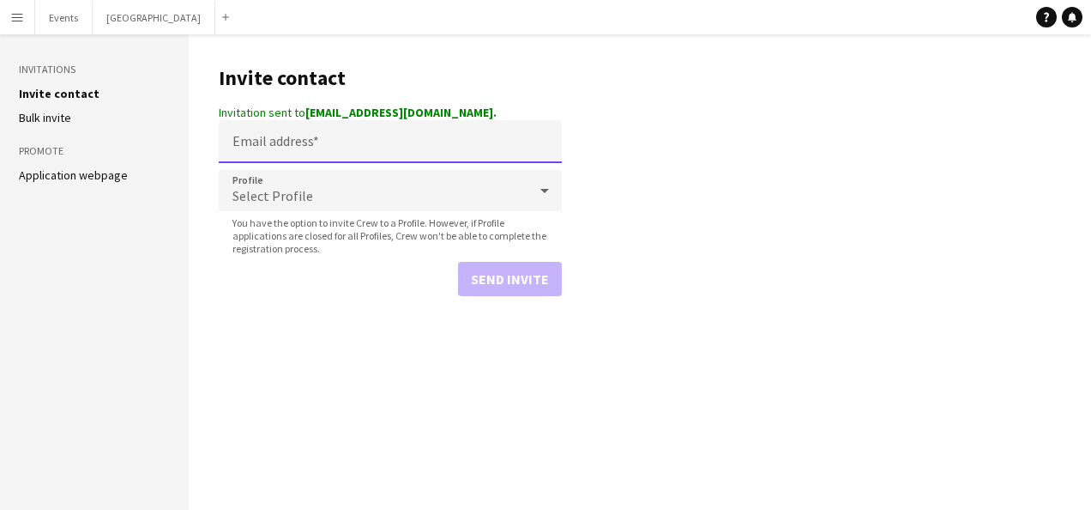
click at [444, 137] on input "Email address" at bounding box center [390, 141] width 343 height 43
paste input "**********"
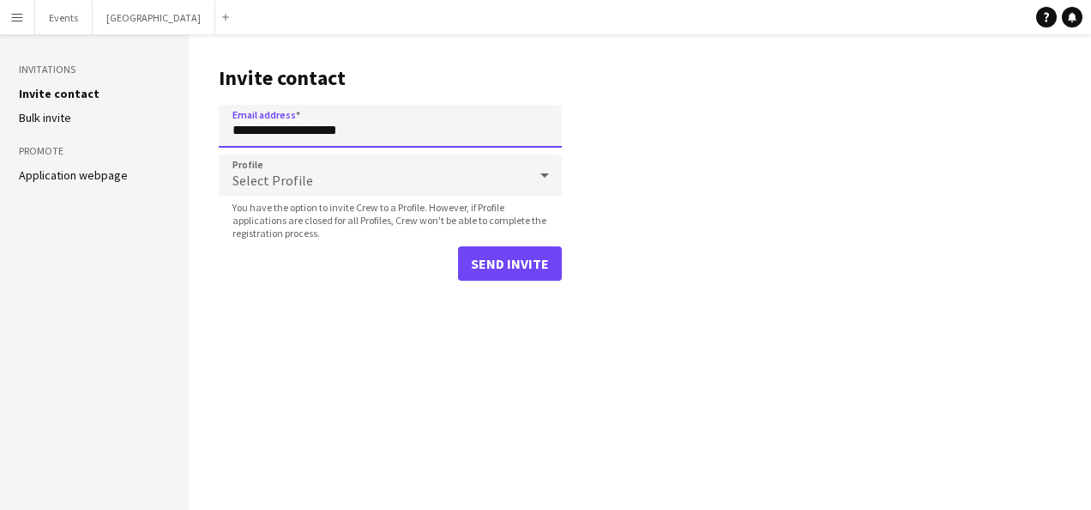
type input "**********"
click at [491, 190] on div "Select Profile" at bounding box center [373, 174] width 309 height 41
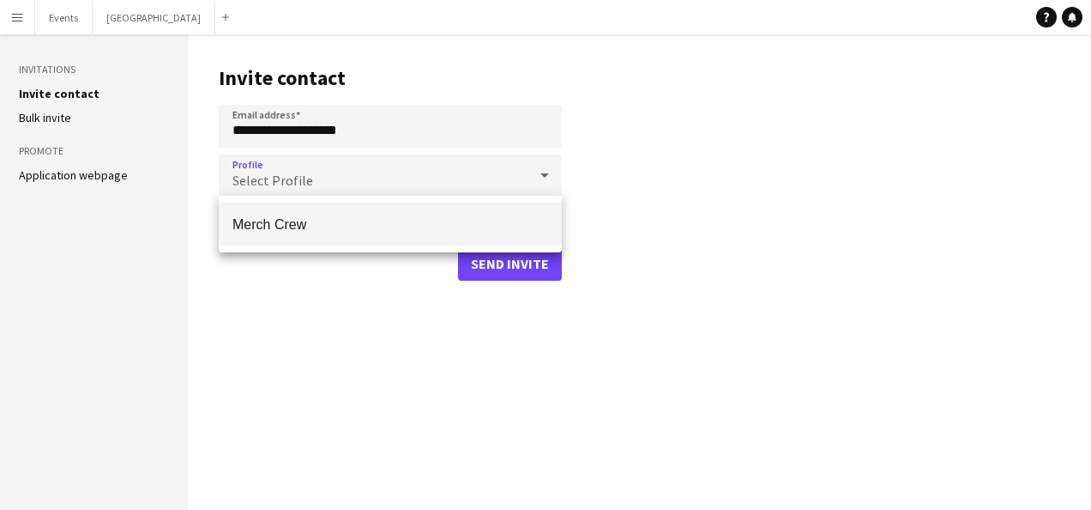
click at [470, 207] on mat-option "Merch Crew" at bounding box center [390, 223] width 343 height 43
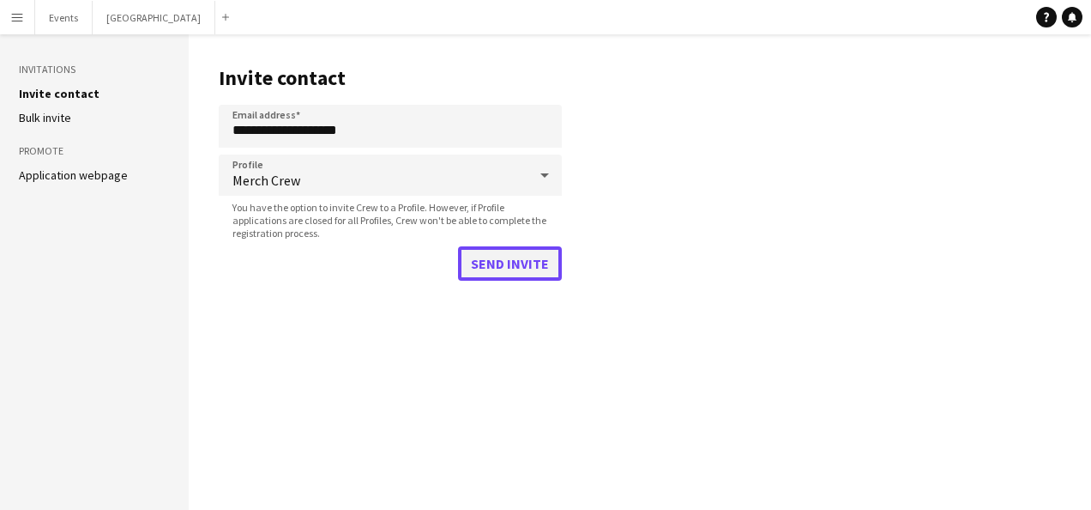
click at [513, 264] on button "Send invite" at bounding box center [510, 263] width 104 height 34
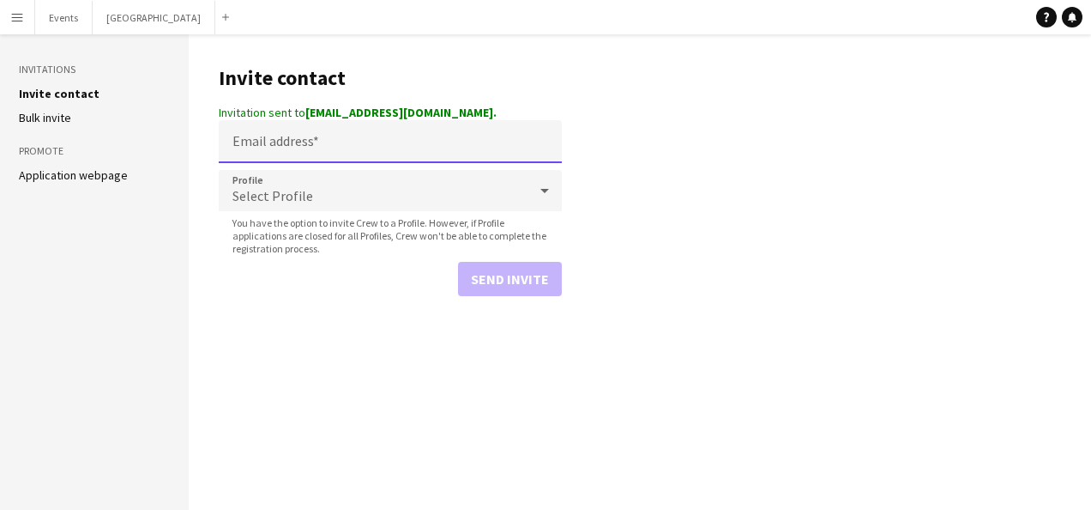
click at [413, 129] on input "Email address" at bounding box center [390, 141] width 343 height 43
paste input "**********"
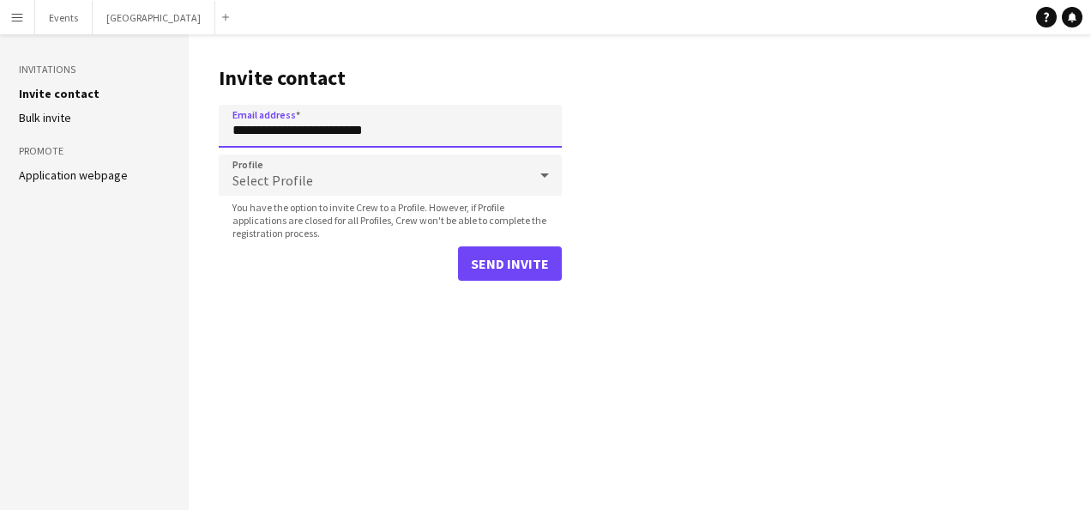
type input "**********"
click at [425, 177] on div "Select Profile" at bounding box center [373, 174] width 309 height 41
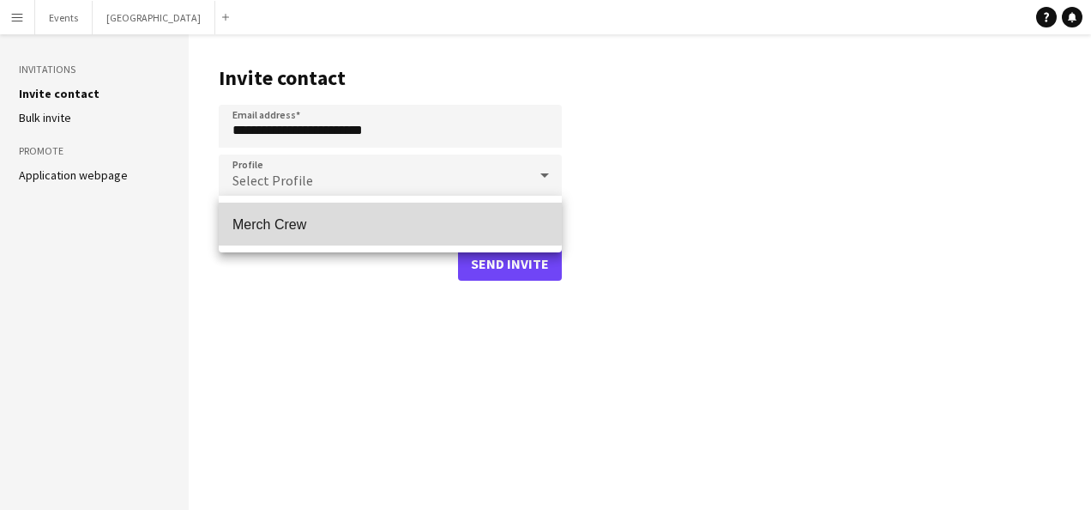
click at [380, 213] on mat-option "Merch Crew" at bounding box center [390, 223] width 343 height 43
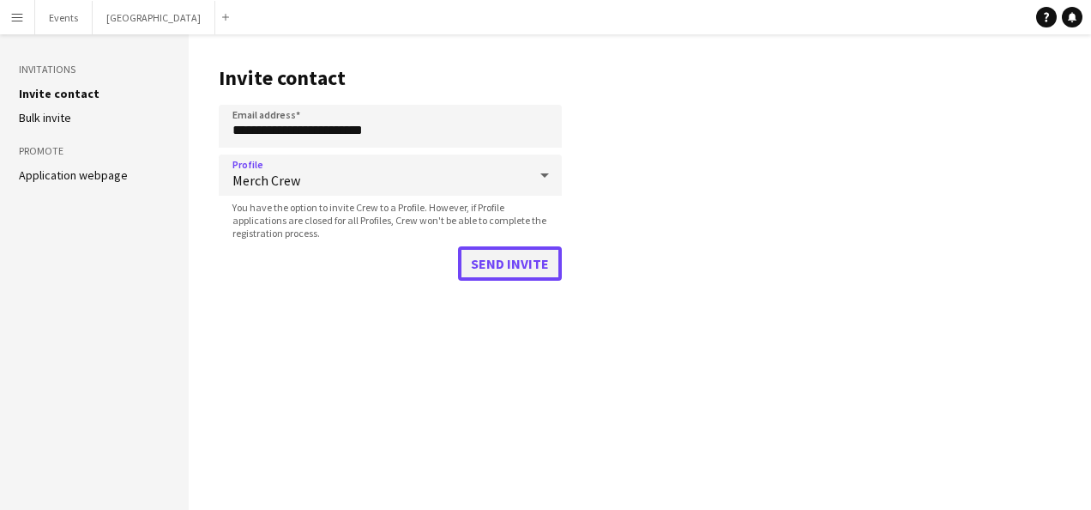
click at [506, 263] on button "Send invite" at bounding box center [510, 263] width 104 height 34
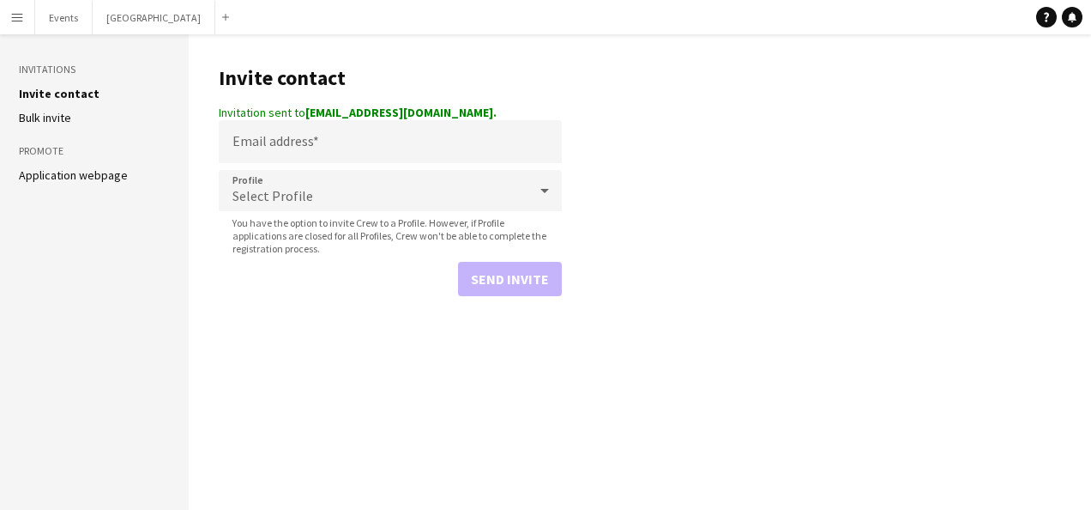
click at [67, 118] on link "Bulk invite" at bounding box center [45, 117] width 52 height 15
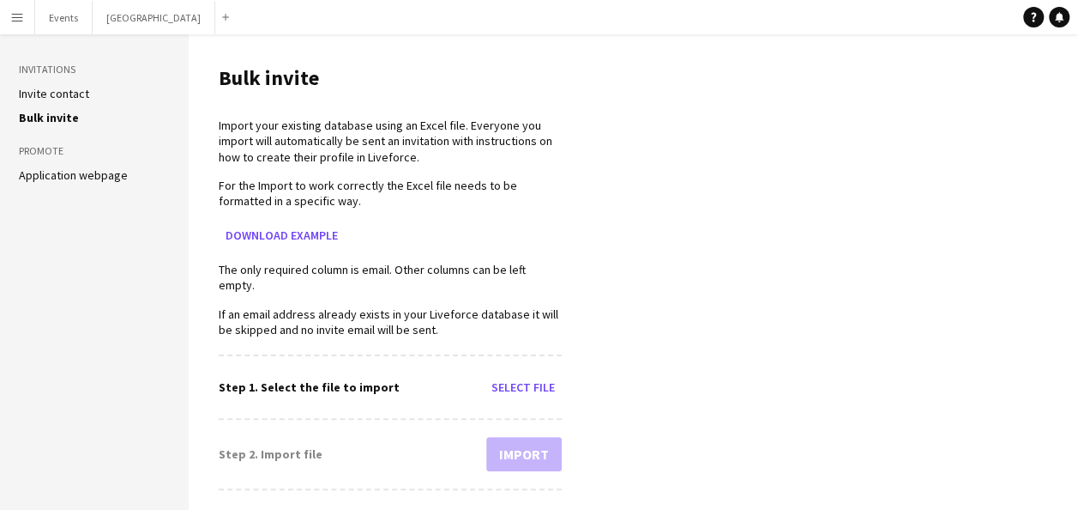
click at [57, 88] on link "Invite contact" at bounding box center [54, 93] width 70 height 15
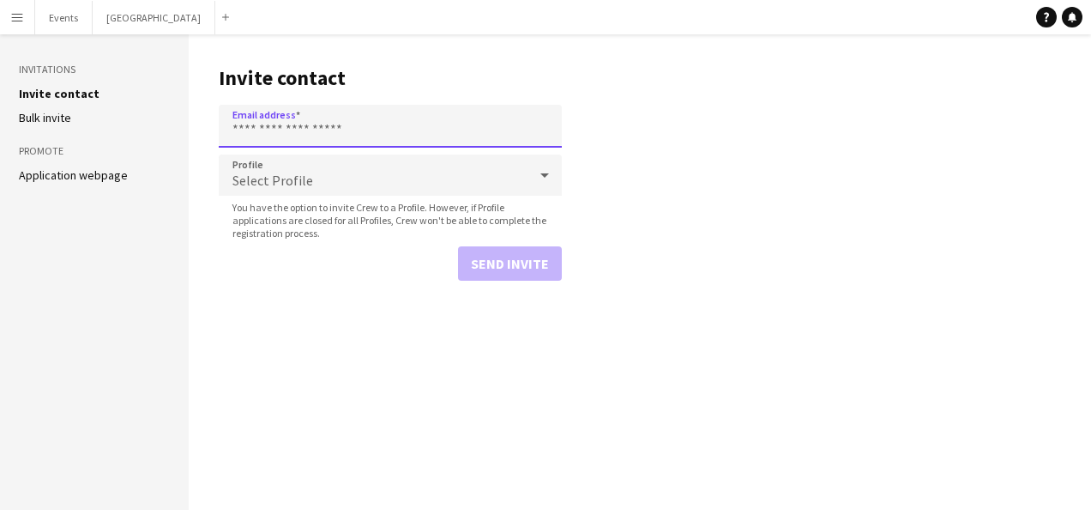
click at [305, 137] on input "Email address" at bounding box center [390, 126] width 343 height 43
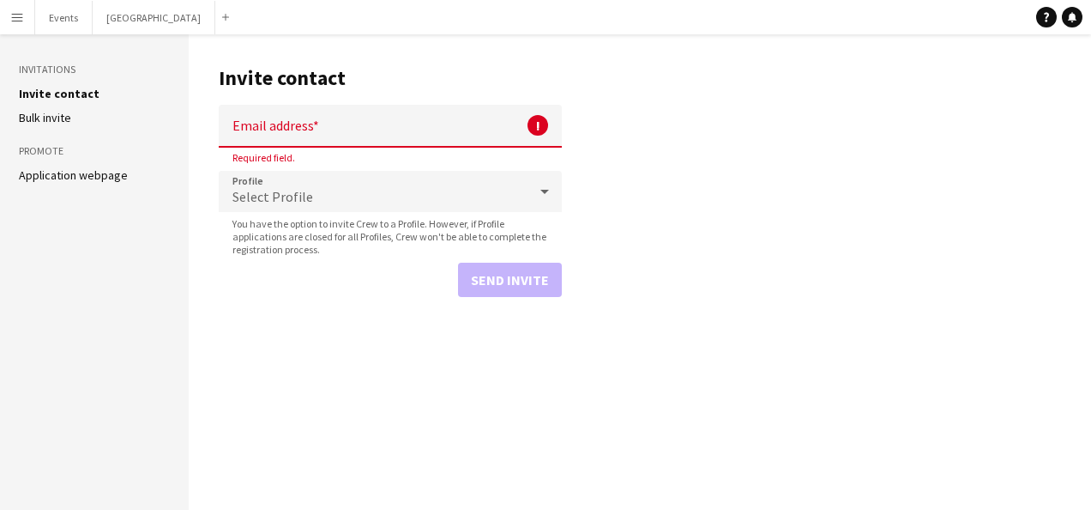
click at [285, 114] on input "Email address" at bounding box center [390, 126] width 343 height 43
paste input "**********"
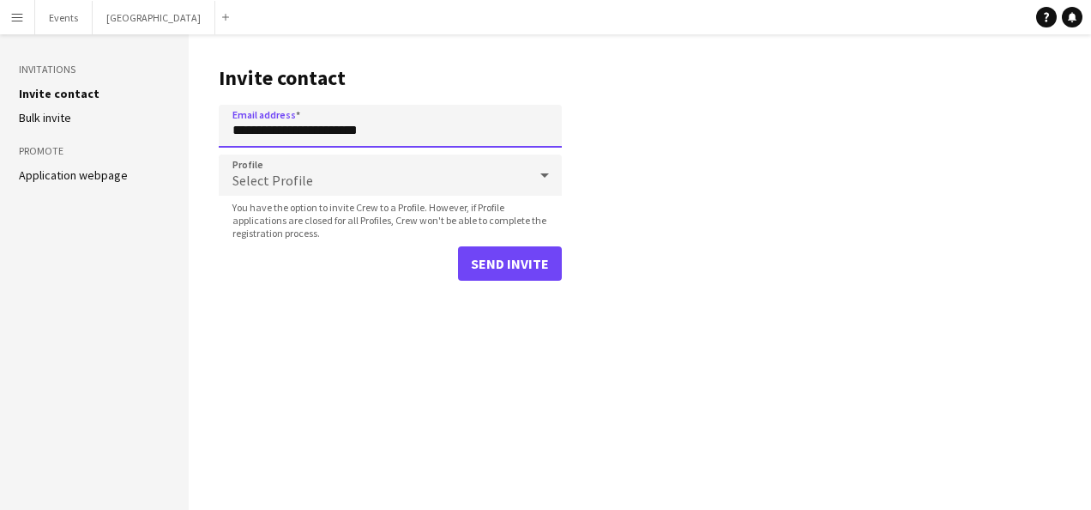
type input "**********"
click at [359, 193] on div "Select Profile" at bounding box center [373, 174] width 309 height 41
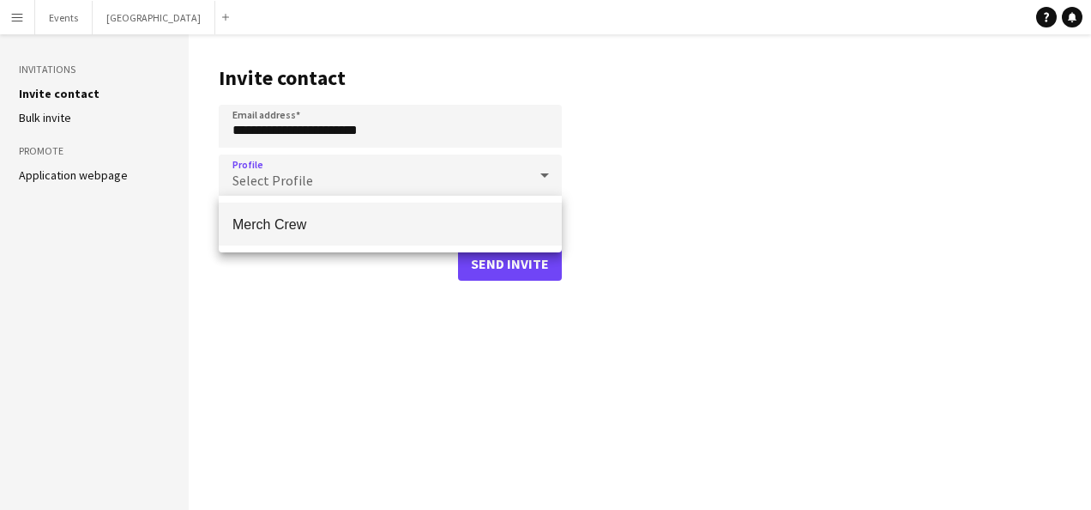
click at [341, 225] on span "Merch Crew" at bounding box center [390, 224] width 316 height 16
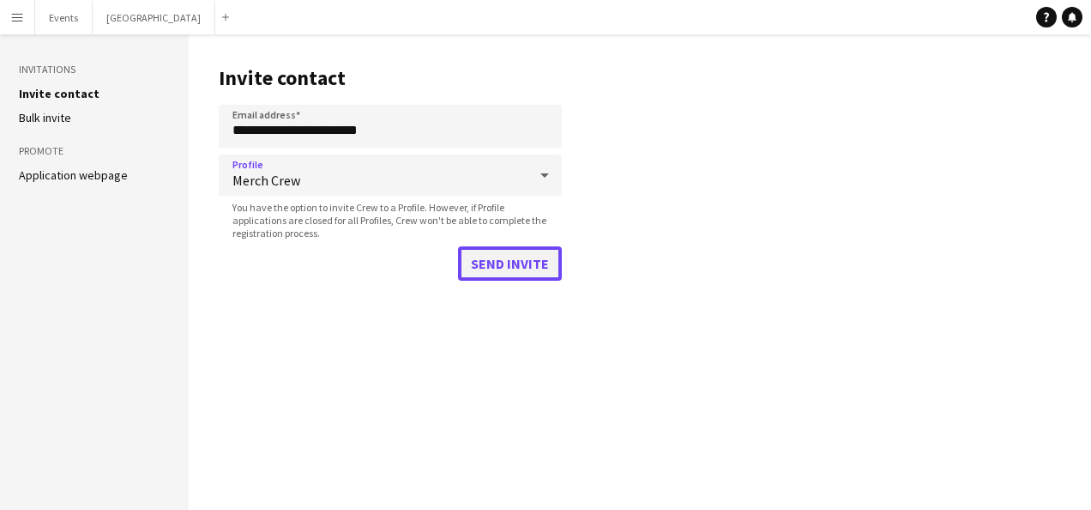
click at [487, 264] on button "Send invite" at bounding box center [510, 263] width 104 height 34
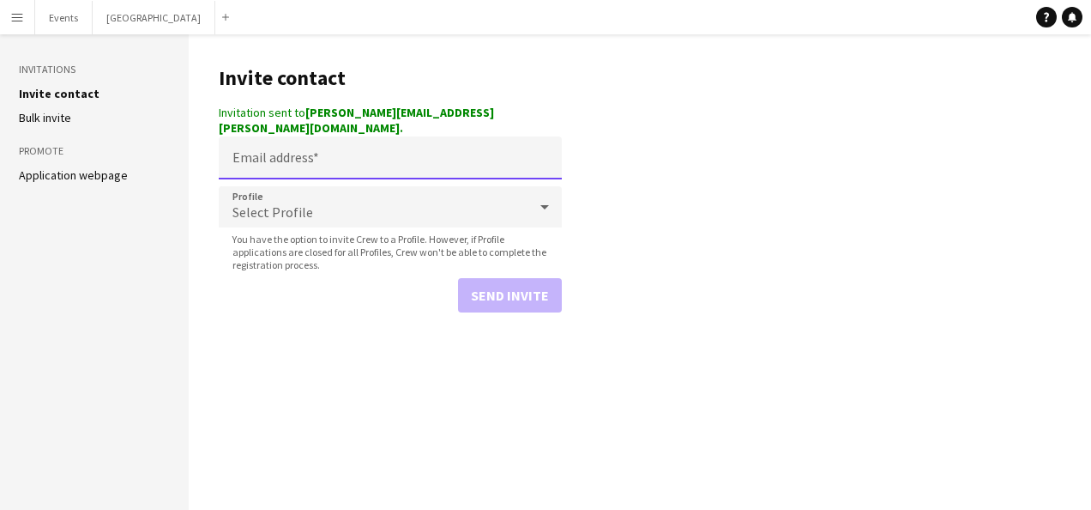
click at [365, 138] on input "Email address" at bounding box center [390, 157] width 343 height 43
paste input "**********"
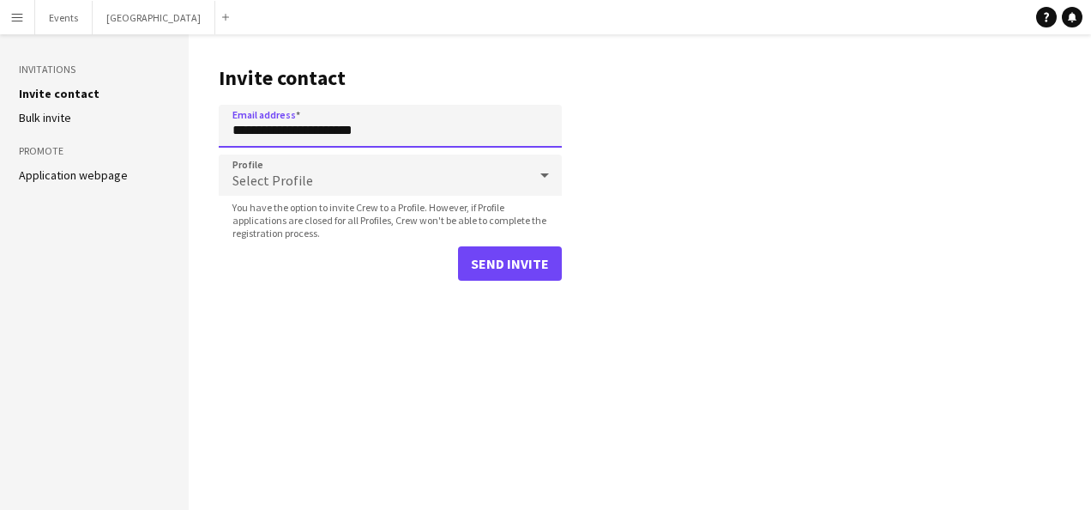
type input "**********"
click at [299, 190] on div "Select Profile" at bounding box center [373, 174] width 309 height 41
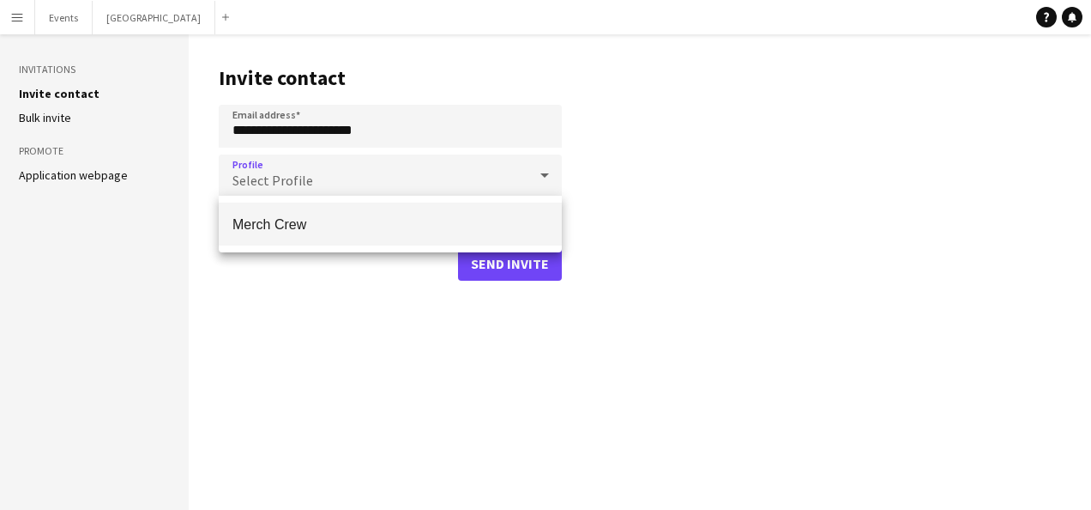
click at [345, 226] on span "Merch Crew" at bounding box center [390, 224] width 316 height 16
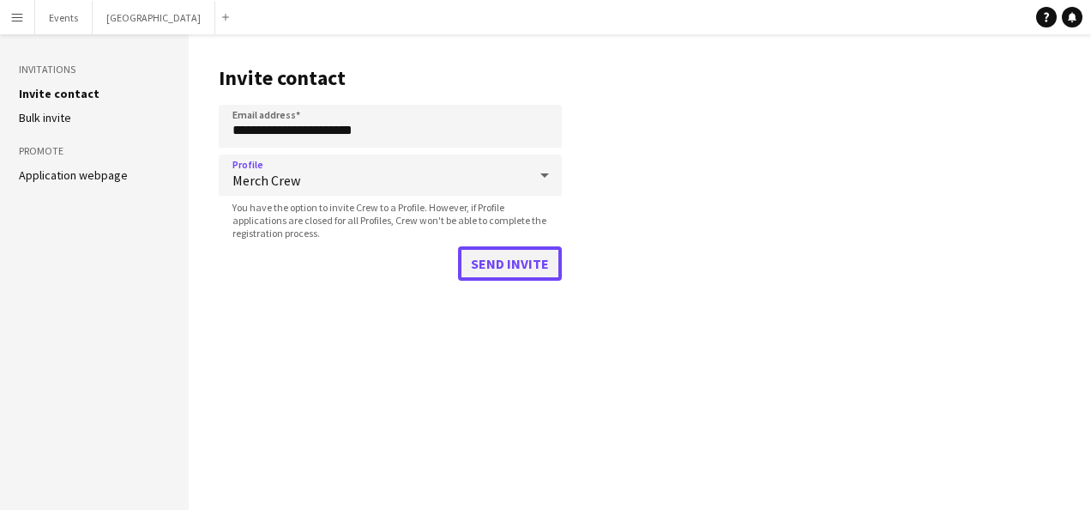
click at [486, 265] on button "Send invite" at bounding box center [510, 263] width 104 height 34
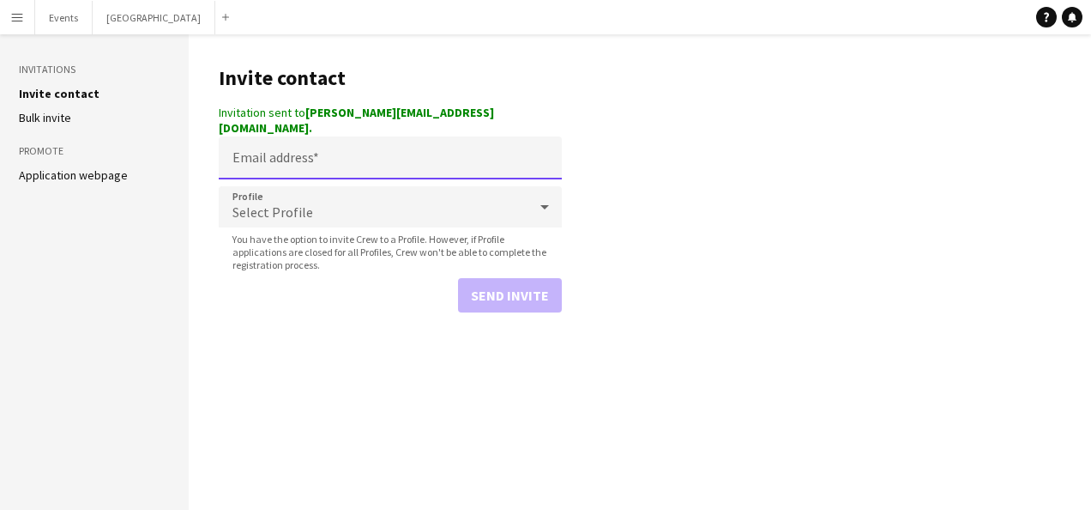
click at [254, 136] on input "Email address" at bounding box center [390, 157] width 343 height 43
paste input "**********"
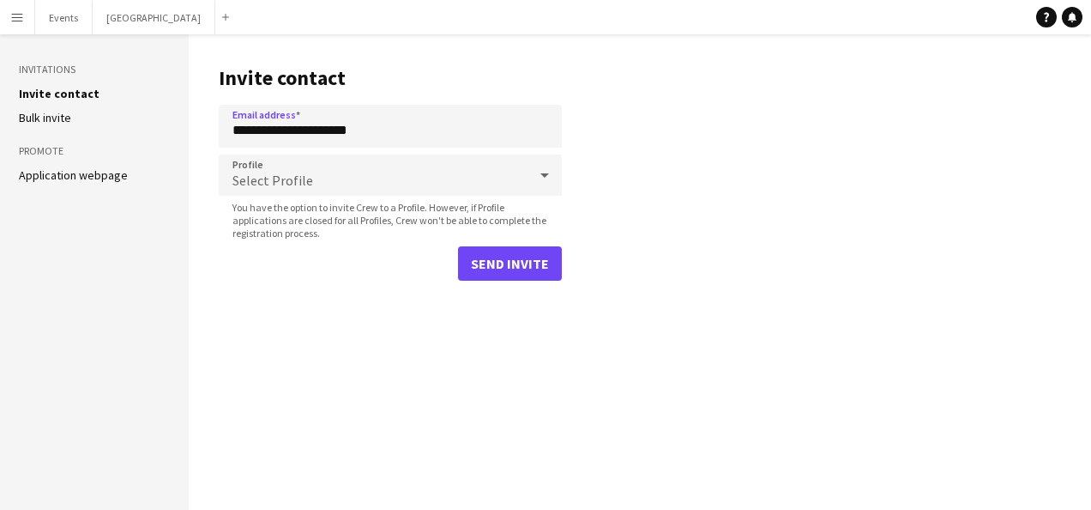
click at [275, 170] on div "Select Profile" at bounding box center [373, 174] width 309 height 41
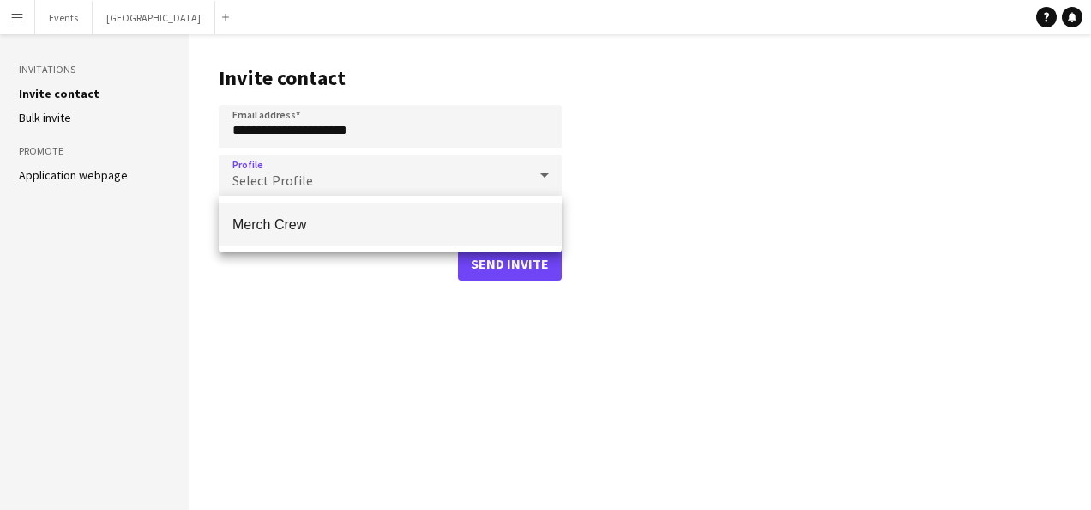
click at [300, 218] on span "Merch Crew" at bounding box center [390, 224] width 316 height 16
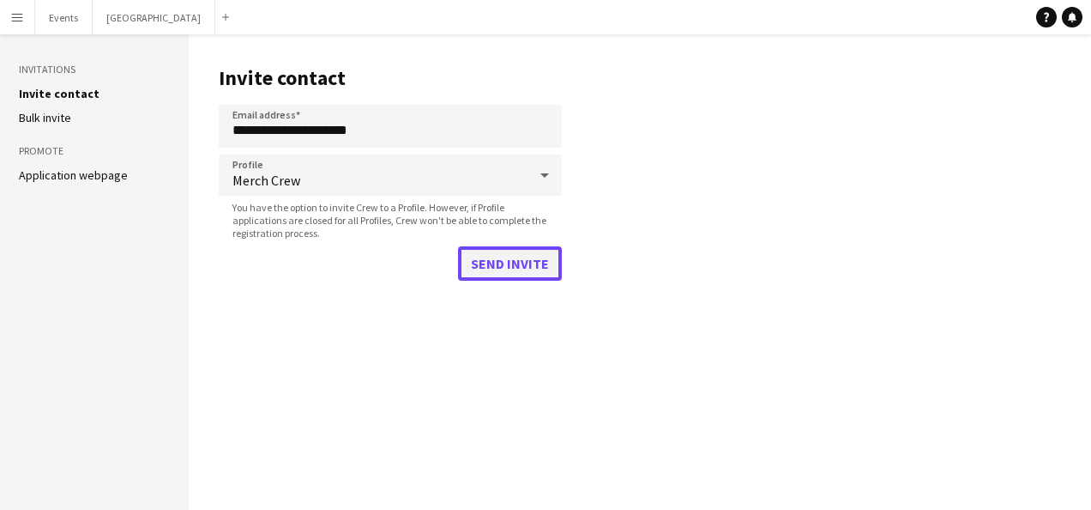
click at [517, 264] on button "Send invite" at bounding box center [510, 263] width 104 height 34
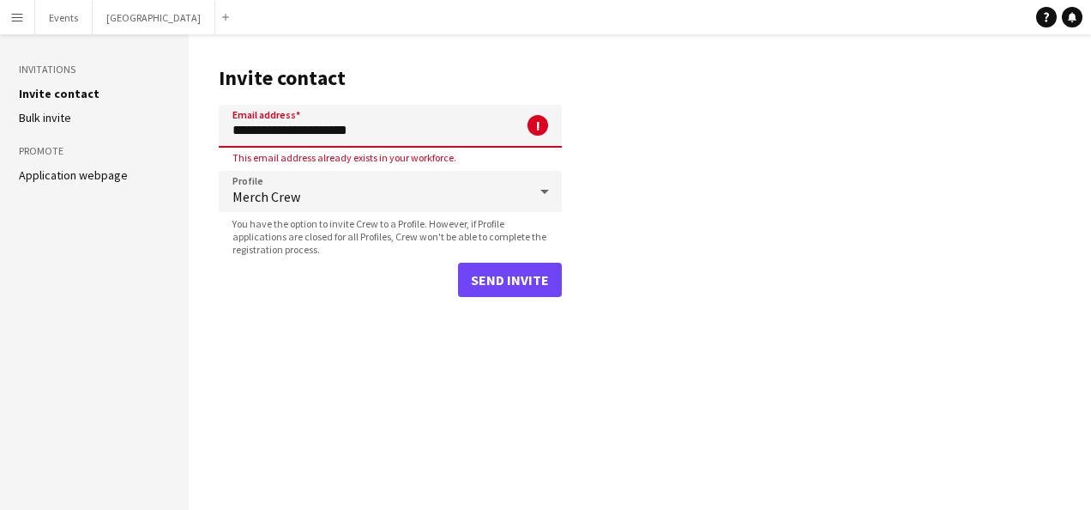
drag, startPoint x: 394, startPoint y: 134, endPoint x: 166, endPoint y: 132, distance: 227.3
click at [166, 132] on div "**********" at bounding box center [545, 271] width 1091 height 475
paste input "*******"
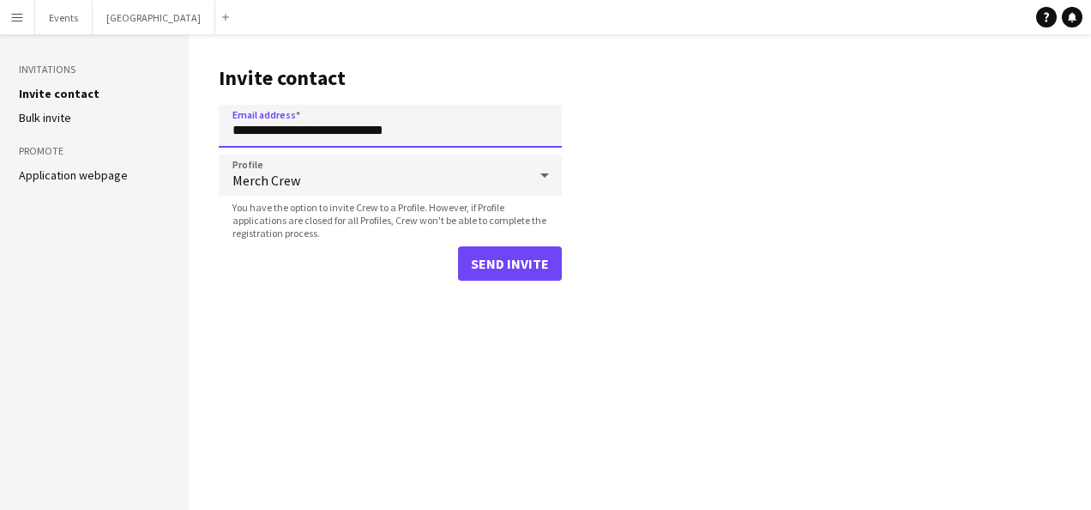
type input "**********"
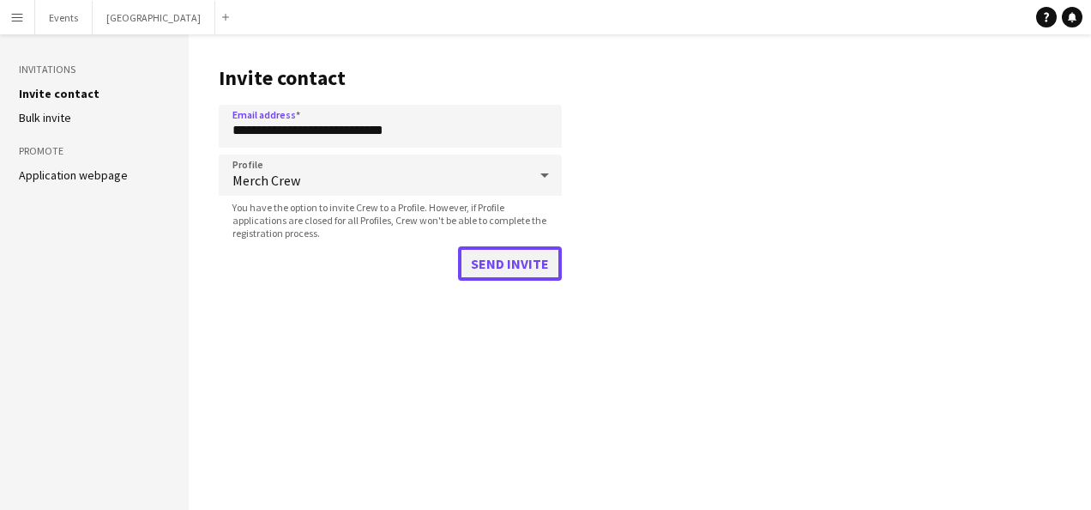
click at [490, 269] on button "Send invite" at bounding box center [510, 263] width 104 height 34
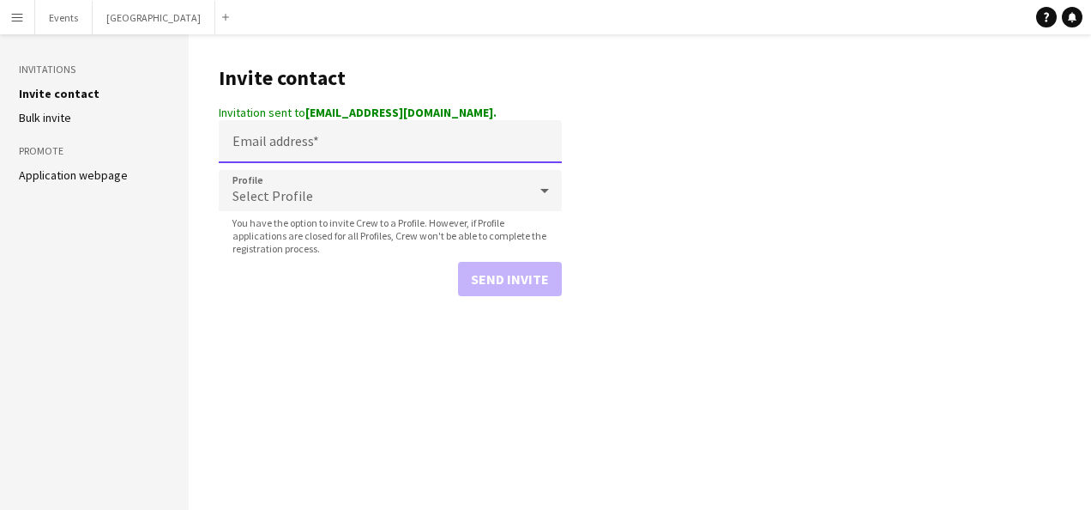
click at [365, 143] on input "Email address" at bounding box center [390, 141] width 343 height 43
paste input "**********"
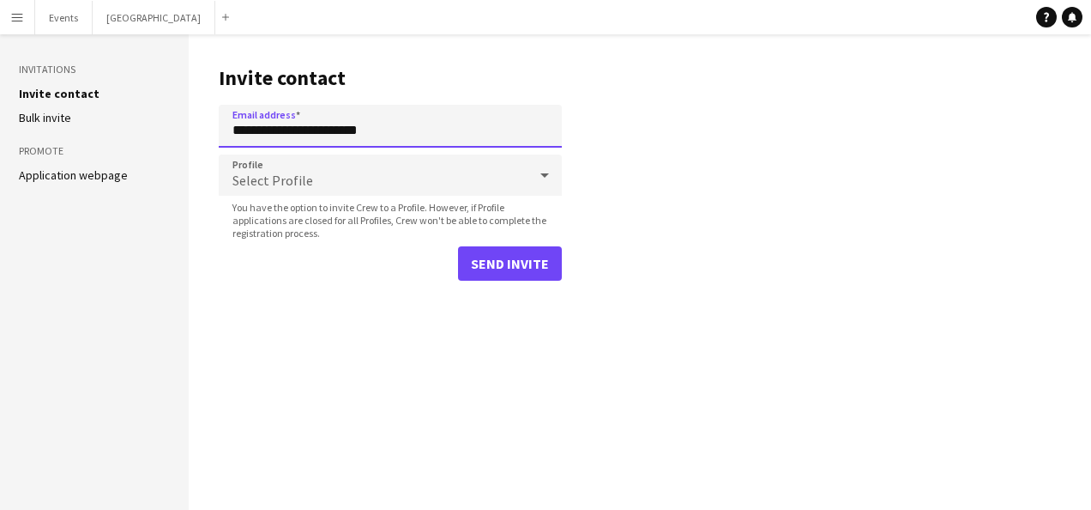
type input "**********"
click at [353, 187] on div "Select Profile" at bounding box center [373, 174] width 309 height 41
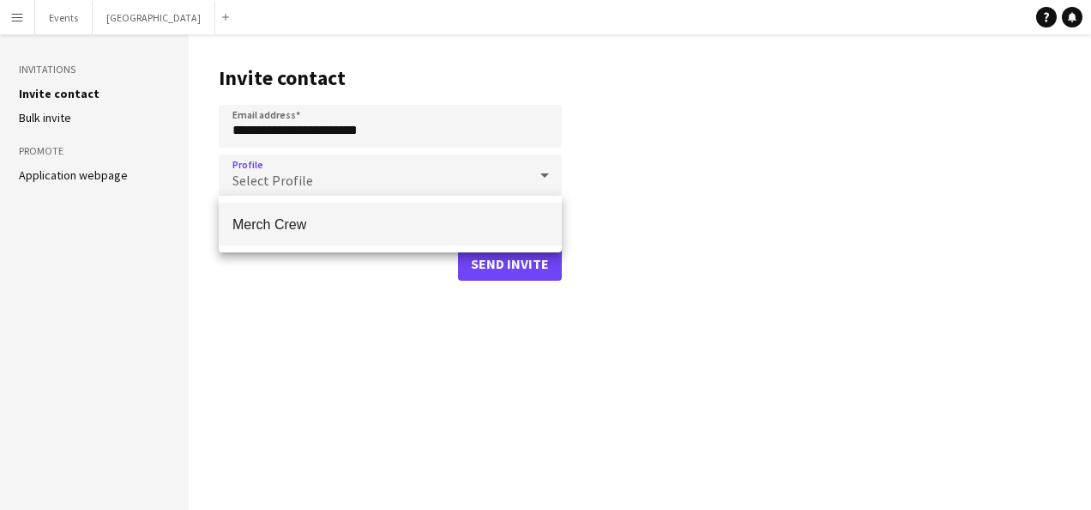
click at [343, 227] on span "Merch Crew" at bounding box center [390, 224] width 316 height 16
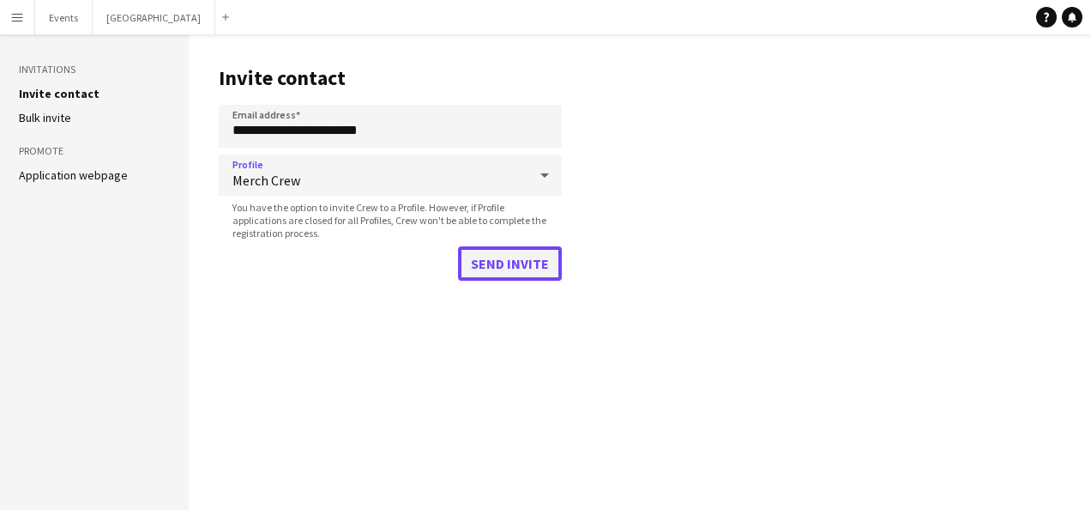
click at [482, 257] on button "Send invite" at bounding box center [510, 263] width 104 height 34
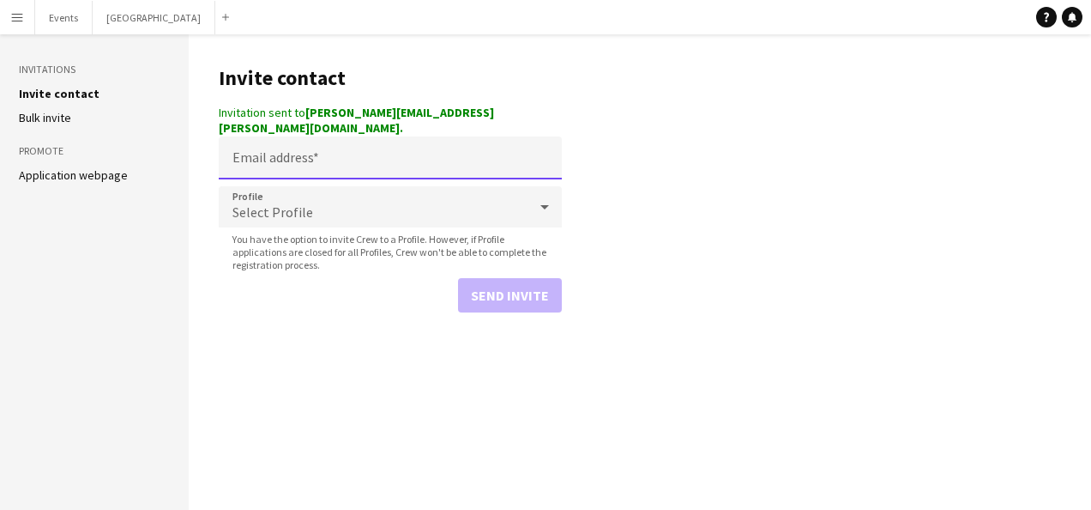
click at [380, 144] on input "Email address" at bounding box center [390, 157] width 343 height 43
paste input "**********"
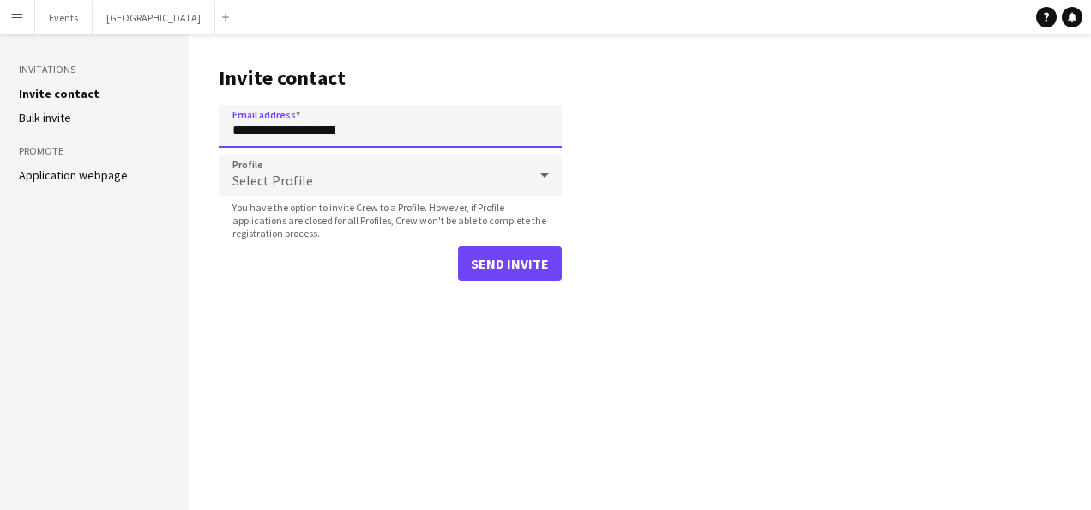
type input "**********"
click at [499, 176] on div "Select Profile" at bounding box center [373, 174] width 309 height 41
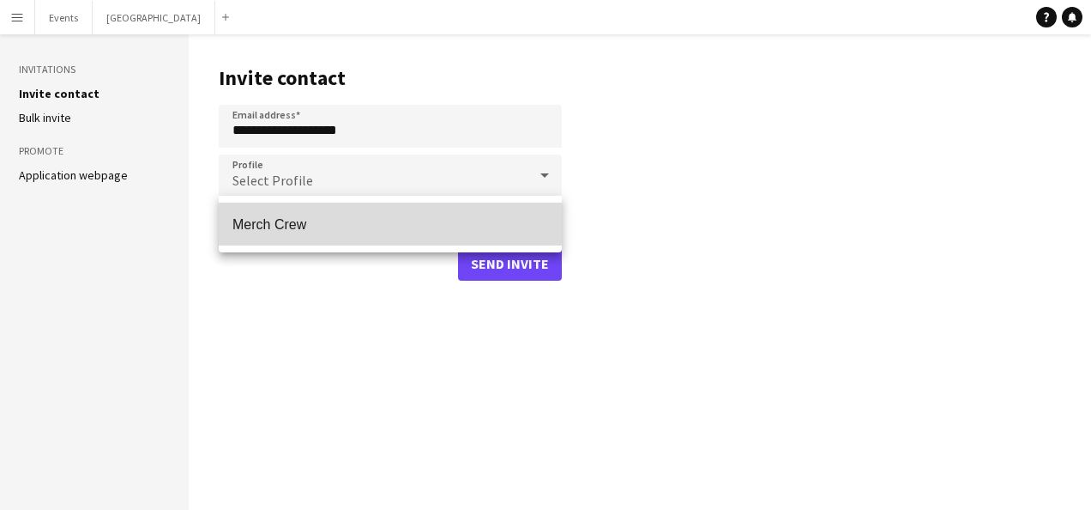
click at [438, 238] on mat-option "Merch Crew" at bounding box center [390, 223] width 343 height 43
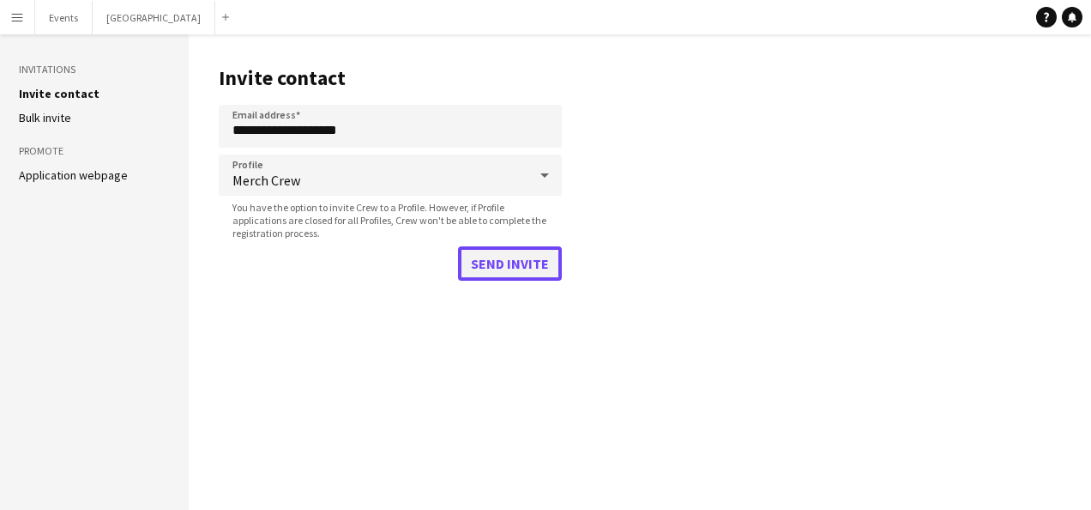
click at [499, 264] on button "Send invite" at bounding box center [510, 263] width 104 height 34
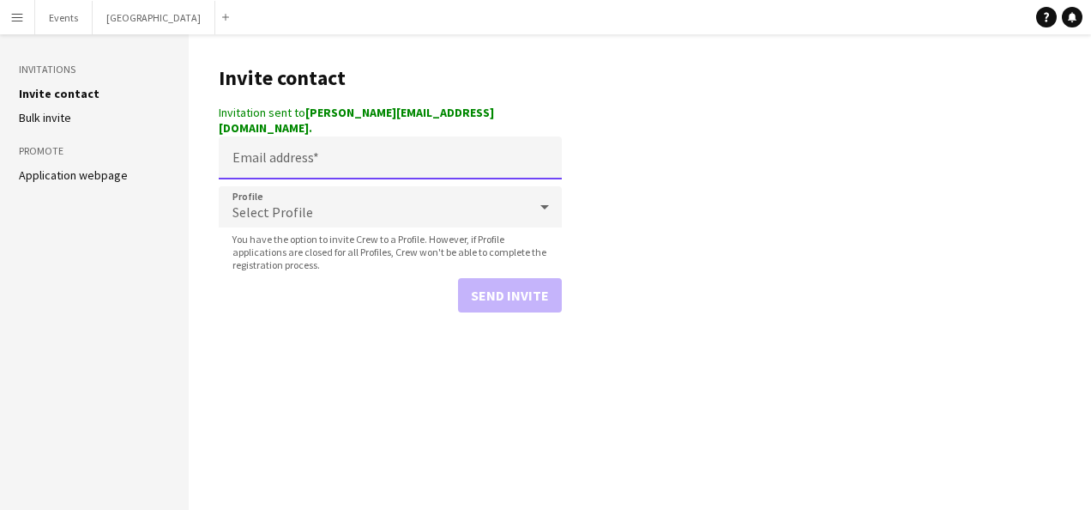
click at [285, 147] on input "Email address" at bounding box center [390, 157] width 343 height 43
paste input "**********"
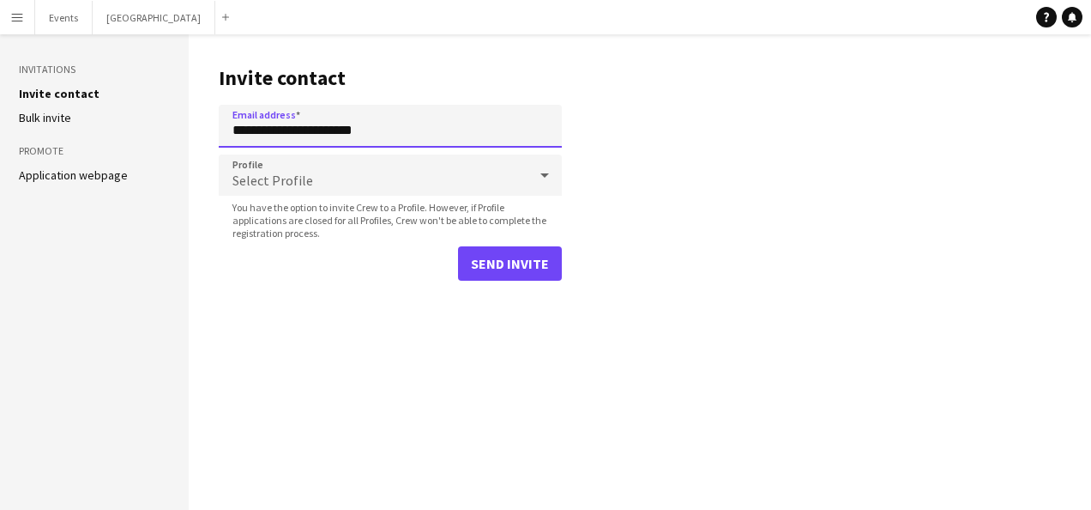
type input "**********"
click at [357, 170] on div "Select Profile" at bounding box center [373, 174] width 309 height 41
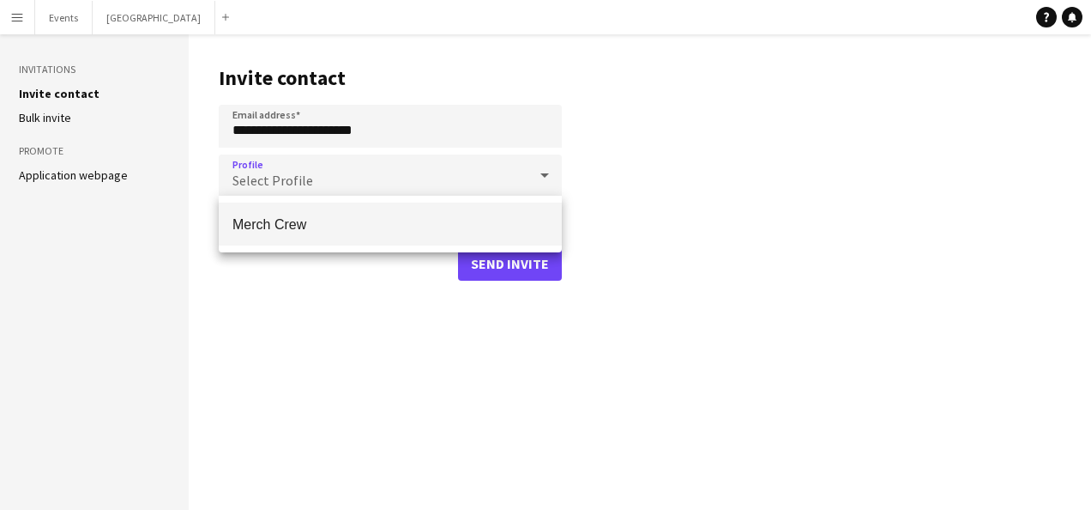
click at [353, 214] on mat-option "Merch Crew" at bounding box center [390, 223] width 343 height 43
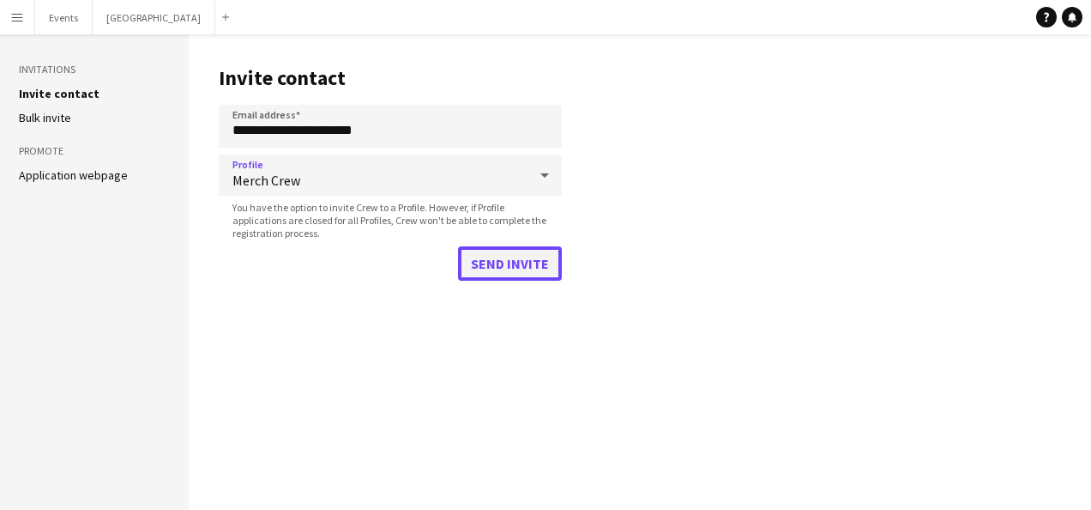
click at [490, 259] on button "Send invite" at bounding box center [510, 263] width 104 height 34
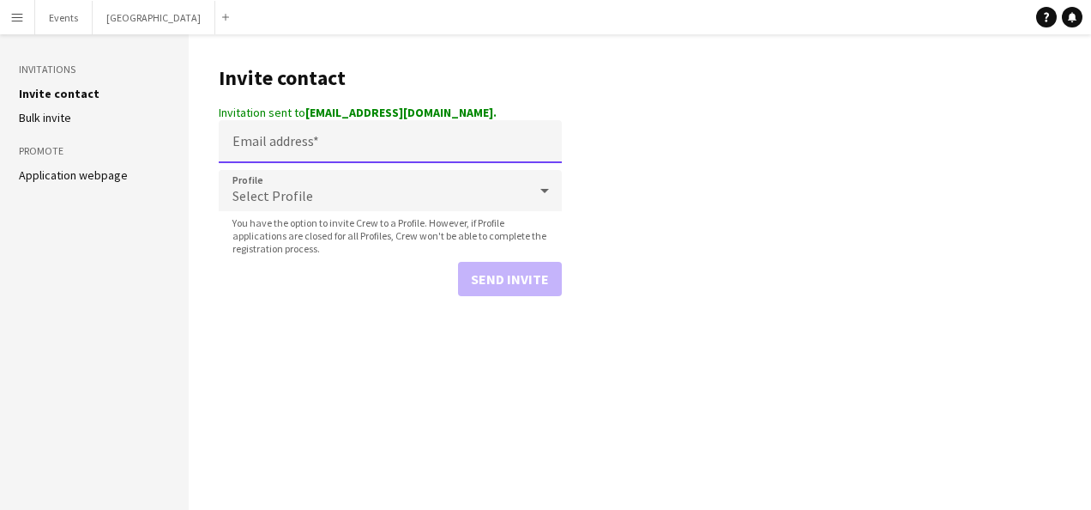
click at [292, 141] on input "Email address" at bounding box center [390, 141] width 343 height 43
paste input "**********"
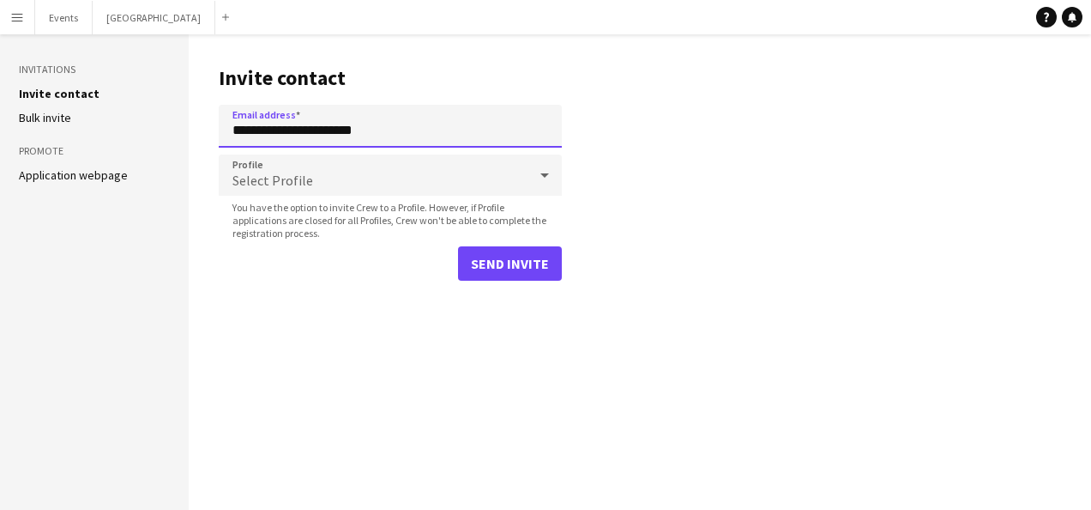
type input "**********"
click at [362, 172] on div "Select Profile" at bounding box center [373, 174] width 309 height 41
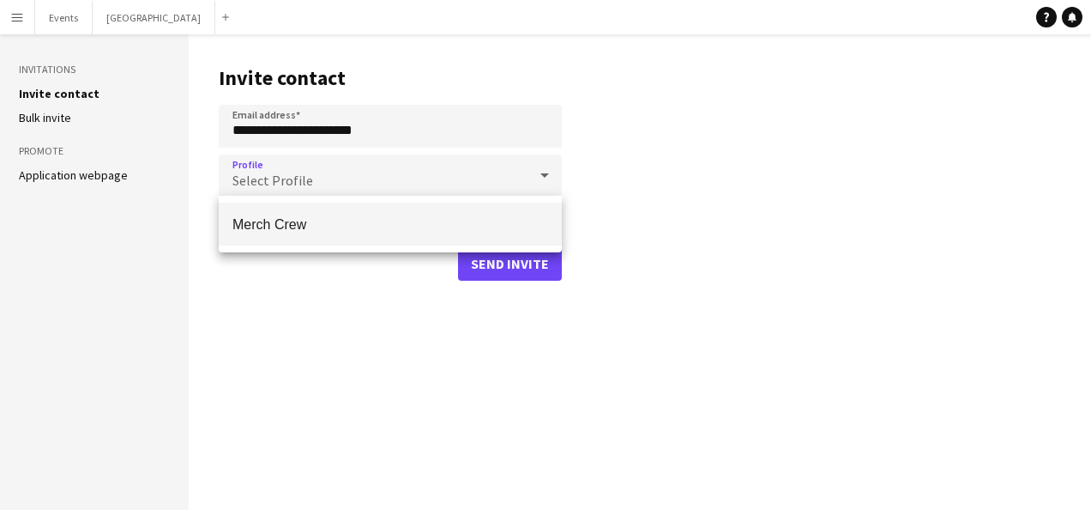
click at [361, 220] on span "Merch Crew" at bounding box center [390, 224] width 316 height 16
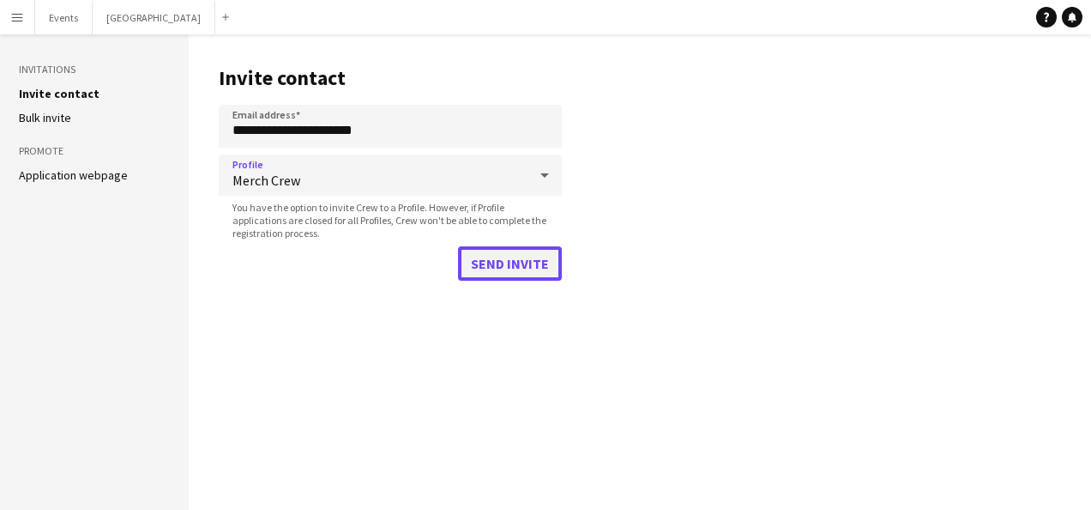
click at [516, 269] on button "Send invite" at bounding box center [510, 263] width 104 height 34
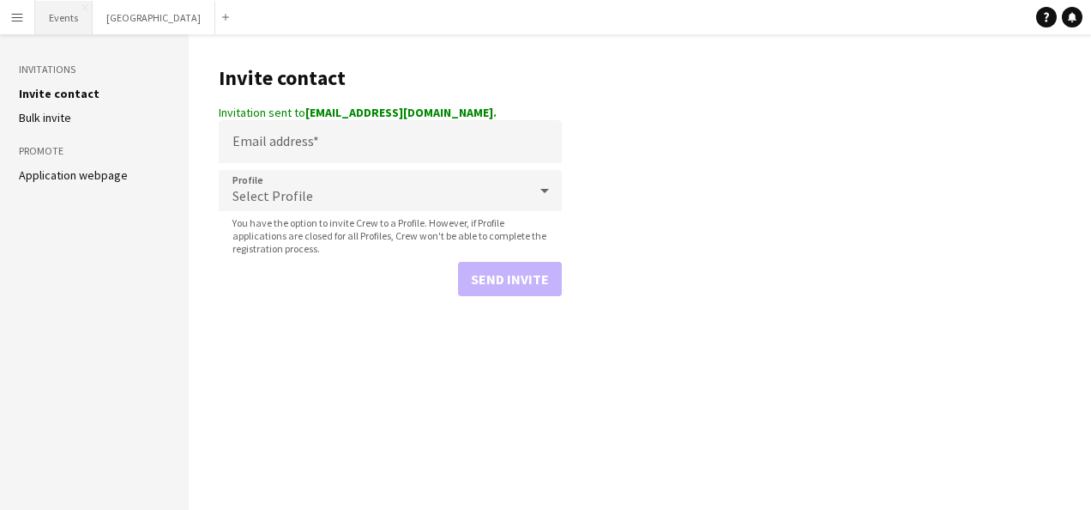
drag, startPoint x: 52, startPoint y: 21, endPoint x: 80, endPoint y: 32, distance: 29.6
click at [52, 21] on button "Events Close" at bounding box center [63, 17] width 57 height 33
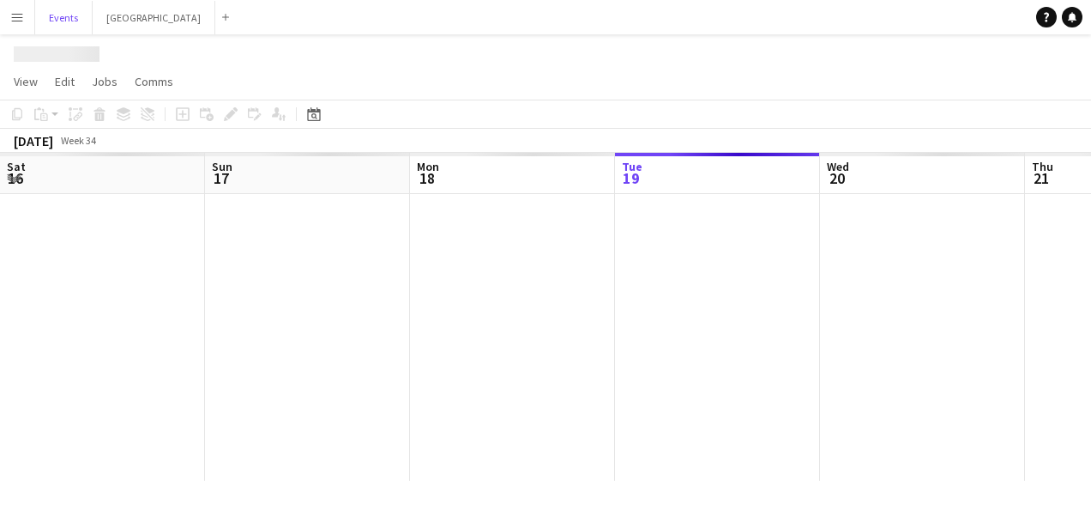
scroll to position [0, 410]
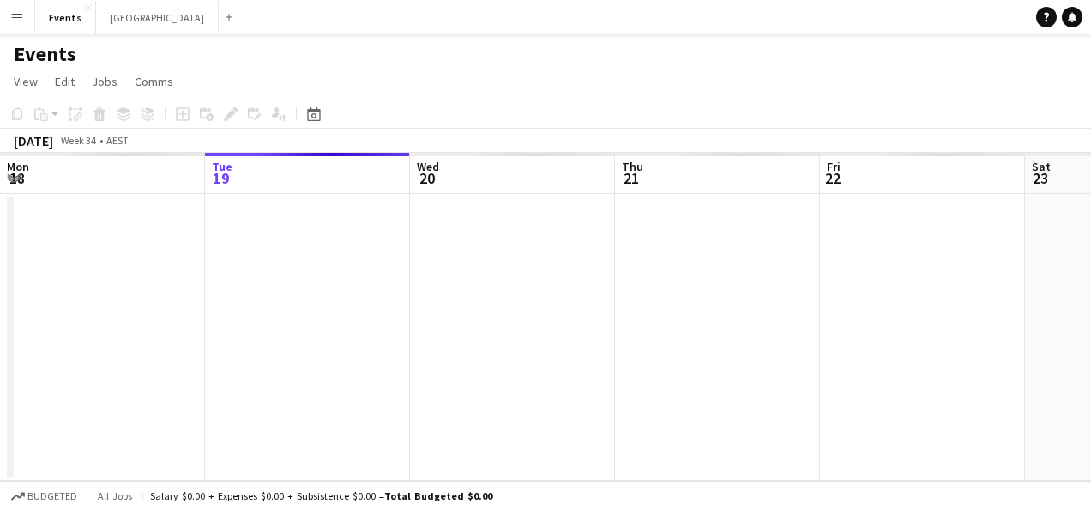
click at [5, 6] on button "Menu" at bounding box center [17, 17] width 34 height 34
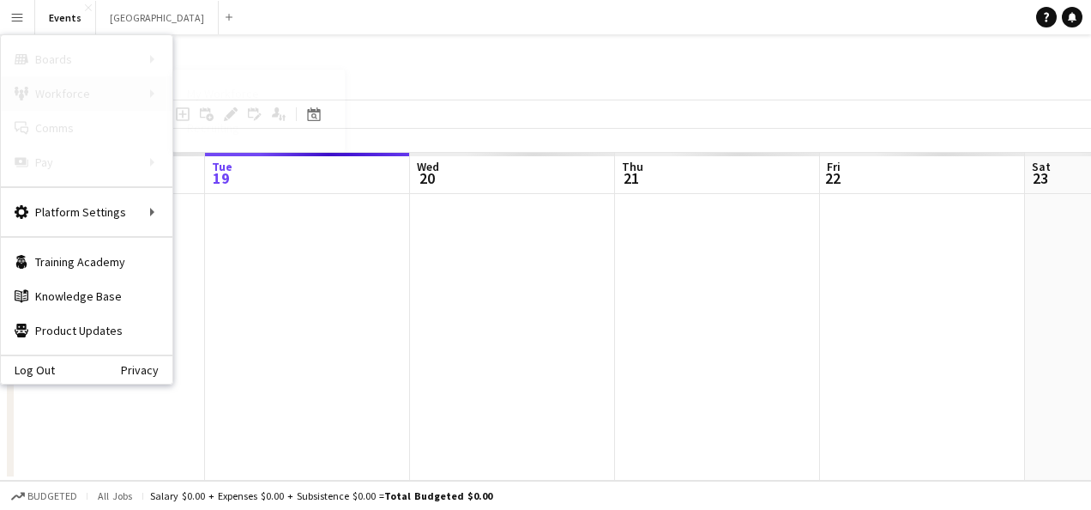
click at [61, 98] on div "Workforce Workforce" at bounding box center [87, 93] width 172 height 34
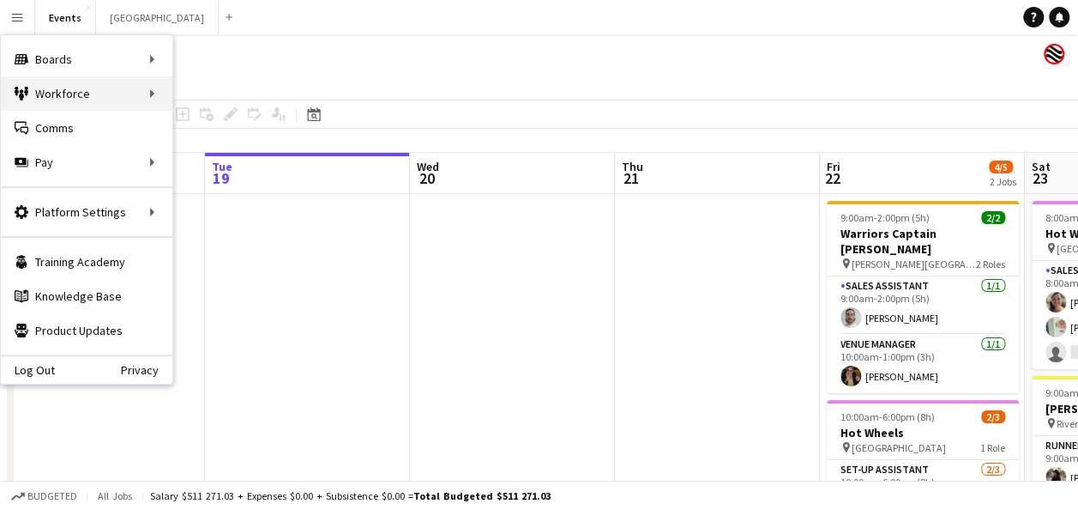
click at [107, 94] on div "Workforce Workforce" at bounding box center [87, 93] width 172 height 34
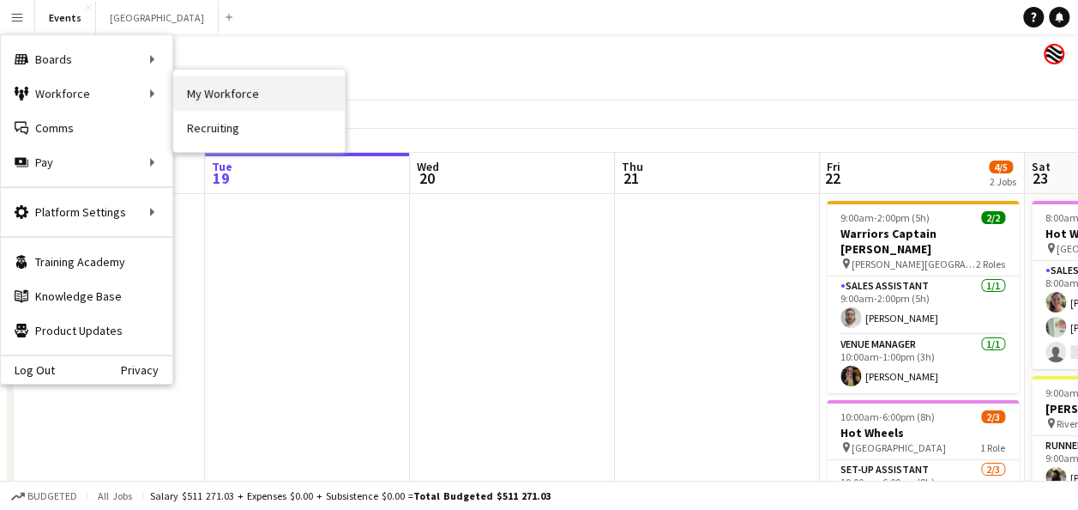
click at [245, 94] on link "My Workforce" at bounding box center [259, 93] width 172 height 34
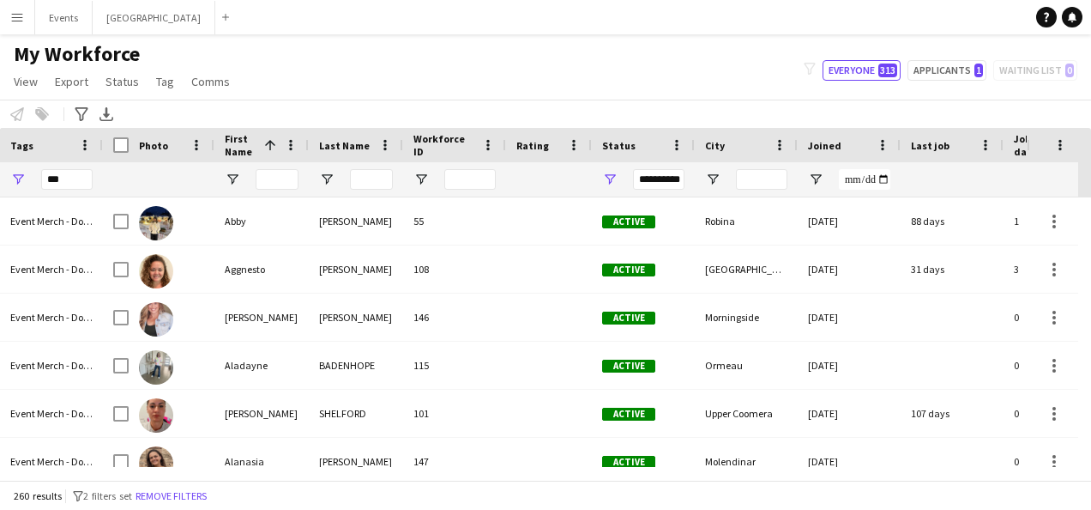
click at [661, 184] on div "**********" at bounding box center [658, 179] width 51 height 21
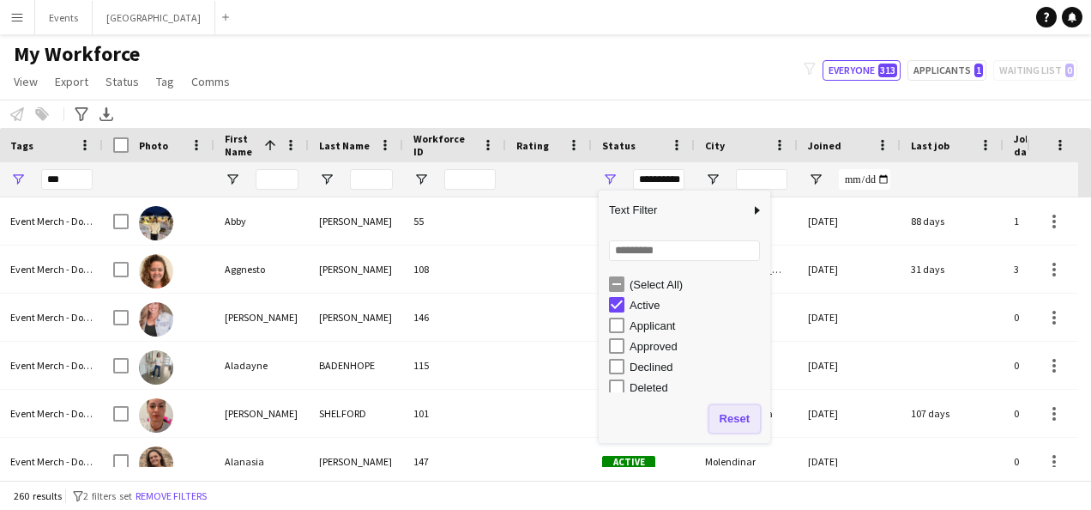
click at [731, 413] on button "Reset" at bounding box center [734, 418] width 51 height 27
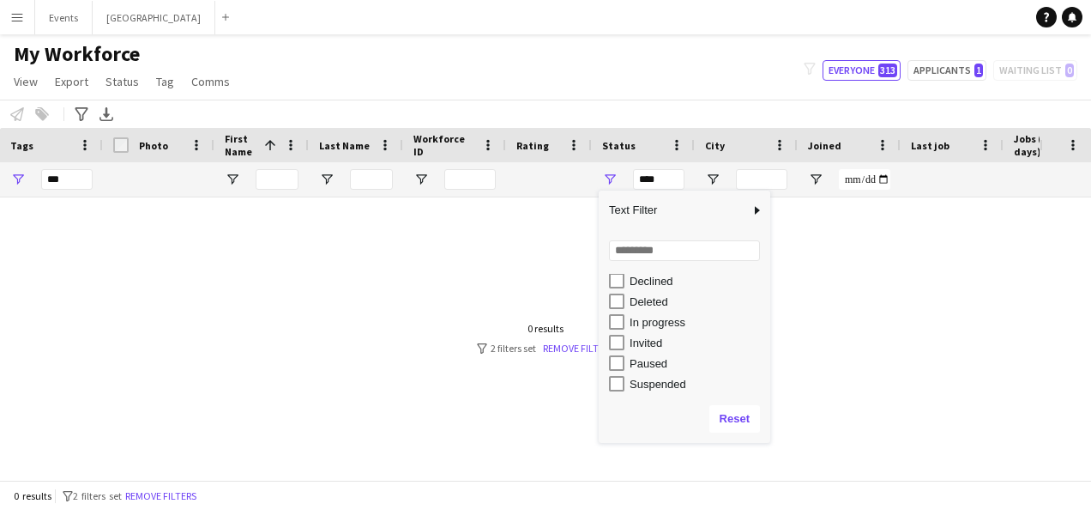
scroll to position [108, 0]
type input "**********"
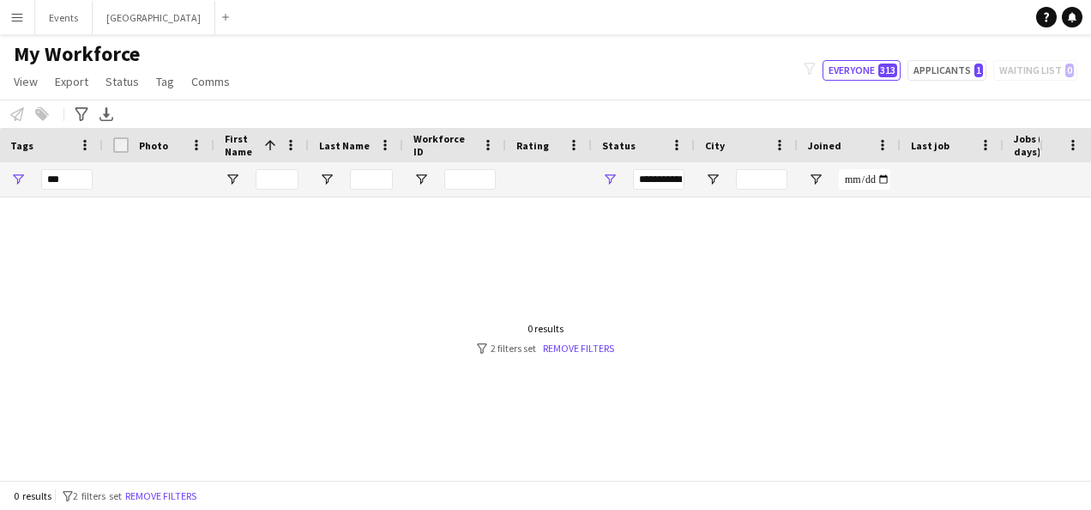
click at [500, 275] on div at bounding box center [571, 331] width 937 height 269
click at [22, 175] on span "Open Filter Menu" at bounding box center [17, 179] width 15 height 15
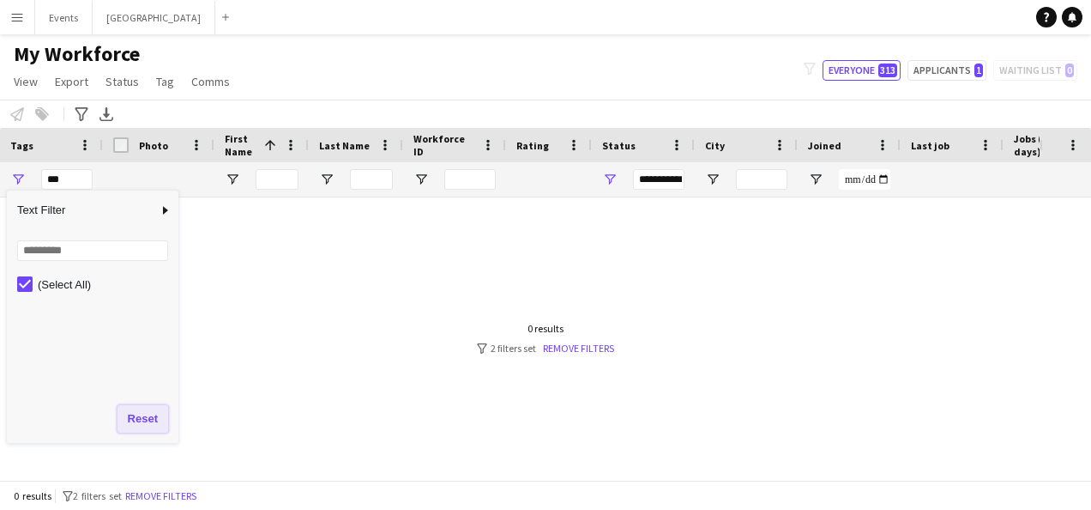
click at [147, 413] on button "Reset" at bounding box center [143, 418] width 51 height 27
click at [377, 311] on div at bounding box center [571, 331] width 937 height 269
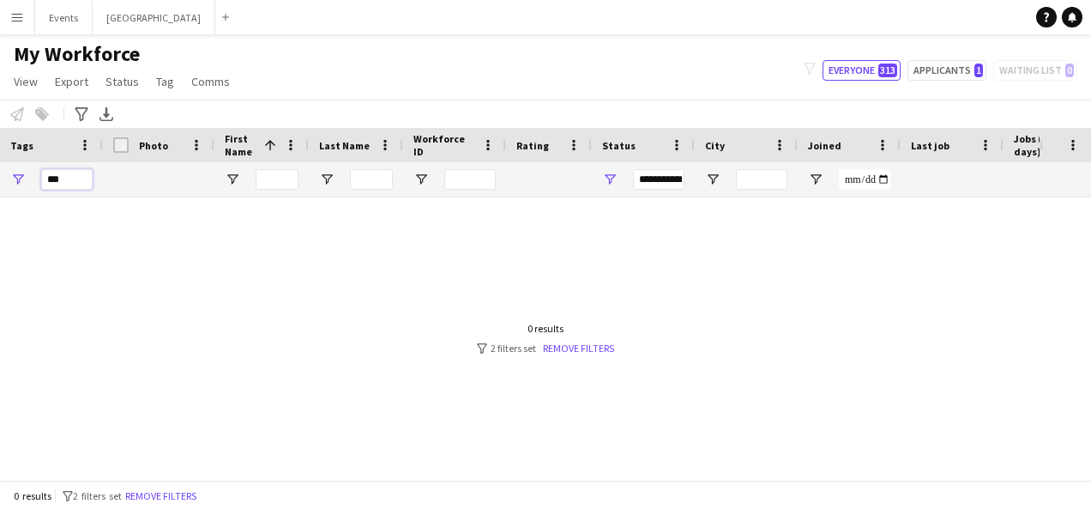
drag, startPoint x: 73, startPoint y: 178, endPoint x: 38, endPoint y: 178, distance: 35.2
click at [38, 178] on div "***" at bounding box center [51, 179] width 103 height 34
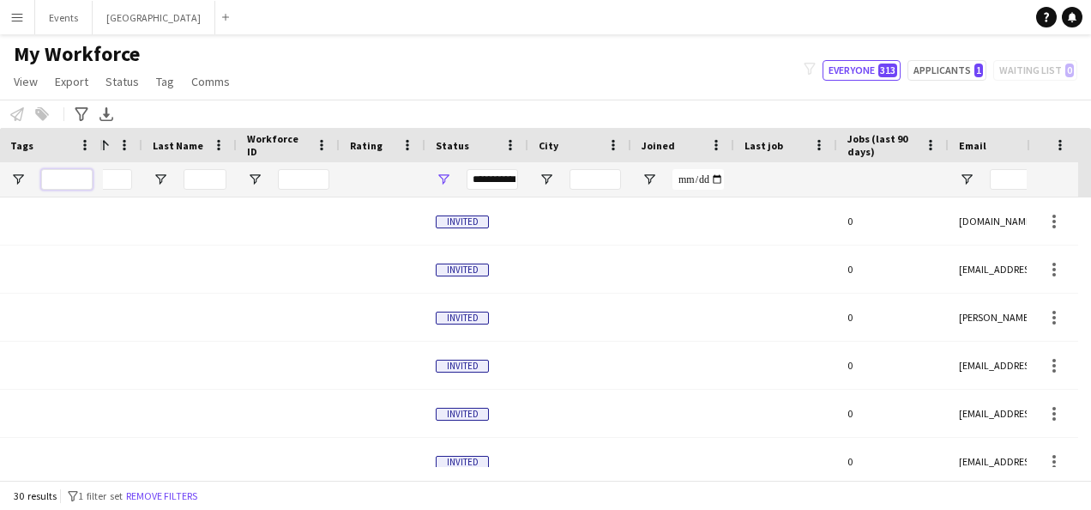
scroll to position [0, 0]
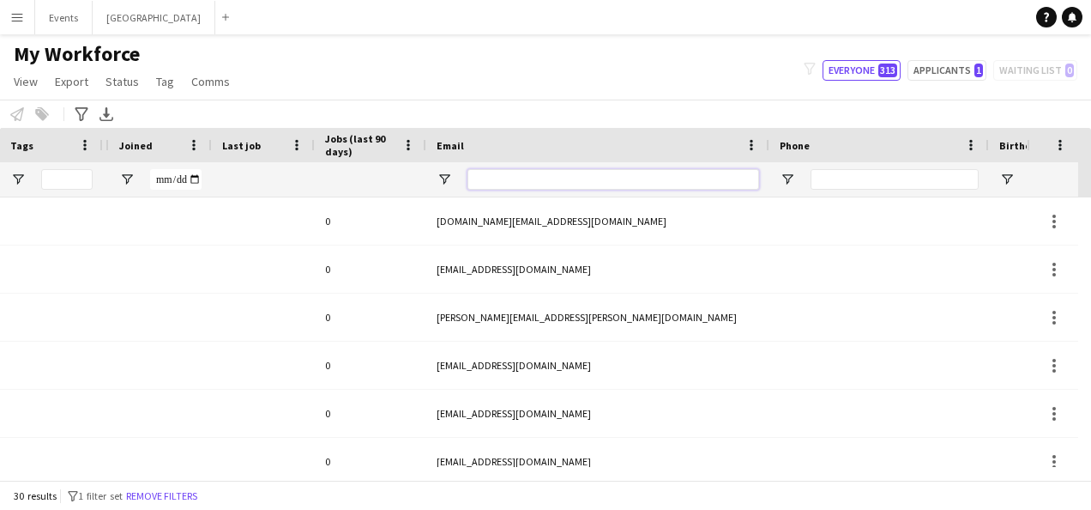
click at [499, 182] on input "Email Filter Input" at bounding box center [614, 179] width 292 height 21
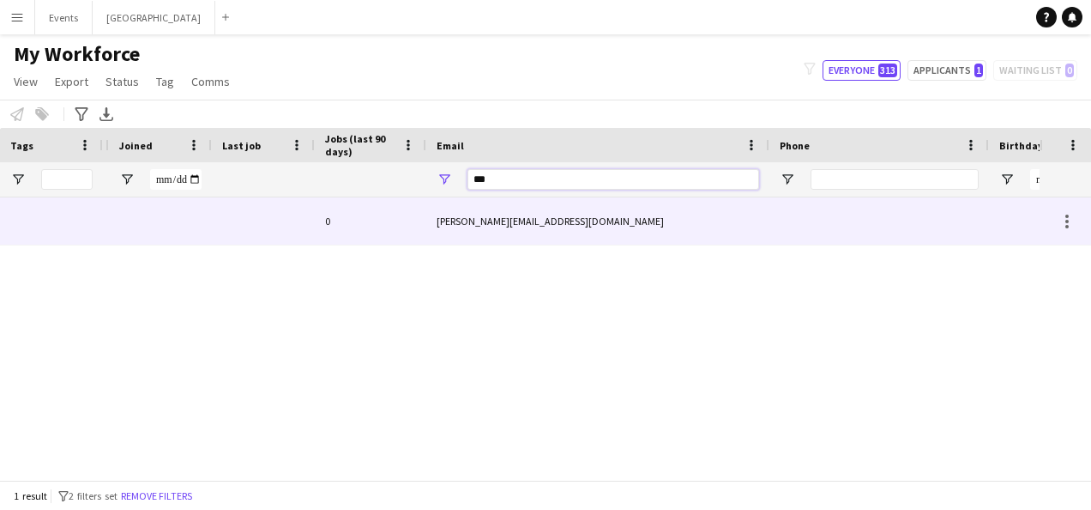
type input "***"
click at [246, 222] on div at bounding box center [263, 220] width 103 height 47
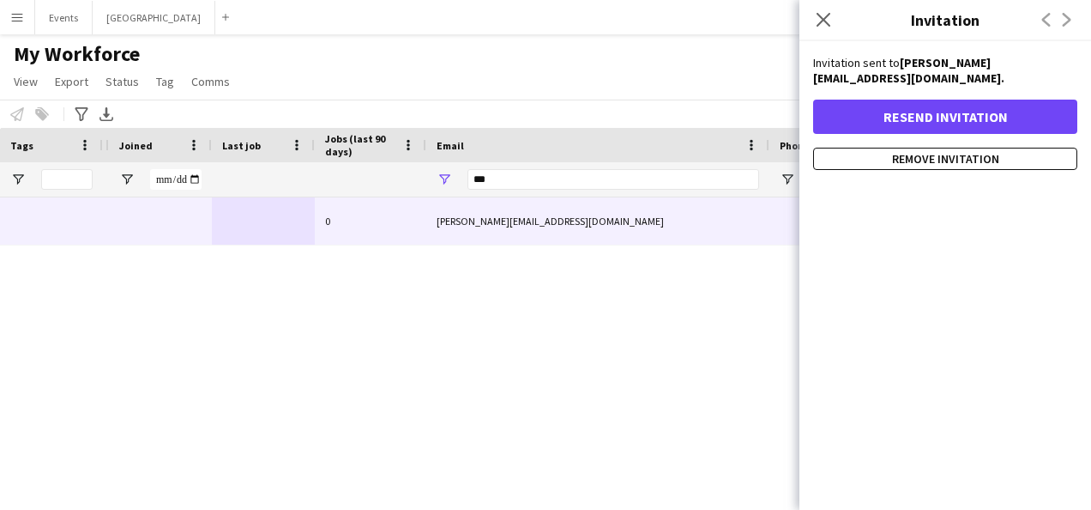
click at [477, 340] on div "0 [PERSON_NAME][EMAIL_ADDRESS][DOMAIN_NAME] Invited" at bounding box center [571, 331] width 937 height 269
click at [822, 17] on icon at bounding box center [823, 19] width 16 height 16
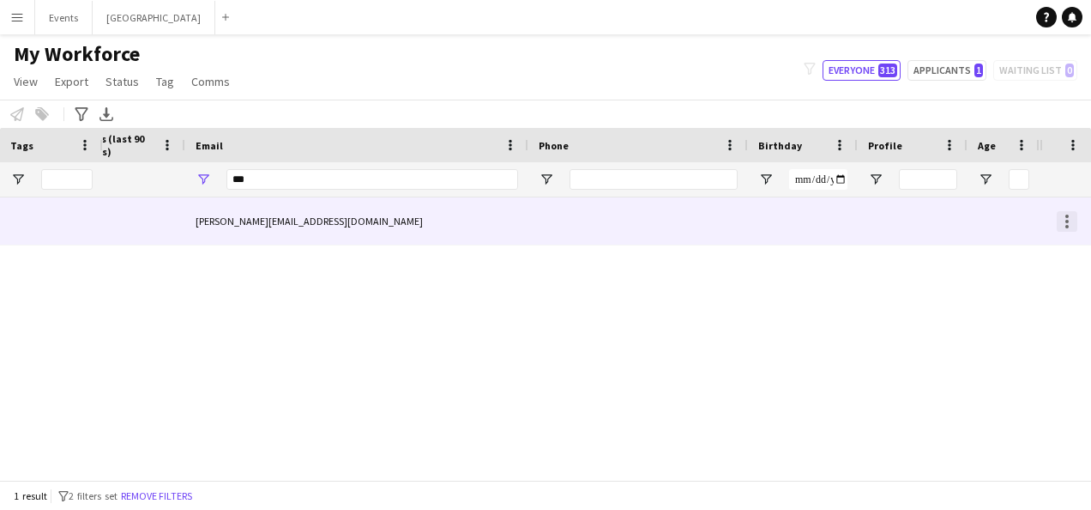
click at [1073, 214] on div at bounding box center [1067, 221] width 21 height 21
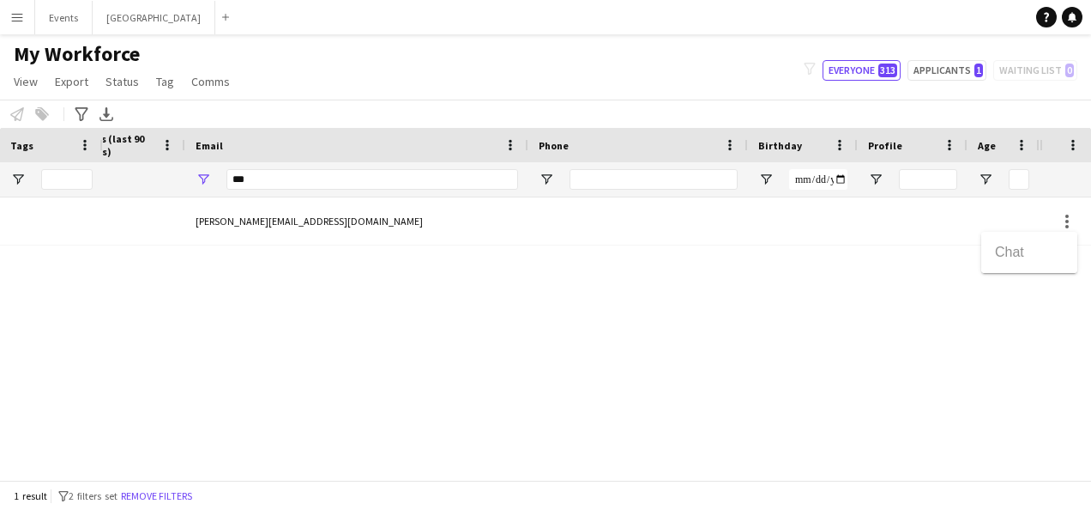
click at [781, 375] on div at bounding box center [545, 255] width 1091 height 510
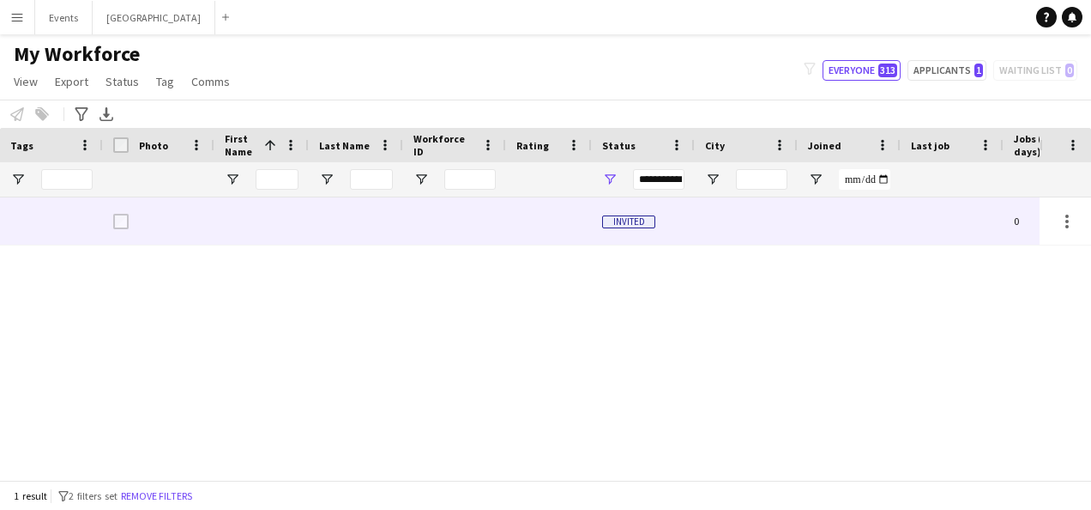
click at [46, 220] on div at bounding box center [51, 220] width 103 height 47
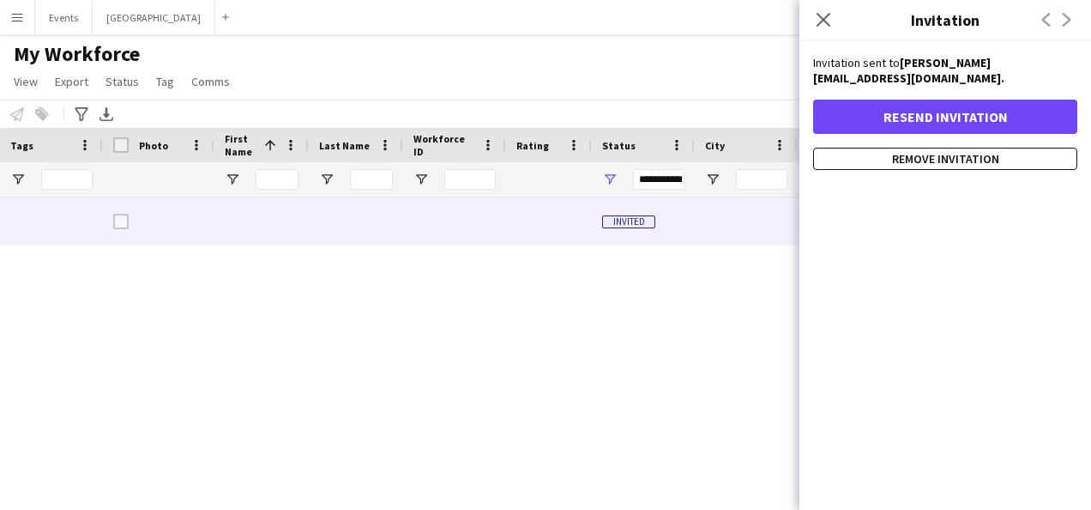
click at [208, 395] on div "0 [PERSON_NAME][EMAIL_ADDRESS][DOMAIN_NAME] Invited" at bounding box center [571, 331] width 937 height 269
click at [393, 77] on div "My Workforce View Views Default view [DEMOGRAPHIC_DATA] TFN Exemption Onboardin…" at bounding box center [545, 70] width 1091 height 58
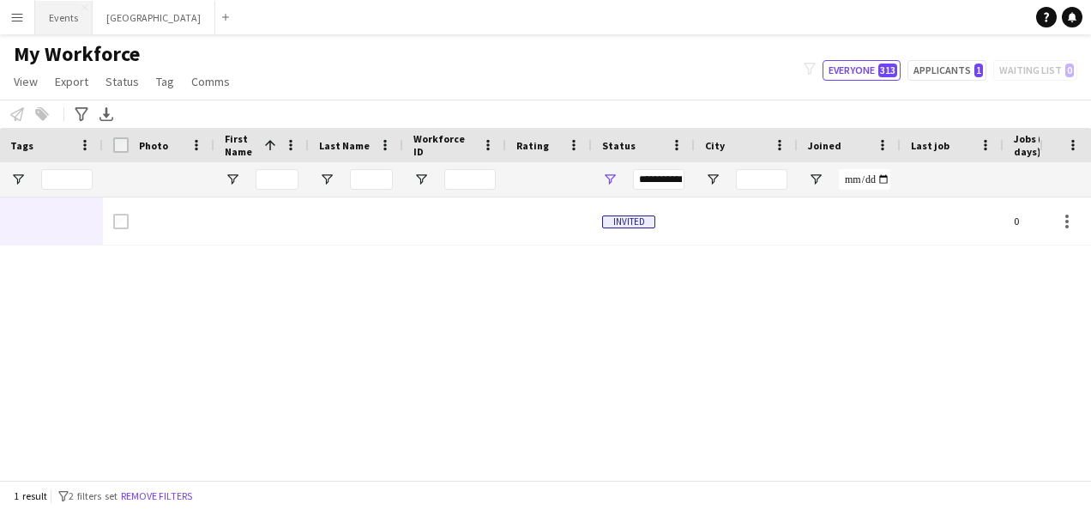
click at [63, 15] on button "Events Close" at bounding box center [63, 17] width 57 height 33
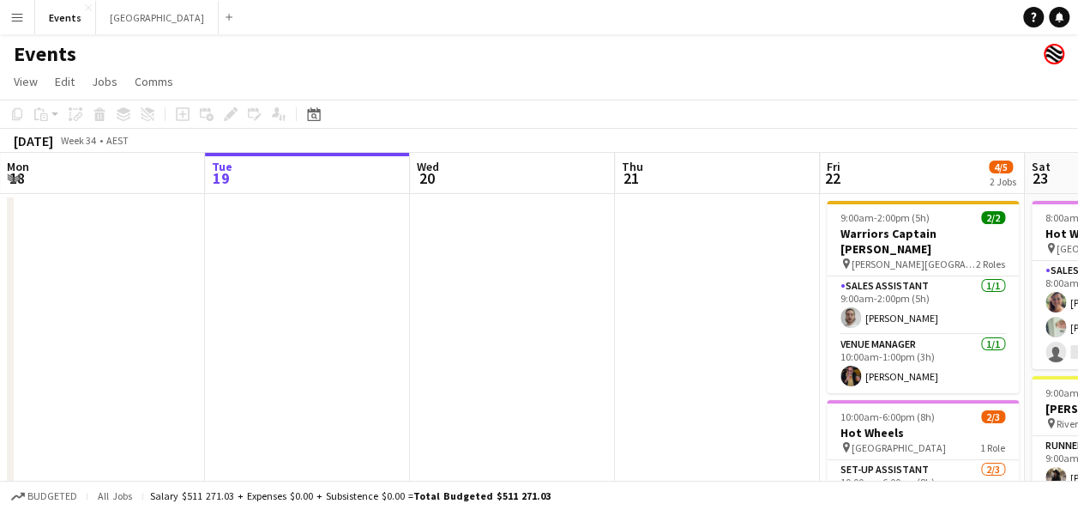
click at [14, 13] on app-icon "Menu" at bounding box center [17, 17] width 14 height 14
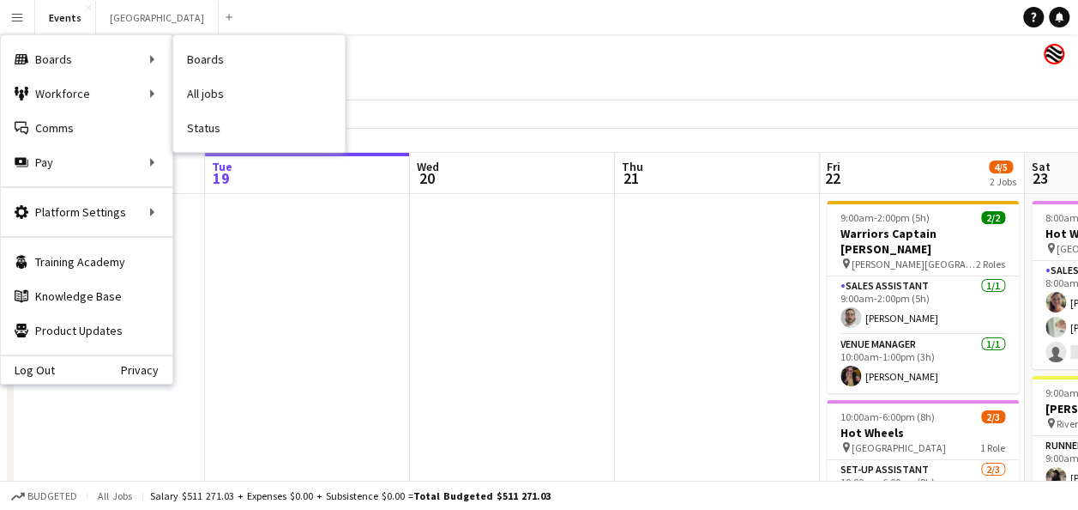
drag, startPoint x: 228, startPoint y: 130, endPoint x: 19, endPoint y: 183, distance: 215.8
click at [228, 130] on link "Status" at bounding box center [259, 128] width 172 height 34
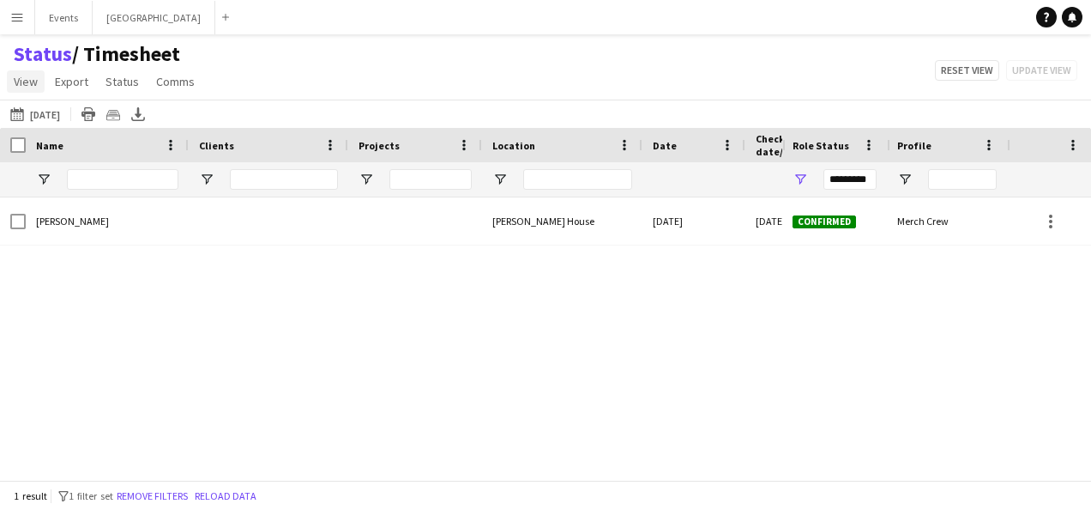
click at [21, 78] on span "View" at bounding box center [26, 81] width 24 height 15
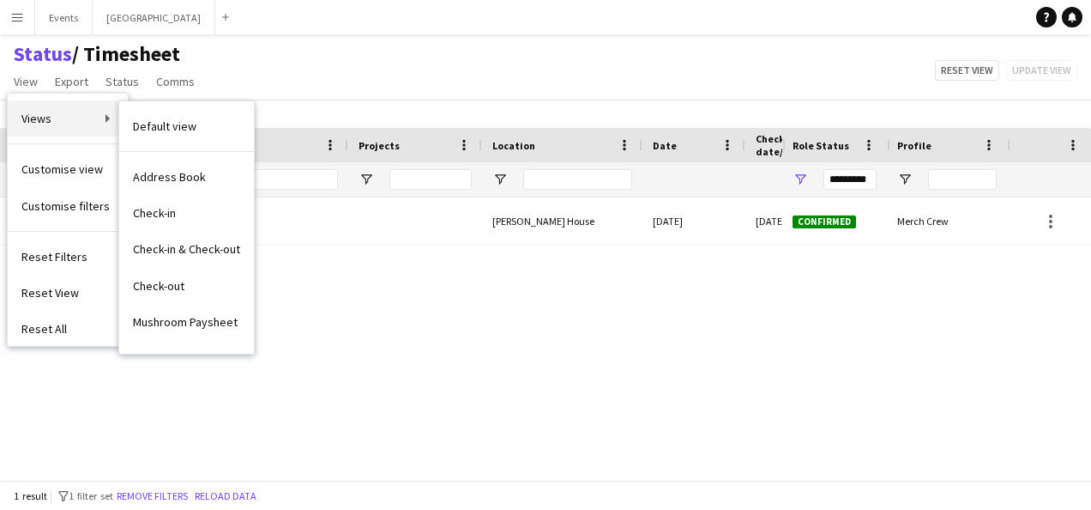
click at [86, 123] on link "Views" at bounding box center [68, 118] width 120 height 36
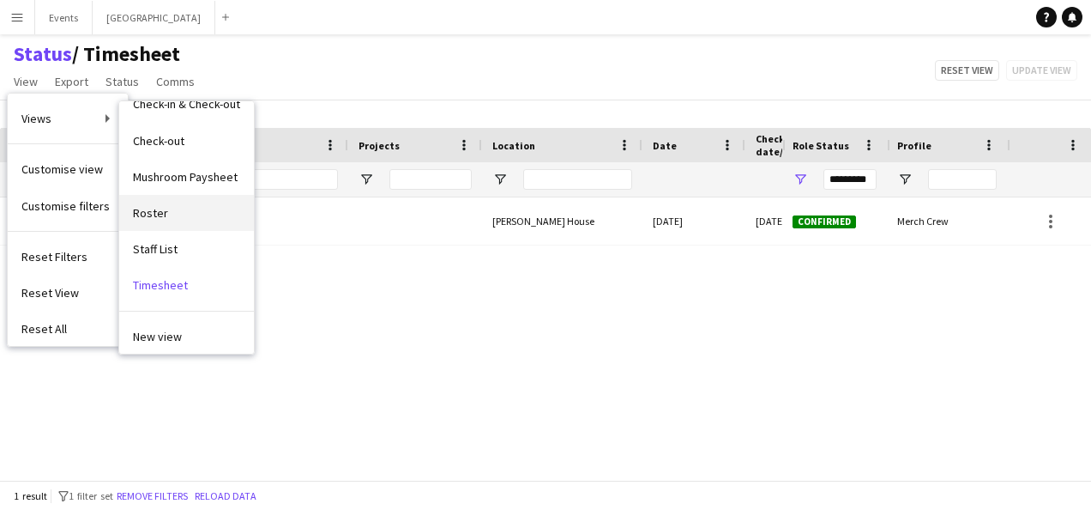
scroll to position [172, 0]
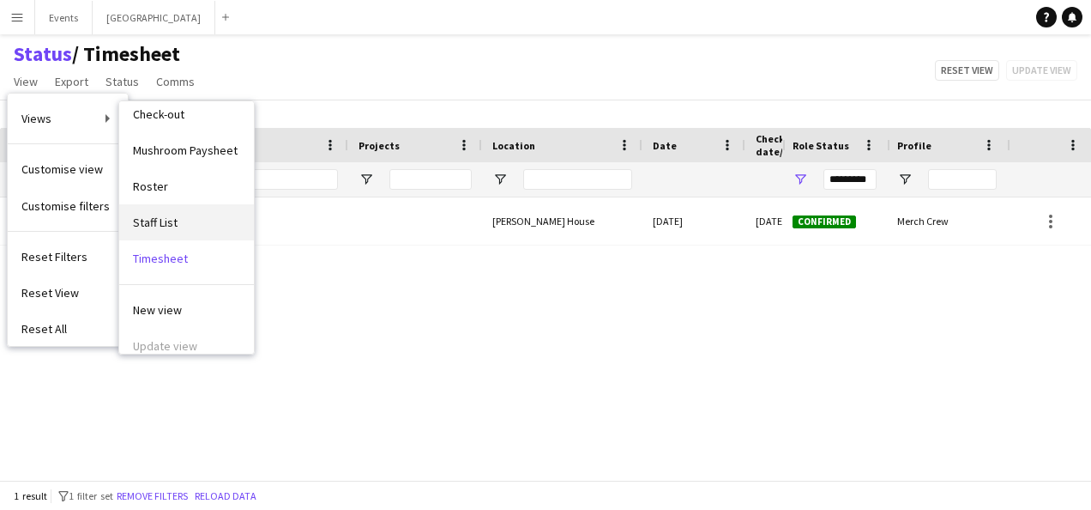
click at [188, 225] on link "Staff List" at bounding box center [186, 222] width 135 height 36
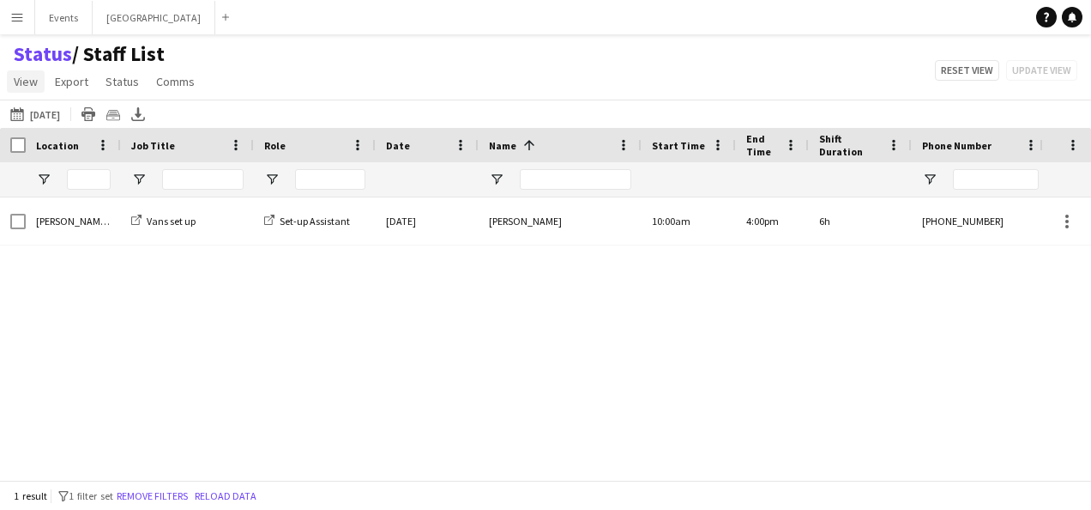
click at [21, 80] on span "View" at bounding box center [26, 81] width 24 height 15
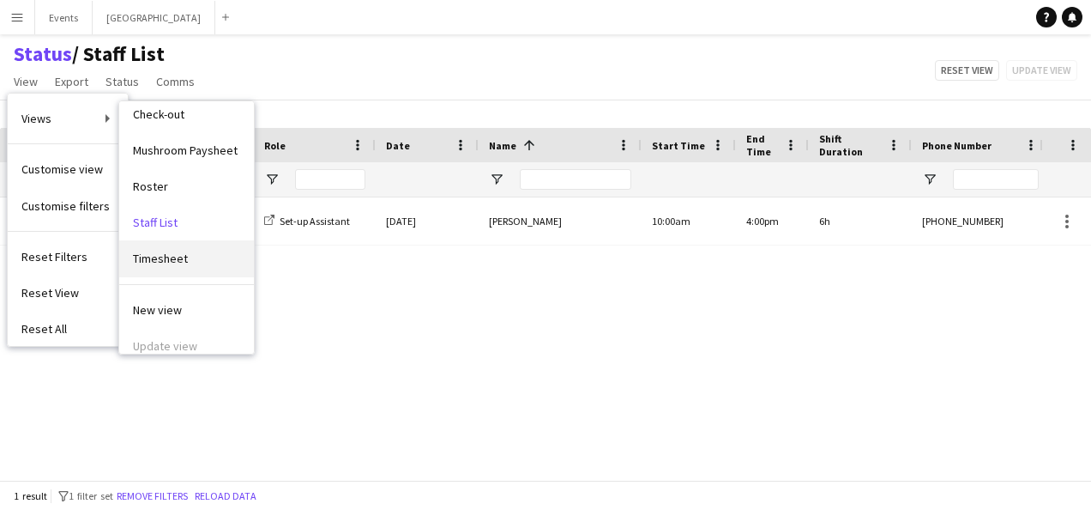
click at [173, 256] on span "Timesheet" at bounding box center [160, 257] width 55 height 15
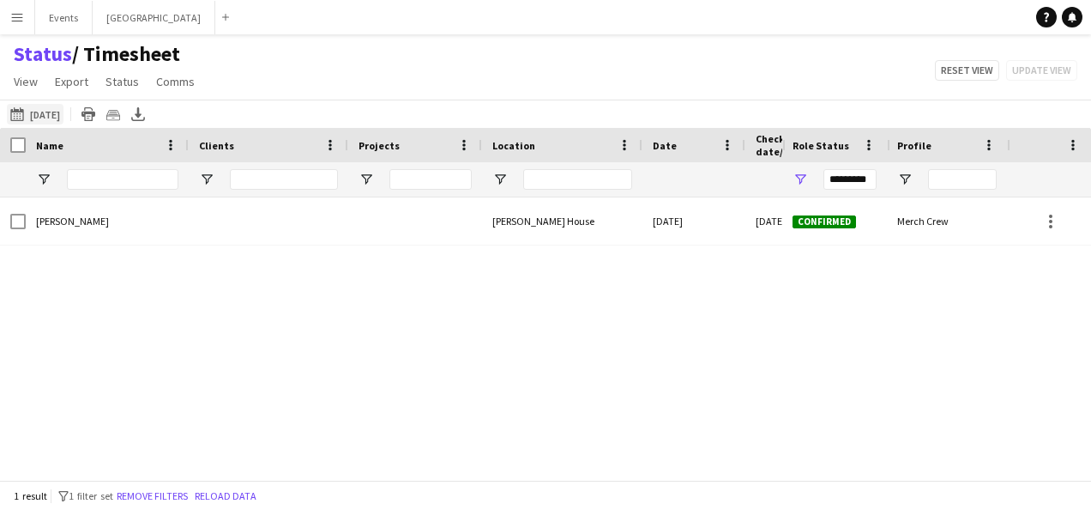
click at [46, 111] on button "[DATE] to [DATE] [DATE]" at bounding box center [35, 114] width 57 height 21
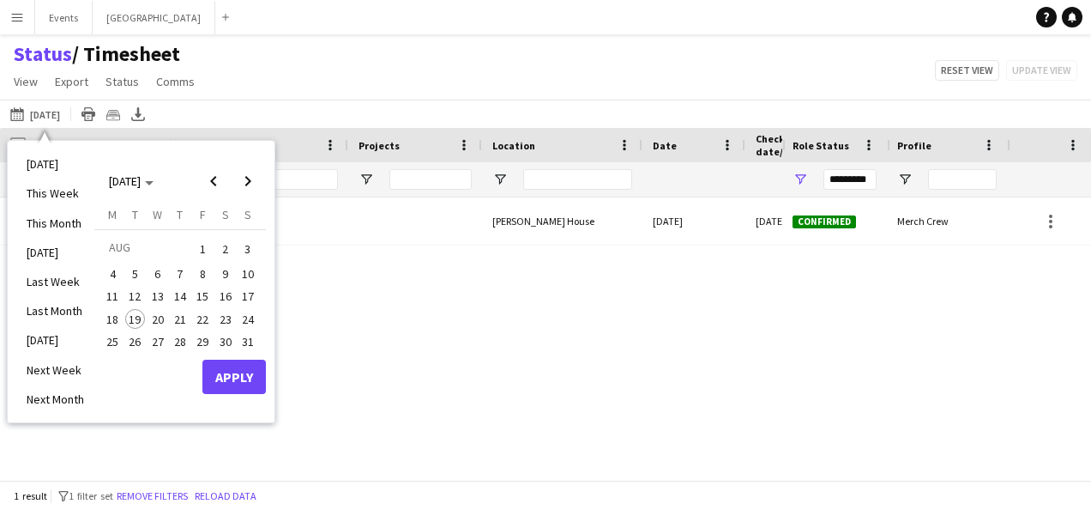
click at [153, 299] on span "13" at bounding box center [158, 296] width 21 height 21
click at [137, 316] on span "19" at bounding box center [135, 319] width 21 height 21
click at [239, 376] on button "Apply" at bounding box center [233, 376] width 63 height 34
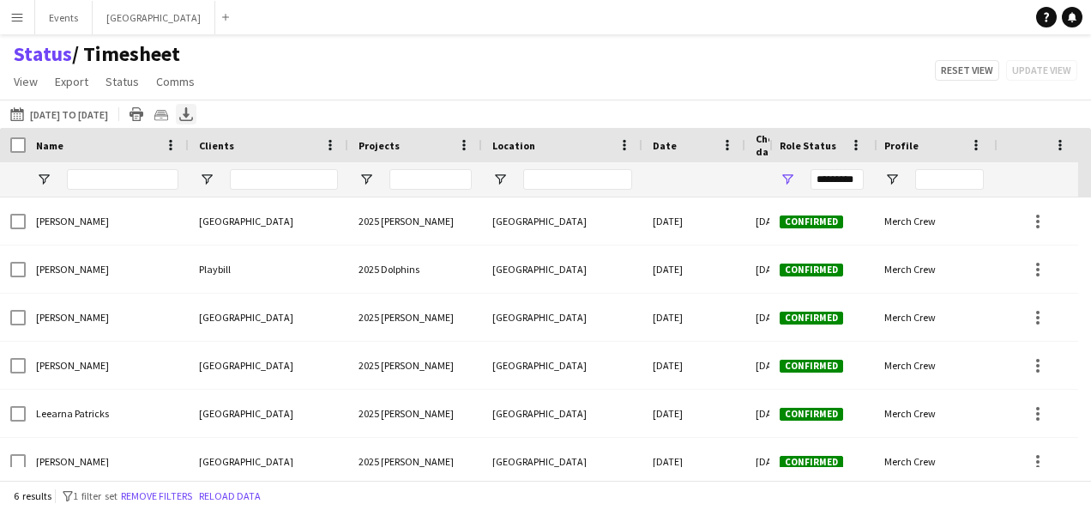
click at [193, 113] on icon "Export XLSX" at bounding box center [186, 114] width 14 height 14
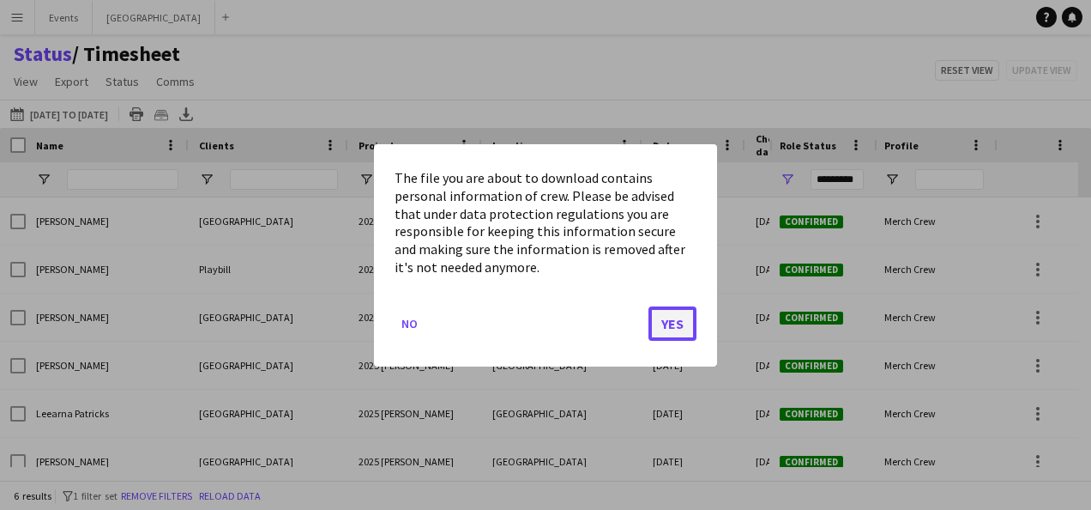
click at [673, 329] on button "Yes" at bounding box center [673, 322] width 48 height 34
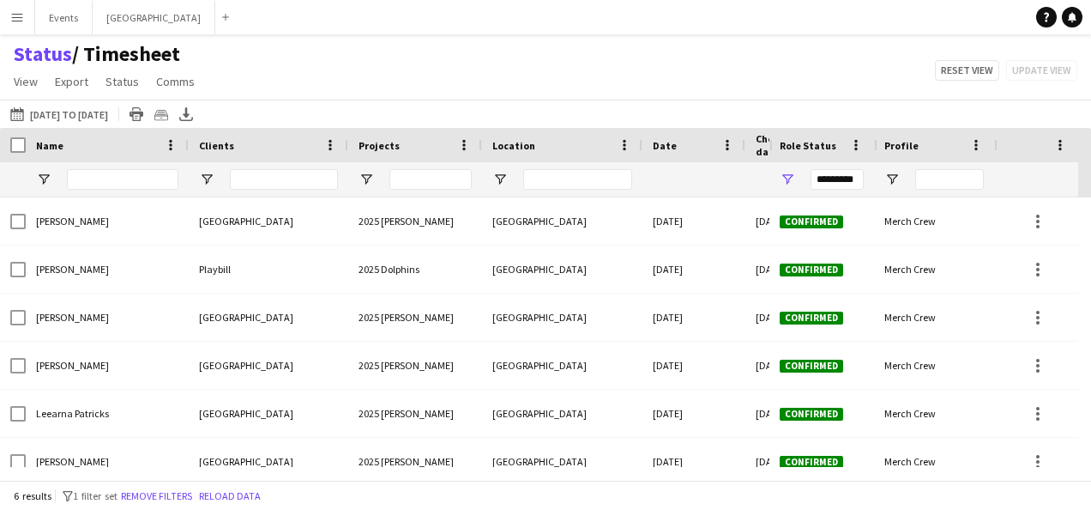
click at [26, 17] on button "Menu" at bounding box center [17, 17] width 34 height 34
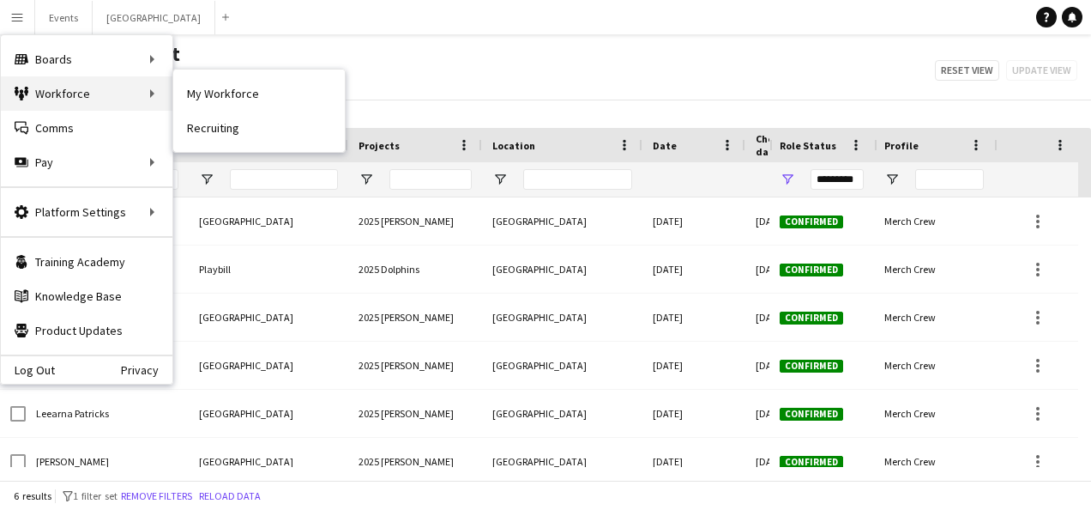
click at [108, 93] on div "Workforce Workforce" at bounding box center [87, 93] width 172 height 34
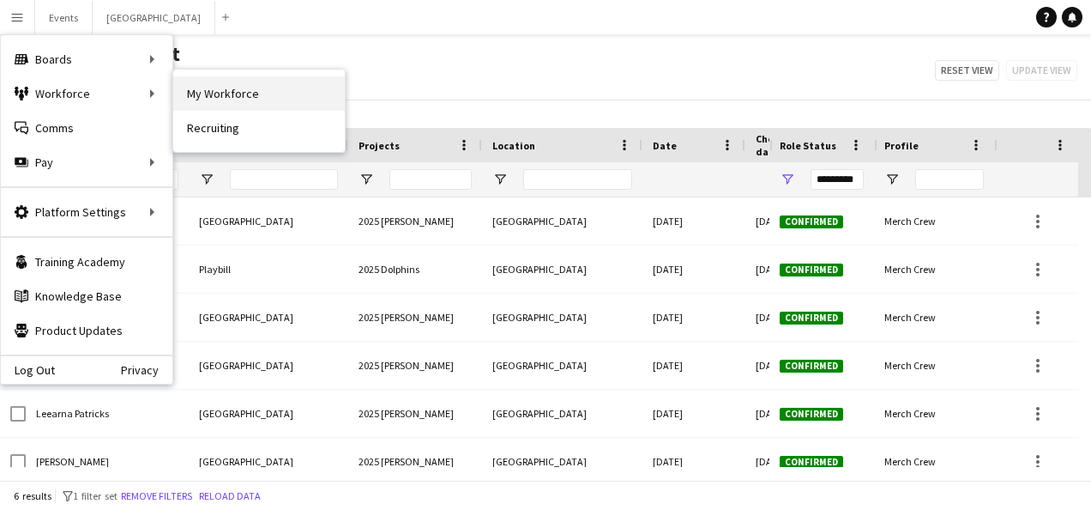
click at [214, 93] on link "My Workforce" at bounding box center [259, 93] width 172 height 34
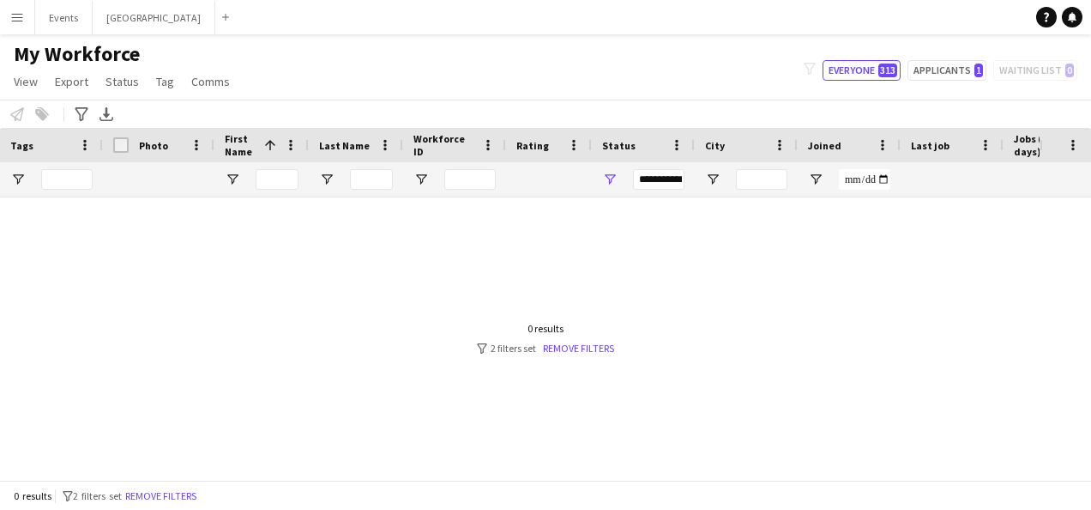
click at [671, 173] on div "**********" at bounding box center [658, 179] width 51 height 21
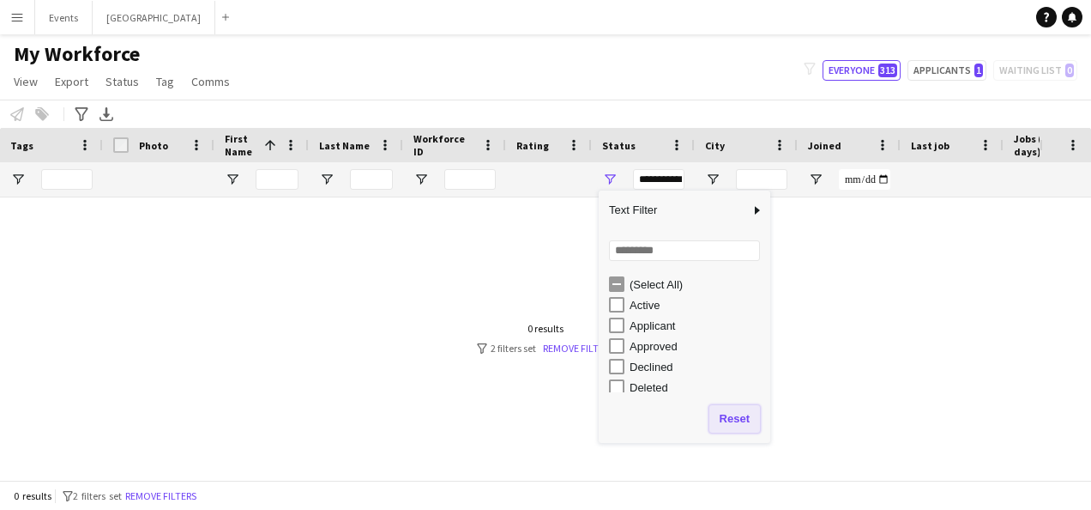
click at [726, 412] on button "Reset" at bounding box center [734, 418] width 51 height 27
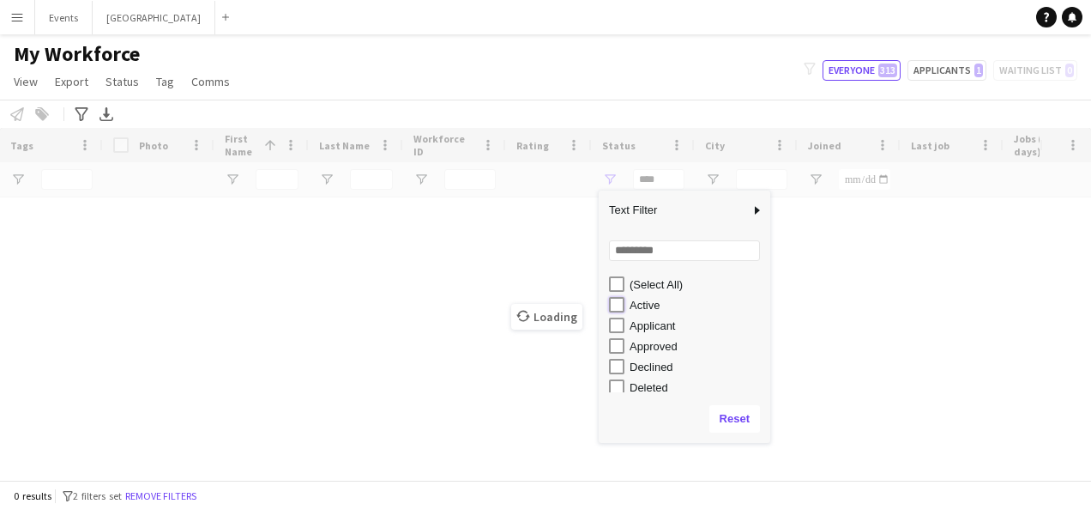
type input "**********"
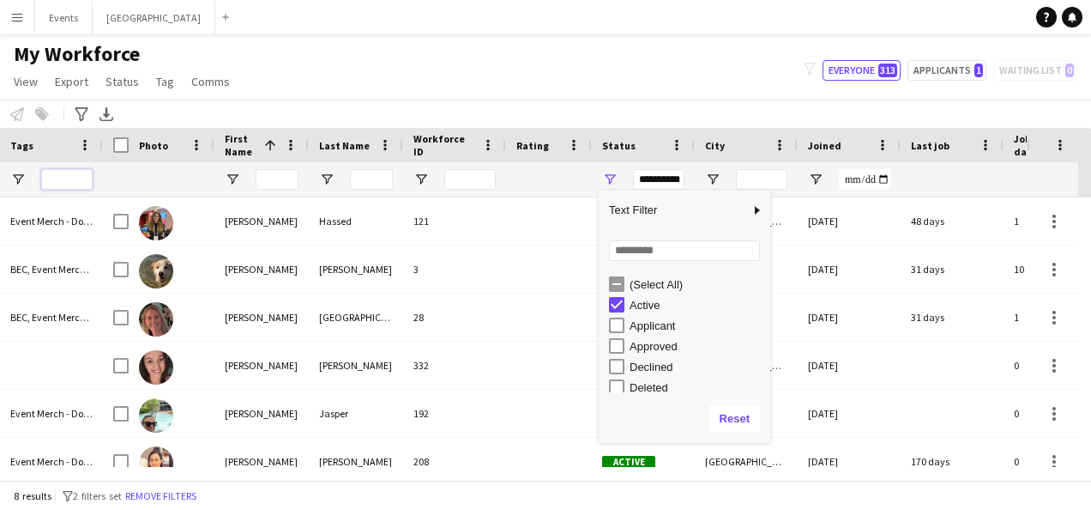
click at [50, 175] on input "Tags Filter Input" at bounding box center [66, 179] width 51 height 21
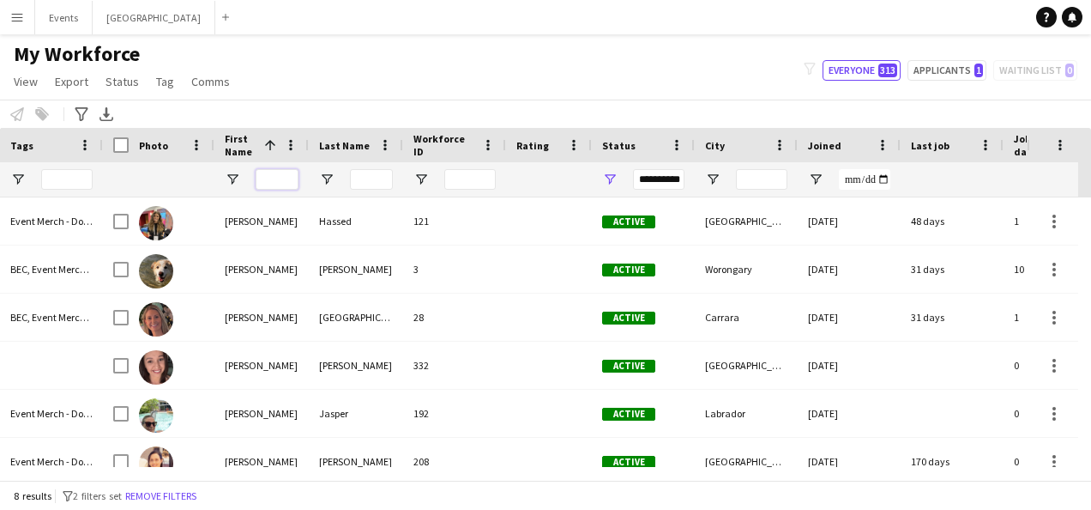
click at [287, 180] on input "First Name Filter Input" at bounding box center [277, 179] width 43 height 21
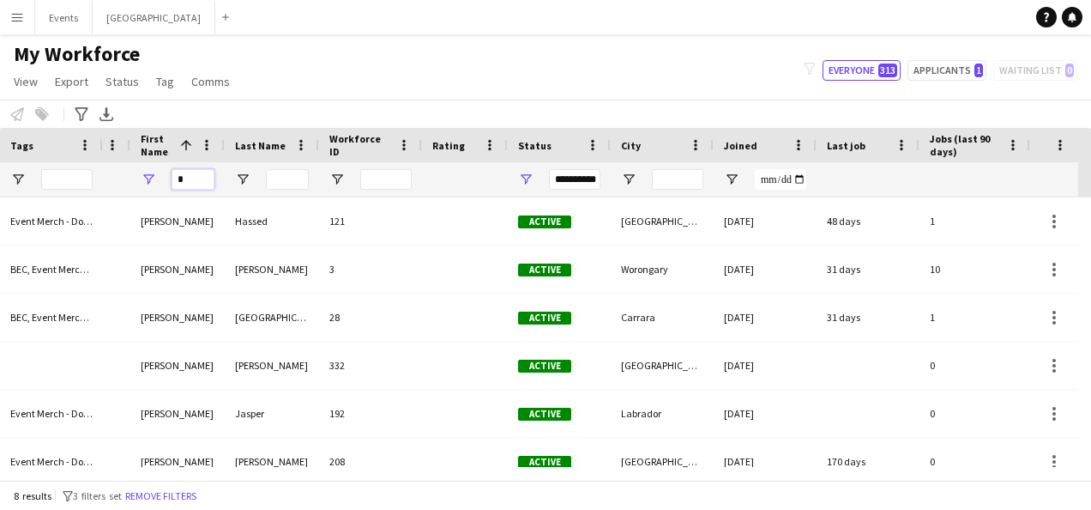
scroll to position [0, 265]
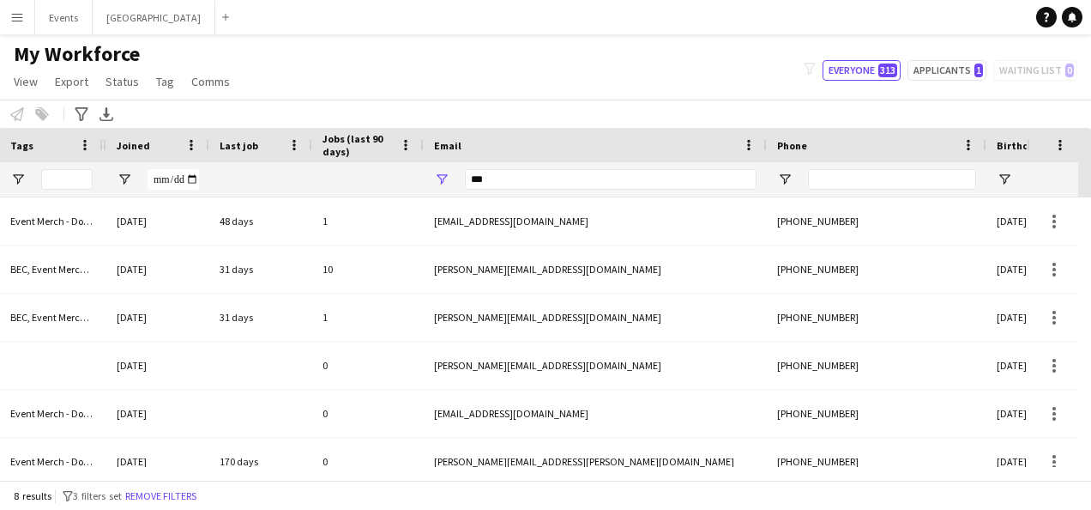
type input "*"
drag, startPoint x: 539, startPoint y: 178, endPoint x: 447, endPoint y: 168, distance: 92.4
click at [447, 168] on div "***" at bounding box center [595, 179] width 343 height 34
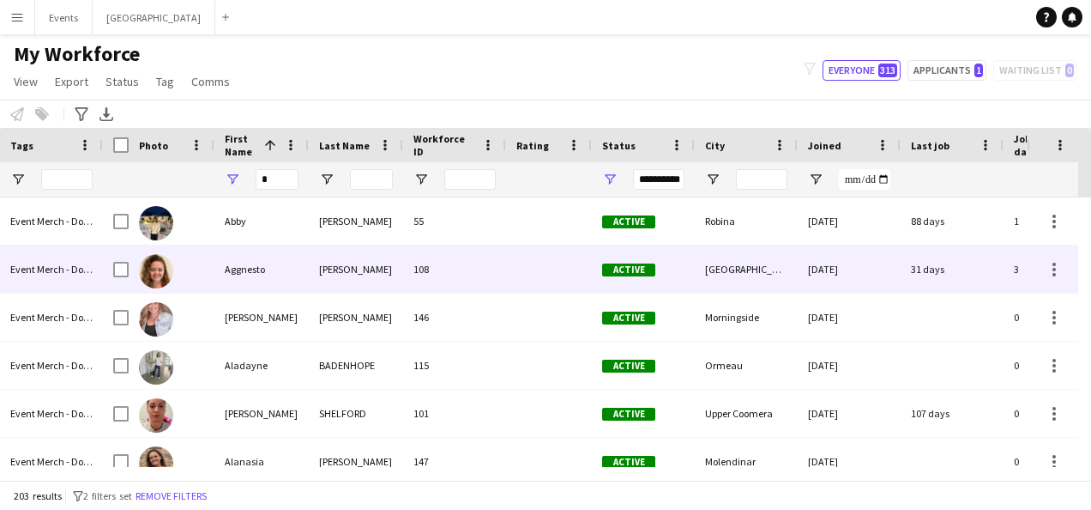
click at [261, 275] on div "Aggnesto" at bounding box center [261, 268] width 94 height 47
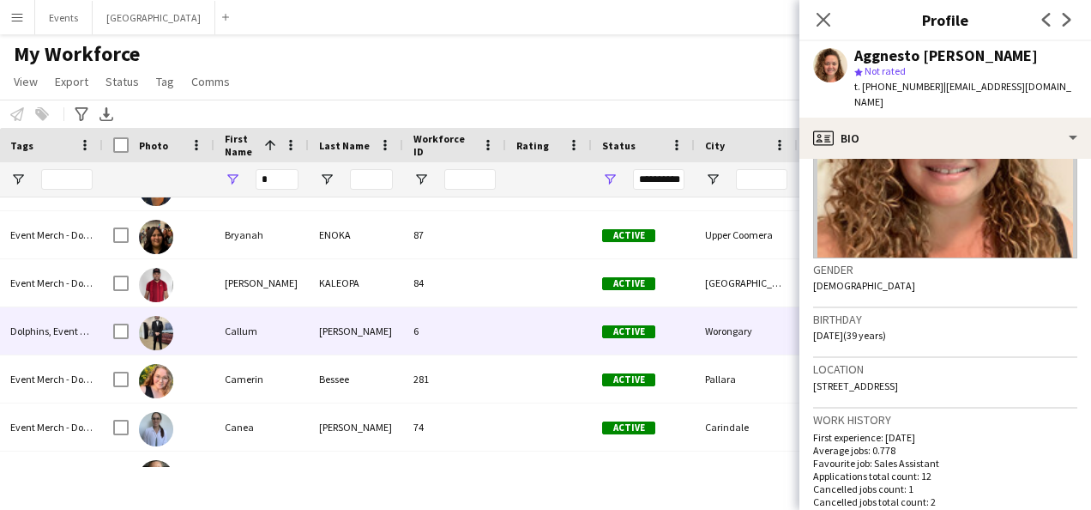
scroll to position [1868, 0]
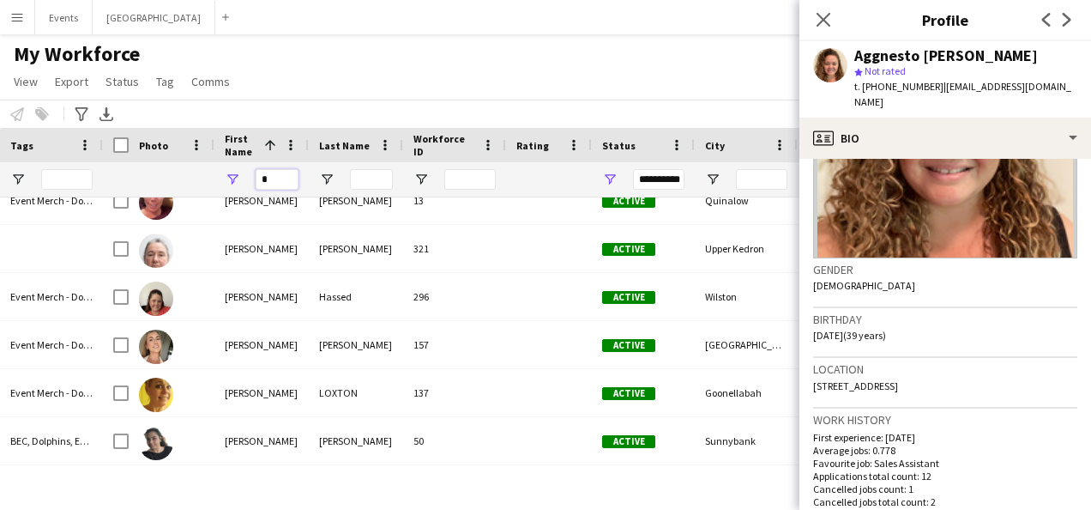
drag, startPoint x: 274, startPoint y: 182, endPoint x: 228, endPoint y: 183, distance: 45.5
click at [228, 183] on div "*" at bounding box center [261, 179] width 94 height 34
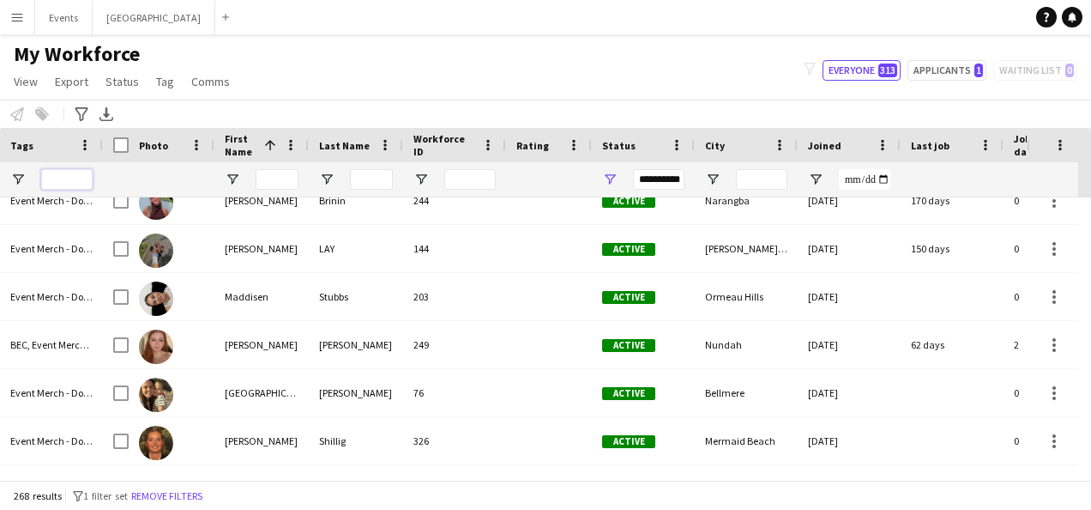
click at [61, 172] on input "Tags Filter Input" at bounding box center [66, 179] width 51 height 21
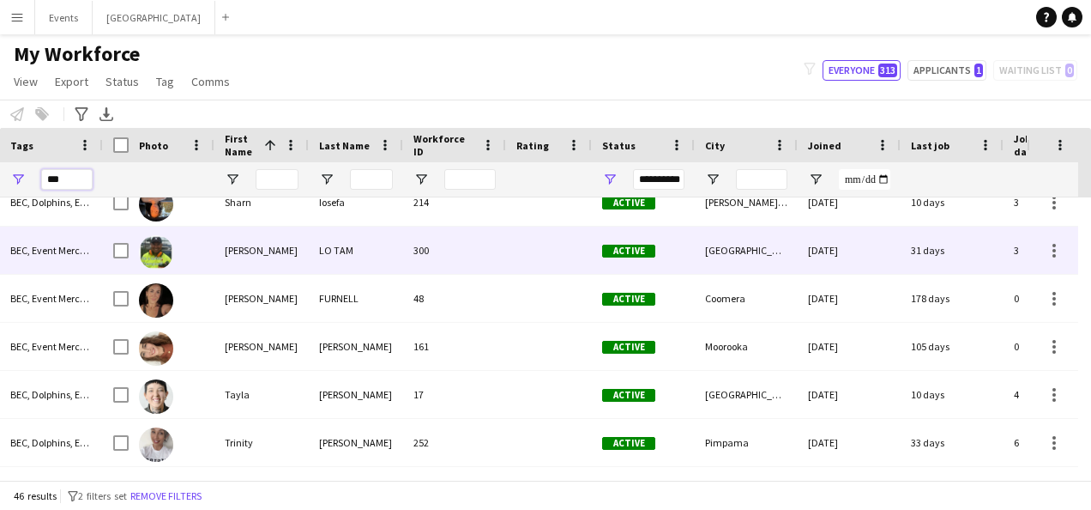
type input "***"
click at [257, 244] on div "[PERSON_NAME]" at bounding box center [261, 249] width 94 height 47
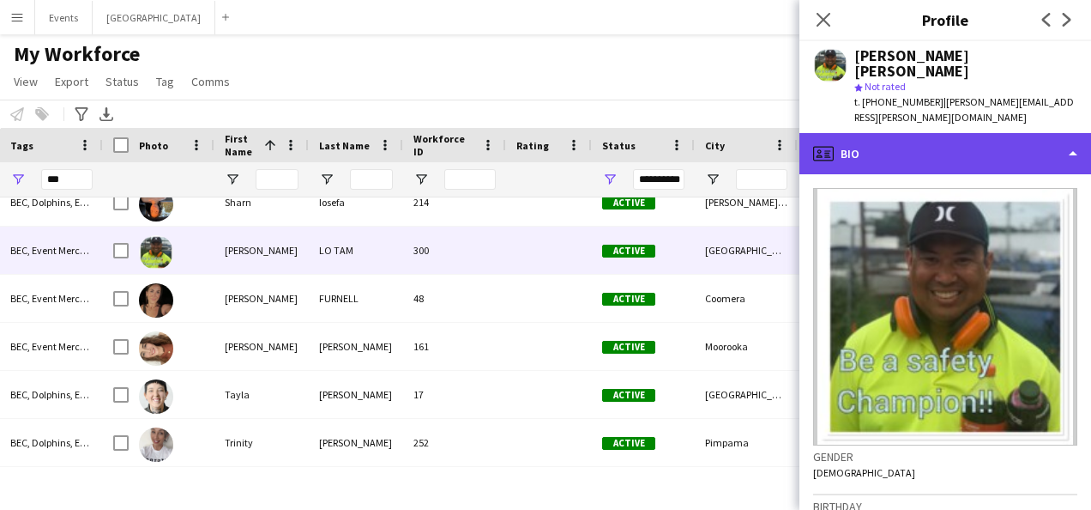
click at [986, 133] on div "profile Bio" at bounding box center [946, 153] width 292 height 41
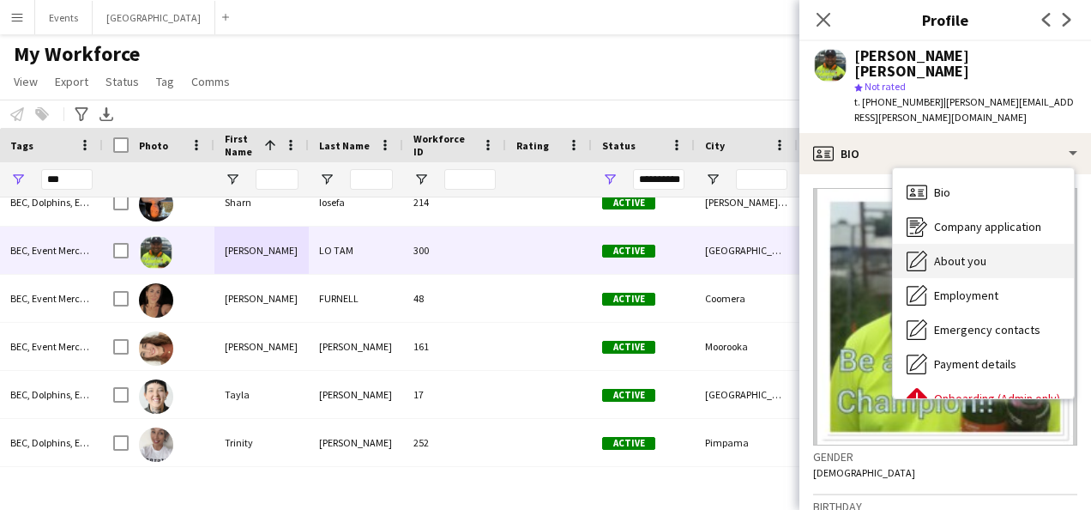
click at [987, 244] on div "About you About you" at bounding box center [983, 261] width 181 height 34
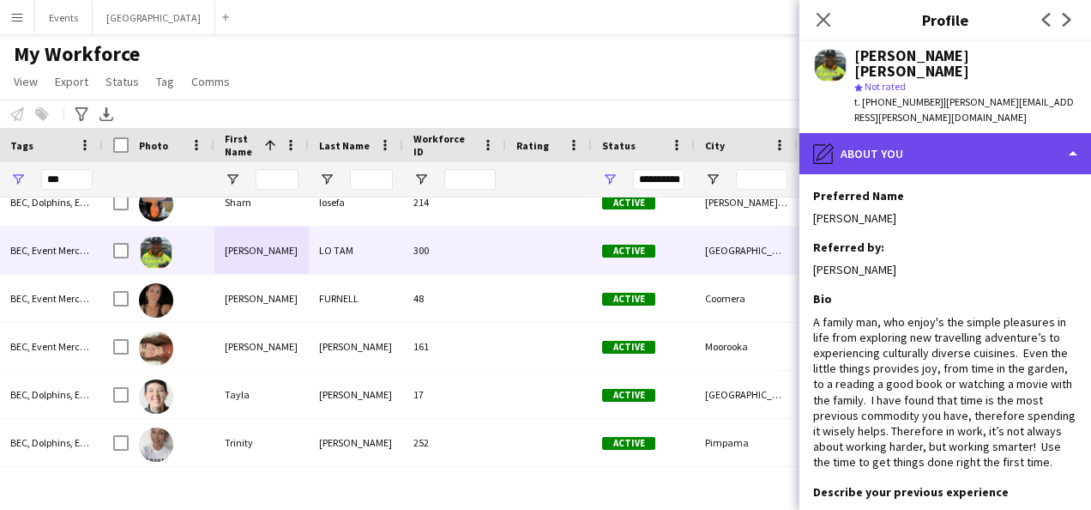
click at [949, 133] on div "pencil4 About you" at bounding box center [946, 153] width 292 height 41
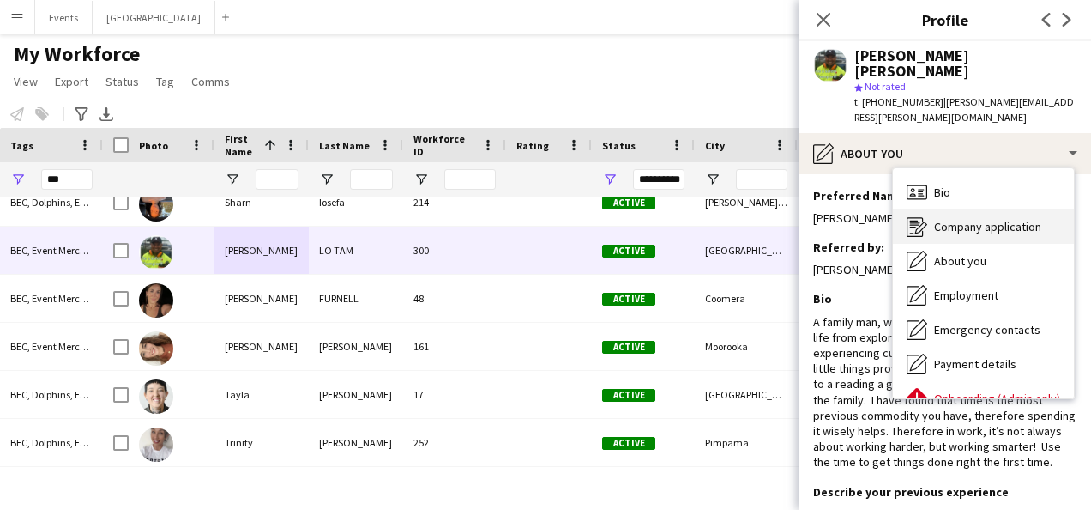
click at [957, 209] on div "Company application Company application" at bounding box center [983, 226] width 181 height 34
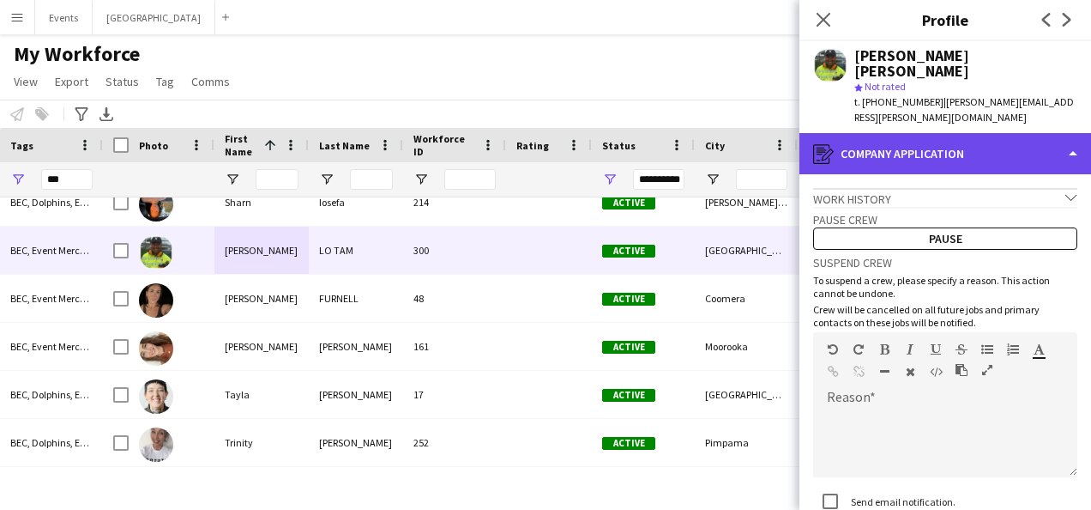
click at [963, 133] on div "register Company application" at bounding box center [946, 153] width 292 height 41
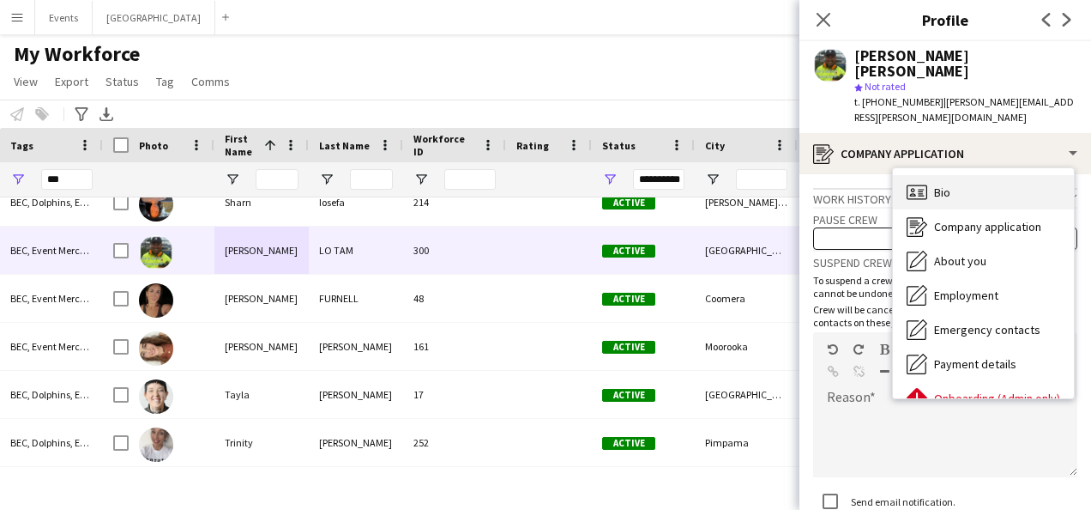
click at [972, 175] on div "Bio Bio" at bounding box center [983, 192] width 181 height 34
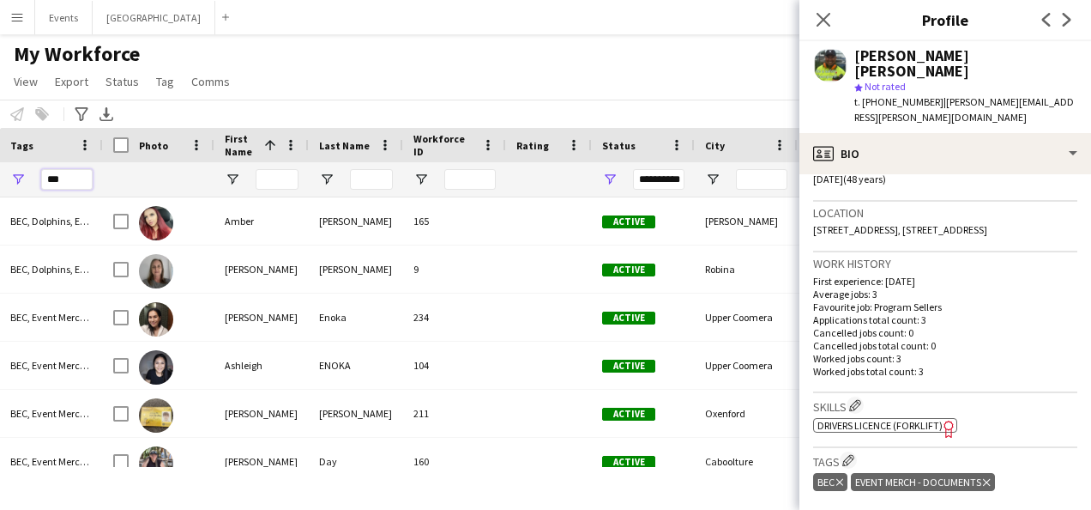
drag, startPoint x: 72, startPoint y: 184, endPoint x: 21, endPoint y: 184, distance: 51.5
click at [21, 184] on div "***" at bounding box center [51, 179] width 103 height 34
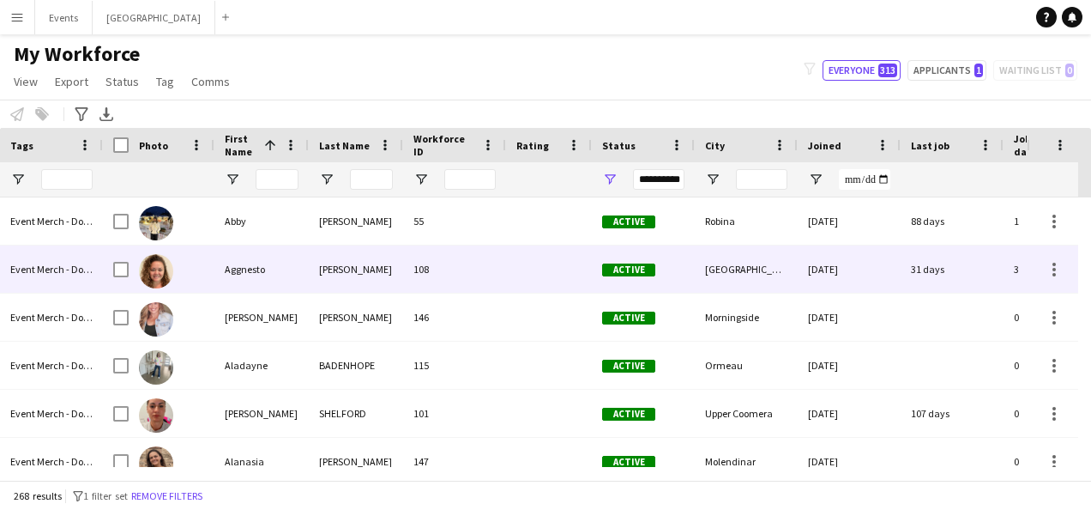
click at [271, 269] on div "Aggnesto" at bounding box center [261, 268] width 94 height 47
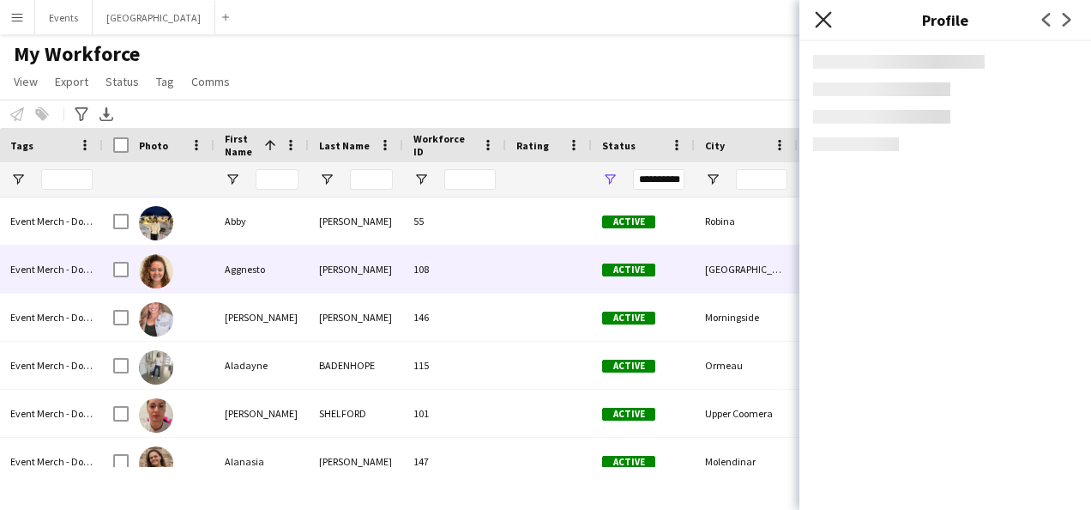
click at [825, 18] on icon at bounding box center [823, 19] width 16 height 16
